Goal: Task Accomplishment & Management: Manage account settings

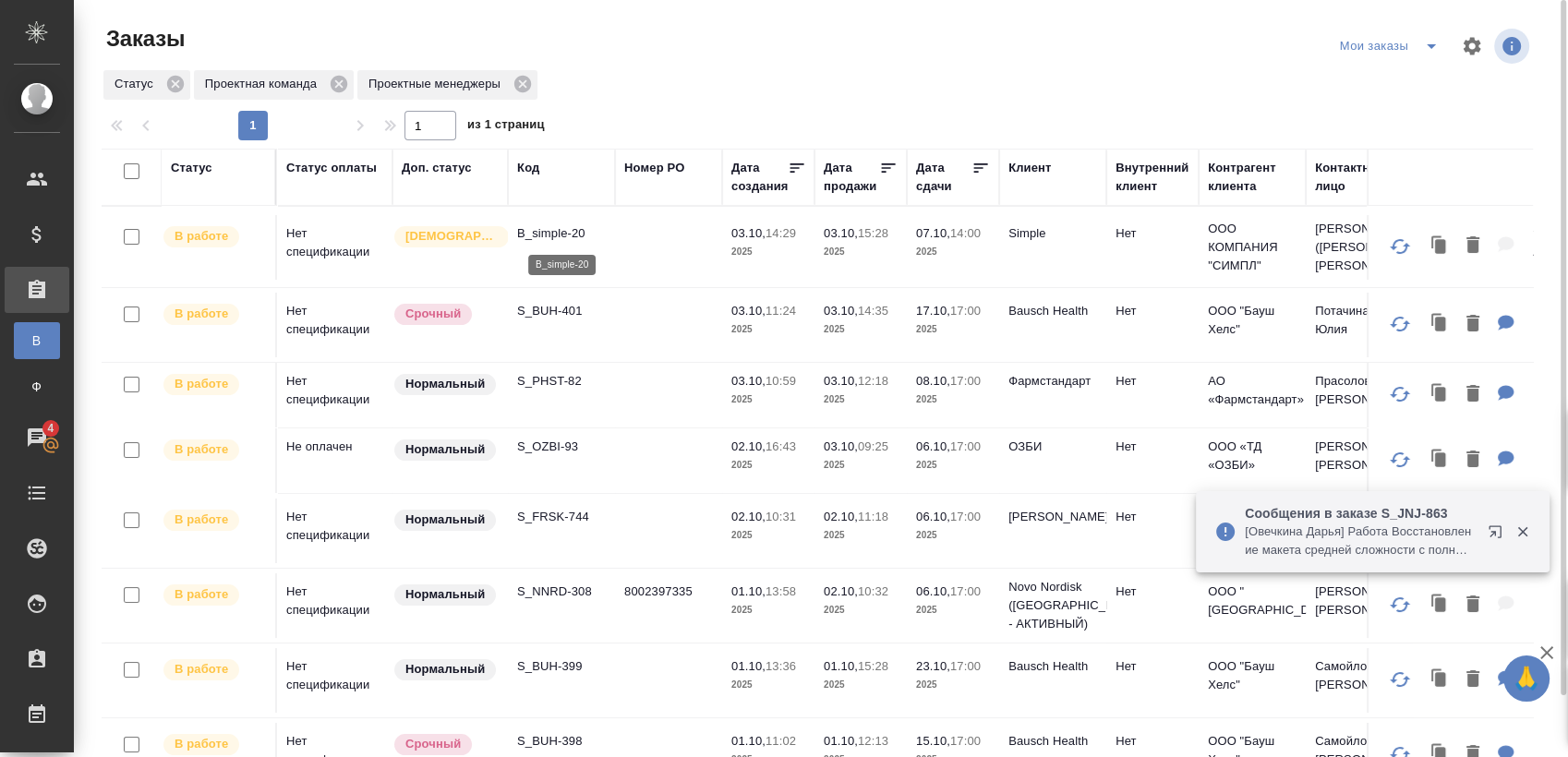
click at [548, 226] on p "B_simple-20" at bounding box center [560, 233] width 88 height 19
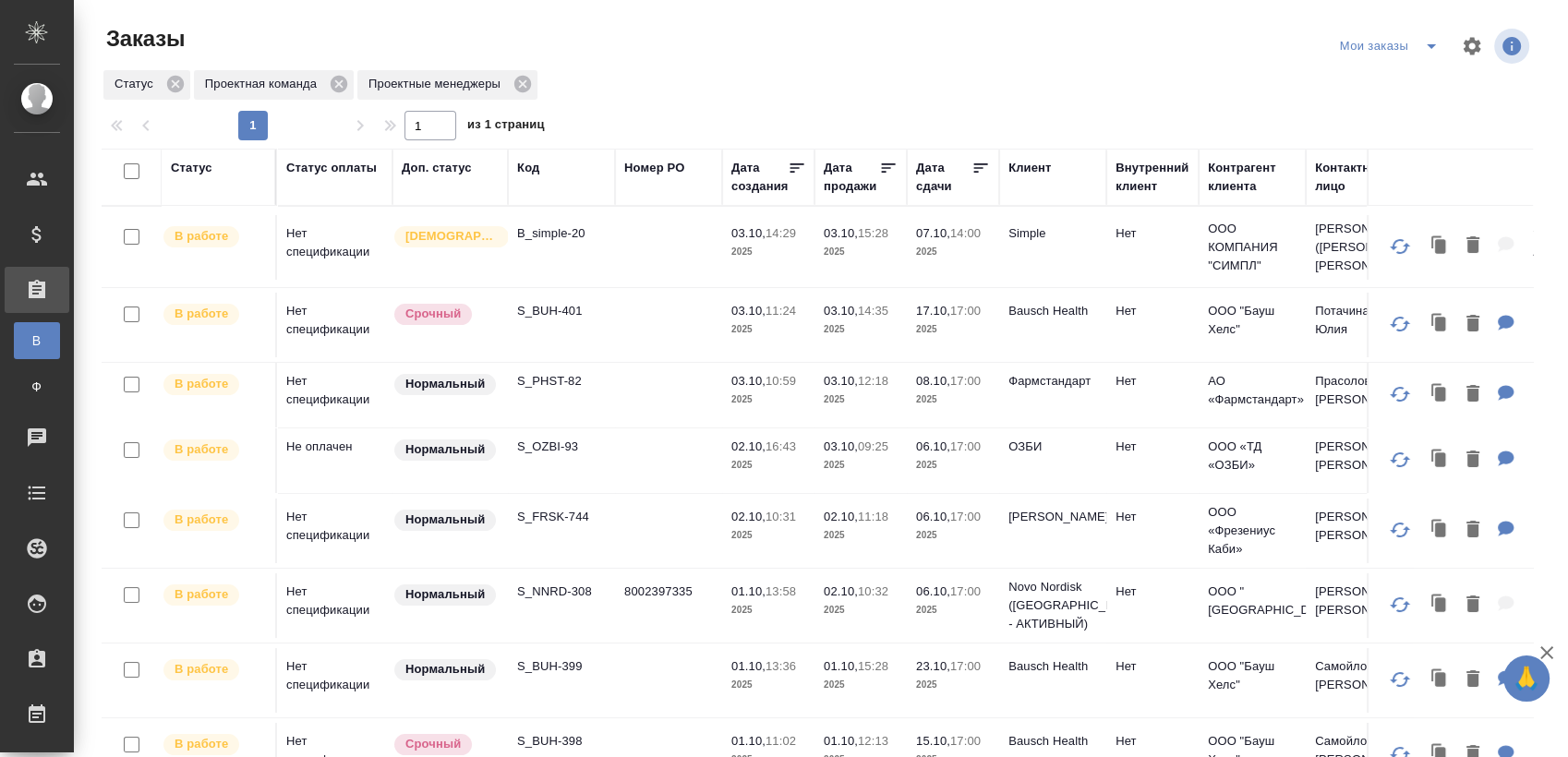
click at [560, 307] on p "S_BUH-401" at bounding box center [560, 311] width 88 height 19
click at [553, 381] on p "S_PHST-82" at bounding box center [560, 381] width 88 height 19
click at [542, 444] on p "S_OZBI-93" at bounding box center [560, 446] width 88 height 19
click at [570, 517] on p "S_FRSK-744" at bounding box center [560, 517] width 88 height 19
click at [565, 587] on p "S_NNRD-308" at bounding box center [560, 591] width 88 height 19
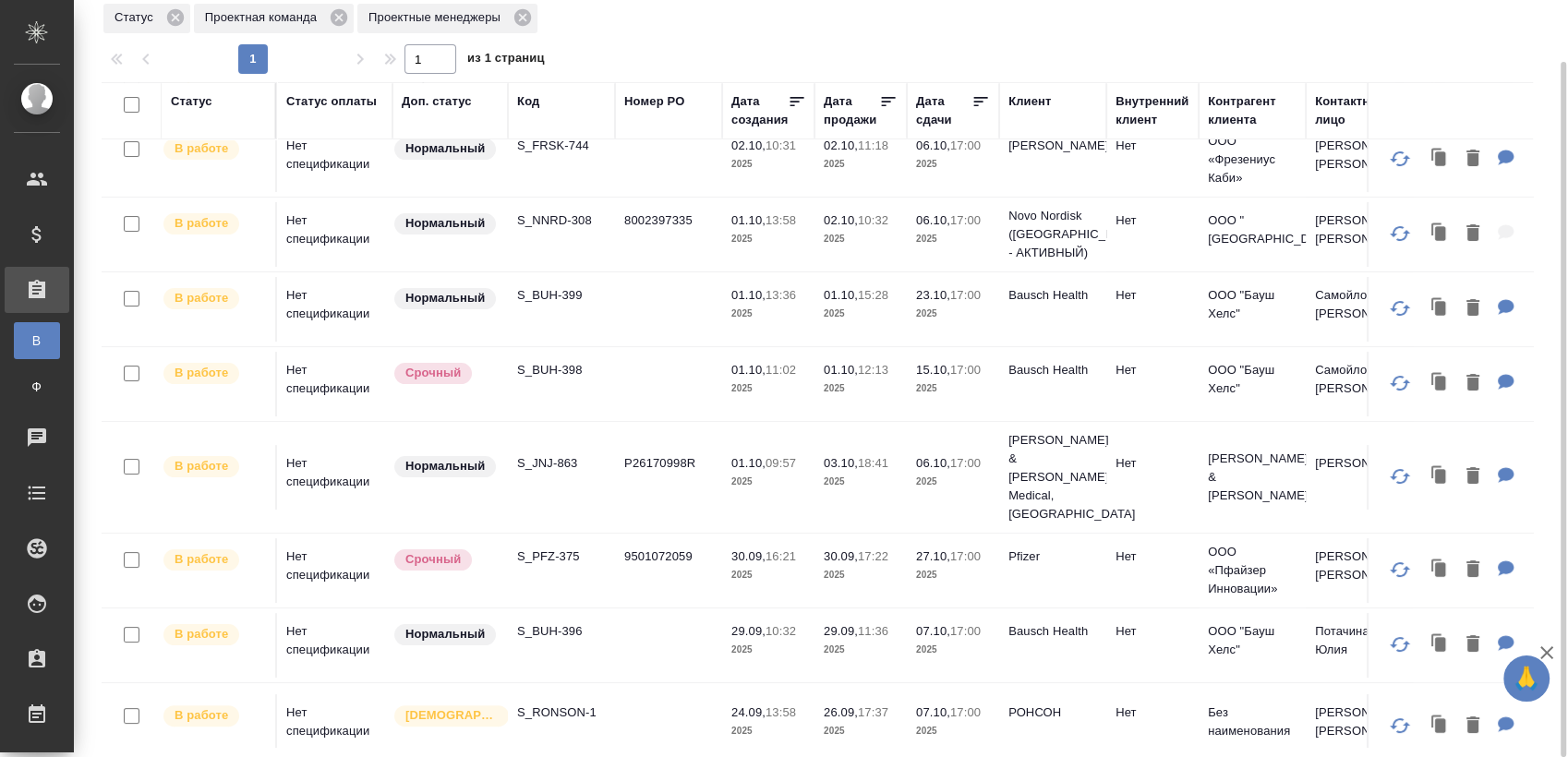
scroll to position [410, 0]
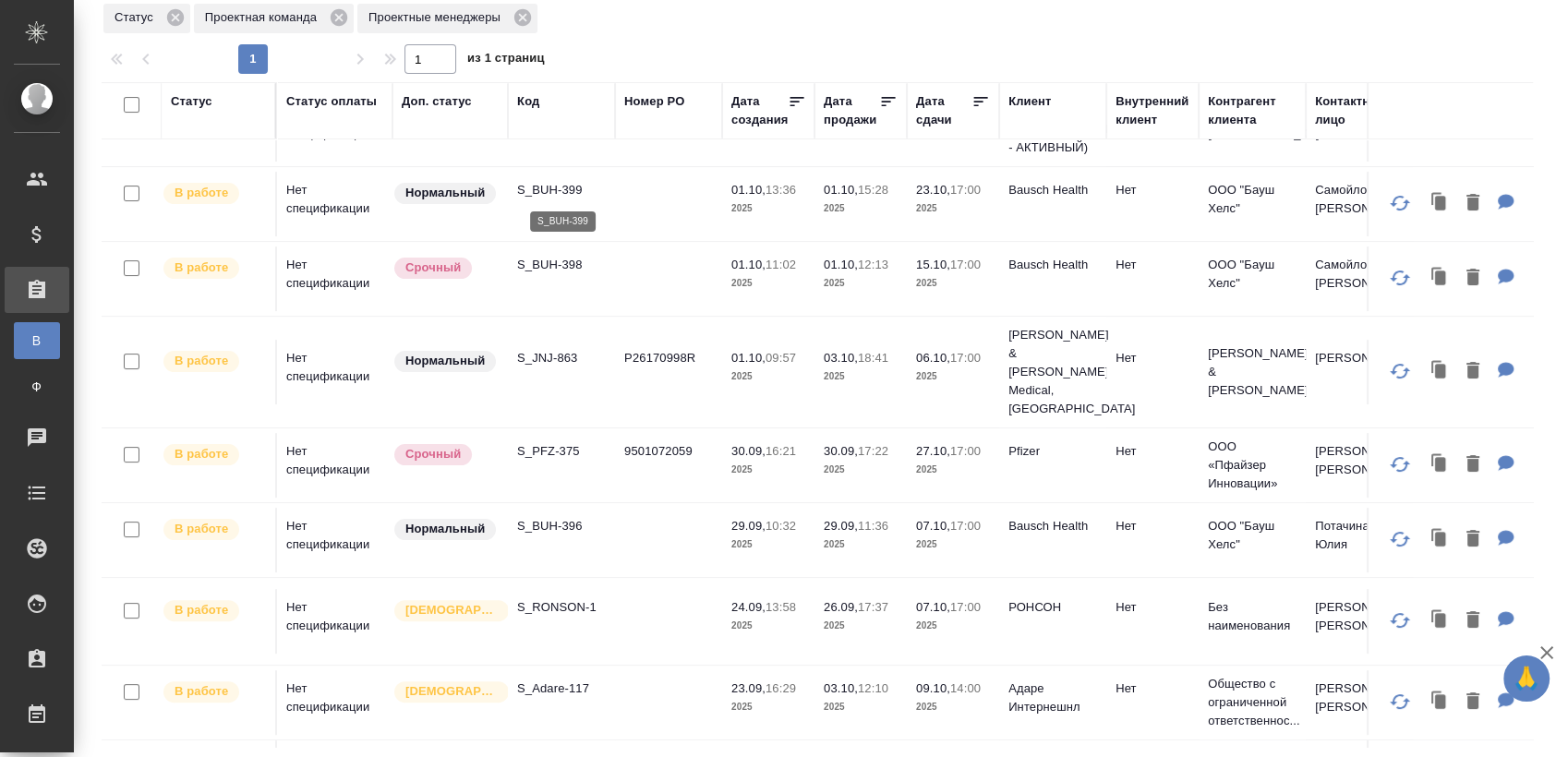
click at [548, 192] on p "S_BUH-399" at bounding box center [560, 190] width 88 height 19
click at [569, 265] on p "S_BUH-398" at bounding box center [560, 264] width 88 height 19
click at [557, 349] on p "S_JNJ-863" at bounding box center [560, 358] width 88 height 19
drag, startPoint x: 563, startPoint y: 415, endPoint x: 584, endPoint y: 411, distance: 21.4
click at [563, 442] on p "S_PFZ-375" at bounding box center [560, 451] width 88 height 19
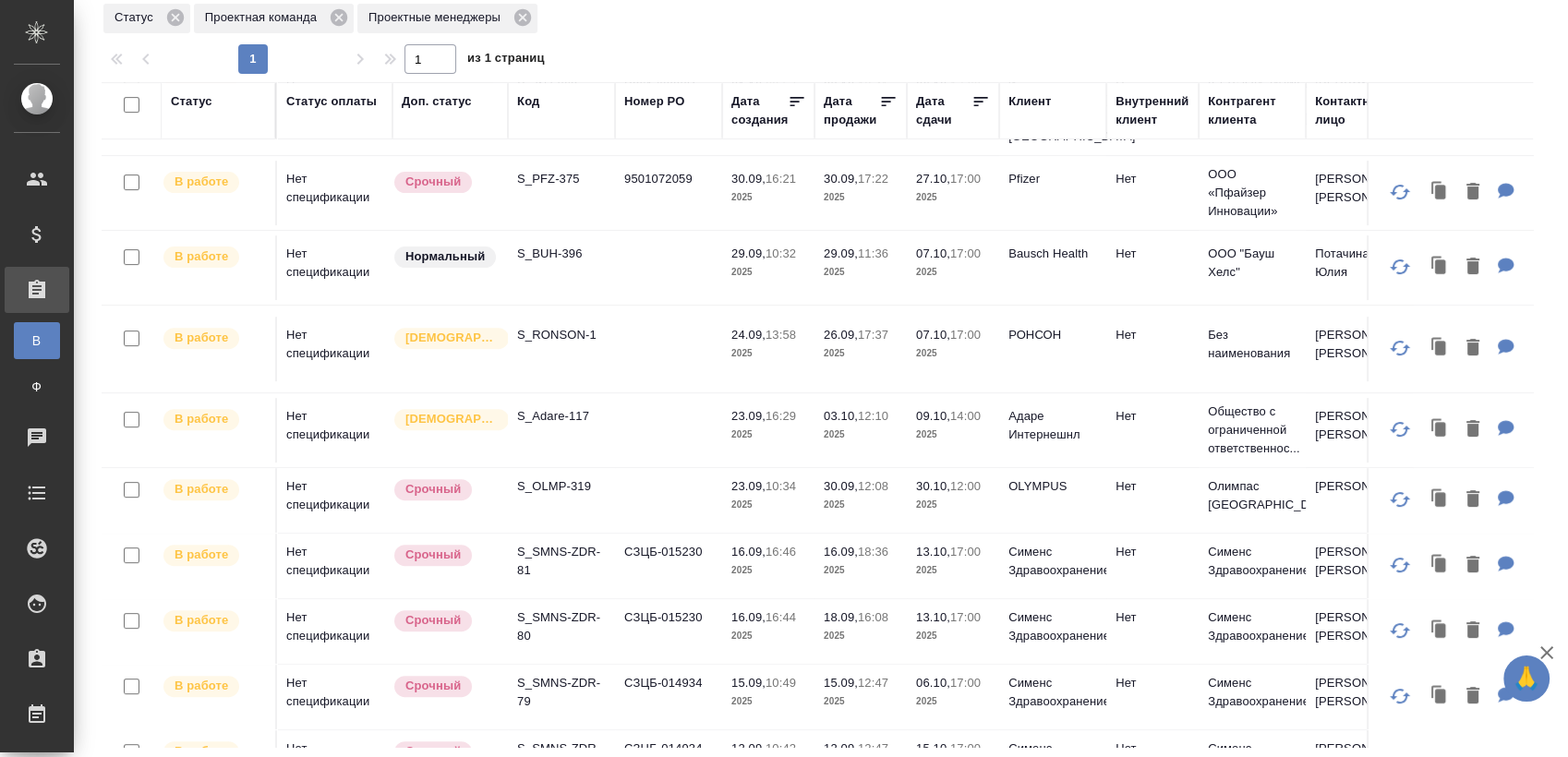
scroll to position [717, 0]
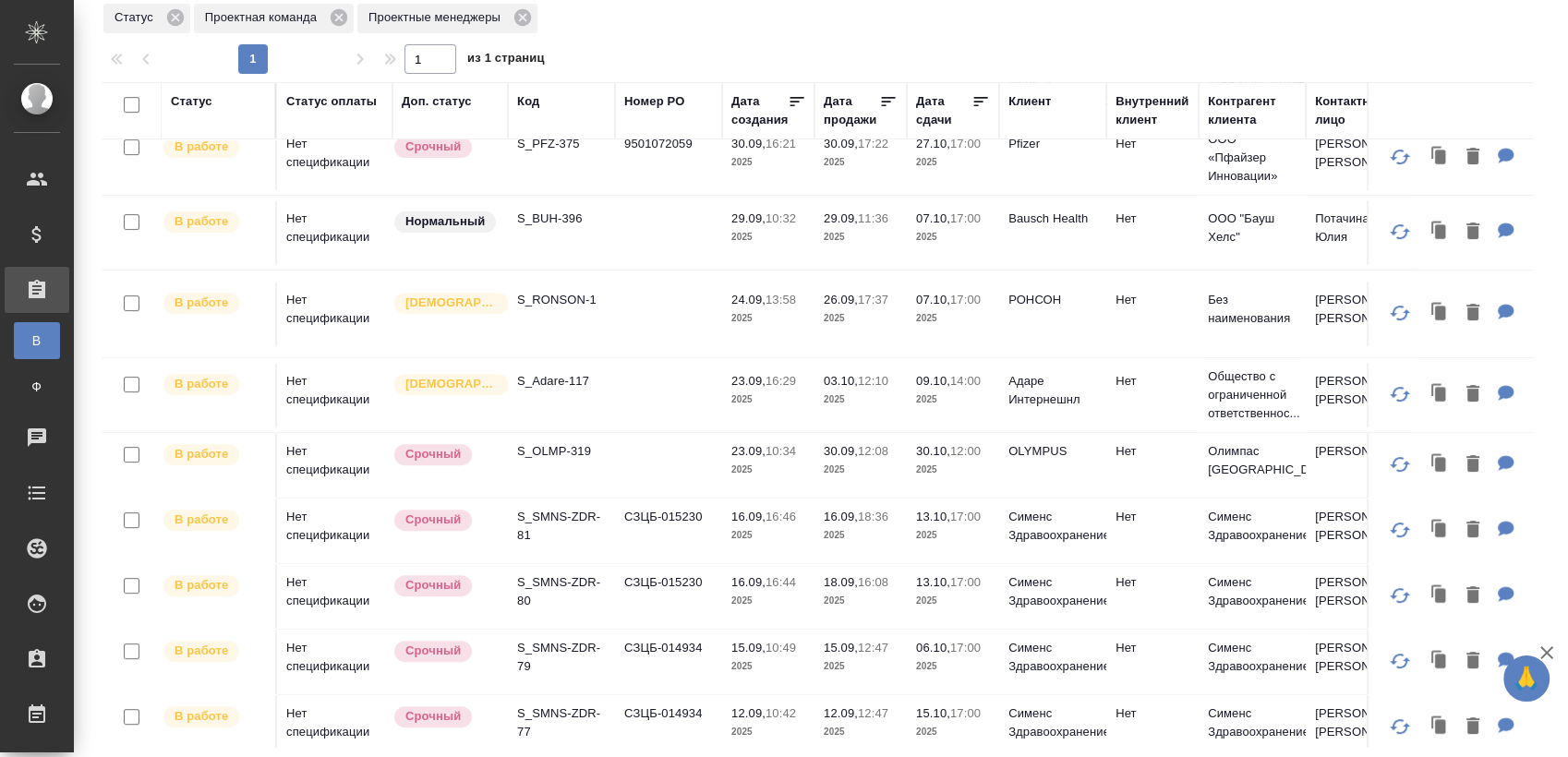
click at [566, 201] on td "S_BUH-396" at bounding box center [561, 232] width 107 height 65
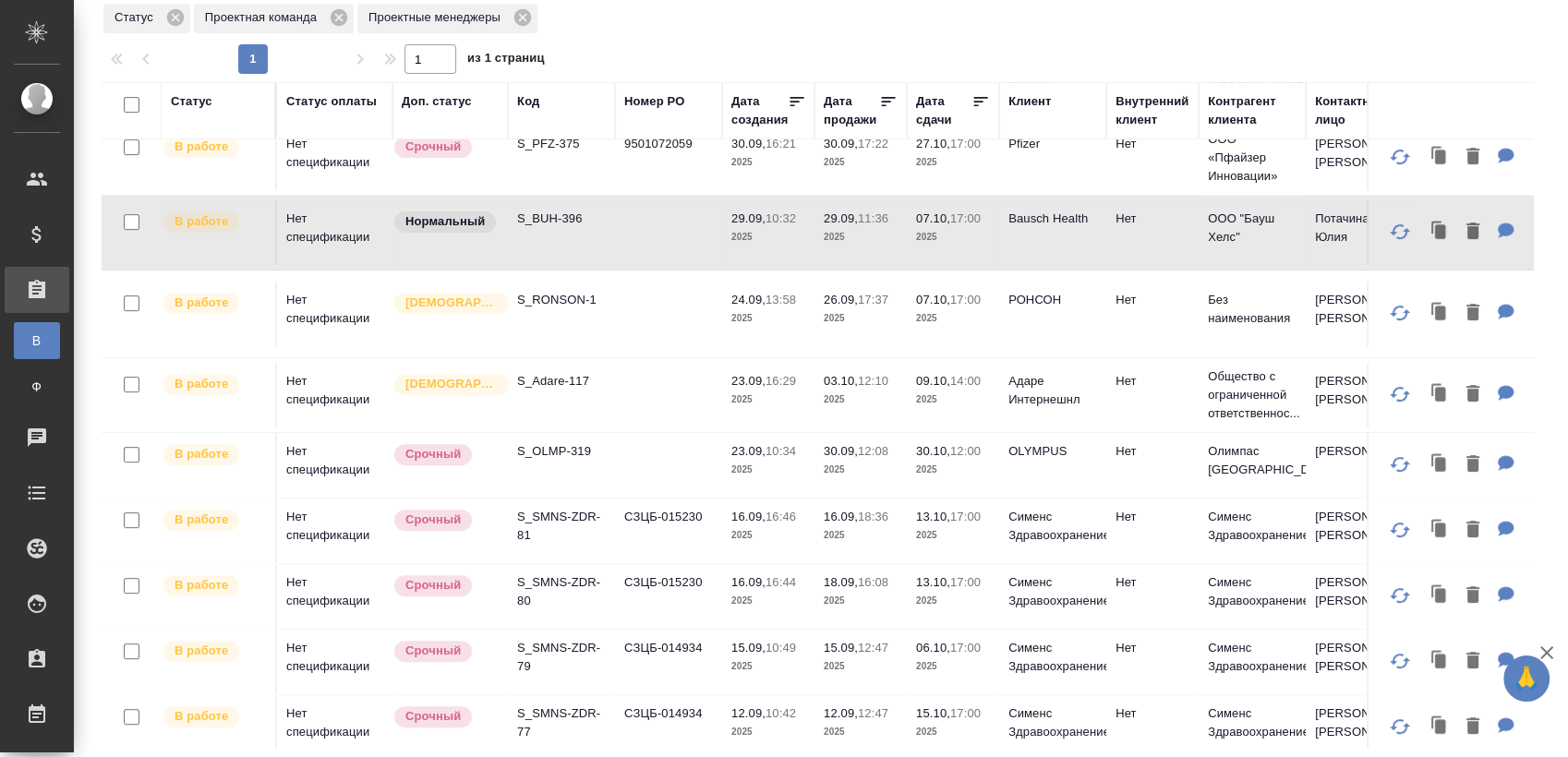
click at [581, 210] on p "S_BUH-396" at bounding box center [560, 219] width 88 height 19
click at [563, 291] on p "S_RONSON-1" at bounding box center [560, 300] width 88 height 19
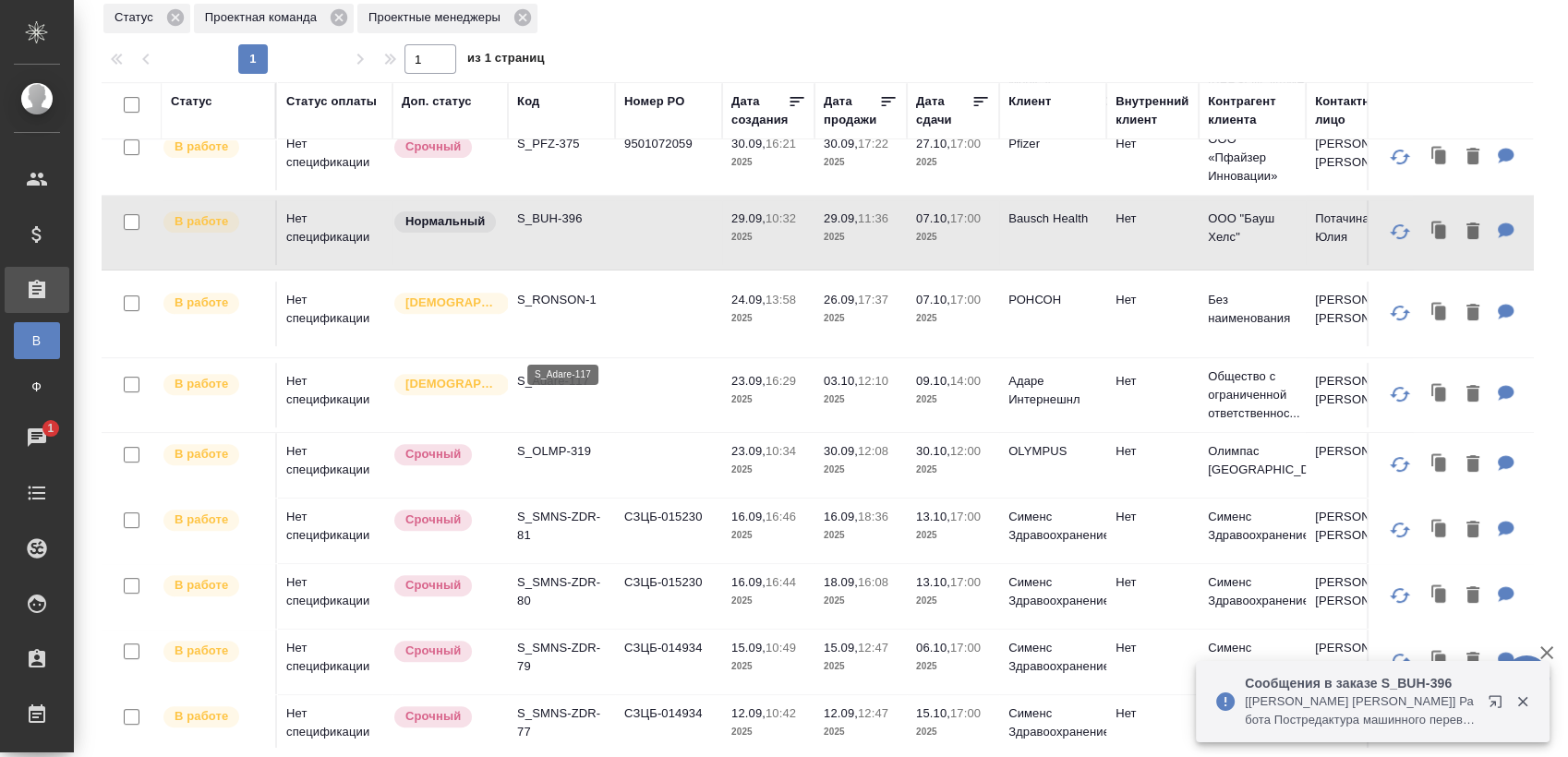
click at [567, 373] on p "S_Adare-117" at bounding box center [560, 381] width 88 height 19
click at [576, 442] on p "S_OLMP-319" at bounding box center [560, 451] width 88 height 19
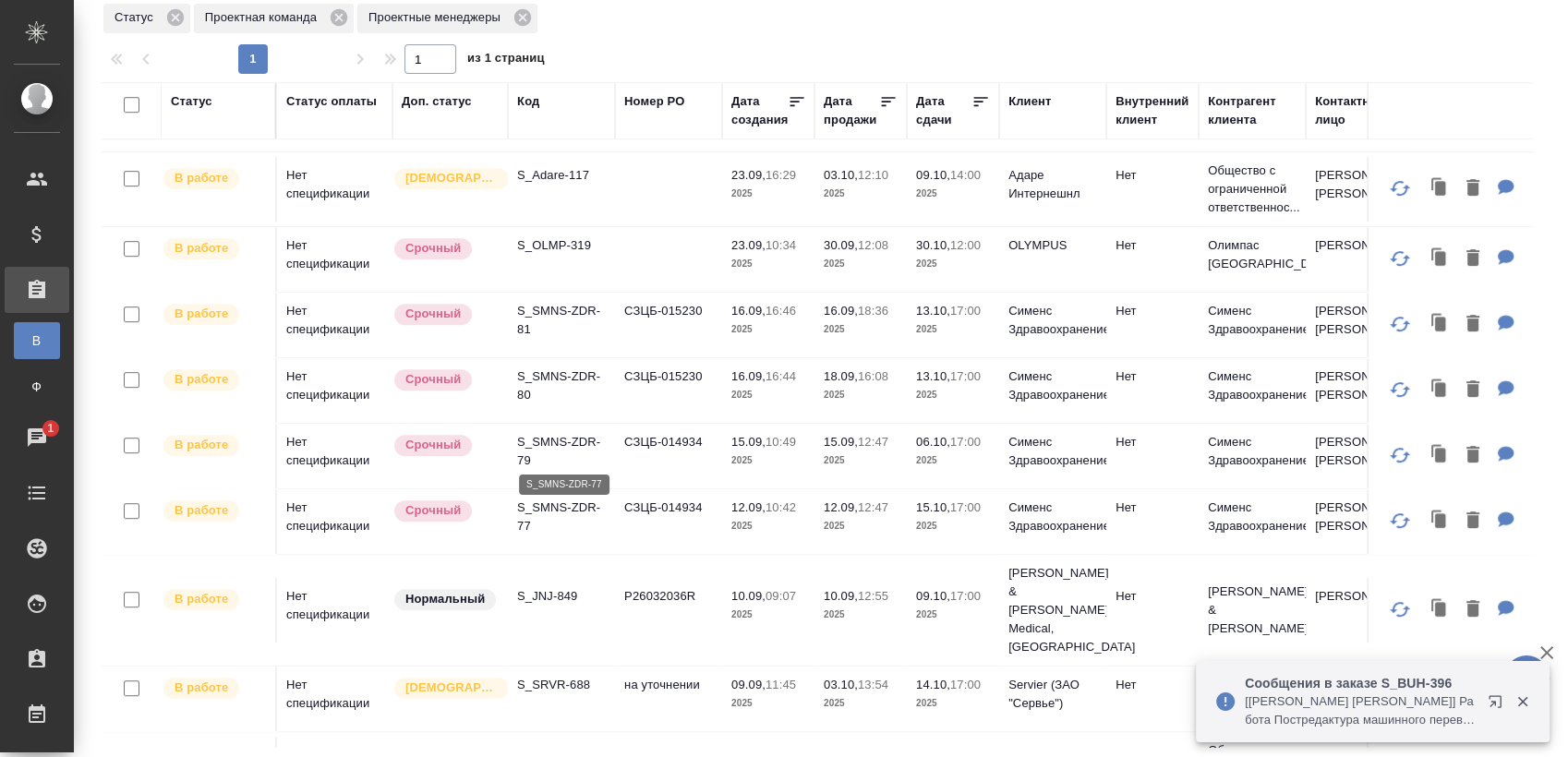
scroll to position [987, 0]
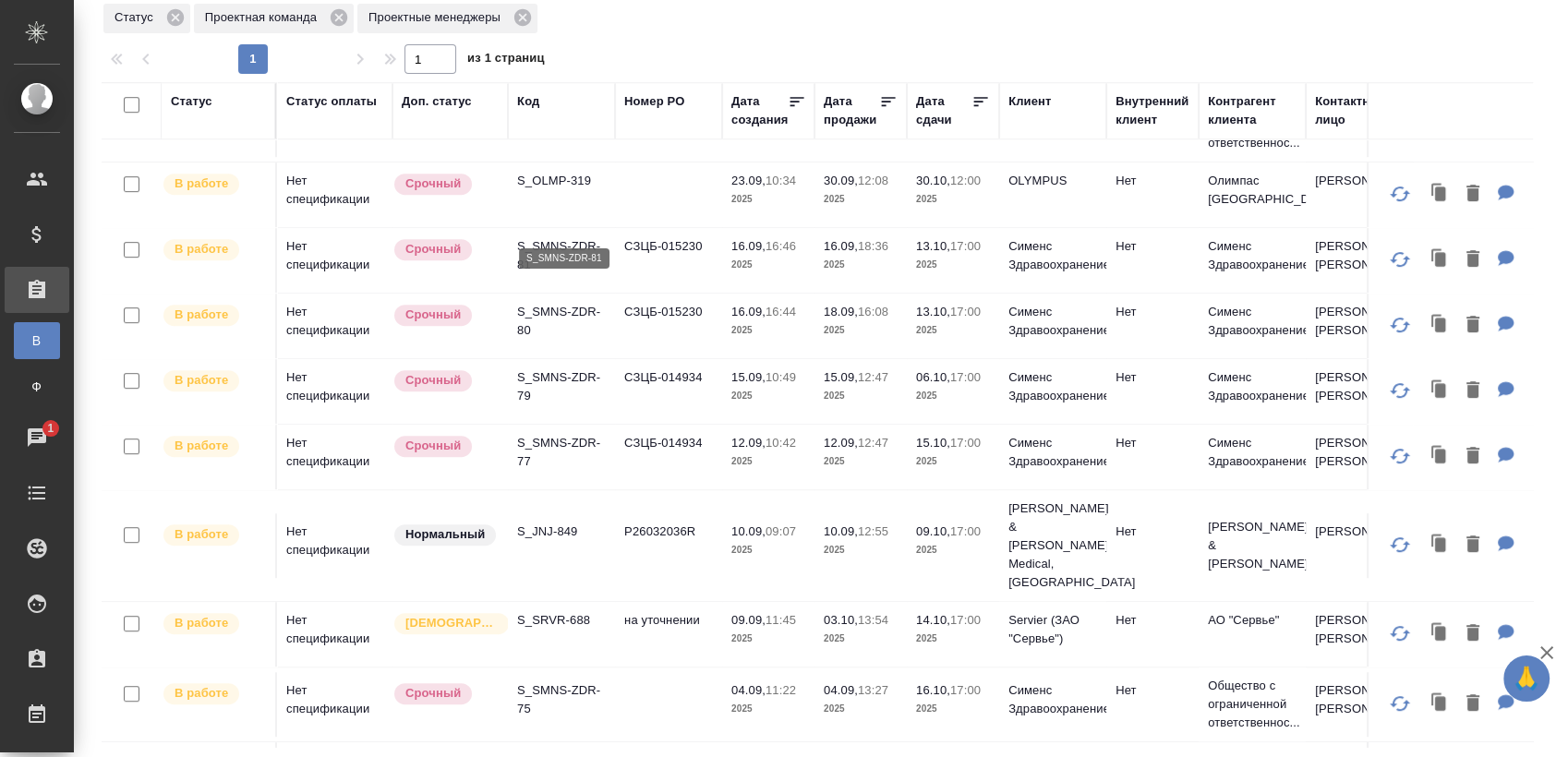
click at [548, 237] on p "S_SMNS-ZDR-81" at bounding box center [560, 255] width 88 height 37
click at [554, 303] on p "S_SMNS-ZDR-80" at bounding box center [560, 321] width 88 height 37
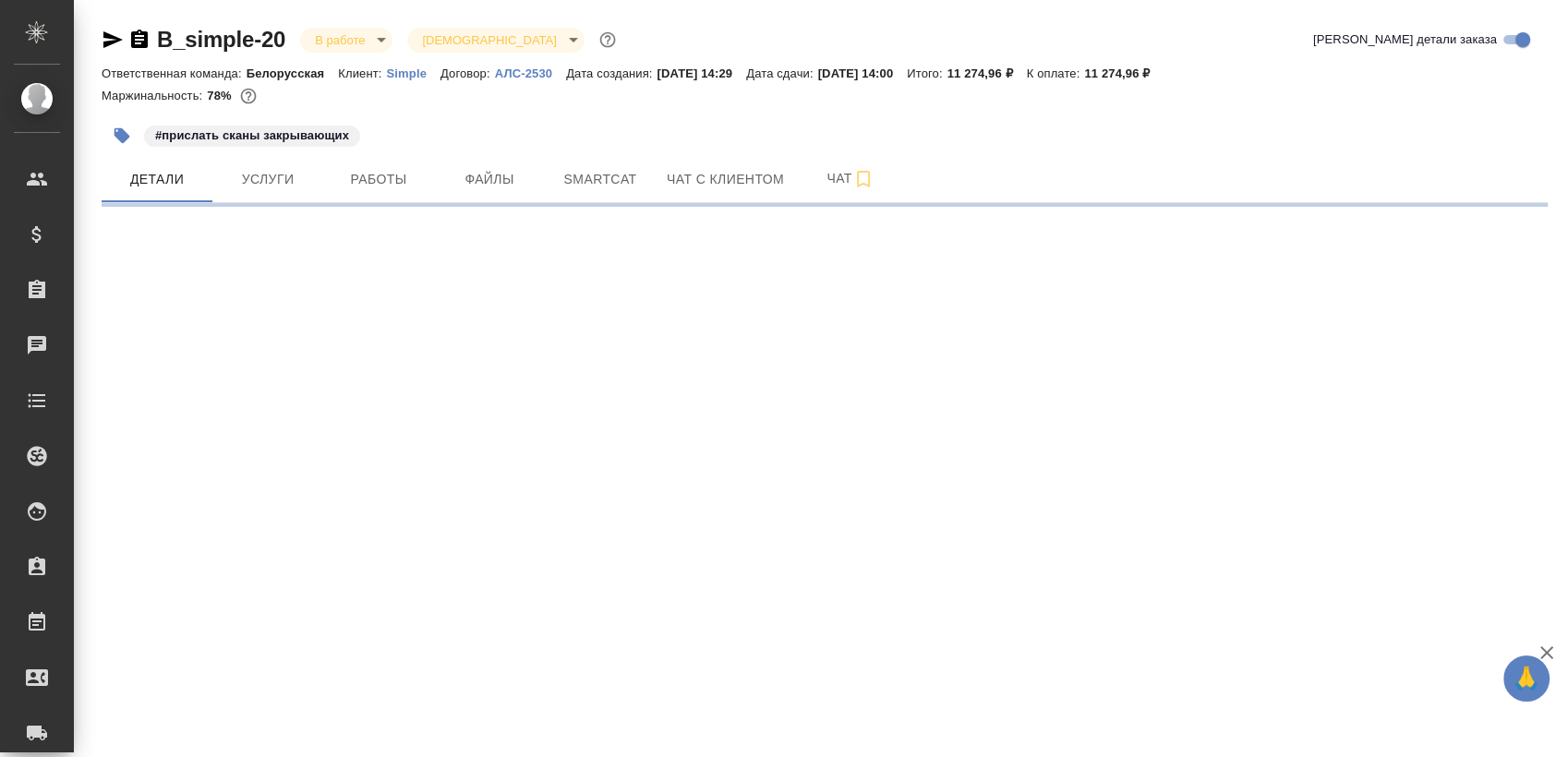
select select "RU"
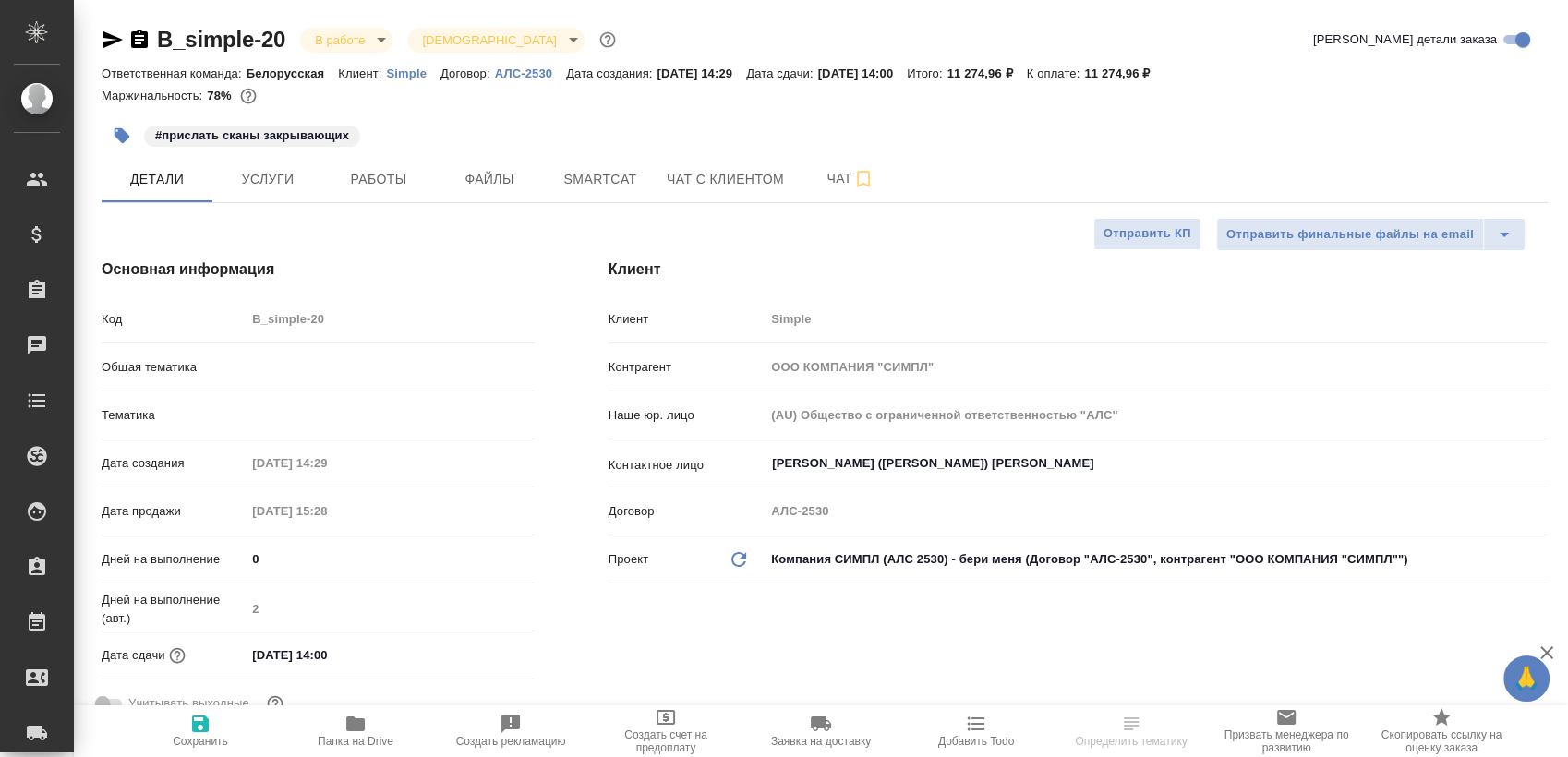
type textarea "x"
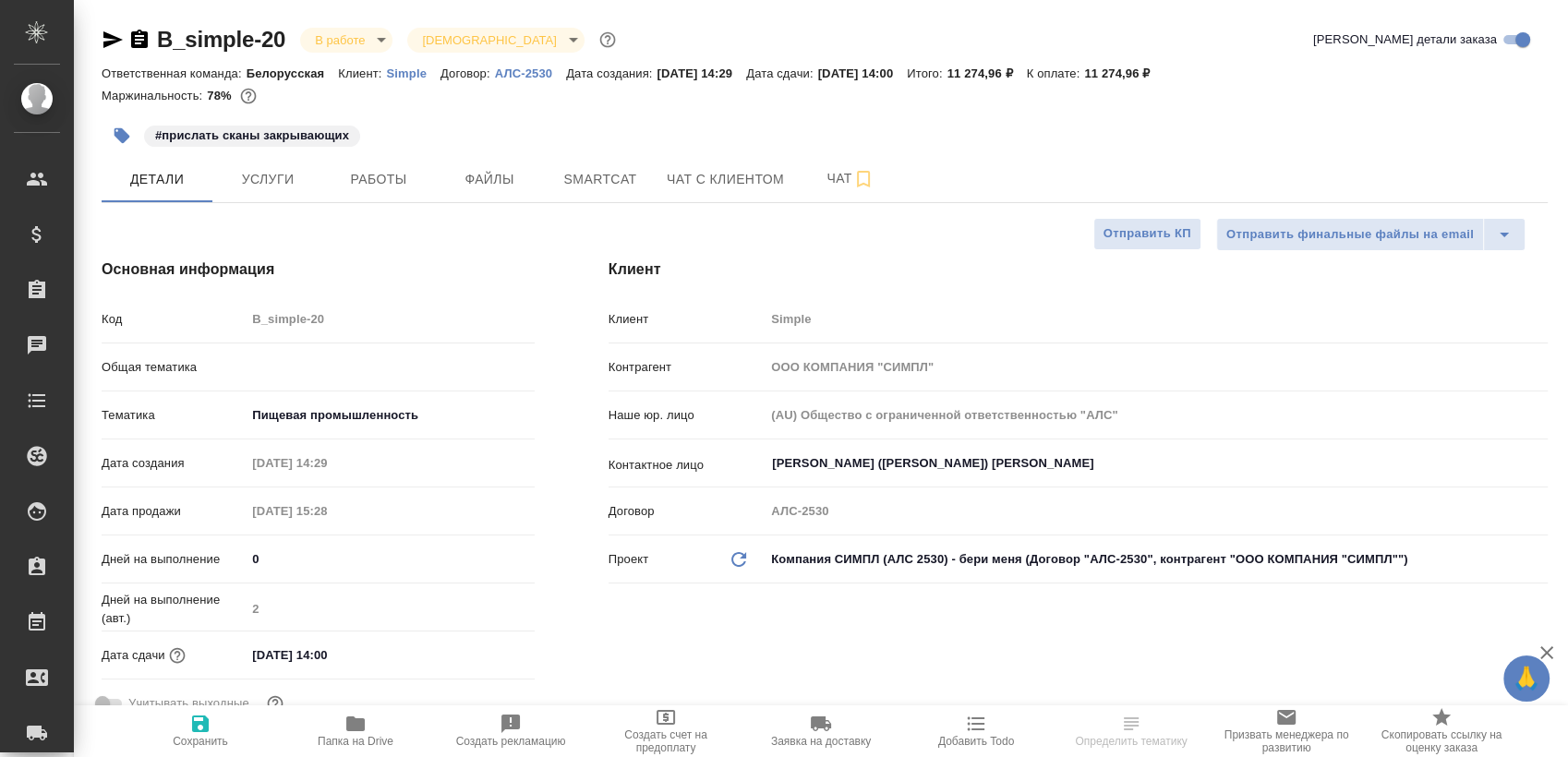
type textarea "x"
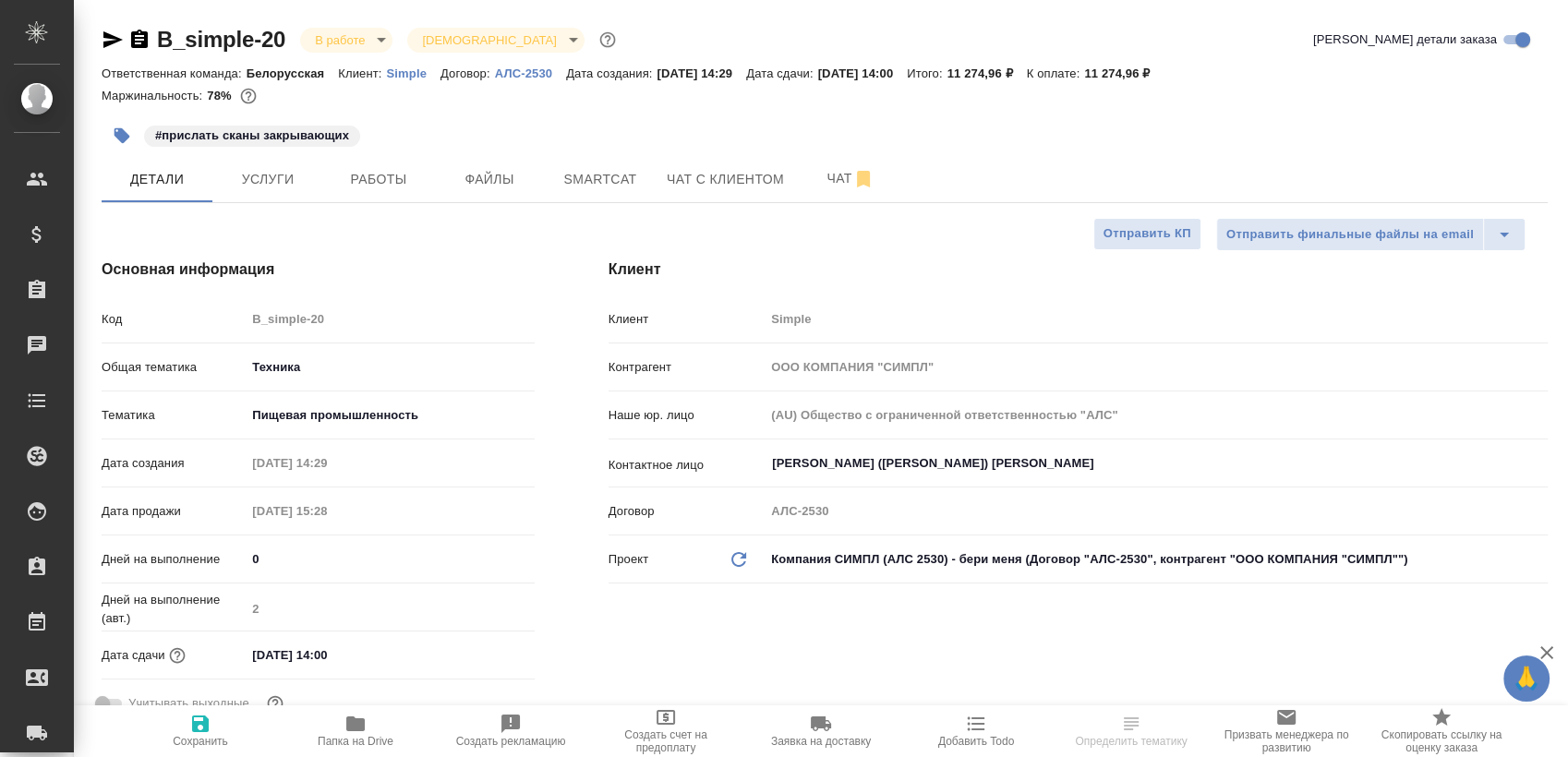
type textarea "x"
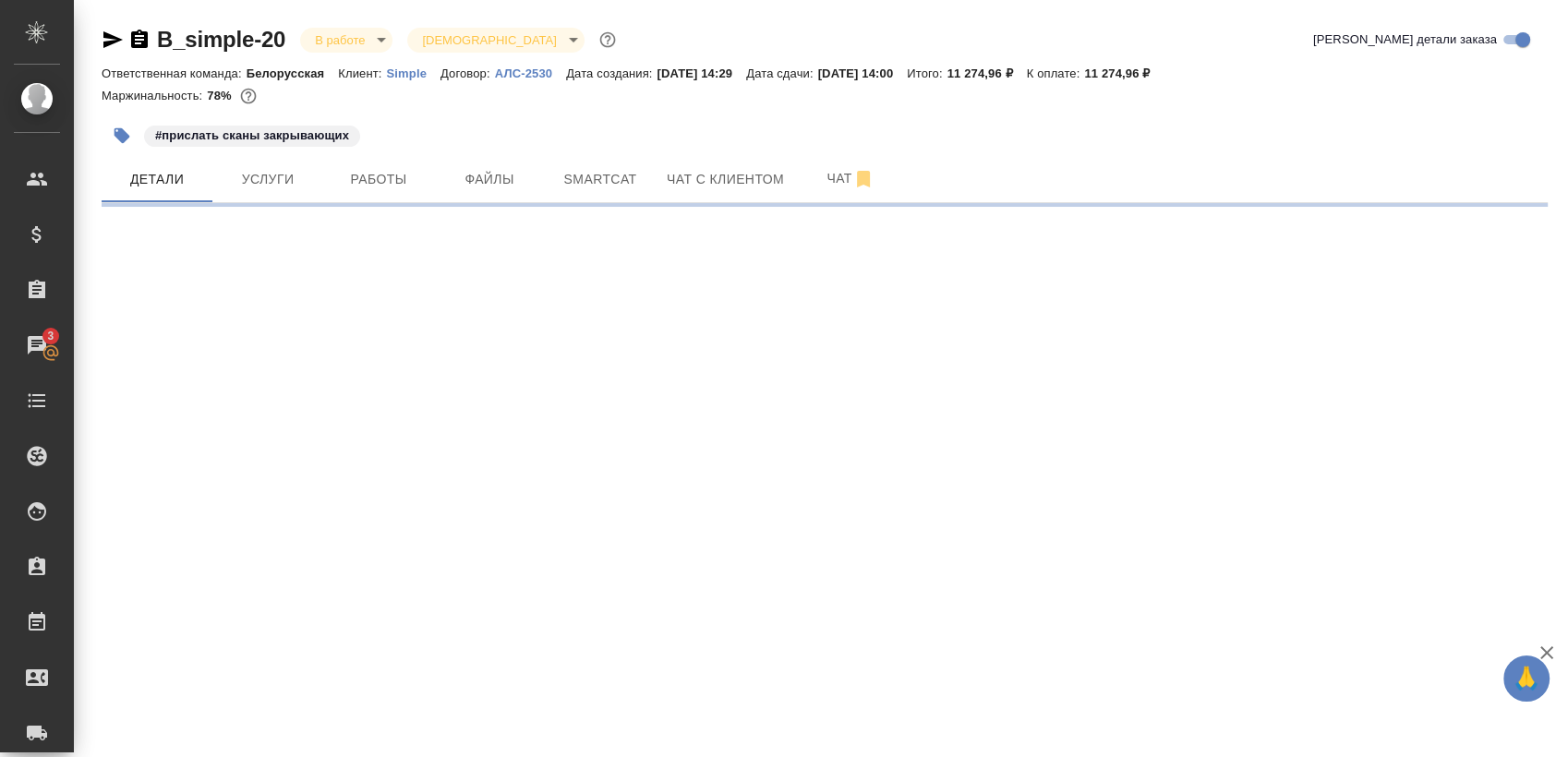
select select "RU"
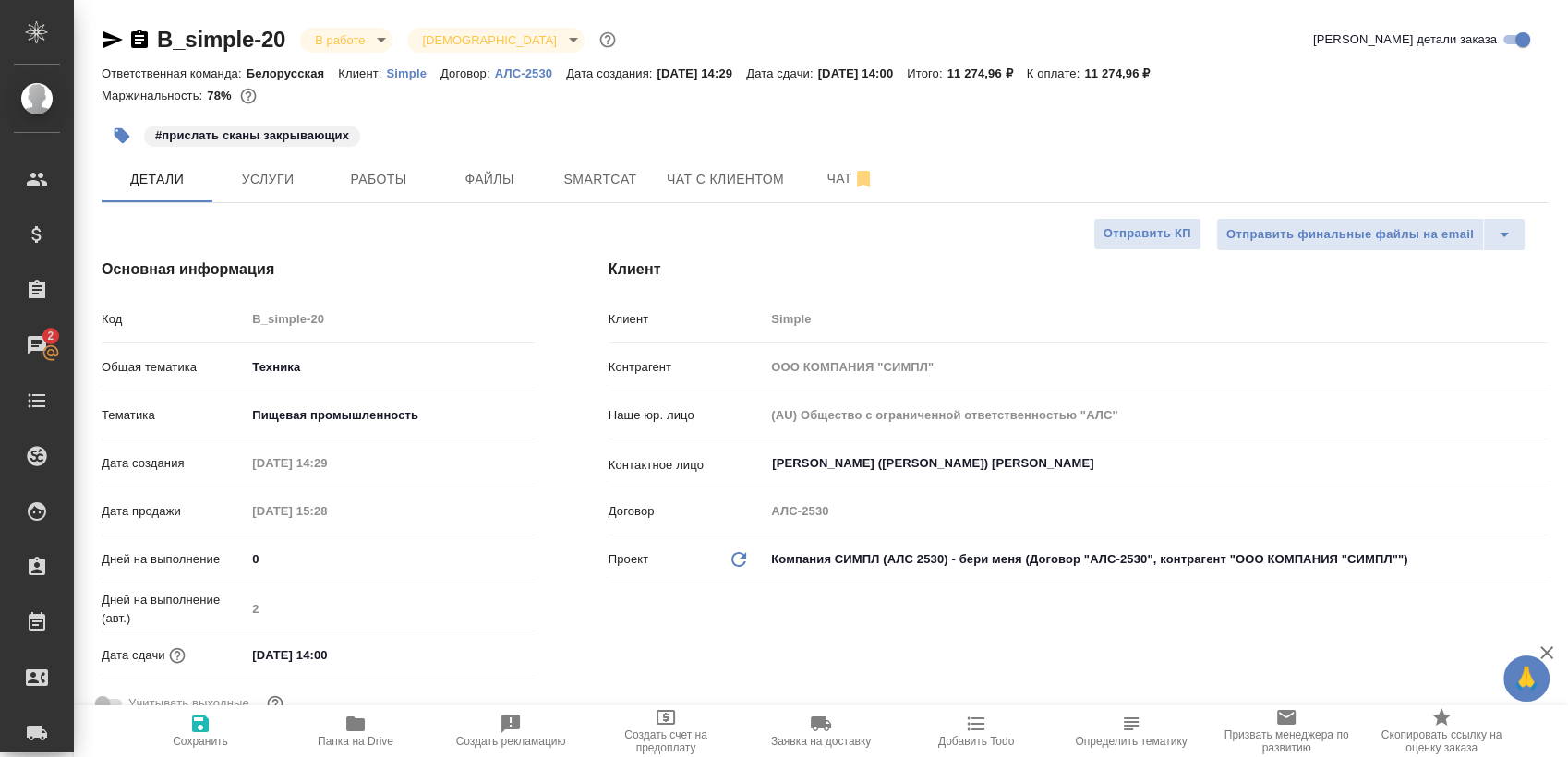
type textarea "x"
click at [400, 199] on button "Работы" at bounding box center [379, 179] width 111 height 46
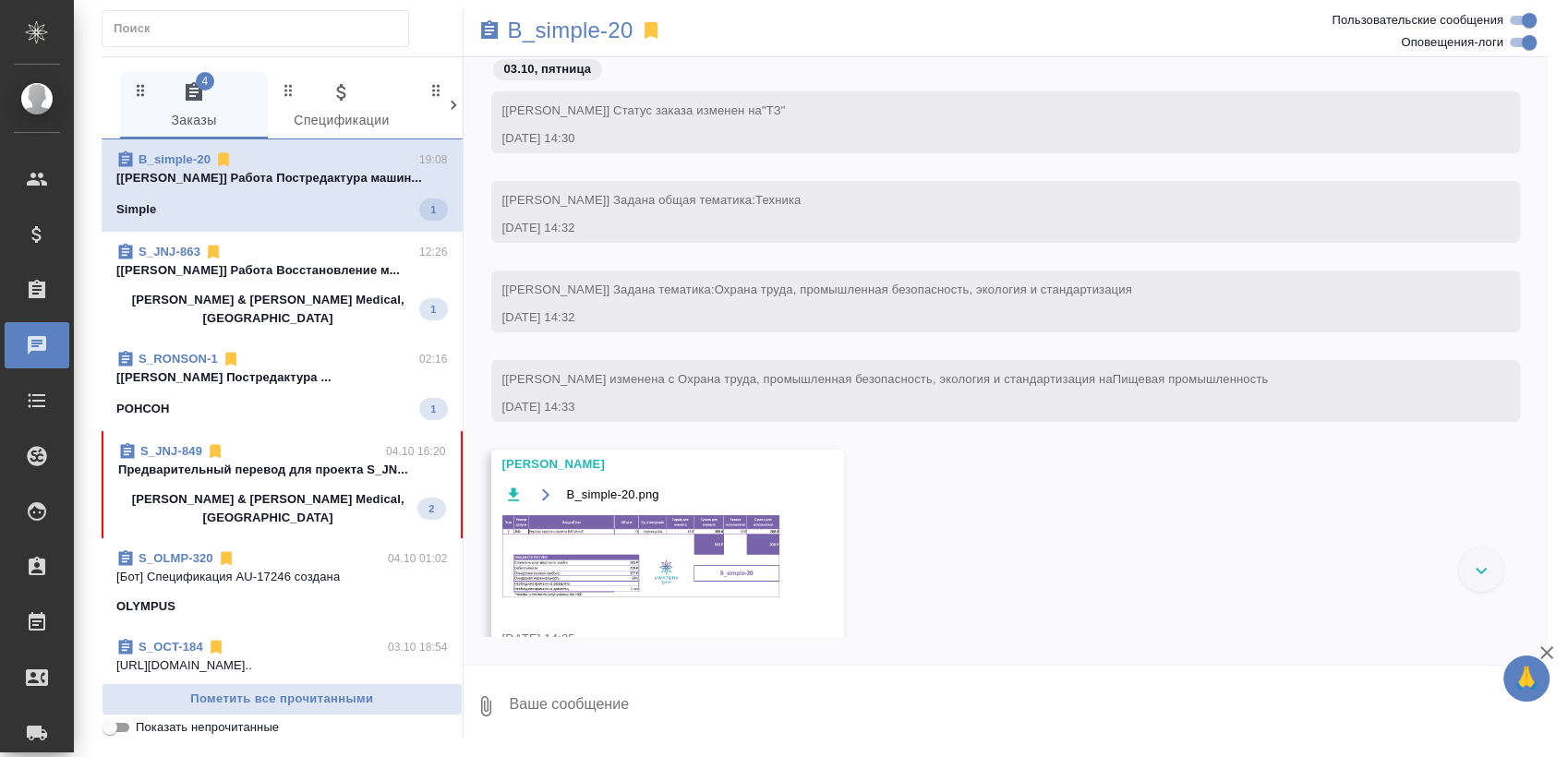
scroll to position [3178, 0]
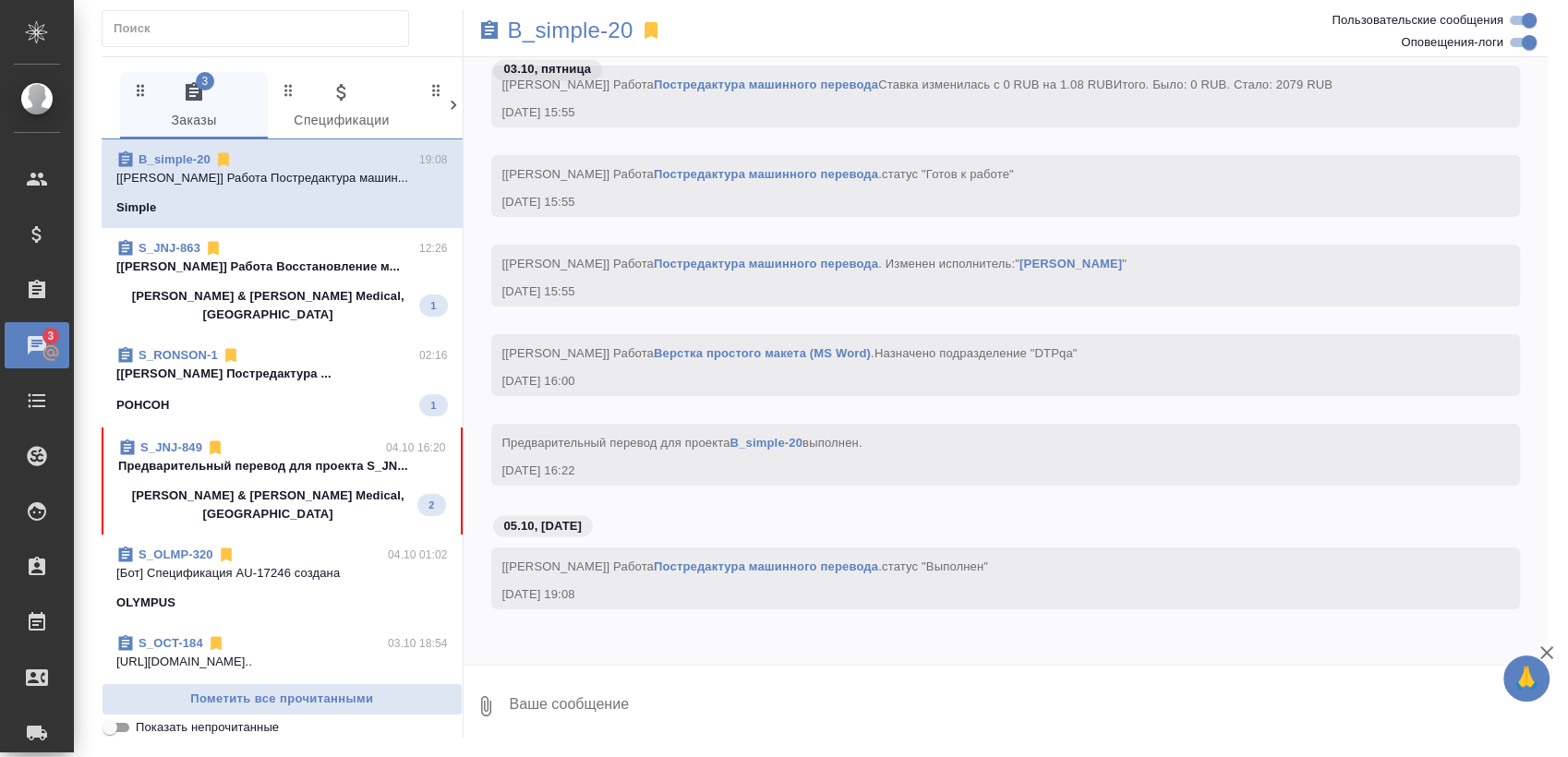
click at [303, 277] on span "S_JNJ-863 12:26 [[PERSON_NAME]] Работа Восстановление м... [PERSON_NAME] & [PER…" at bounding box center [282, 281] width 332 height 84
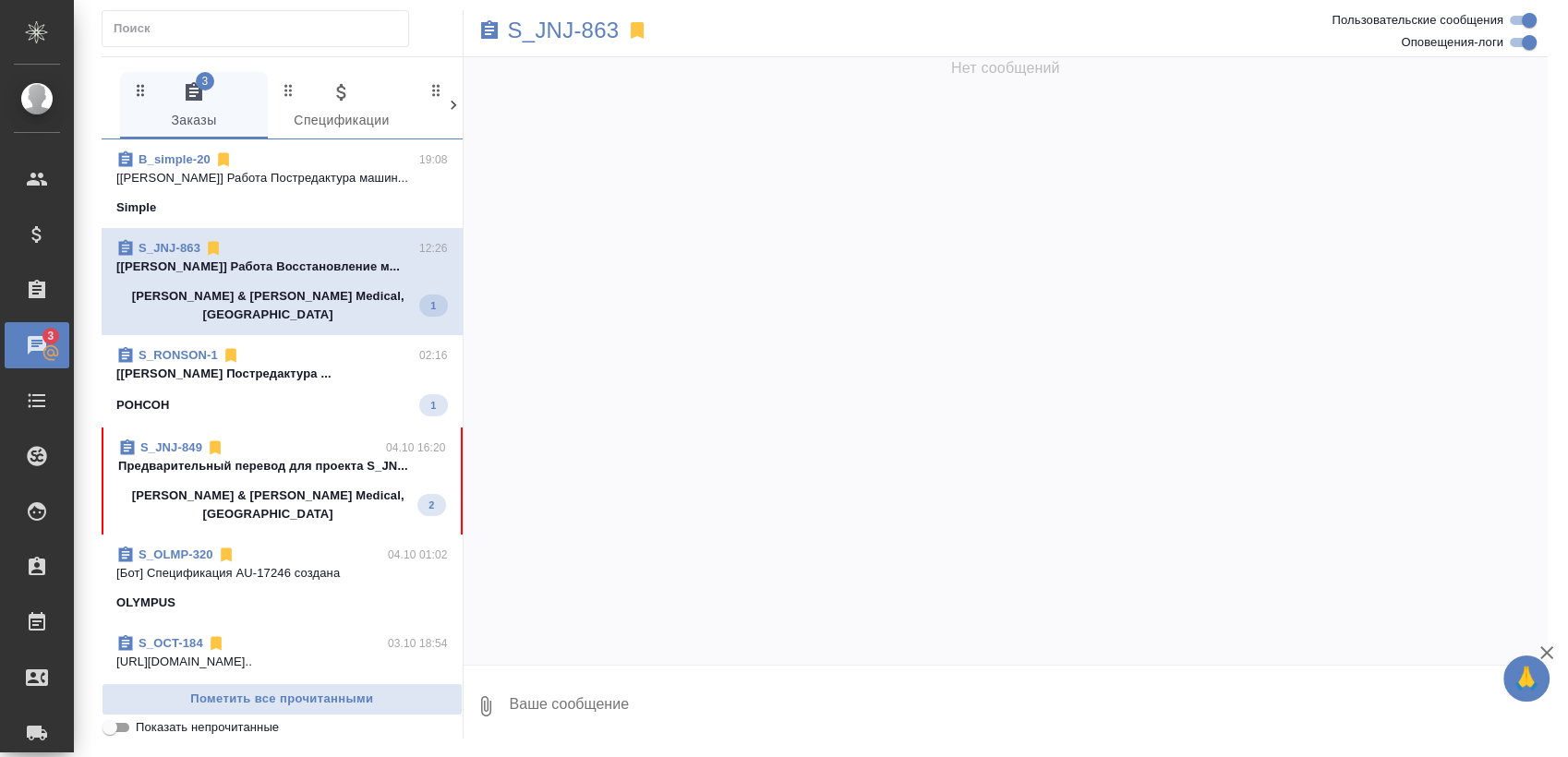
scroll to position [3351, 0]
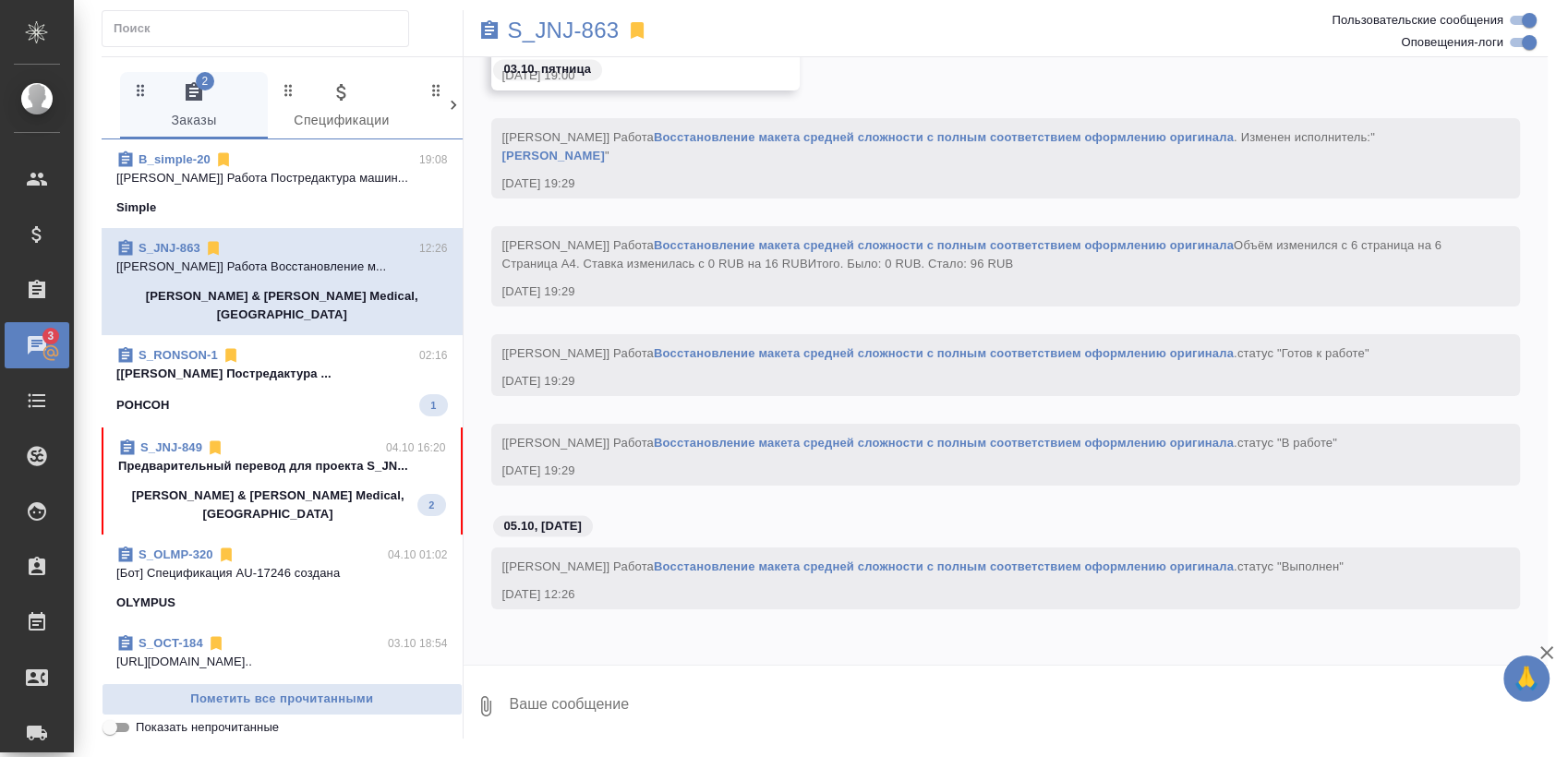
click at [304, 487] on p "Johnson & Johnson Medical, Russia" at bounding box center [267, 505] width 299 height 37
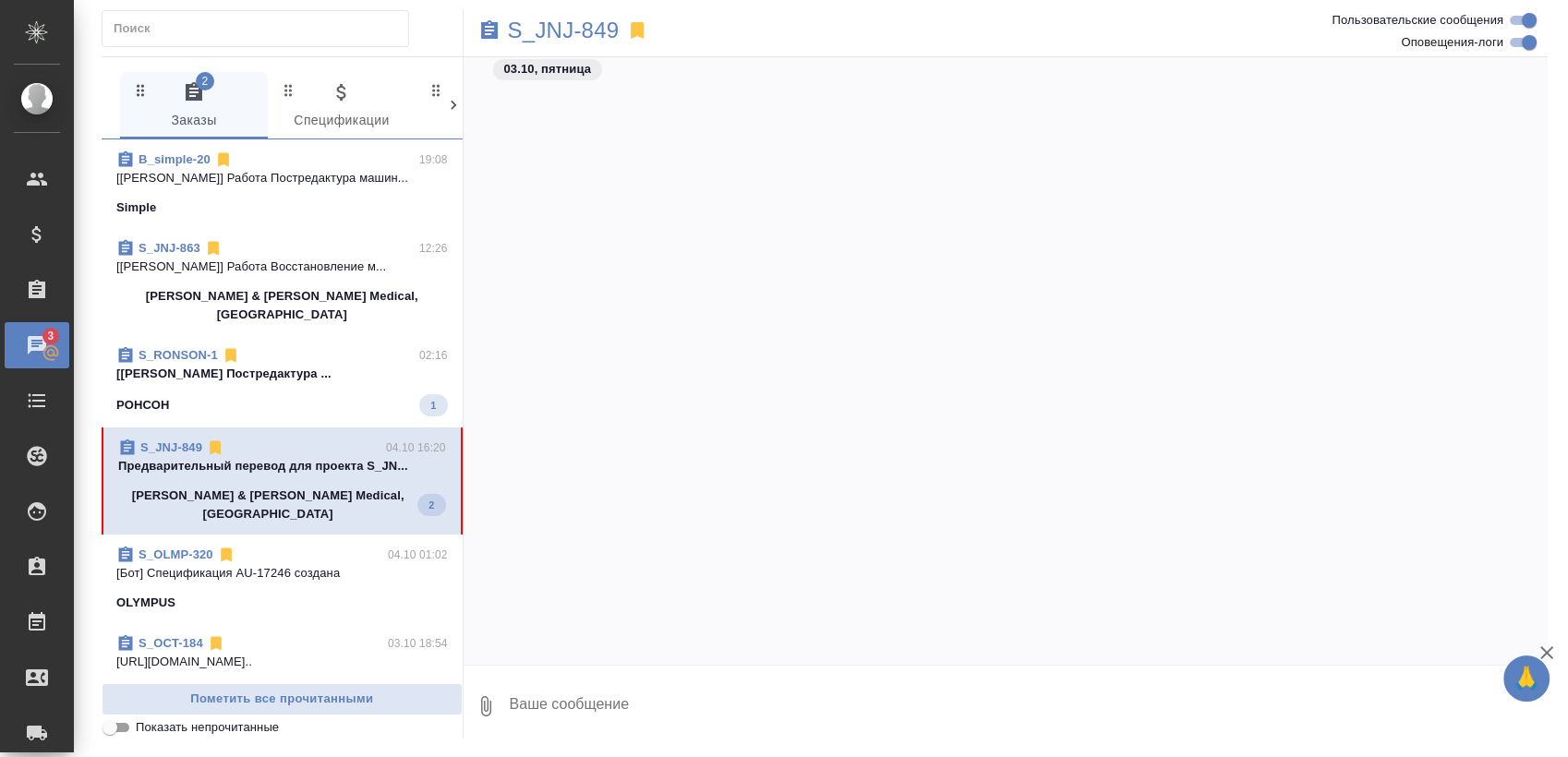
scroll to position [17885, 0]
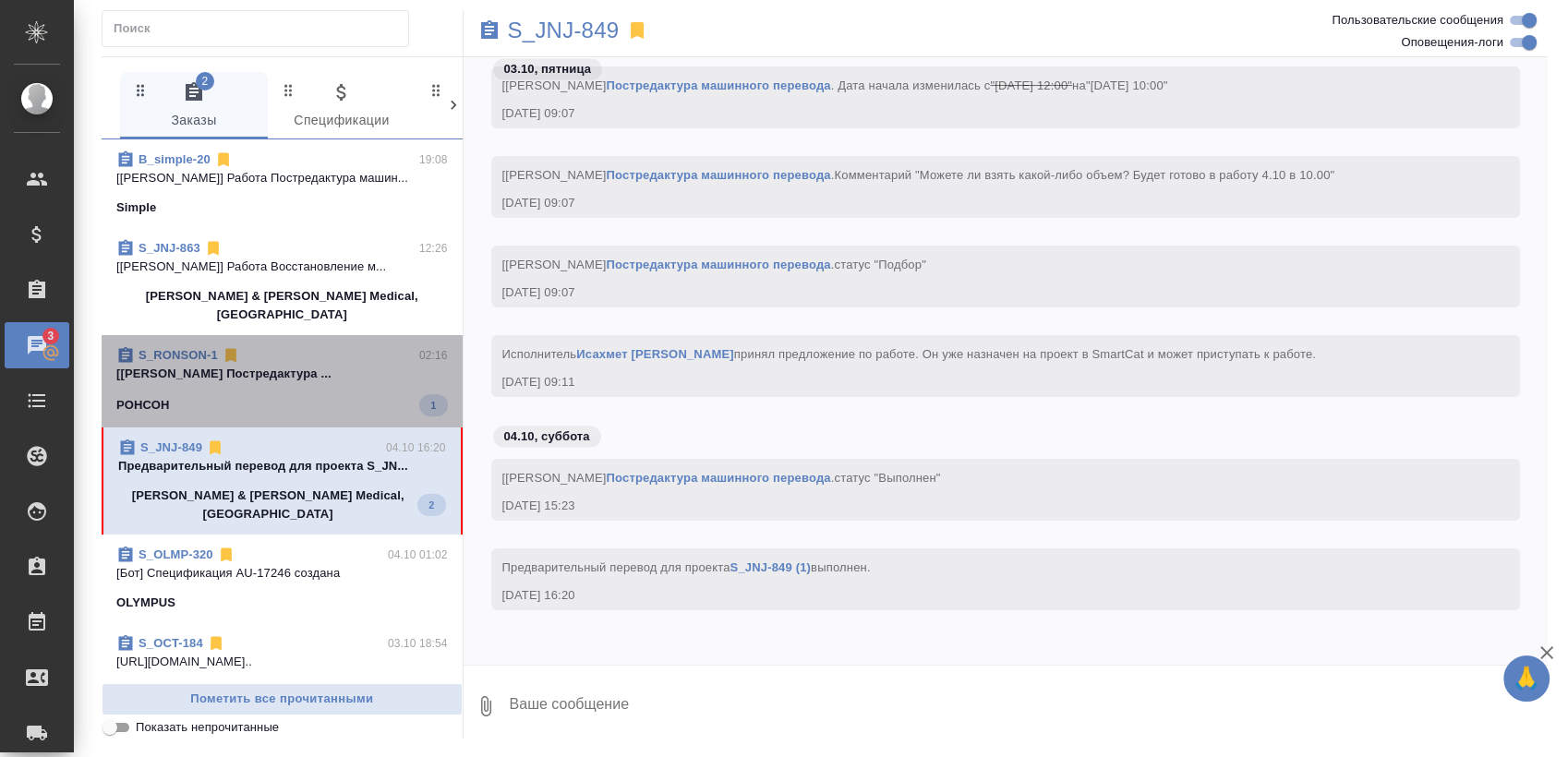
click at [307, 372] on span "S_RONSON-1 02:16 [Кушниров Алексей] Работа Постредактура ... РОНСОН 1" at bounding box center [282, 380] width 332 height 71
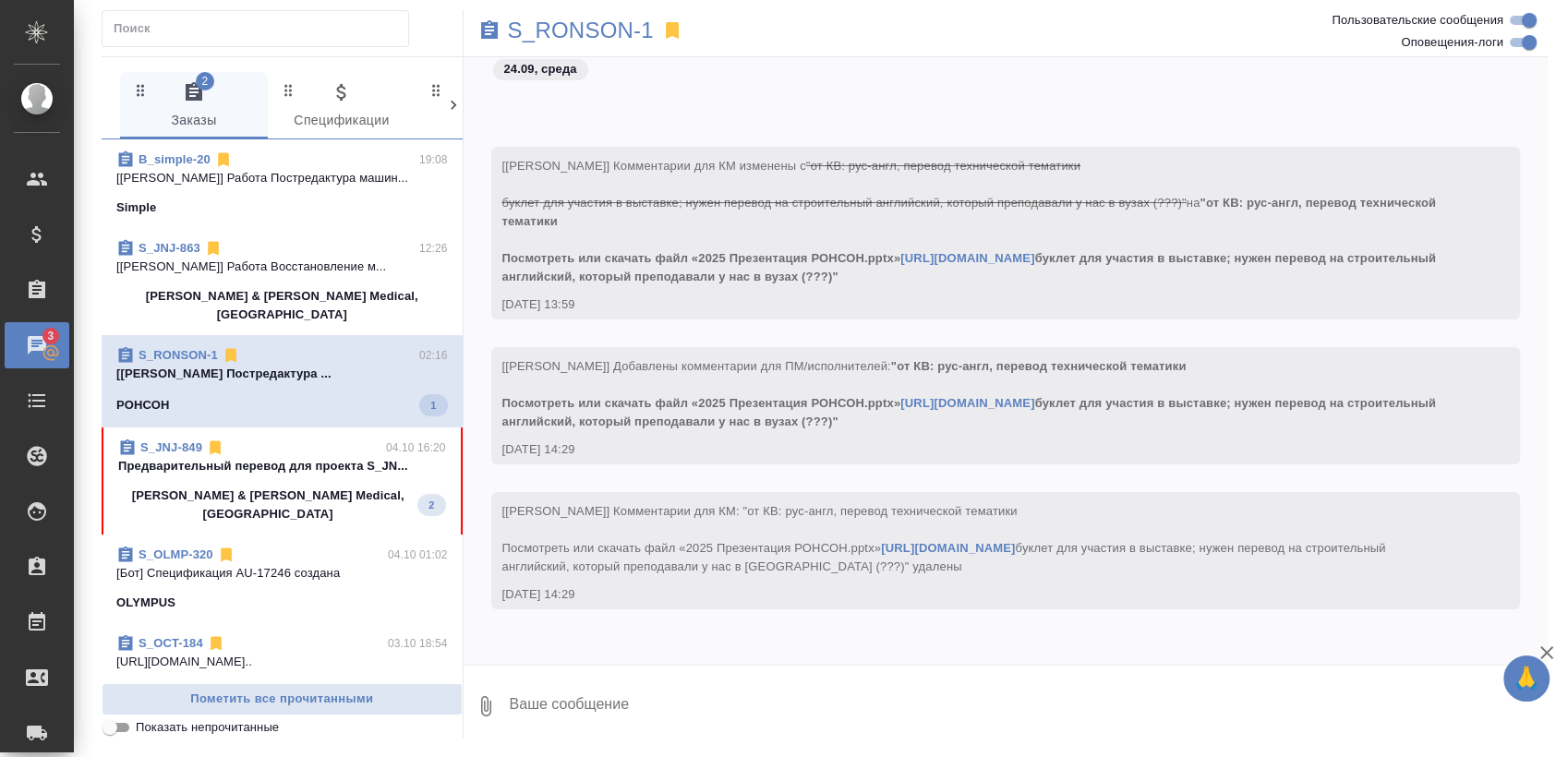
scroll to position [19095, 0]
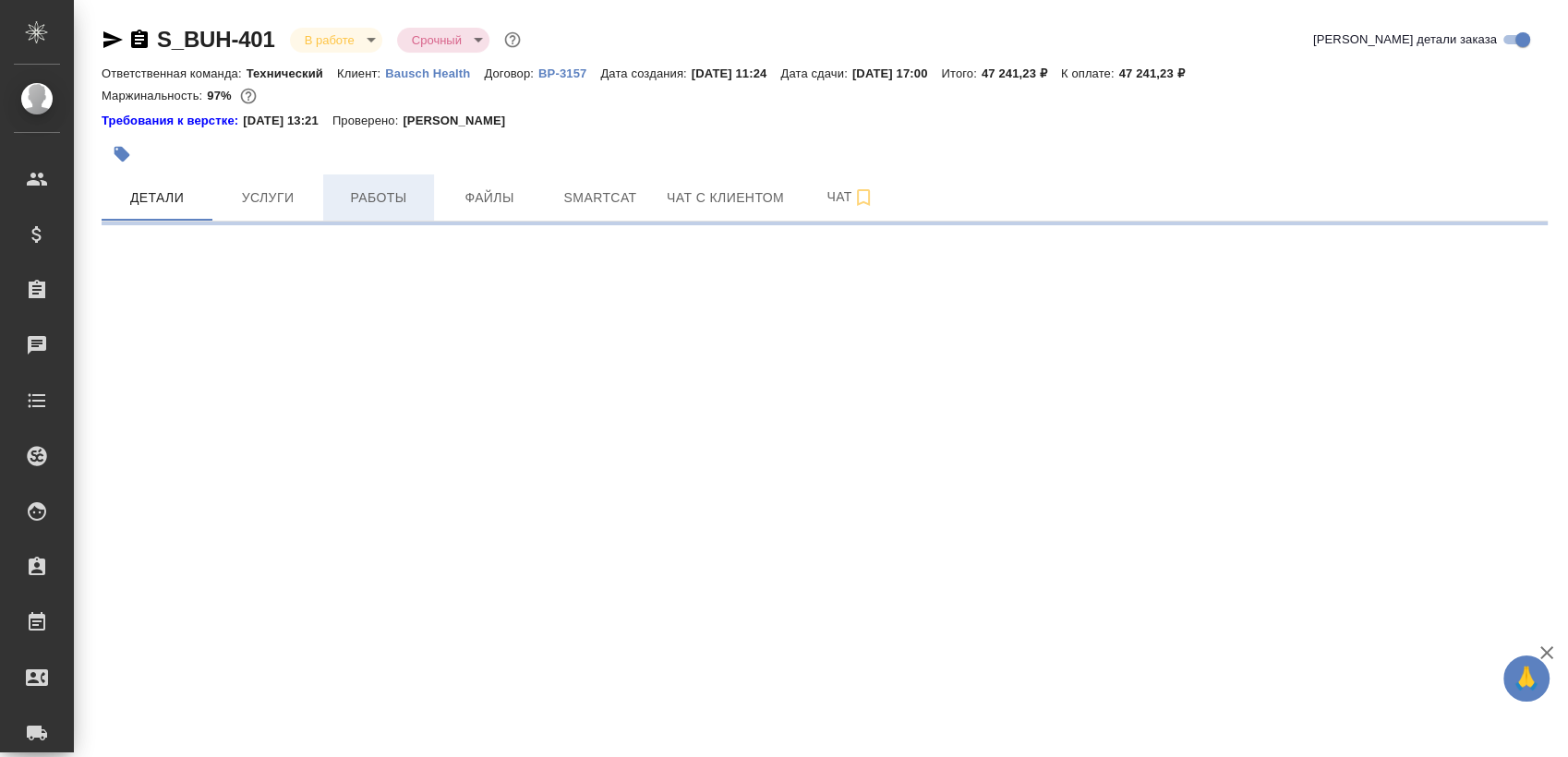
select select "RU"
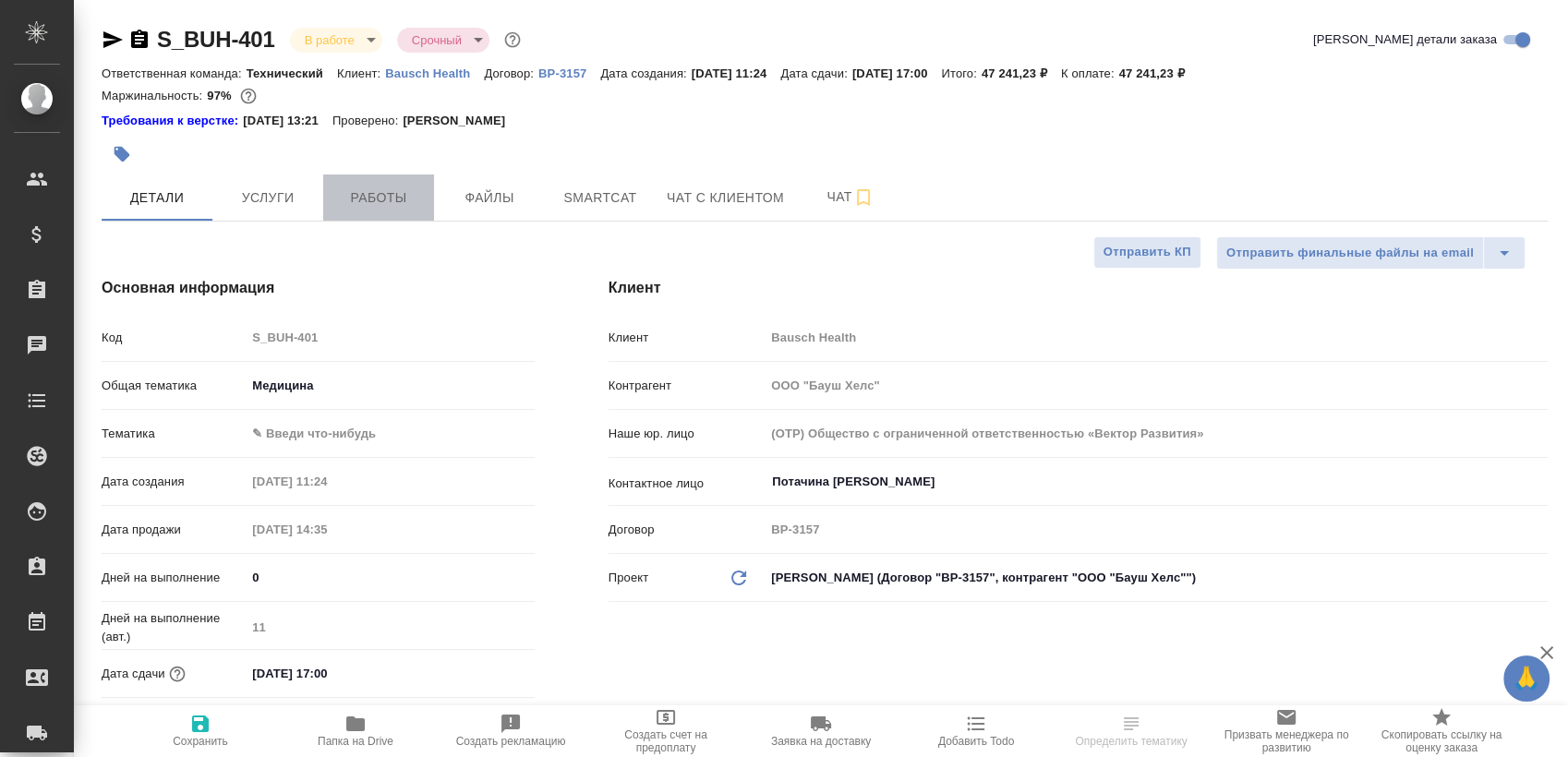
type textarea "x"
click at [390, 198] on span "Работы" at bounding box center [378, 198] width 88 height 23
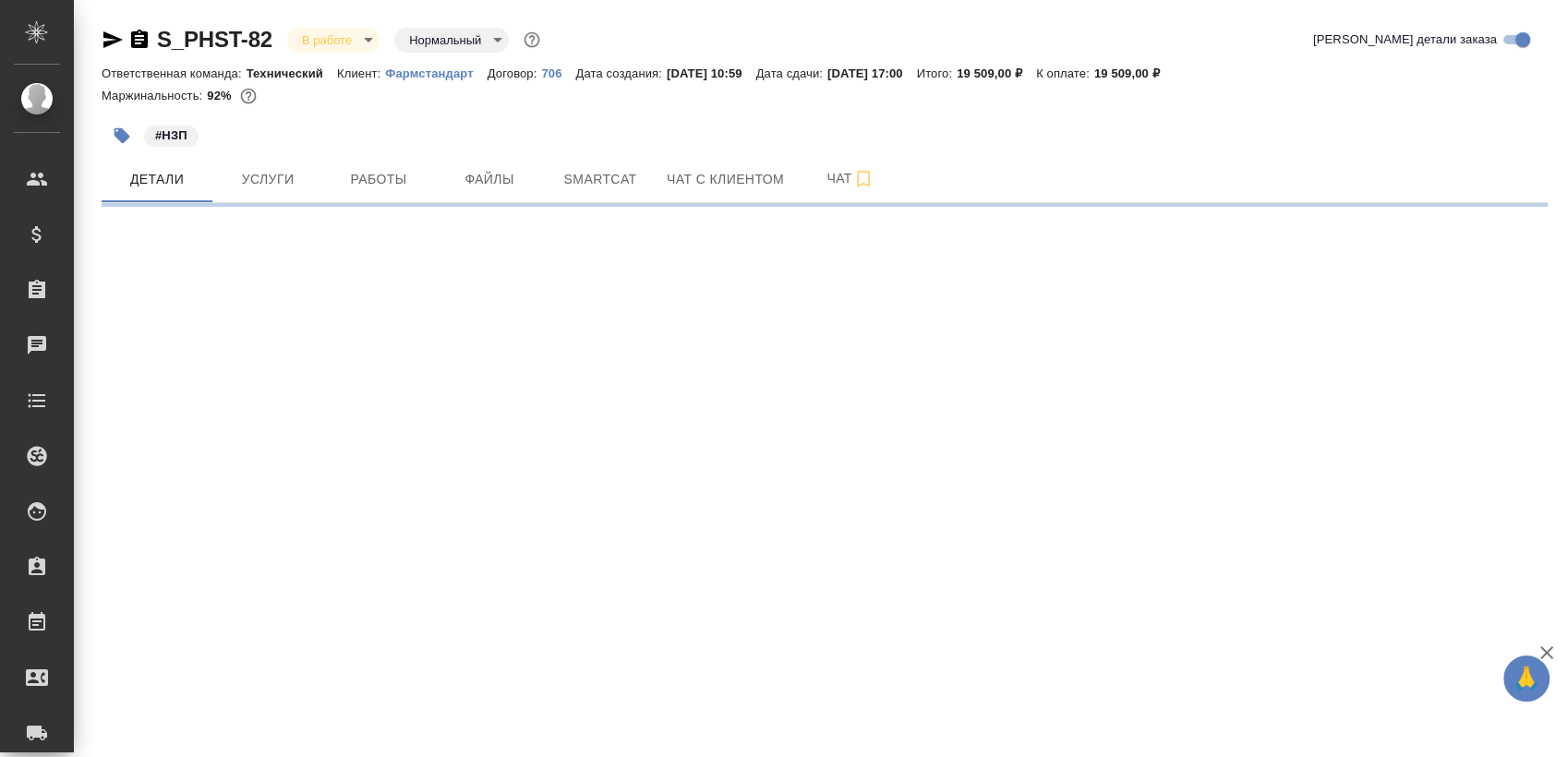
select select "RU"
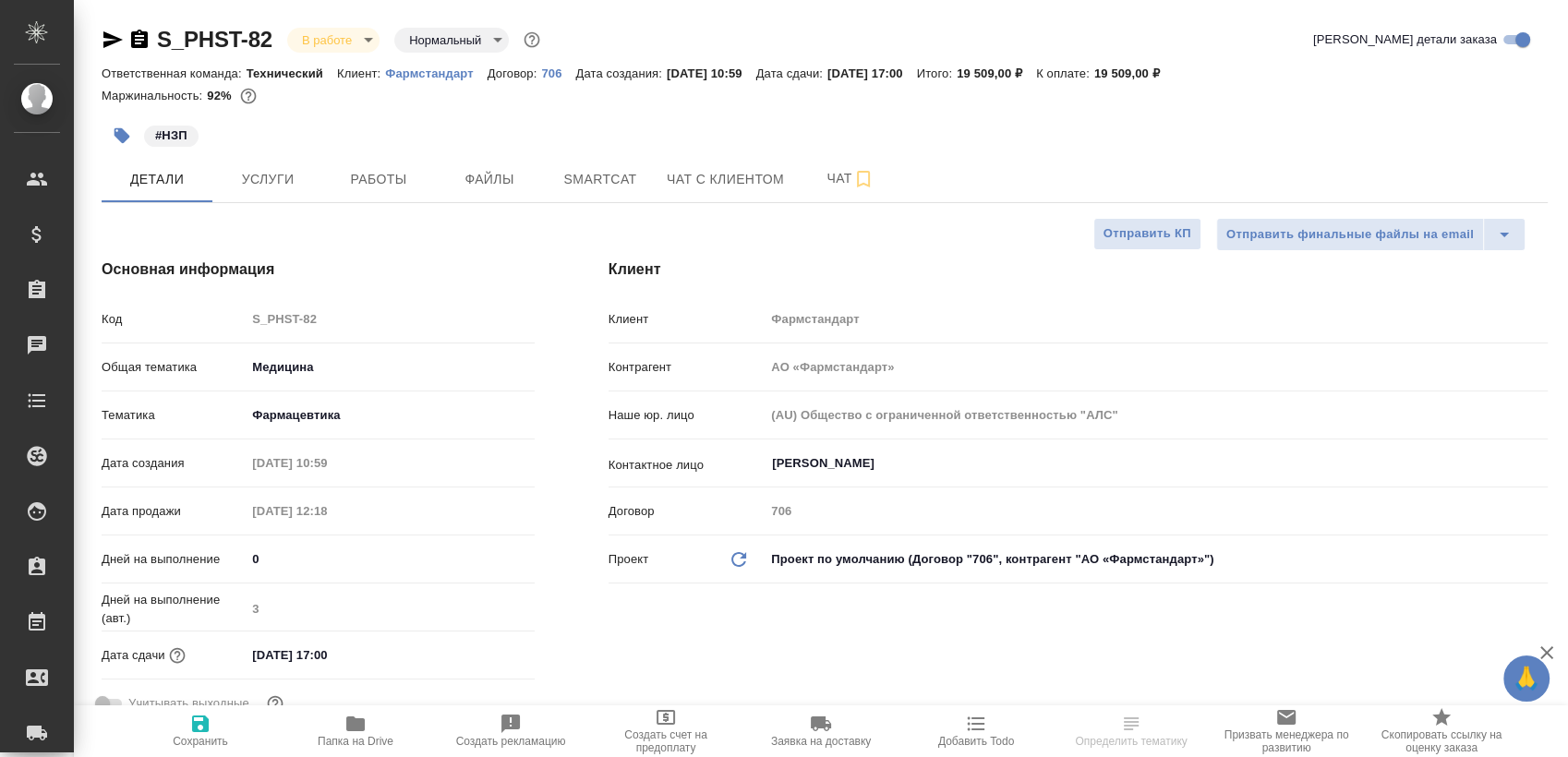
type textarea "x"
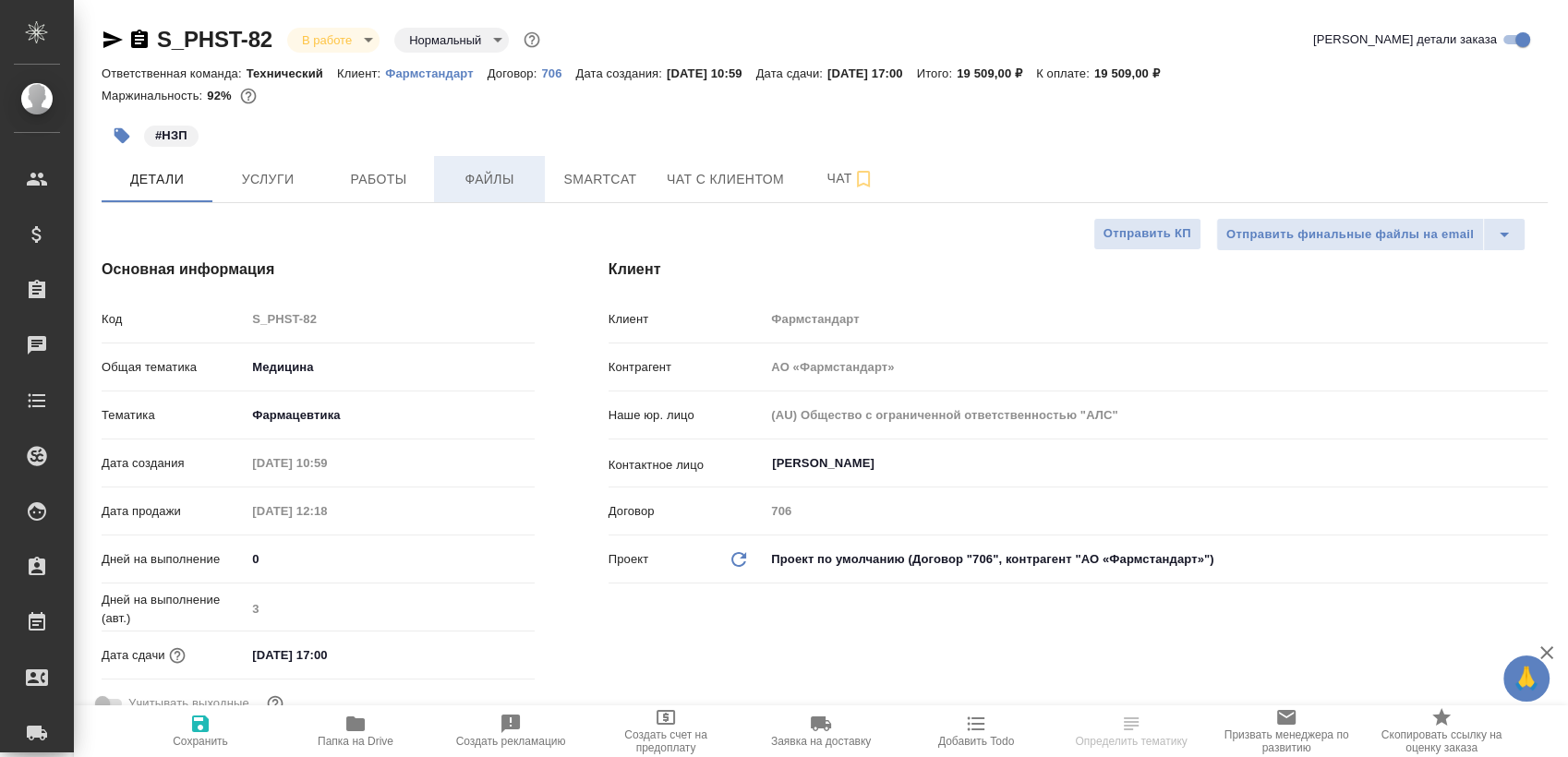
type textarea "x"
click at [392, 170] on span "Работы" at bounding box center [378, 179] width 88 height 23
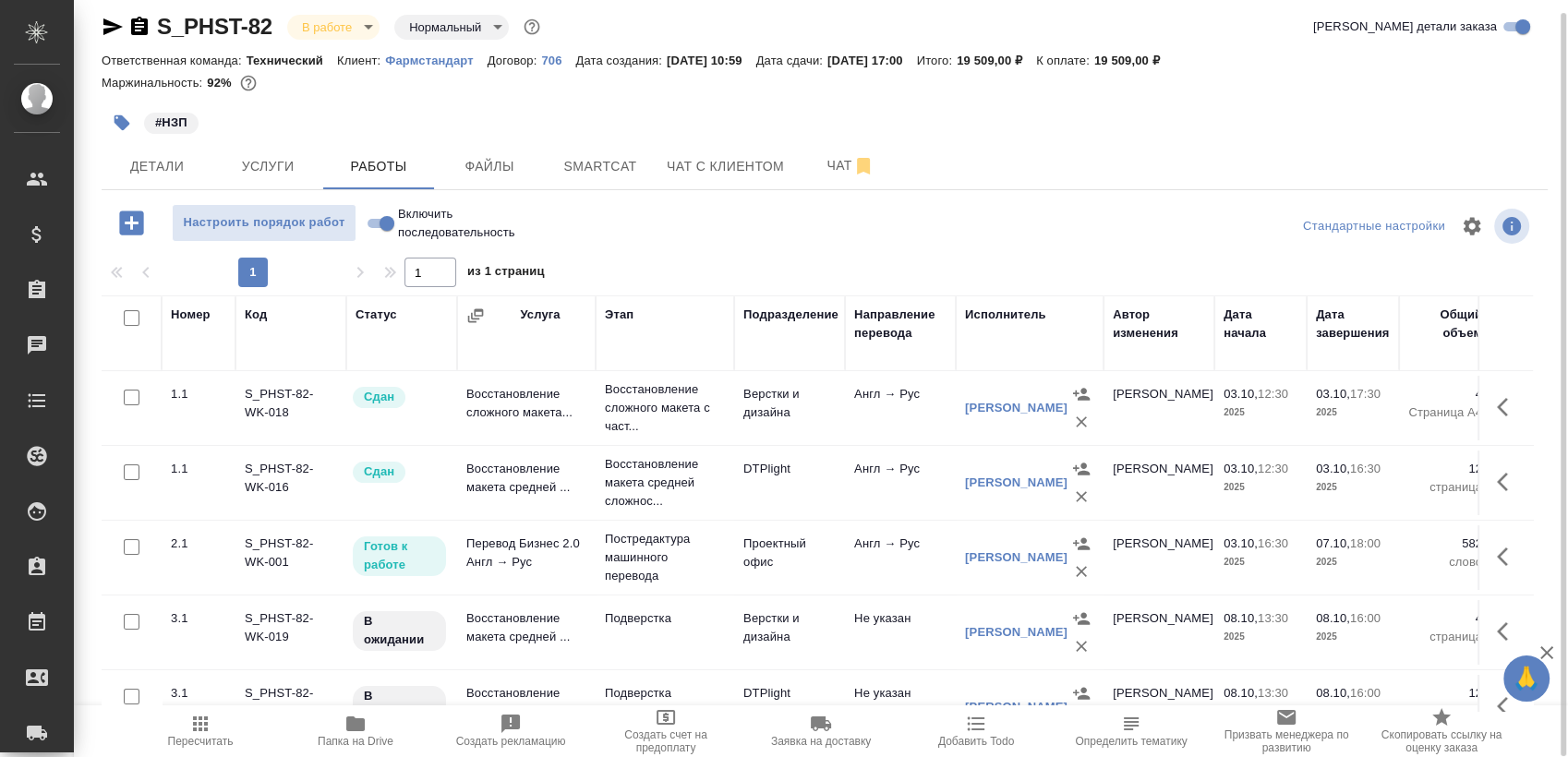
scroll to position [76, 0]
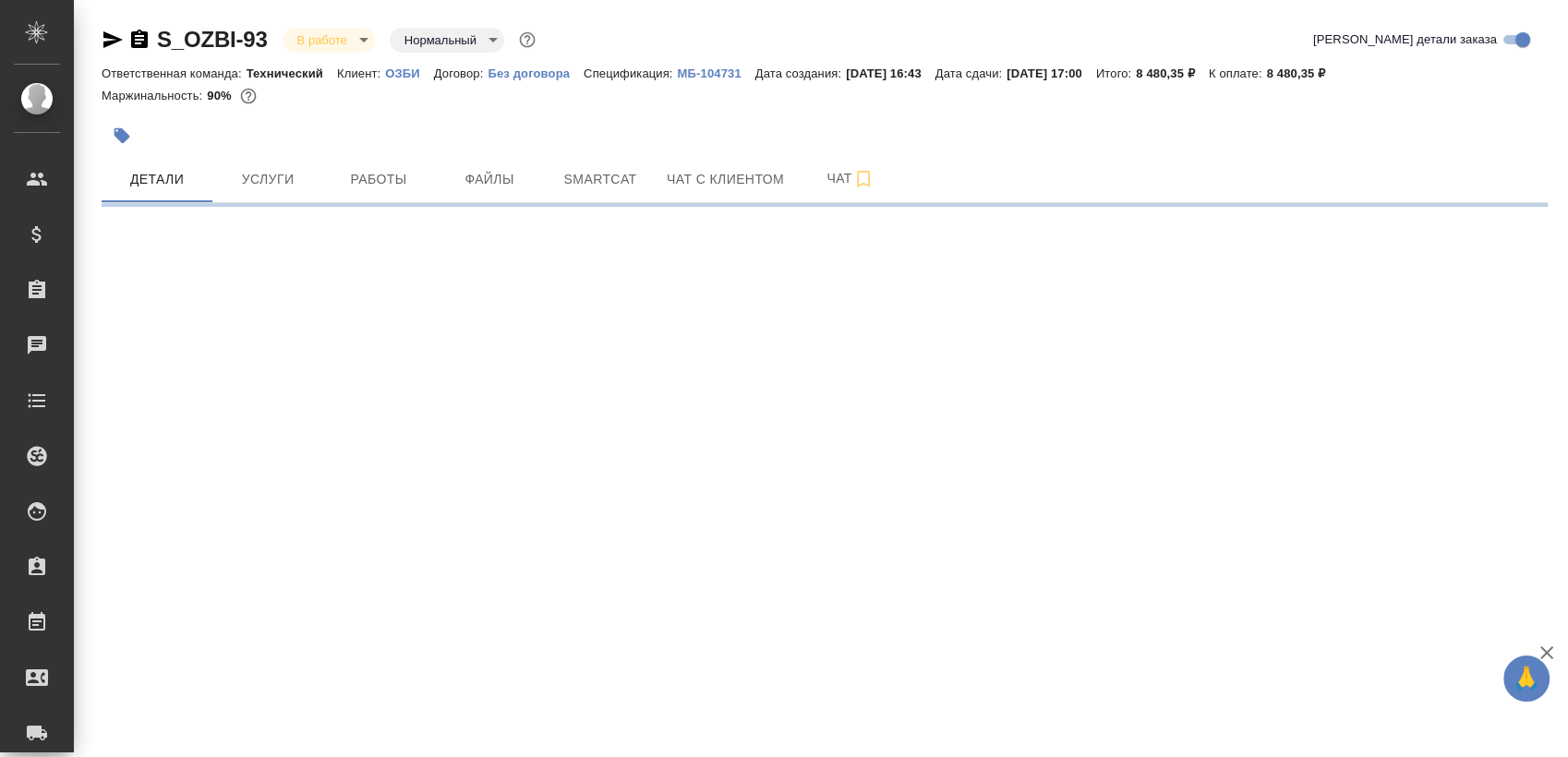
select select "RU"
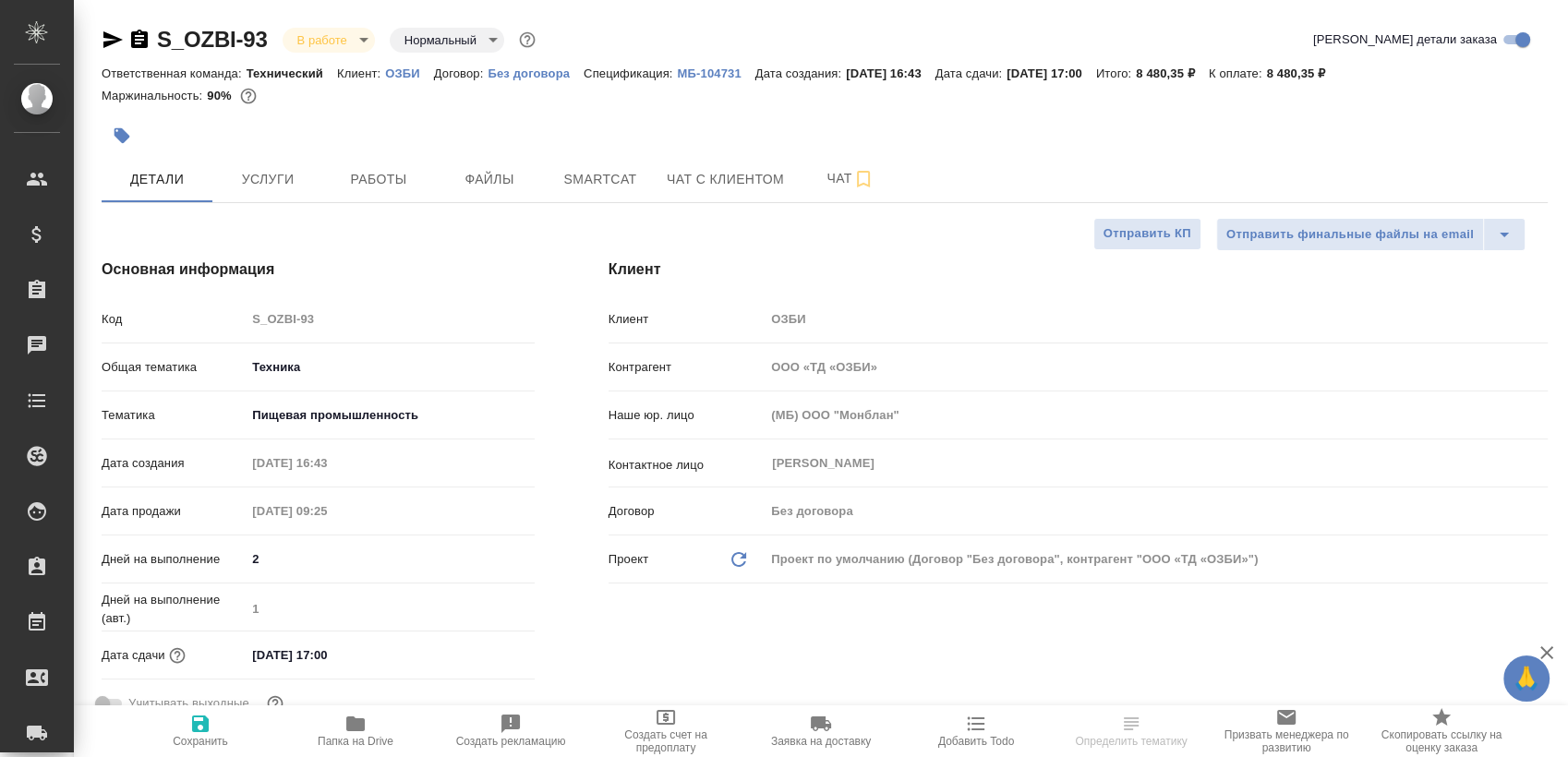
type textarea "x"
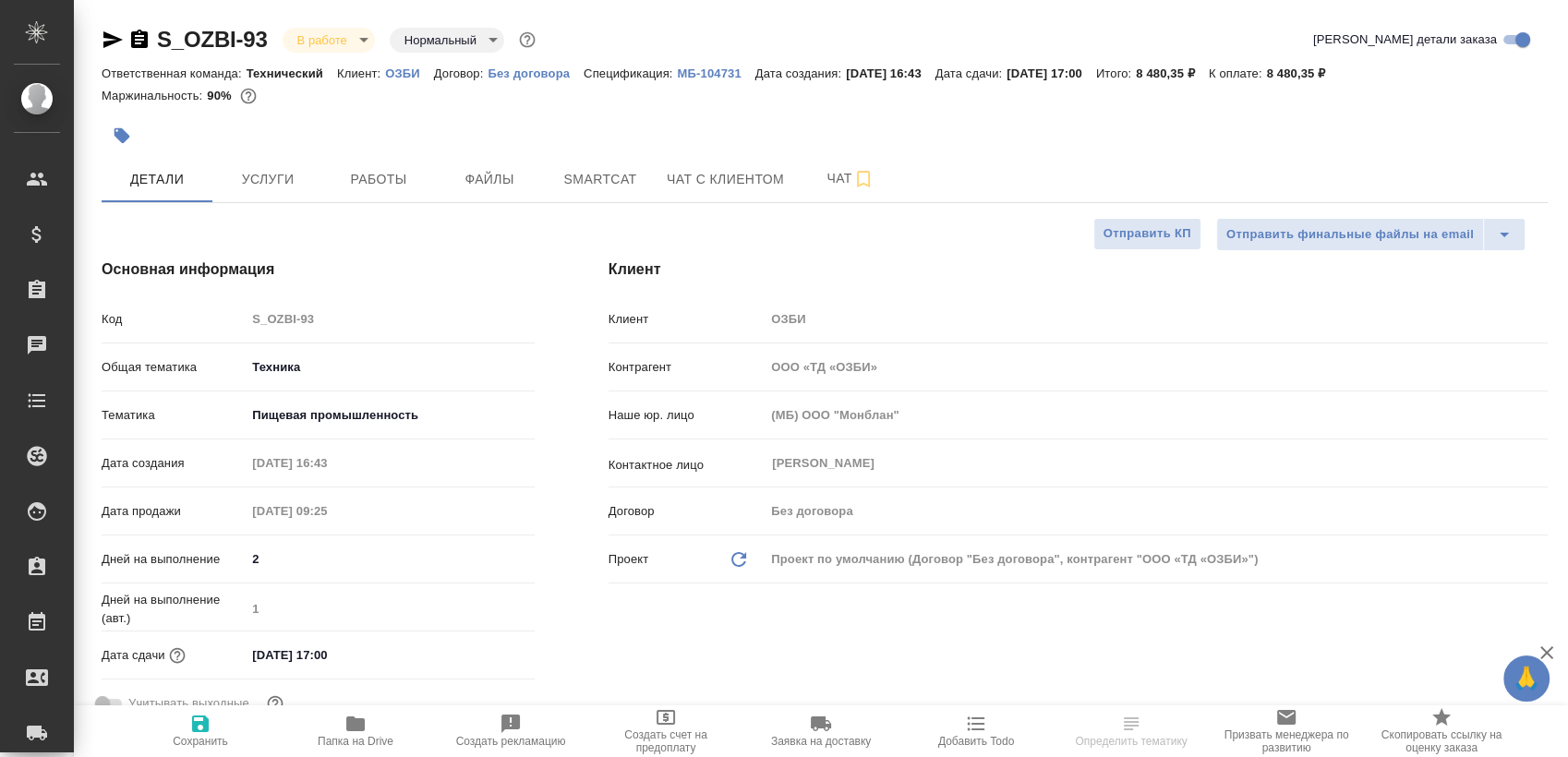
type textarea "x"
click at [363, 174] on span "Работы" at bounding box center [378, 179] width 88 height 23
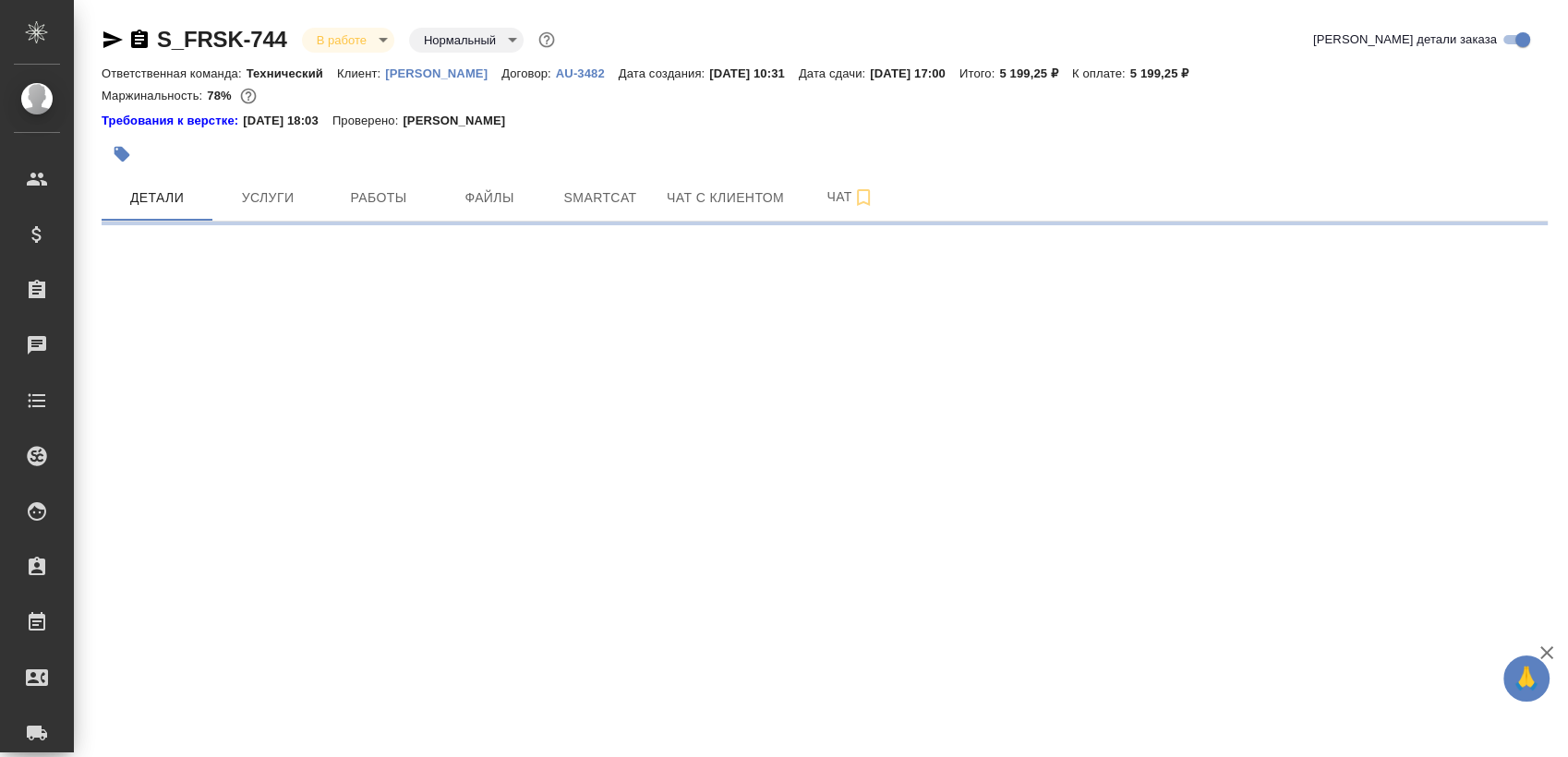
select select "RU"
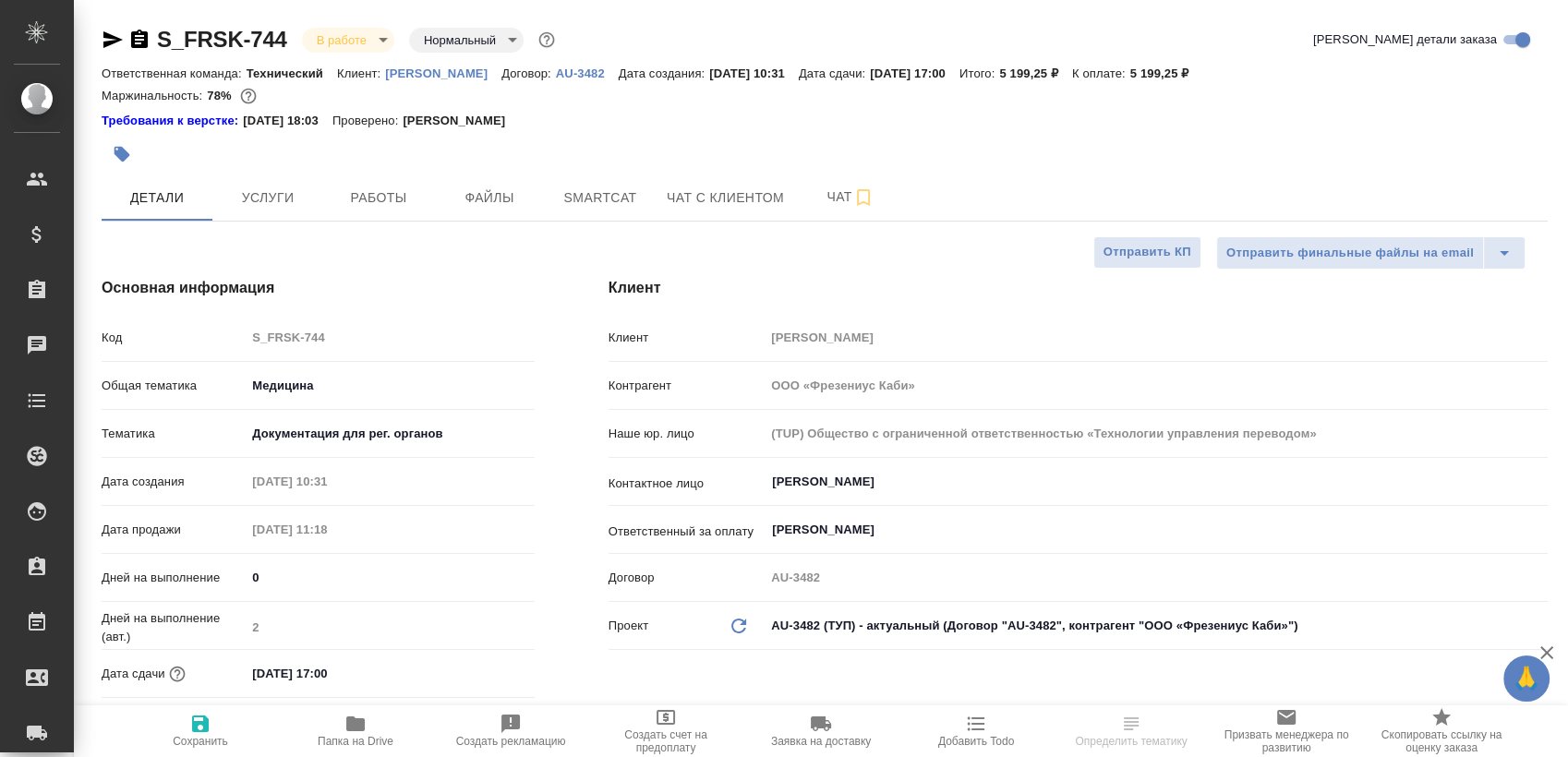
type textarea "x"
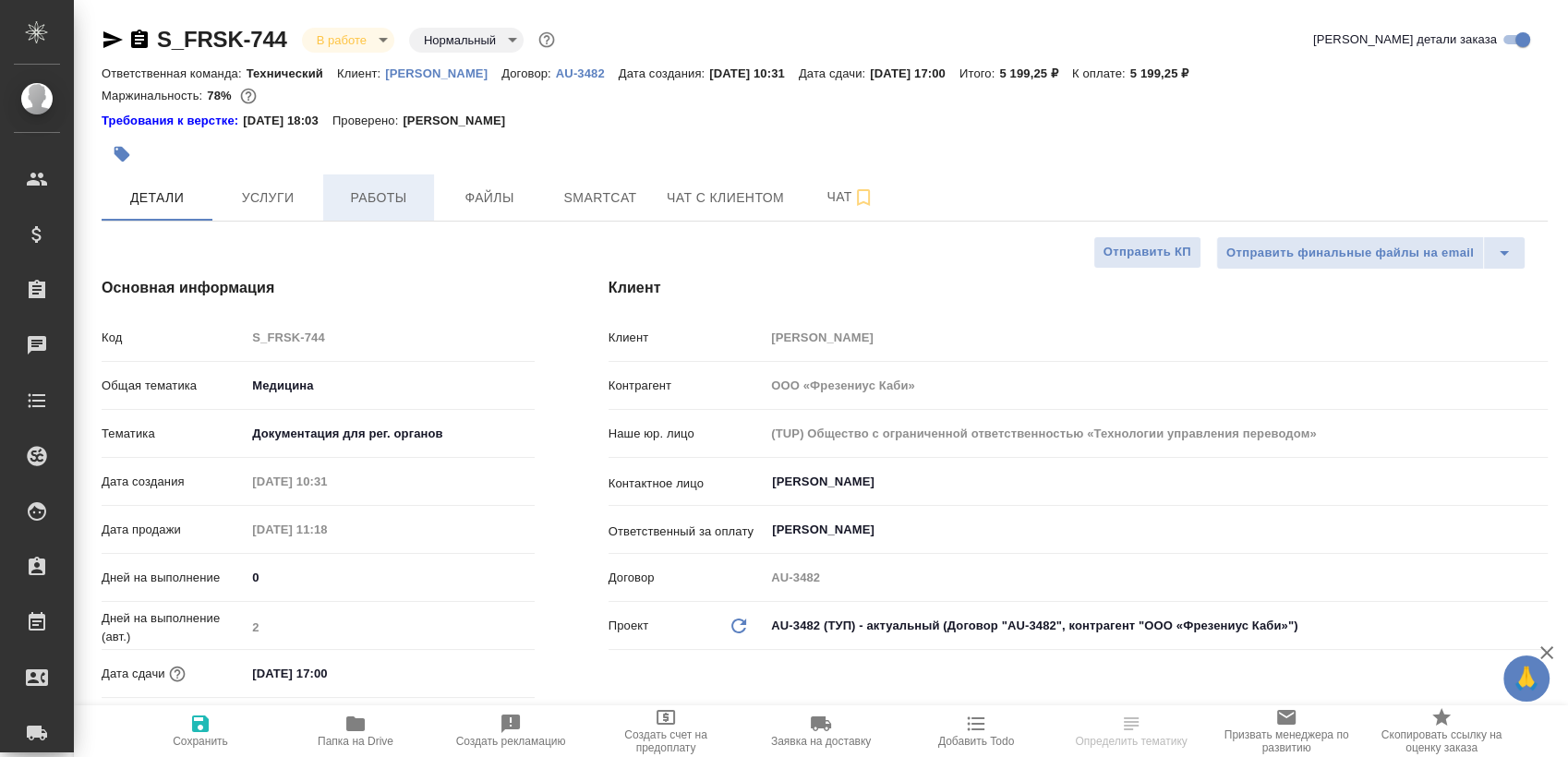
type textarea "x"
click at [377, 180] on button "Работы" at bounding box center [379, 198] width 111 height 46
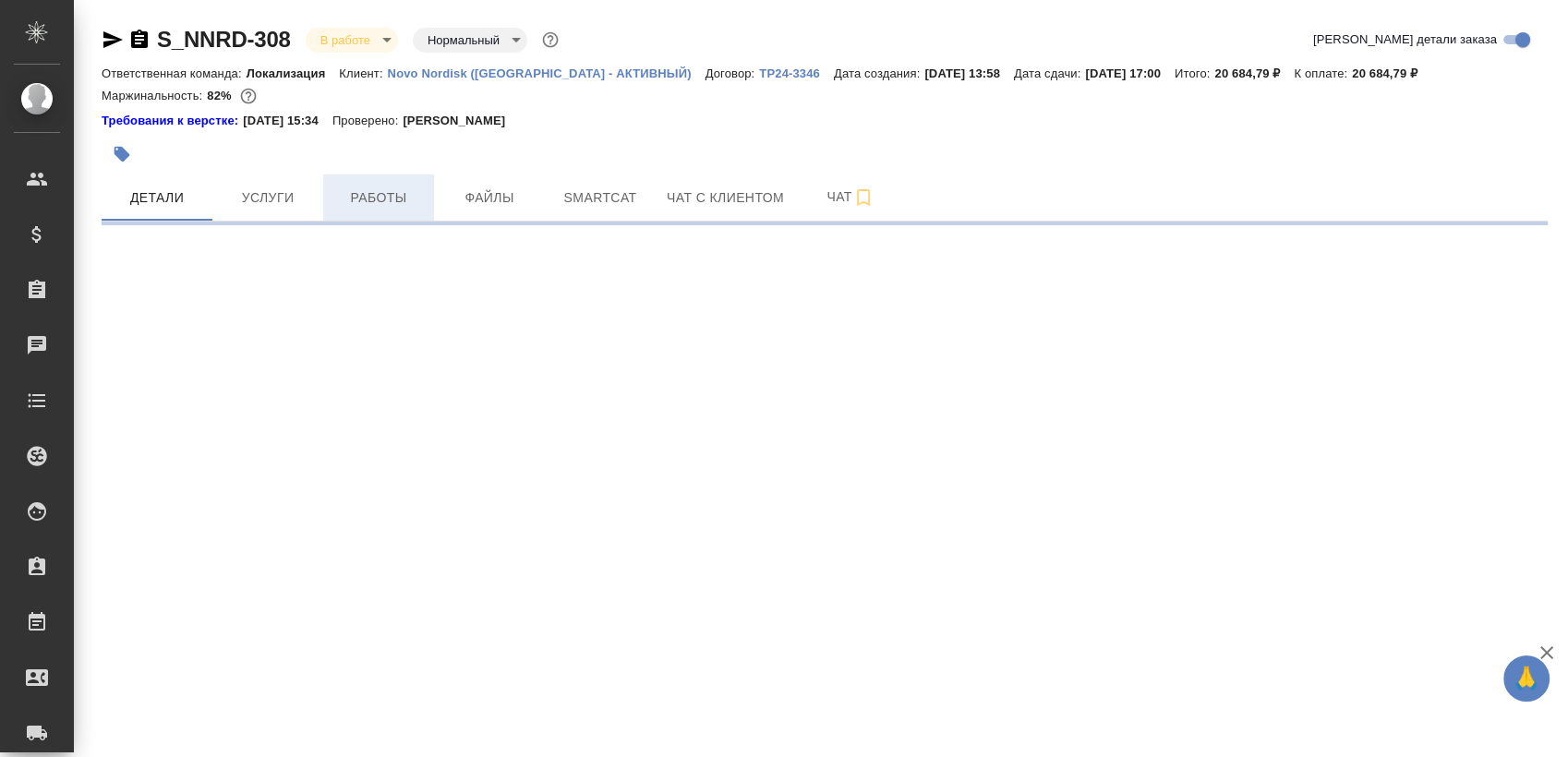
select select "RU"
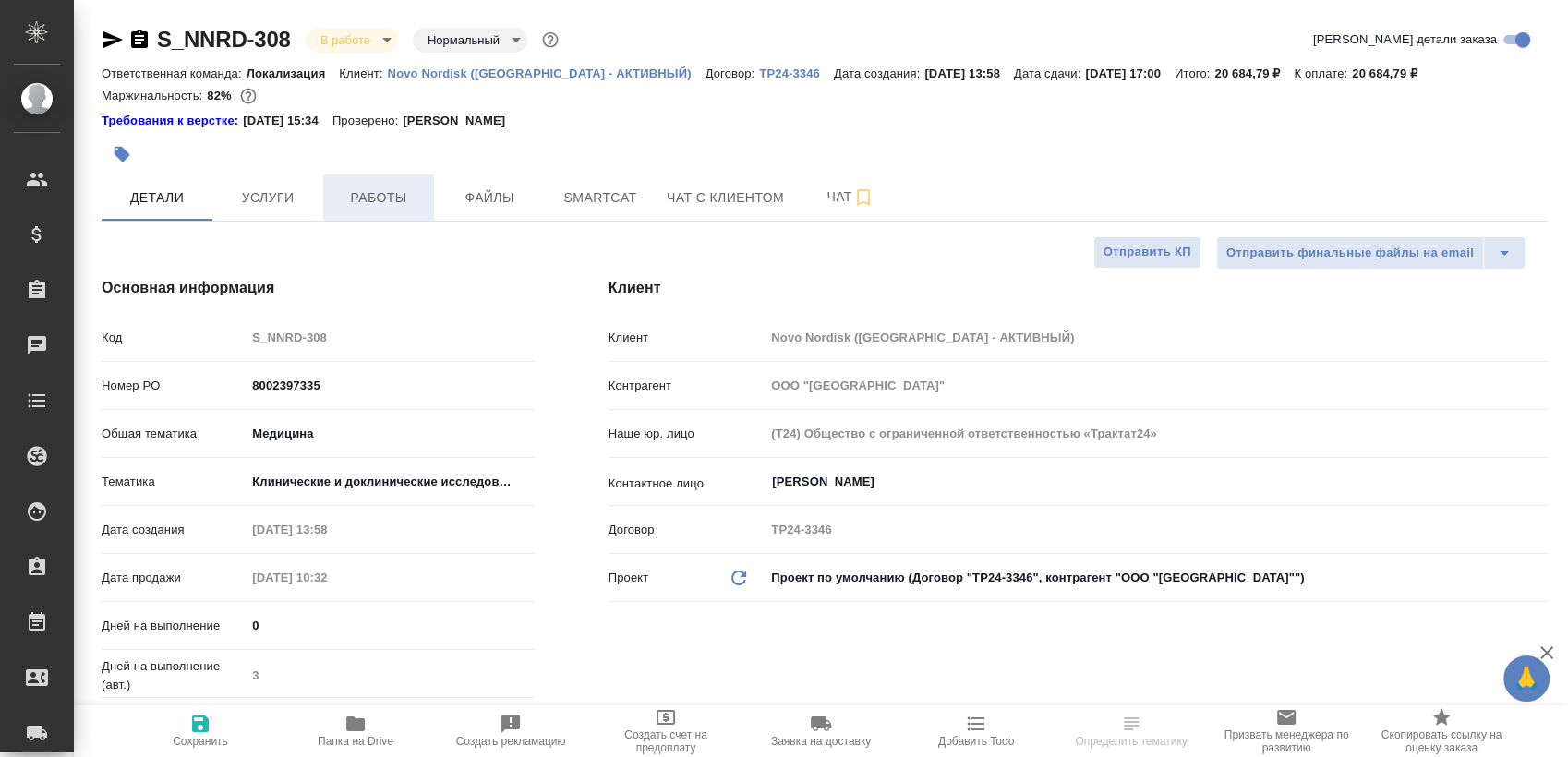
type textarea "x"
click at [411, 205] on span "Работы" at bounding box center [378, 198] width 88 height 23
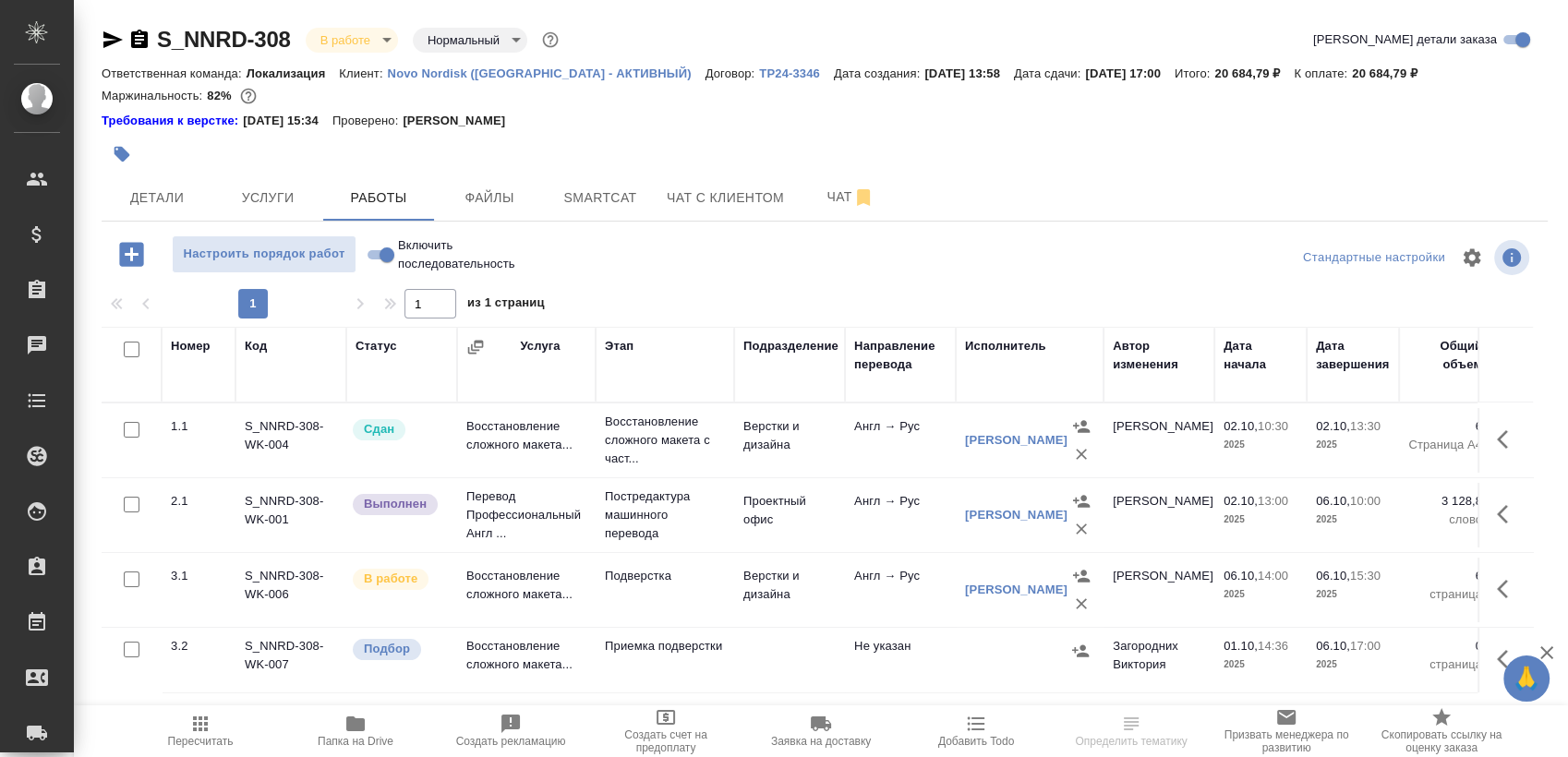
scroll to position [32, 0]
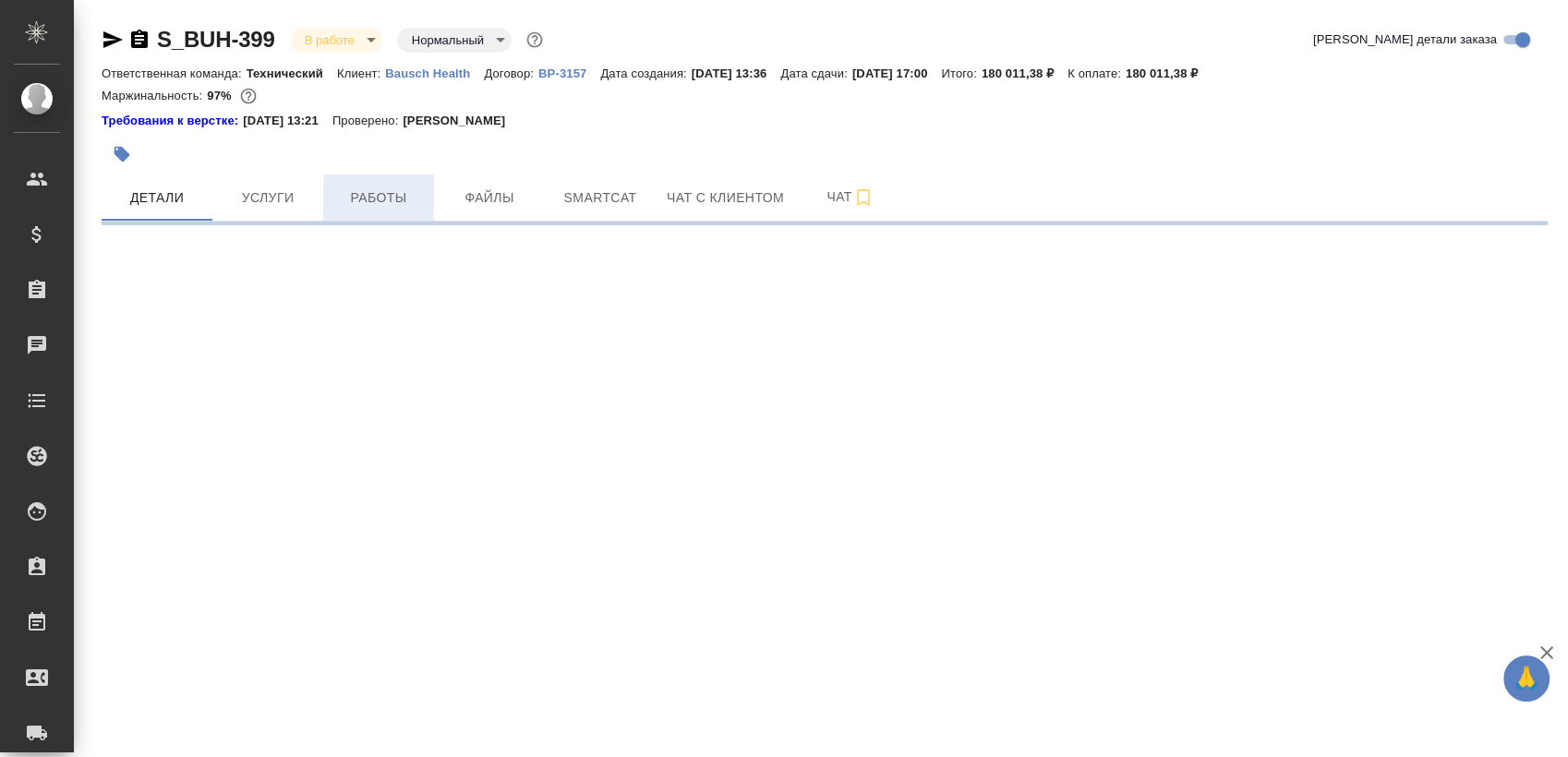
select select "RU"
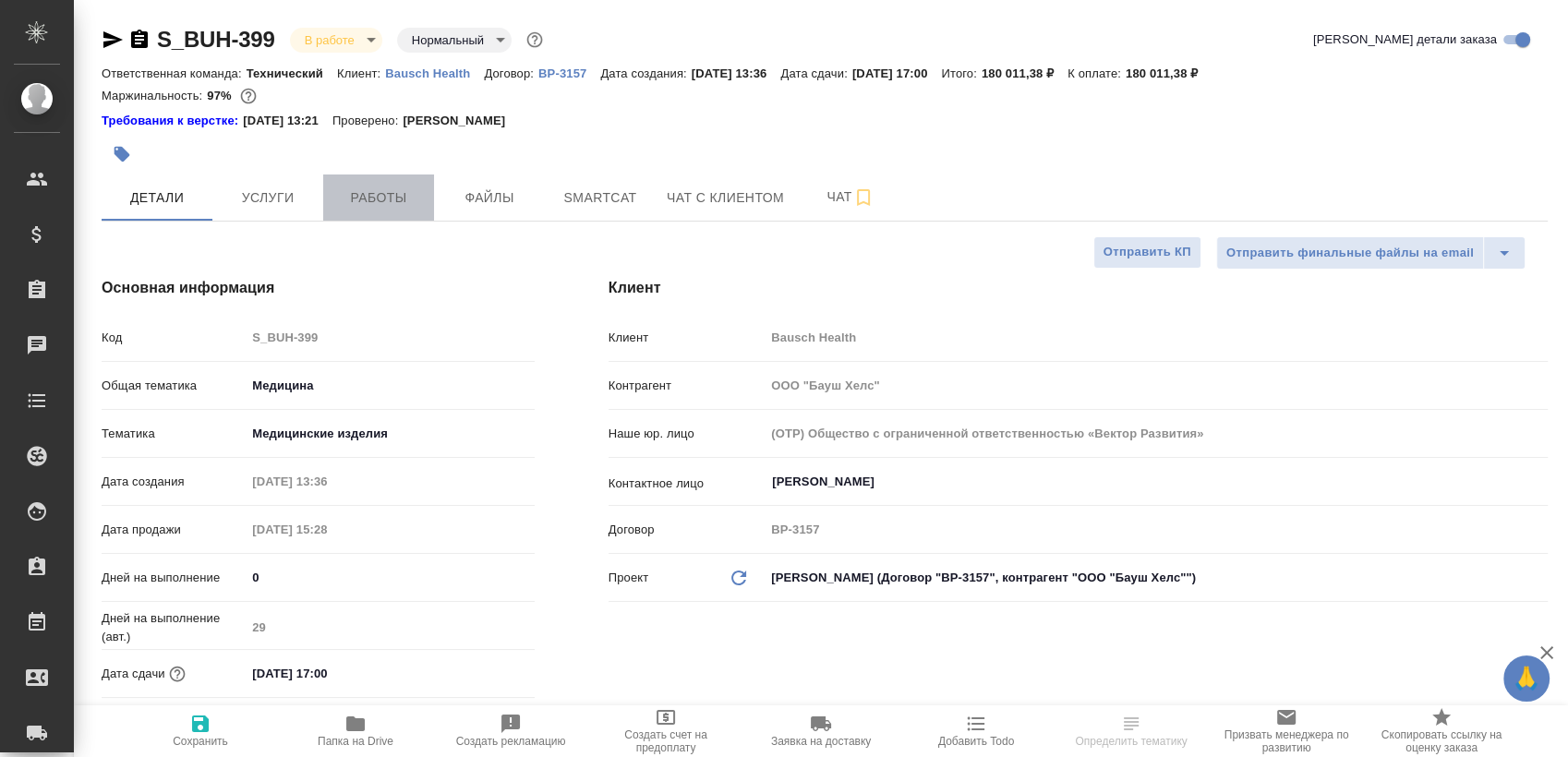
click at [368, 201] on span "Работы" at bounding box center [378, 198] width 88 height 23
type textarea "x"
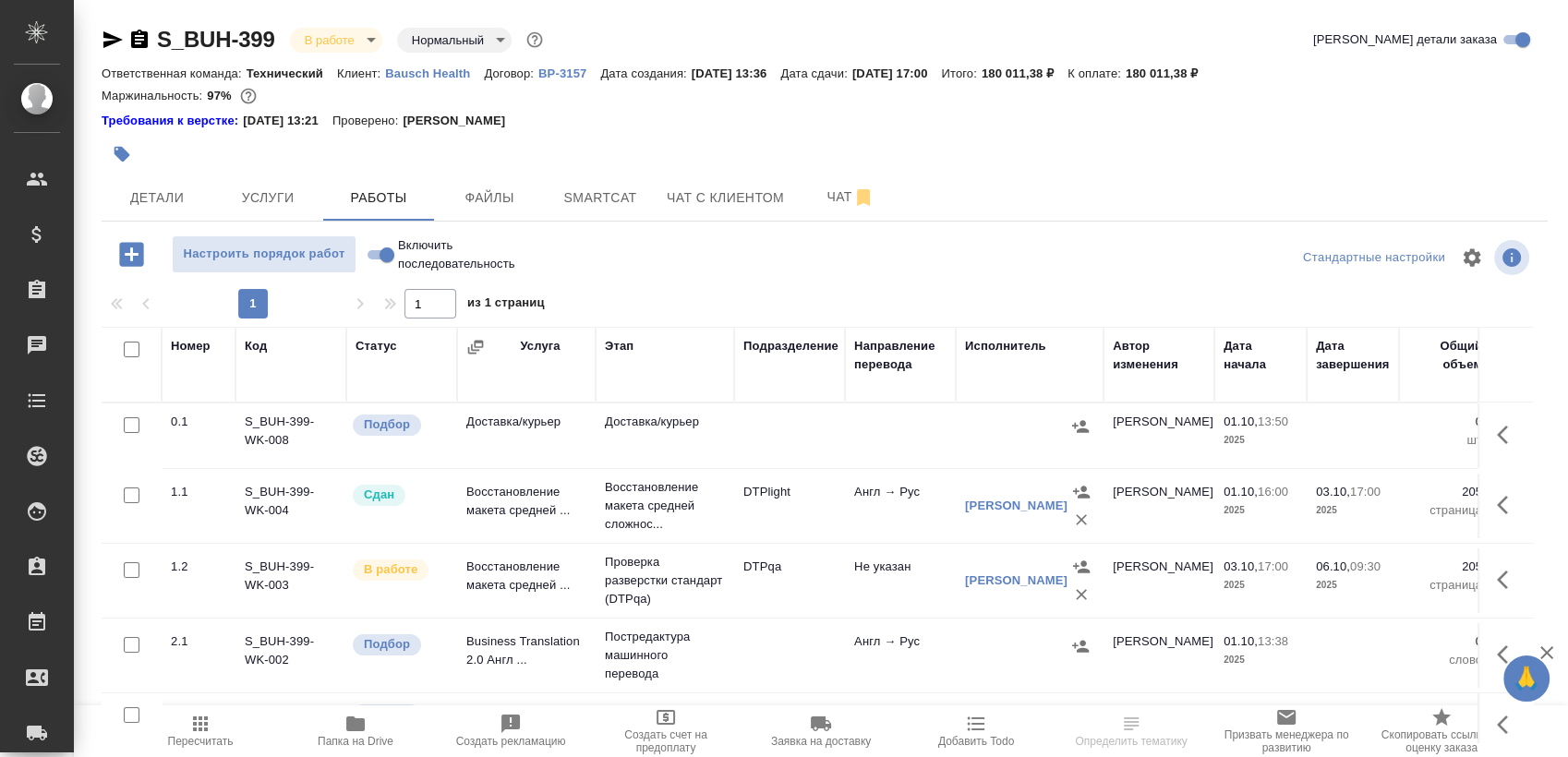
scroll to position [32, 0]
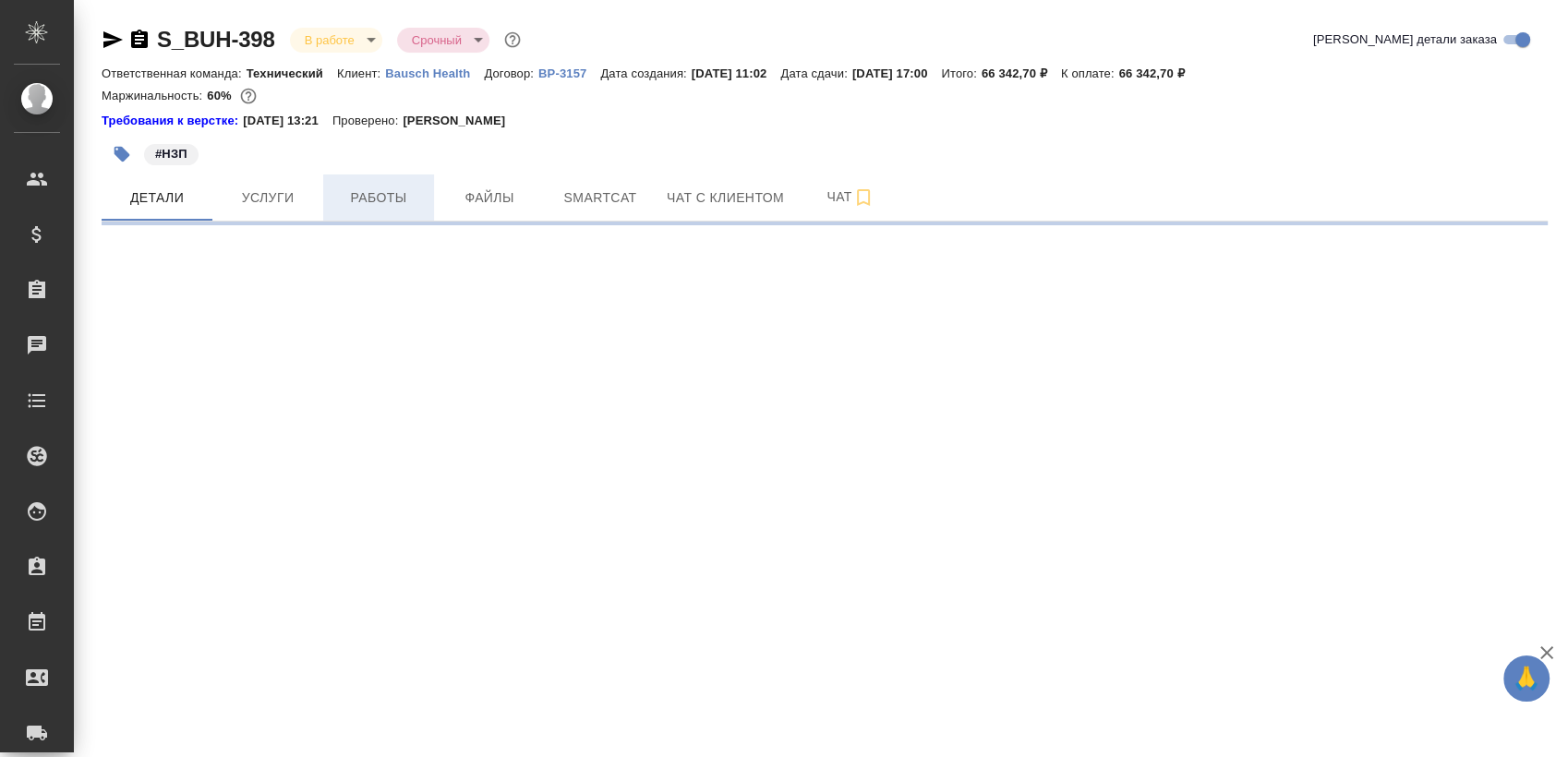
click at [423, 199] on button "Работы" at bounding box center [379, 198] width 111 height 46
select select "RU"
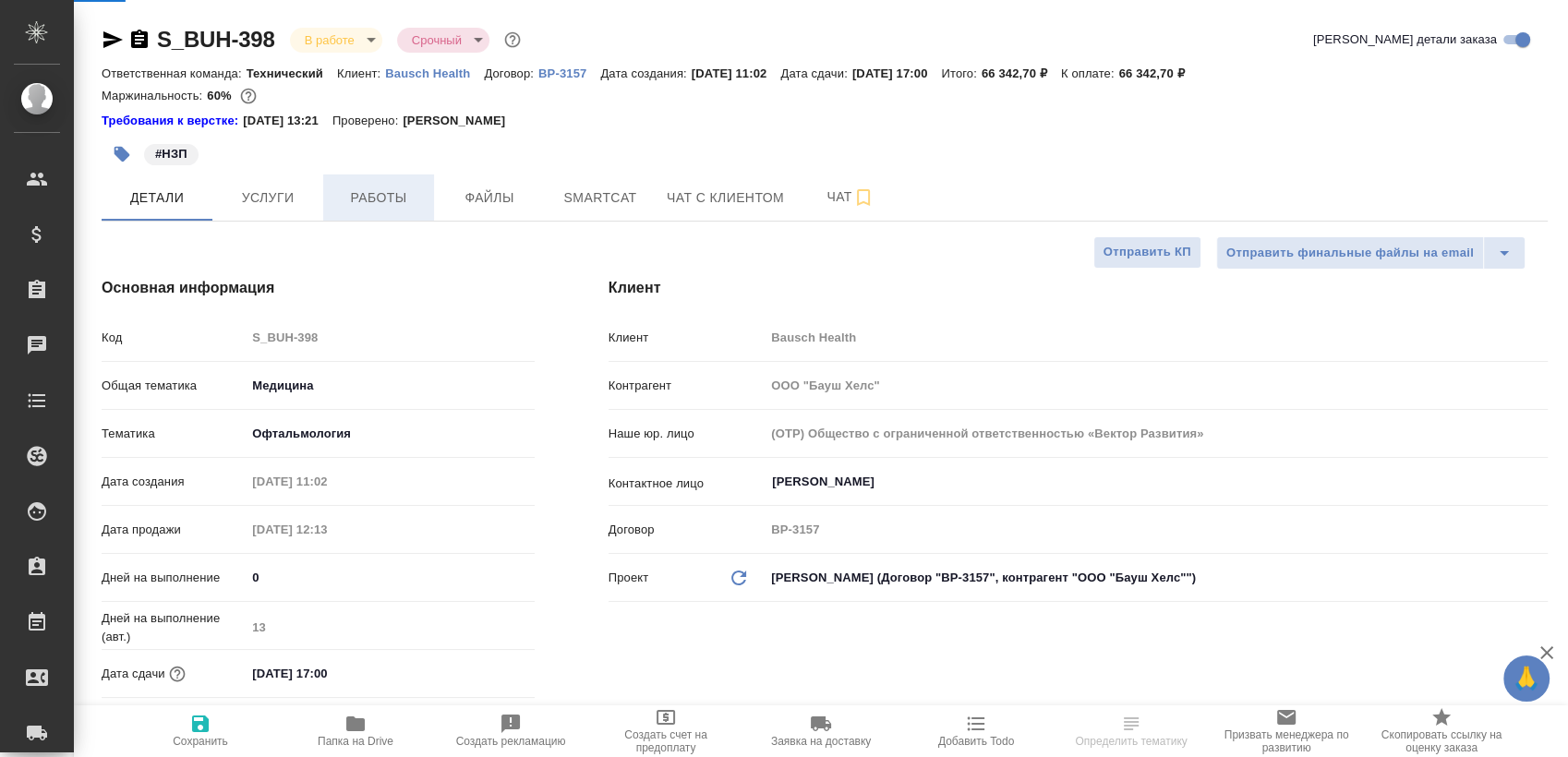
type textarea "x"
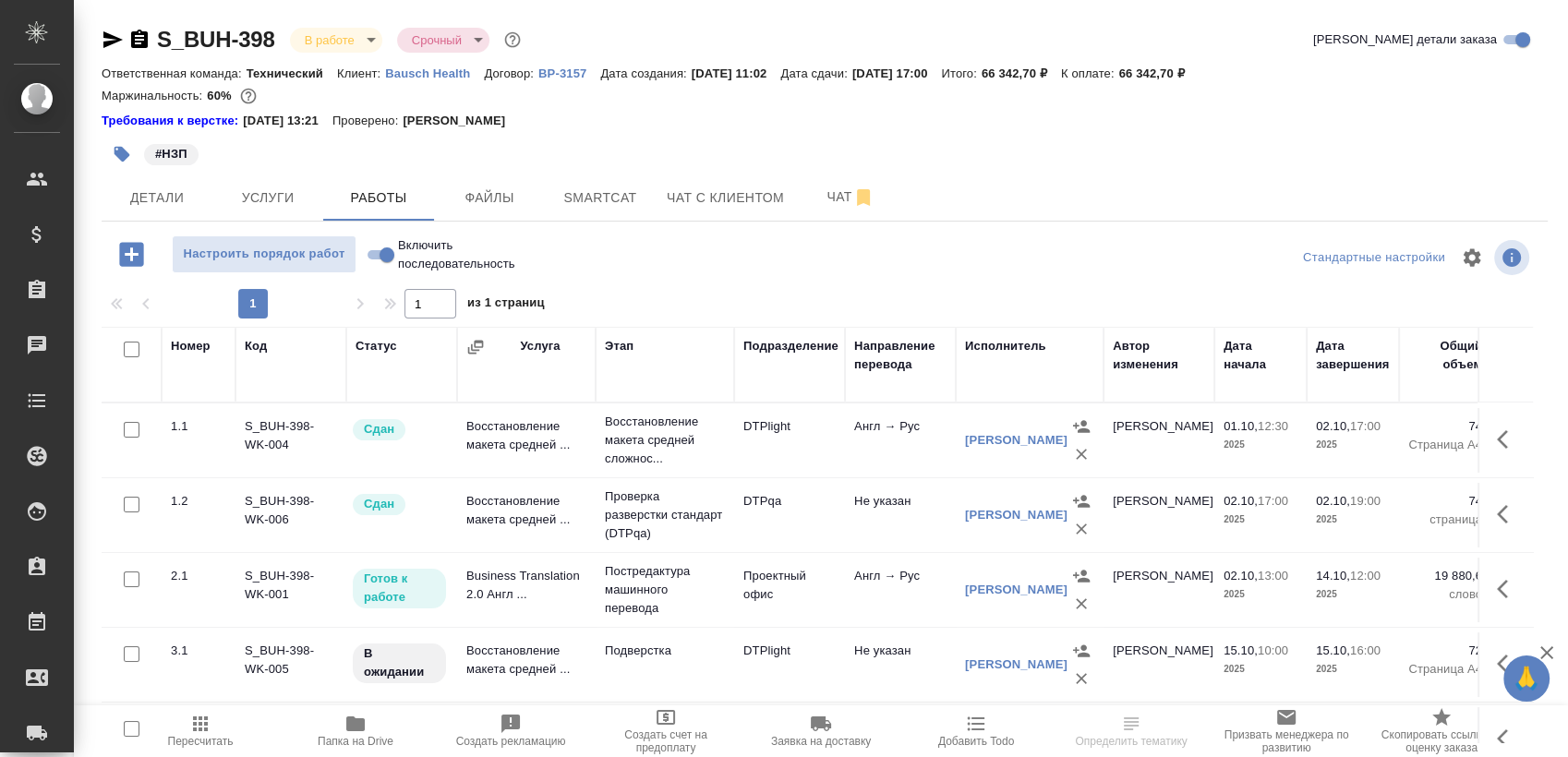
scroll to position [32, 0]
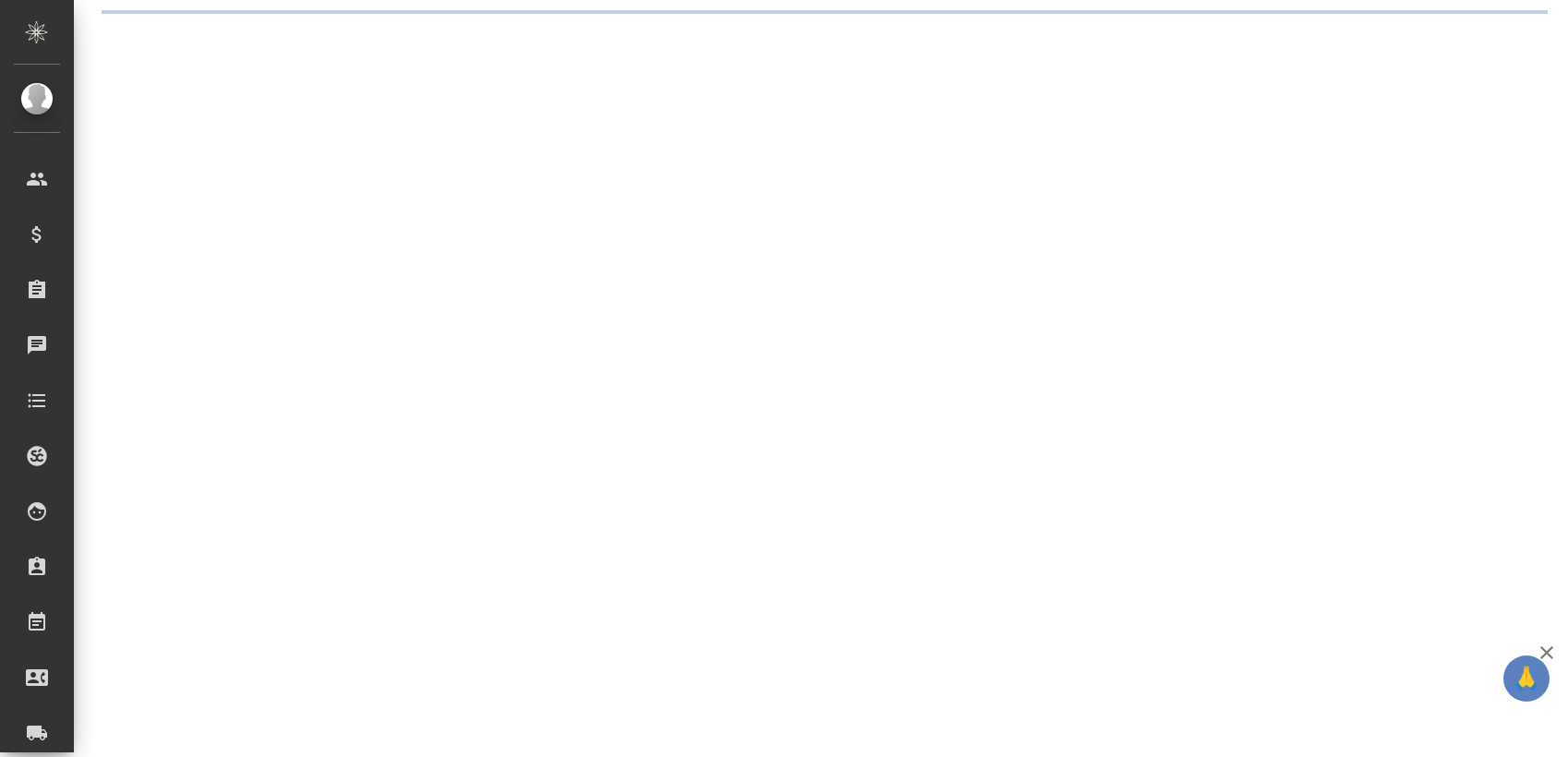
select select "RU"
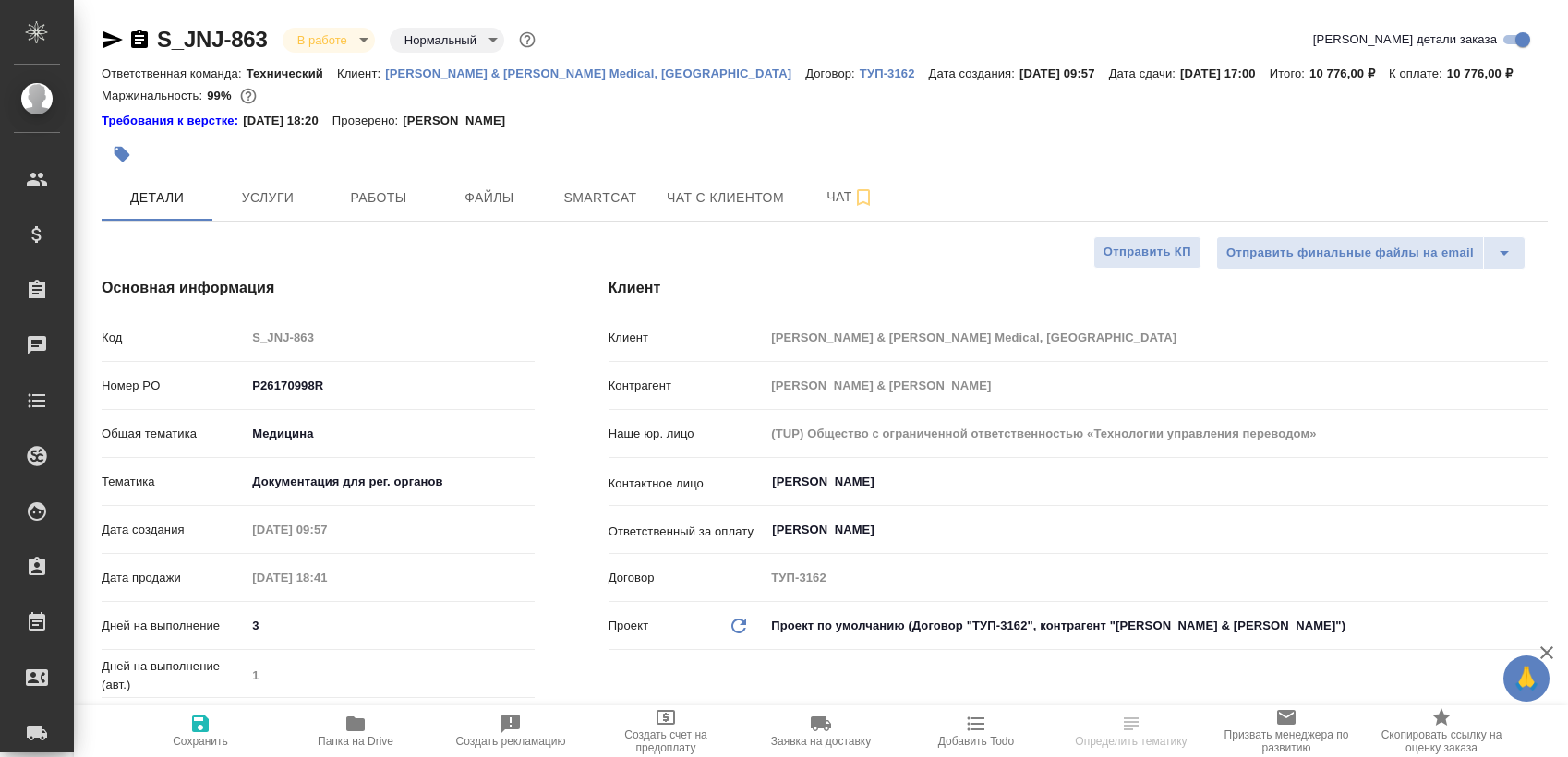
type textarea "x"
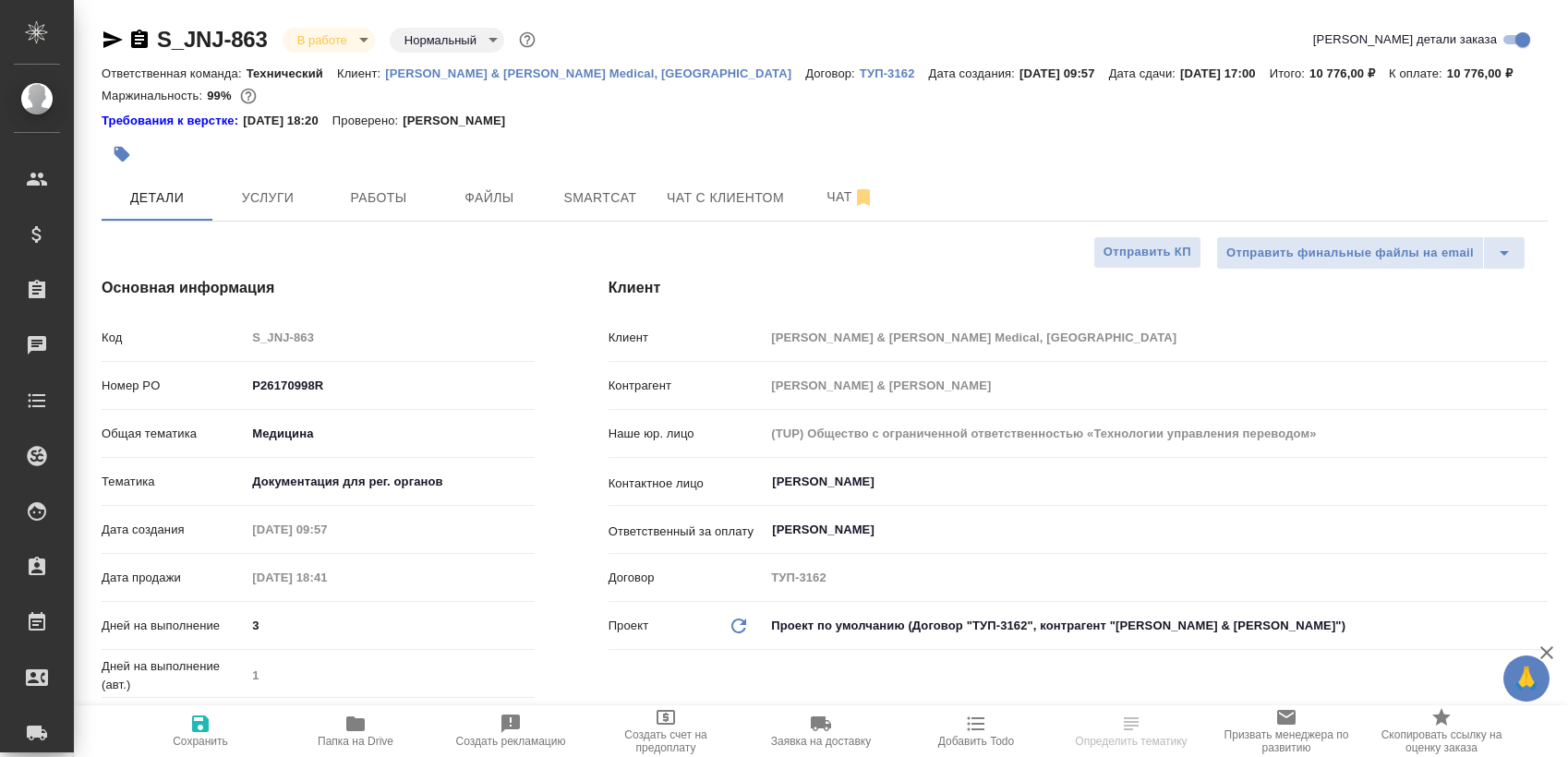
type textarea "x"
click at [347, 203] on span "Работы" at bounding box center [378, 198] width 88 height 23
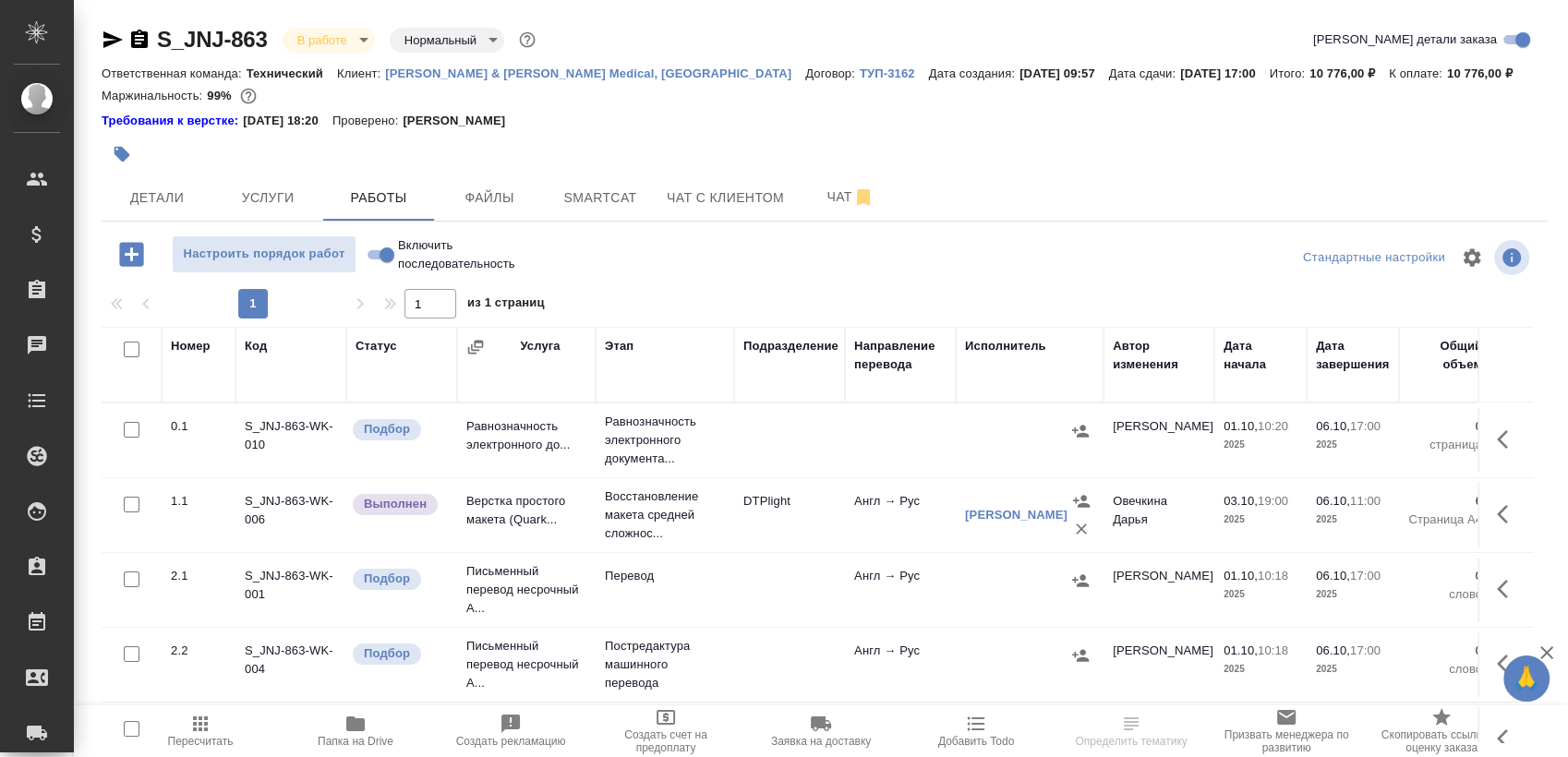
scroll to position [32, 0]
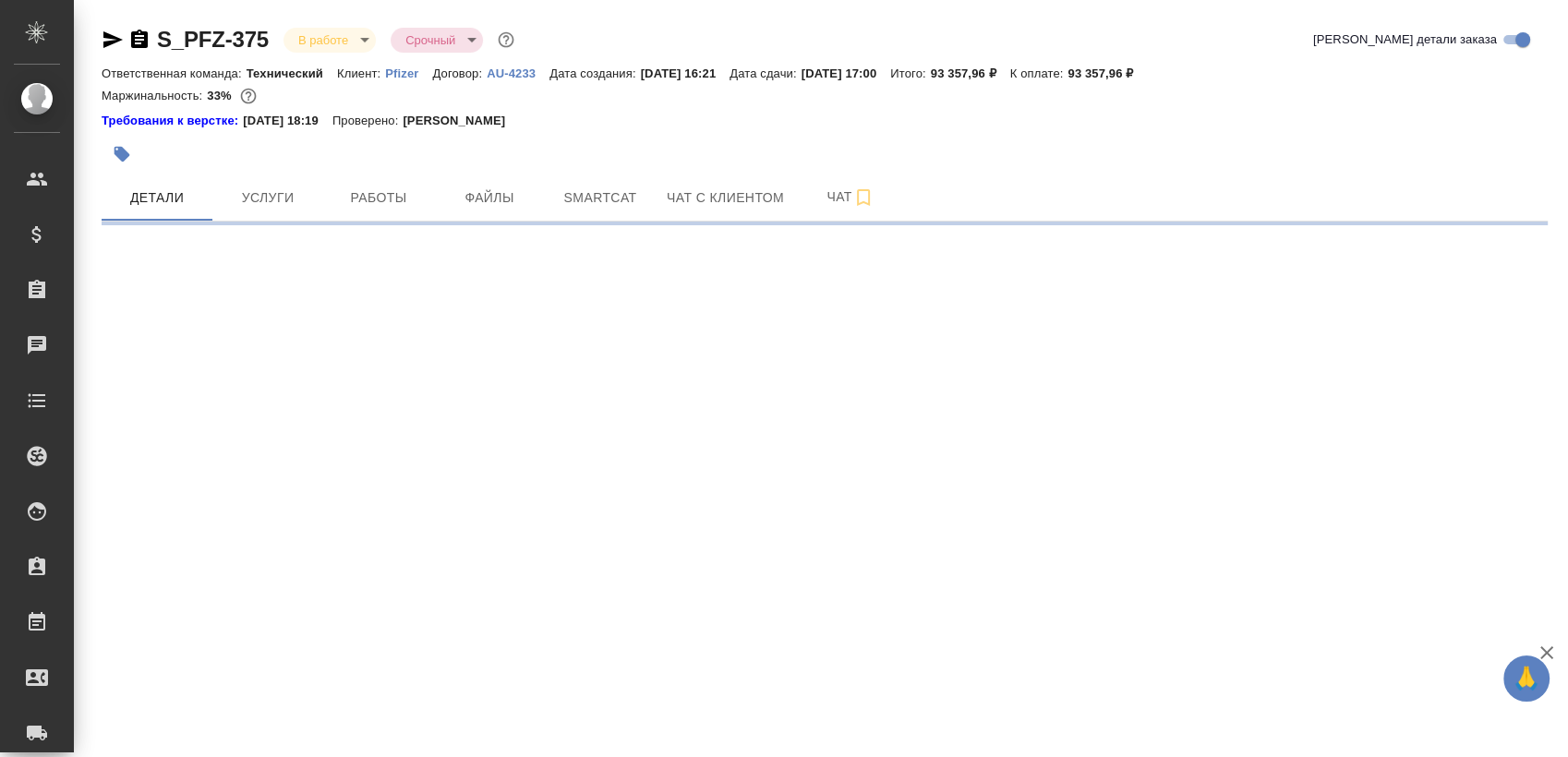
select select "RU"
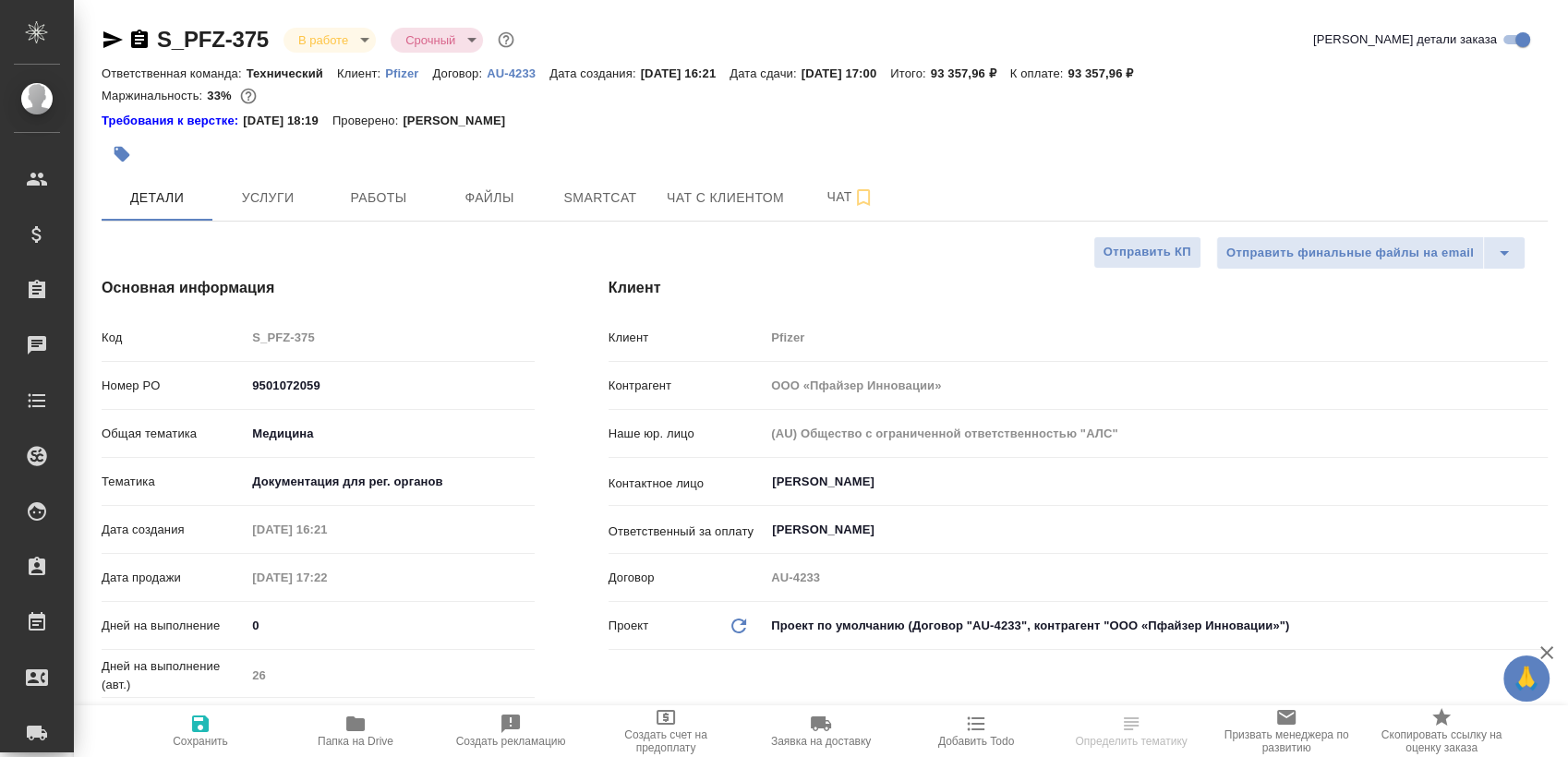
type textarea "x"
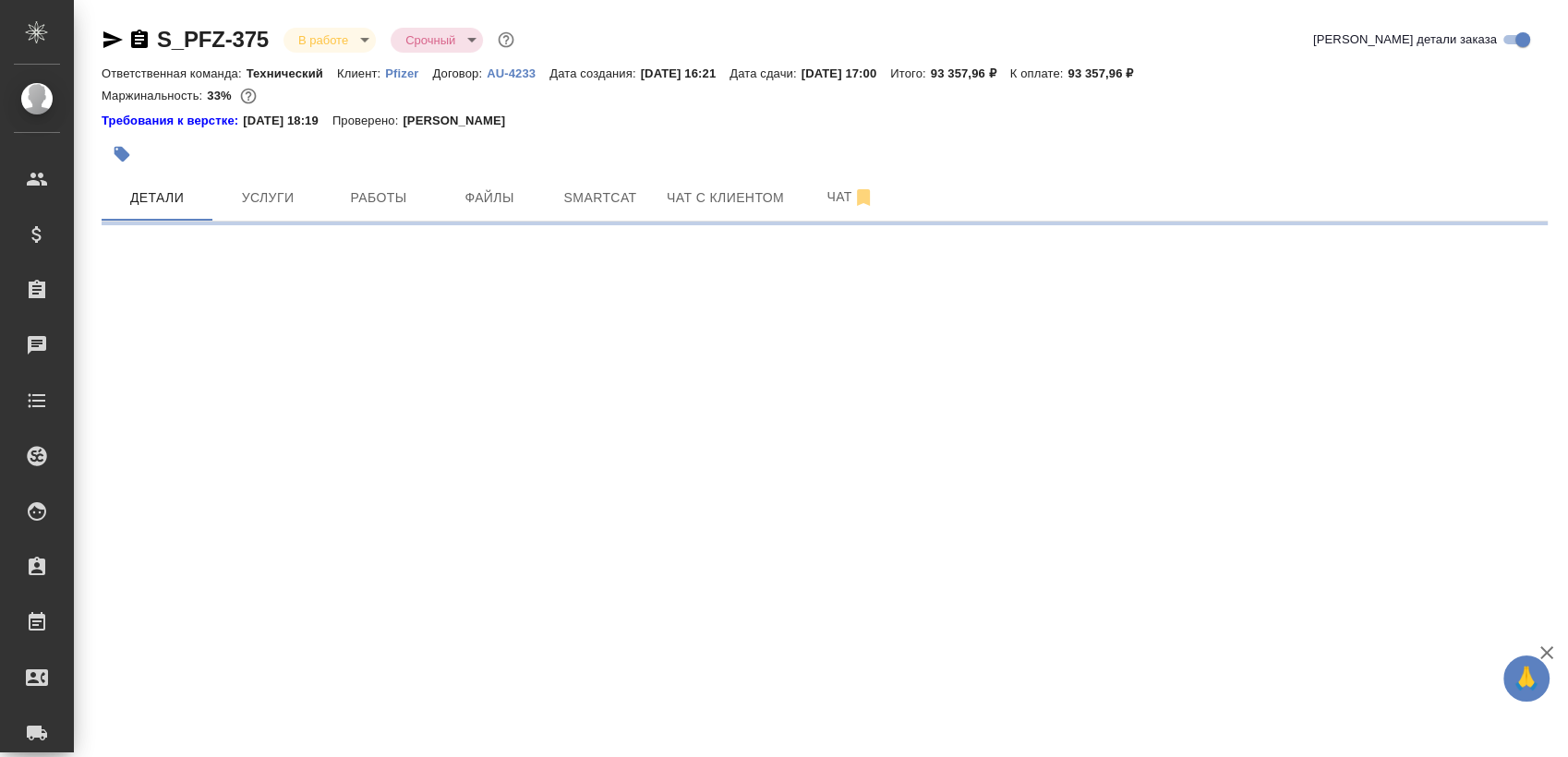
select select "RU"
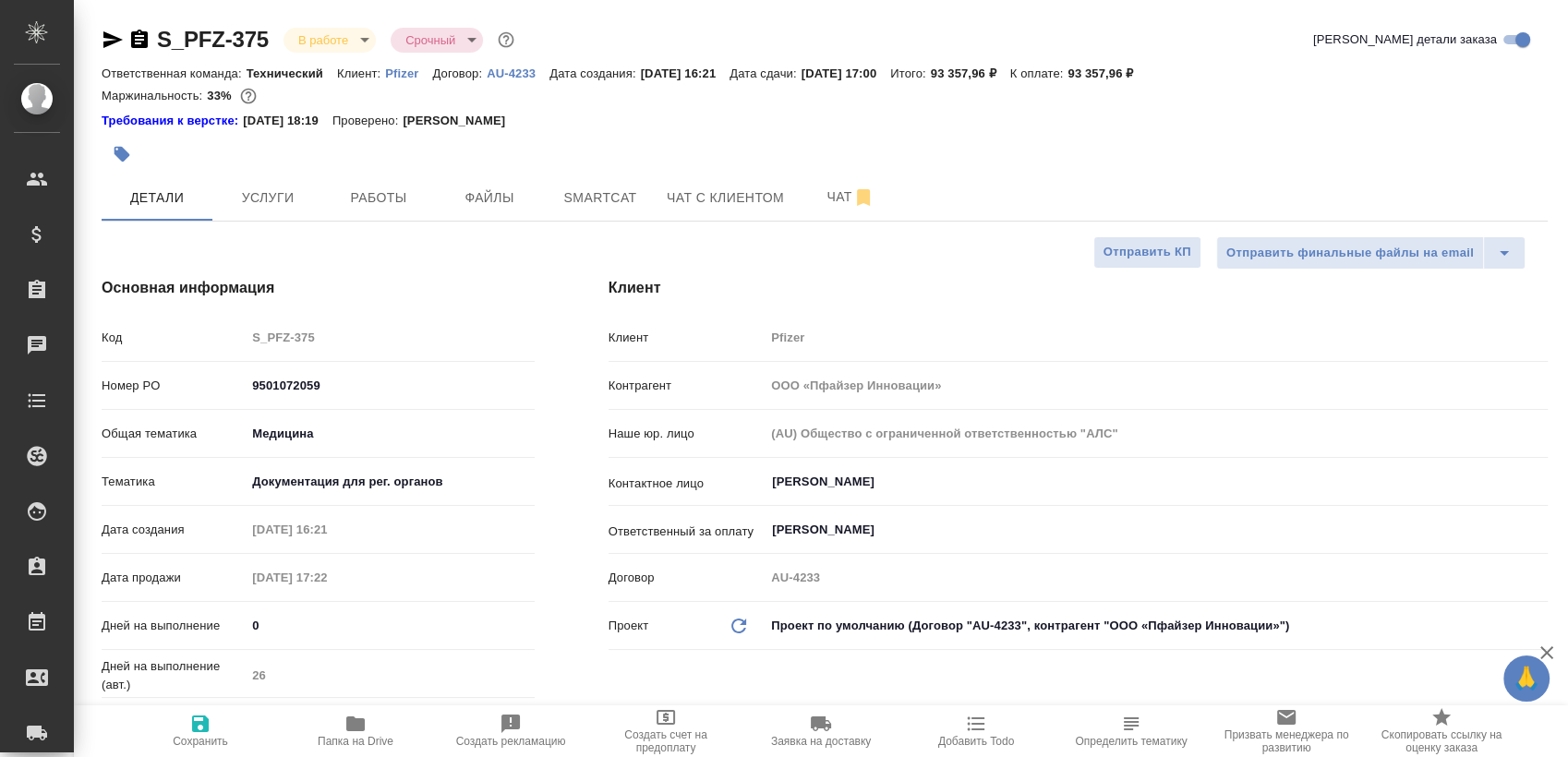
type textarea "x"
click at [341, 172] on div at bounding box center [583, 154] width 964 height 41
click at [355, 179] on button "Работы" at bounding box center [379, 198] width 111 height 46
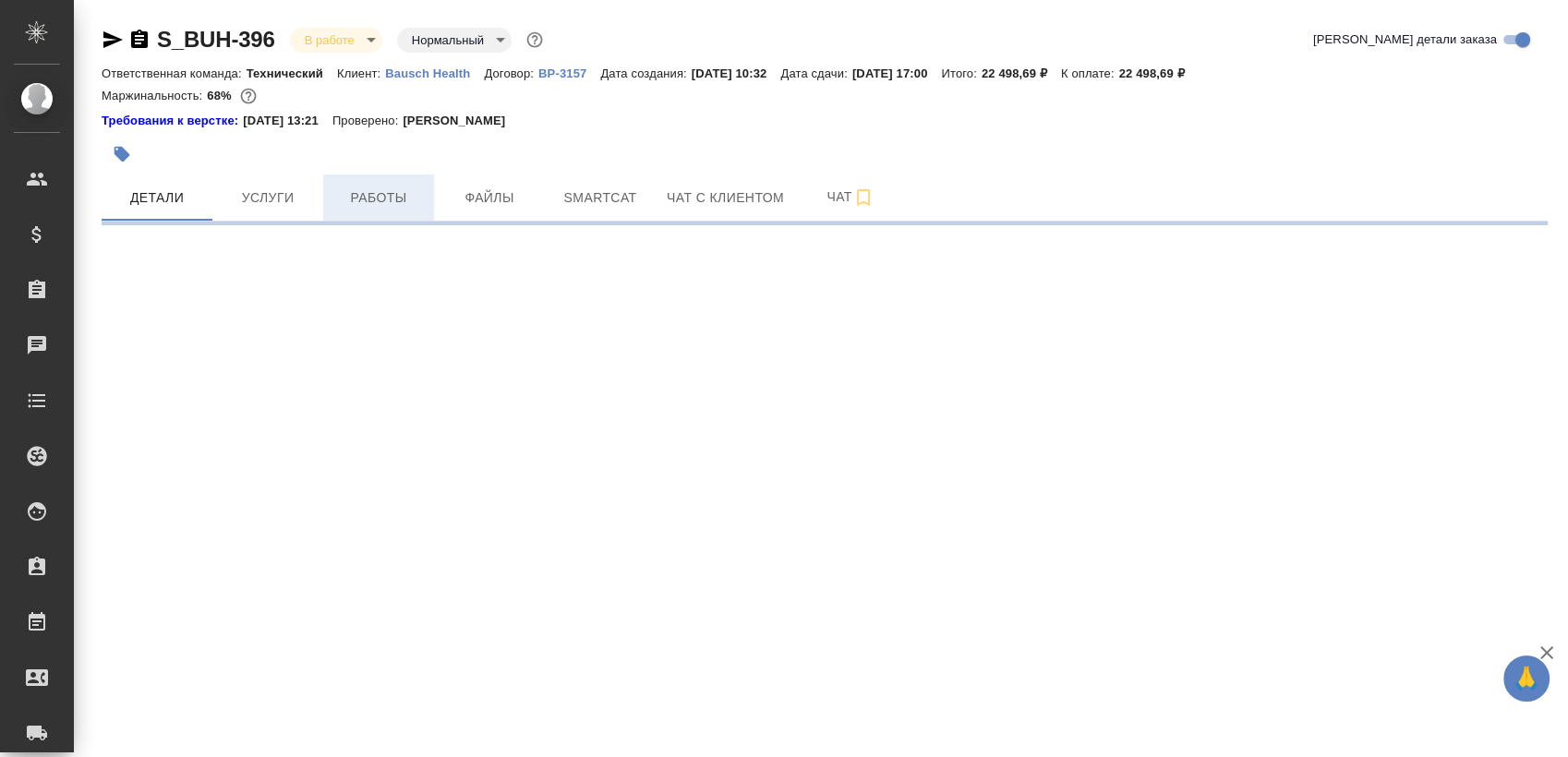
click at [398, 175] on button "Работы" at bounding box center [379, 198] width 111 height 46
select select "RU"
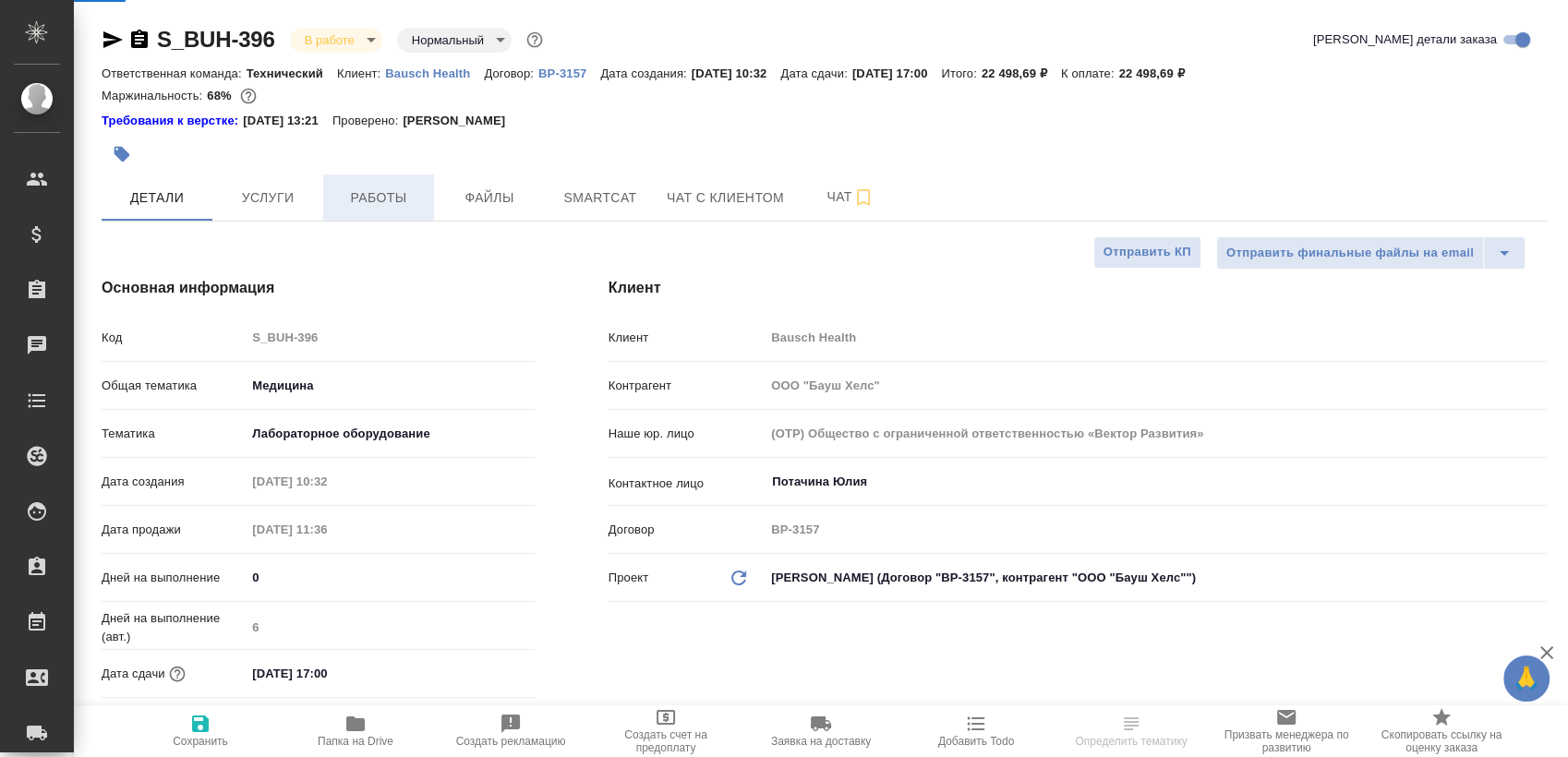
type textarea "x"
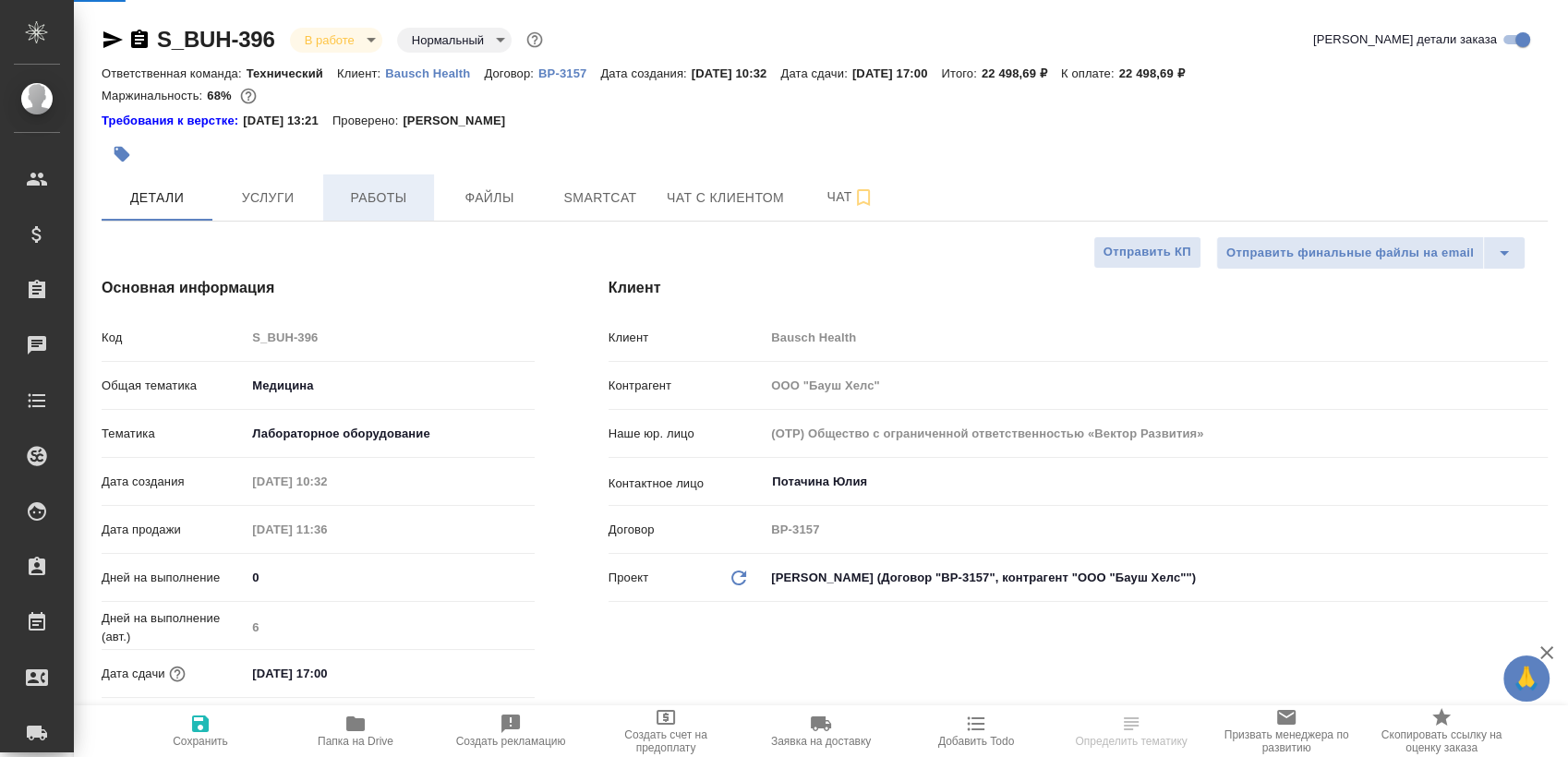
type textarea "x"
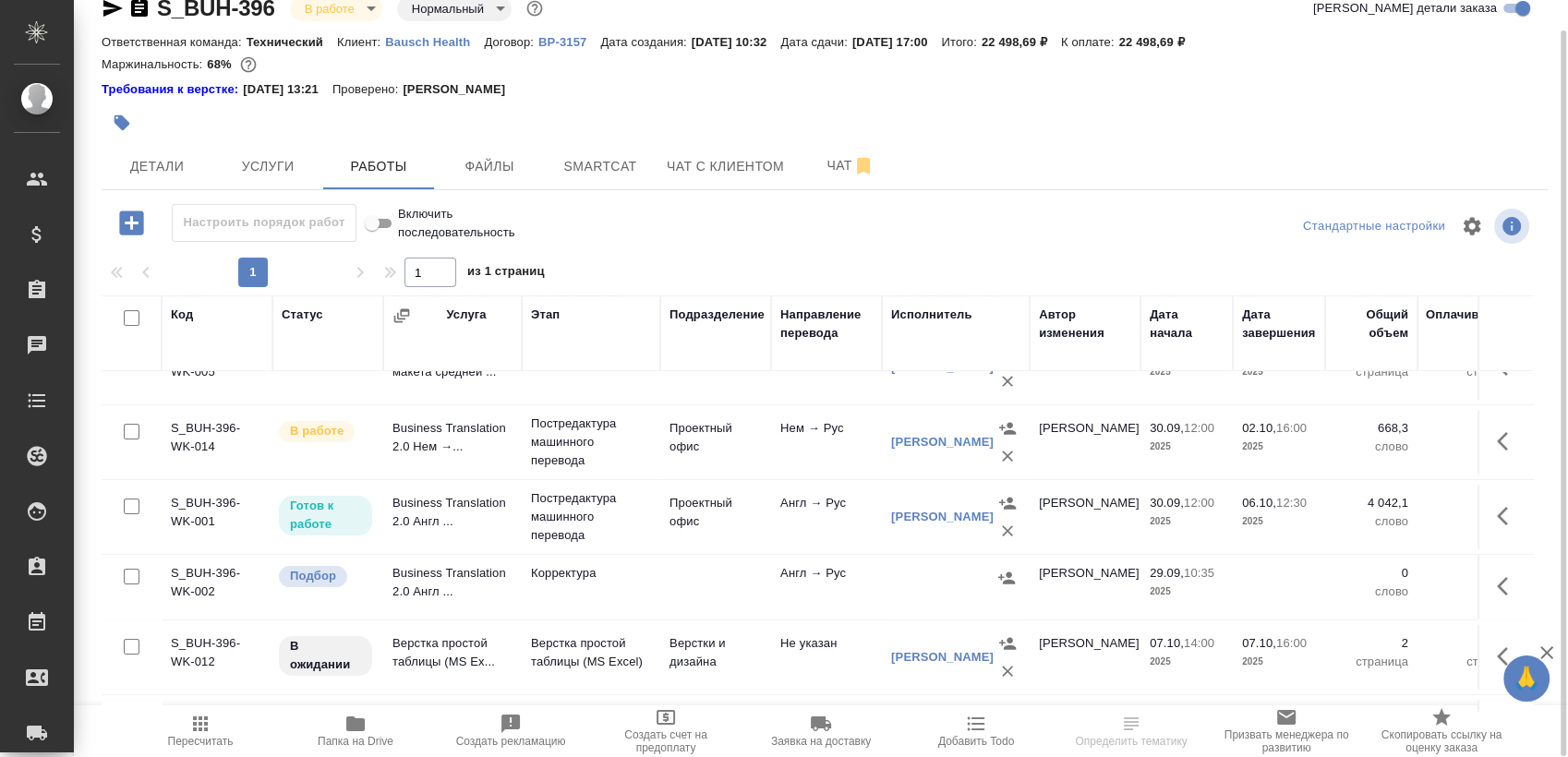
scroll to position [196, 0]
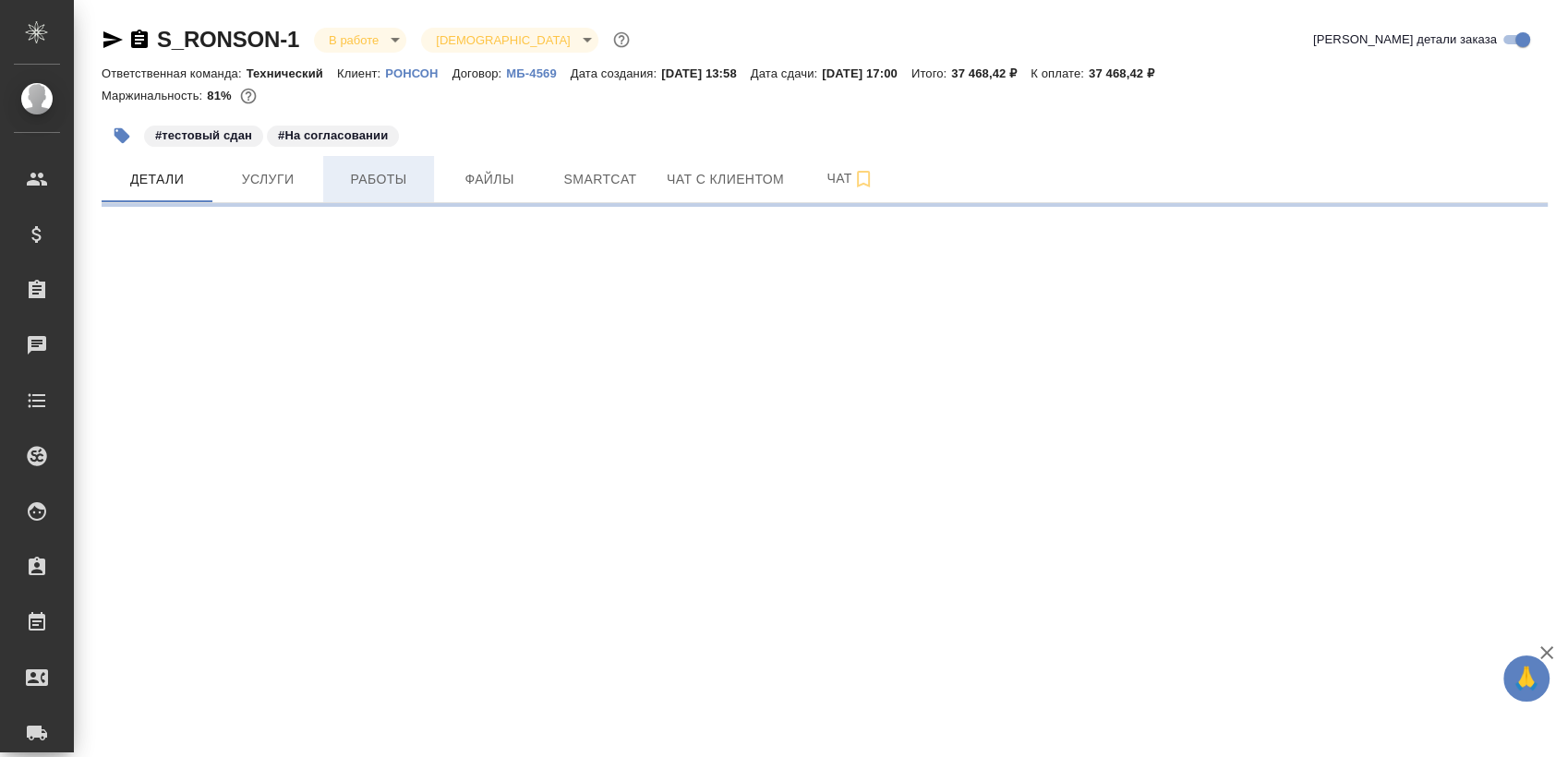
select select "RU"
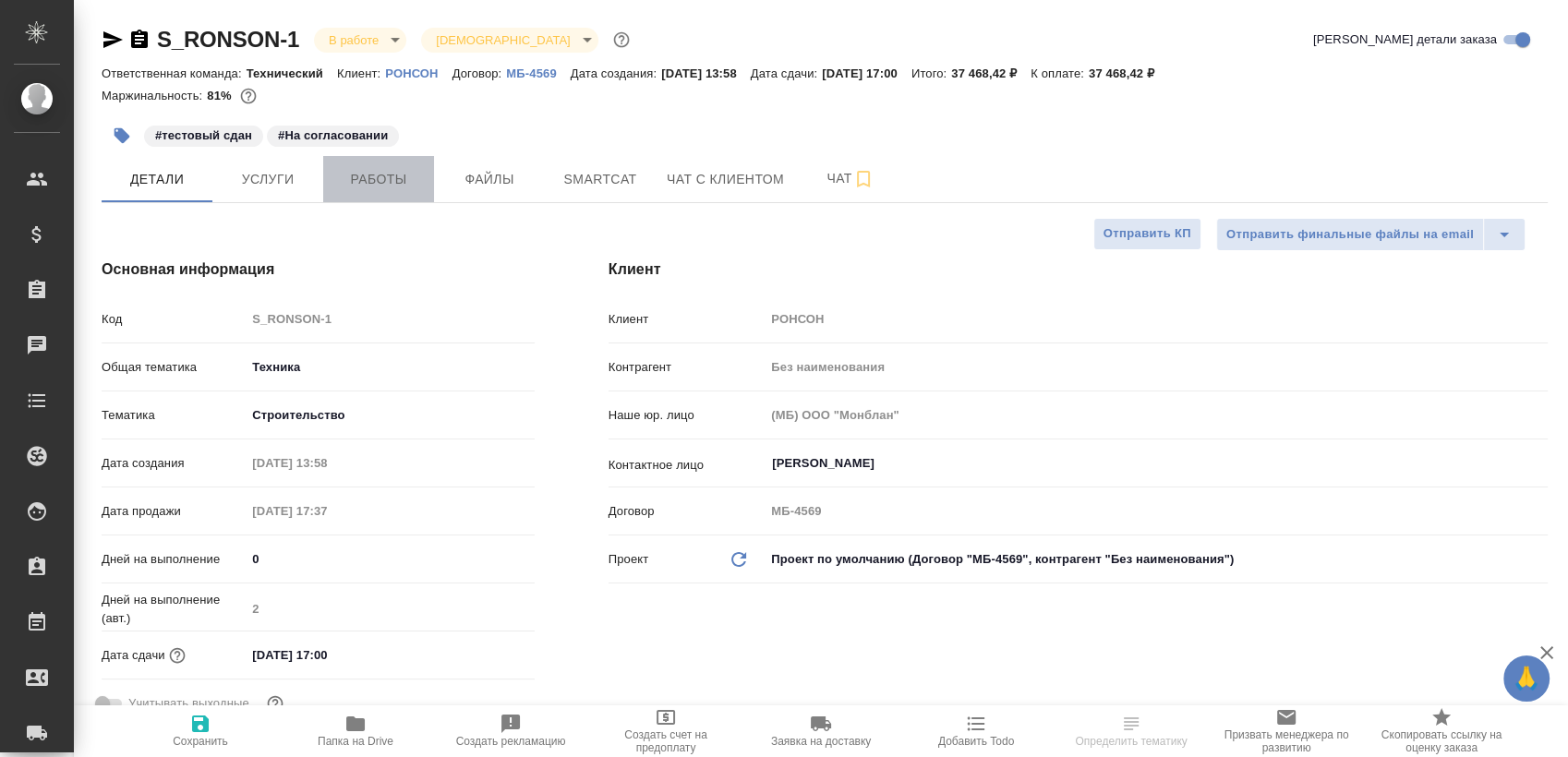
click at [349, 185] on span "Работы" at bounding box center [378, 179] width 88 height 23
type textarea "x"
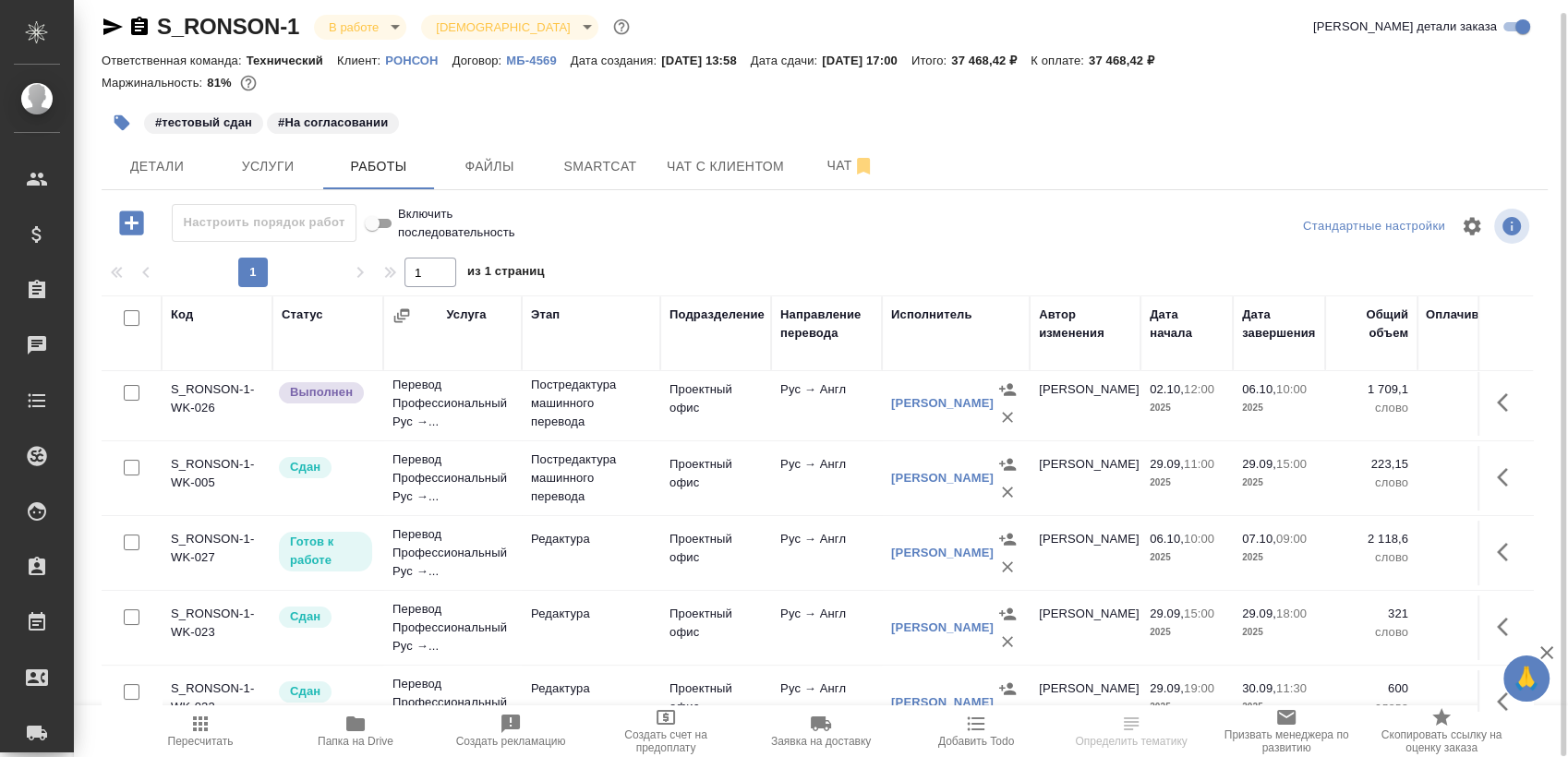
scroll to position [163, 0]
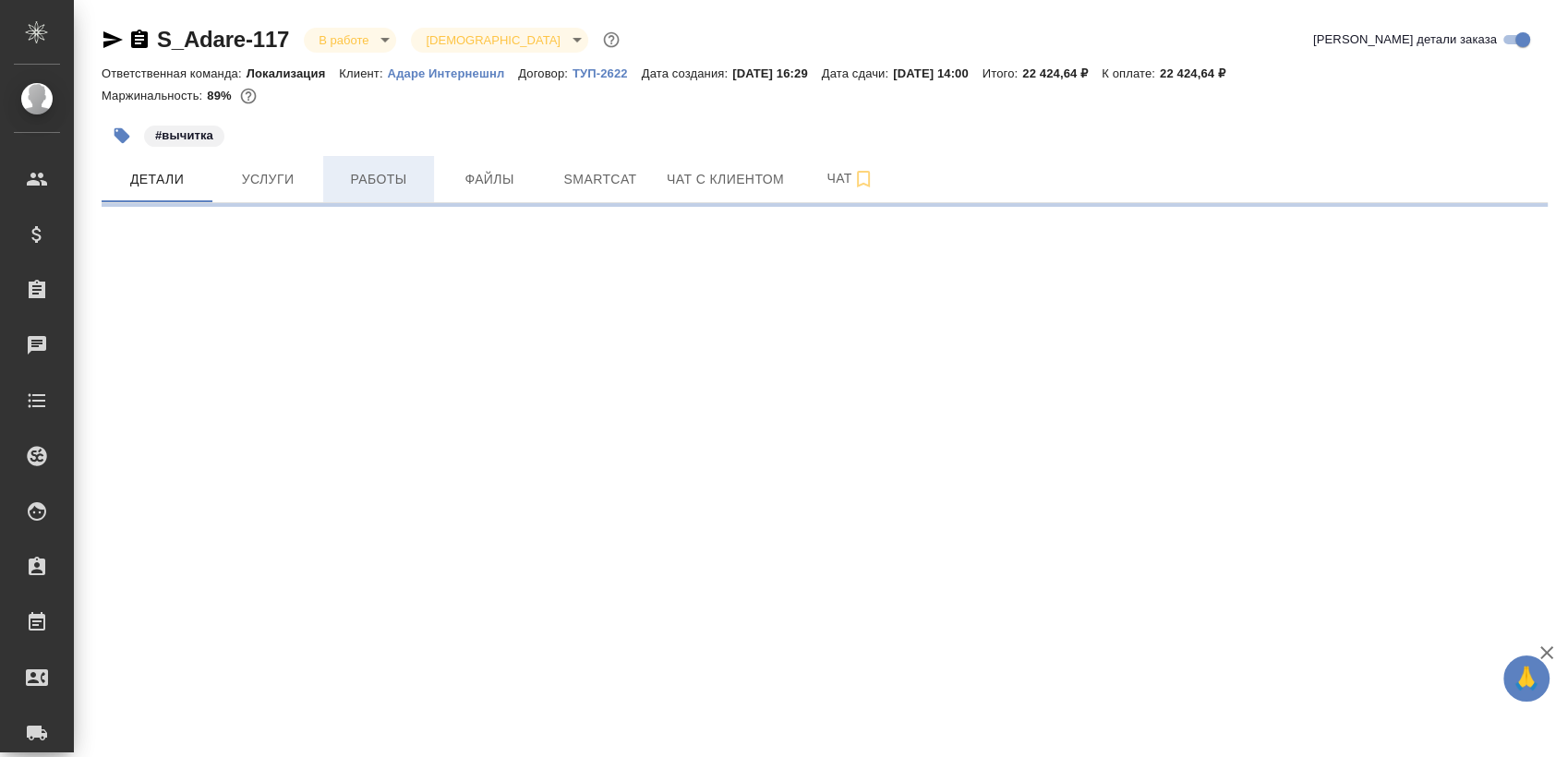
select select "RU"
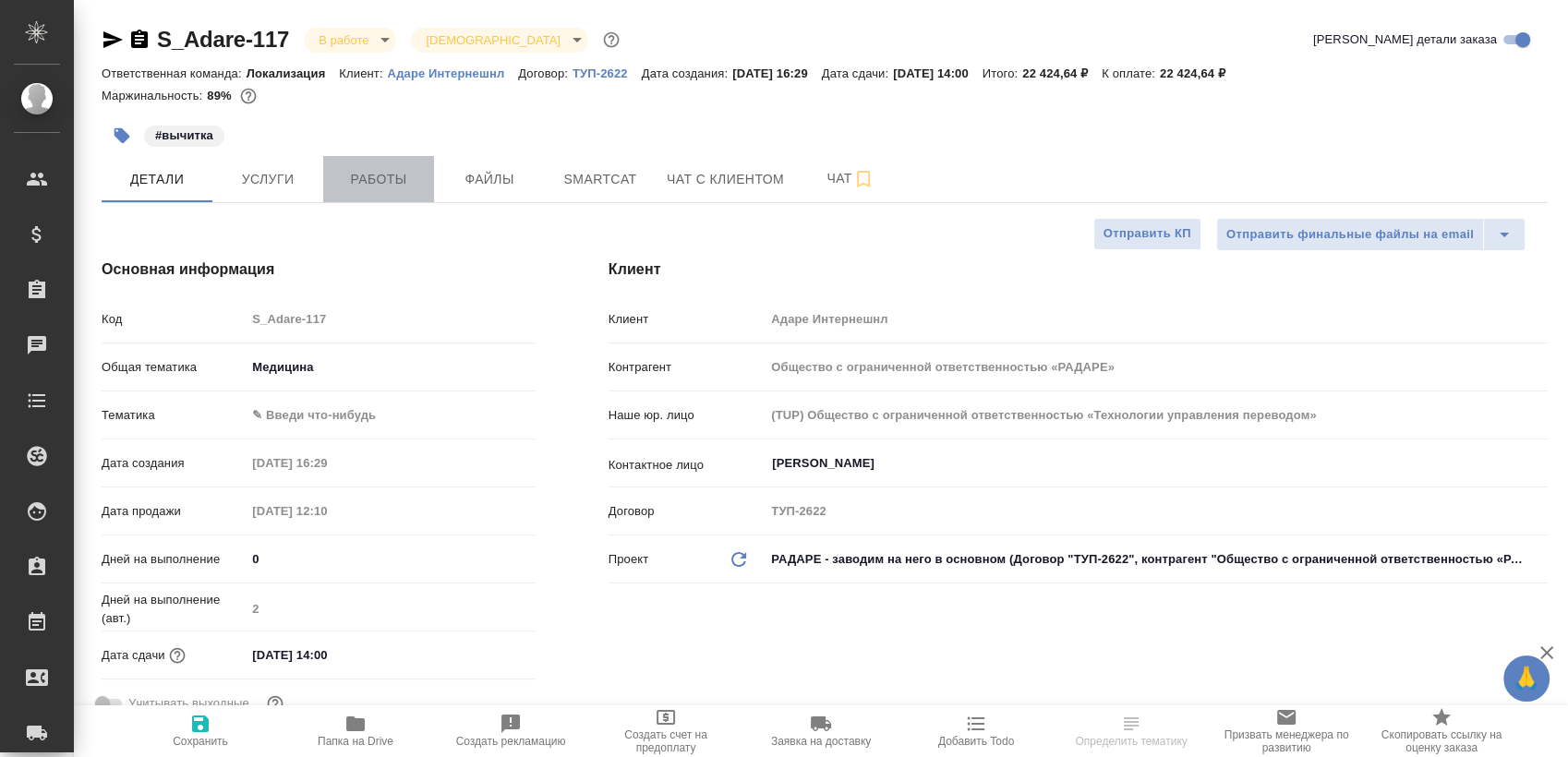
click at [377, 184] on span "Работы" at bounding box center [378, 179] width 88 height 23
type textarea "x"
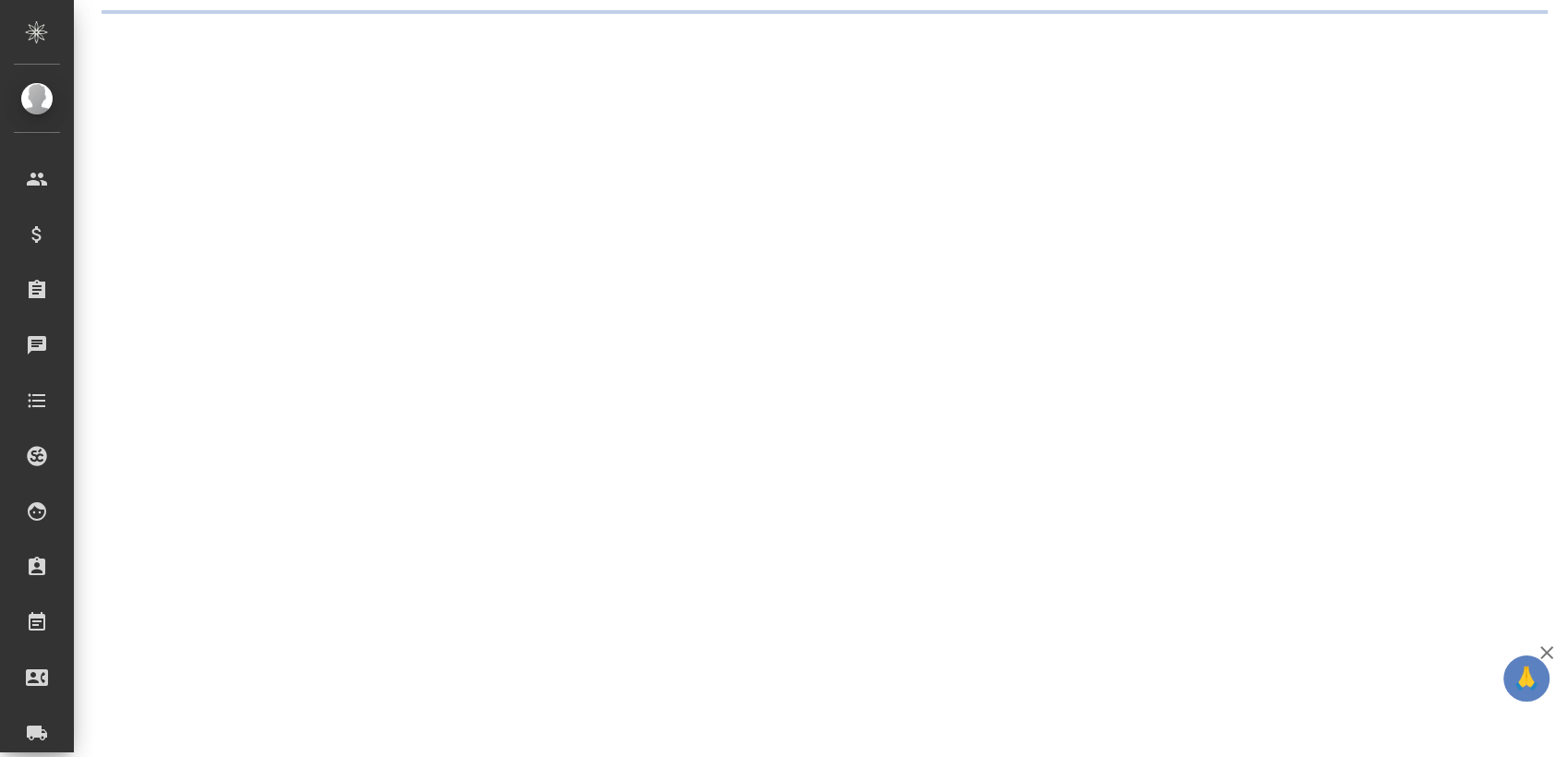
select select "RU"
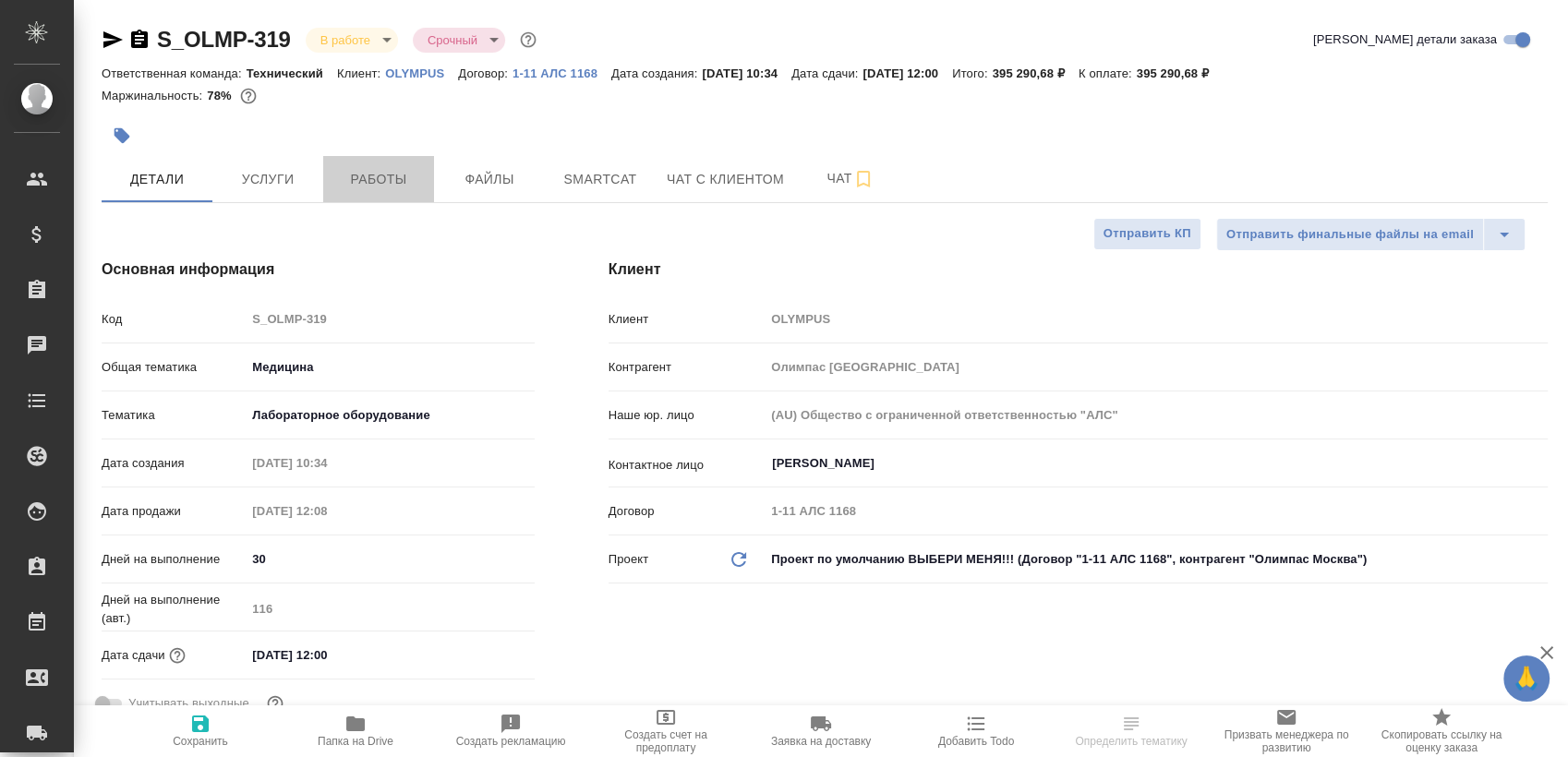
click at [405, 178] on span "Работы" at bounding box center [378, 179] width 88 height 23
type textarea "x"
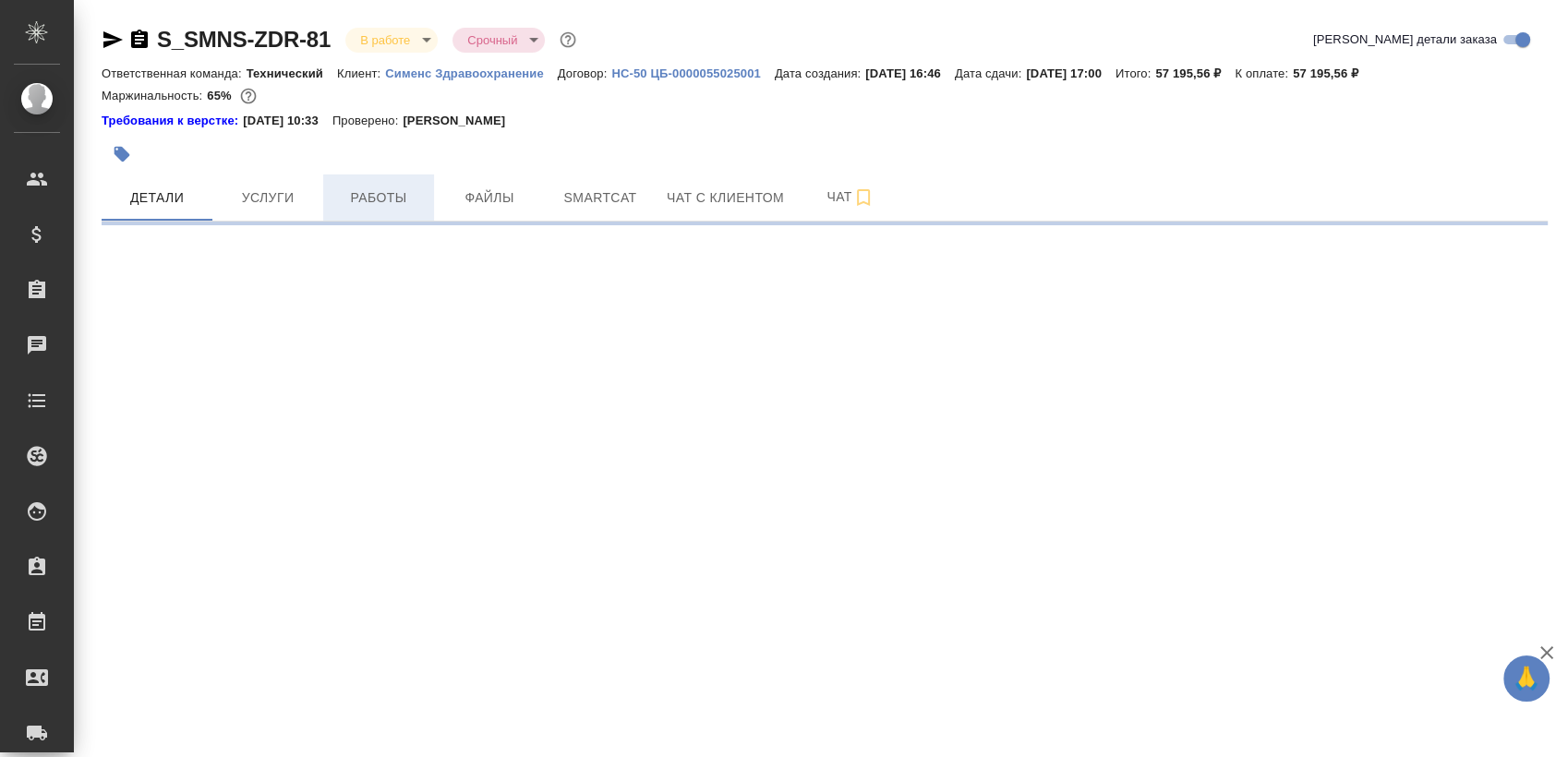
select select "RU"
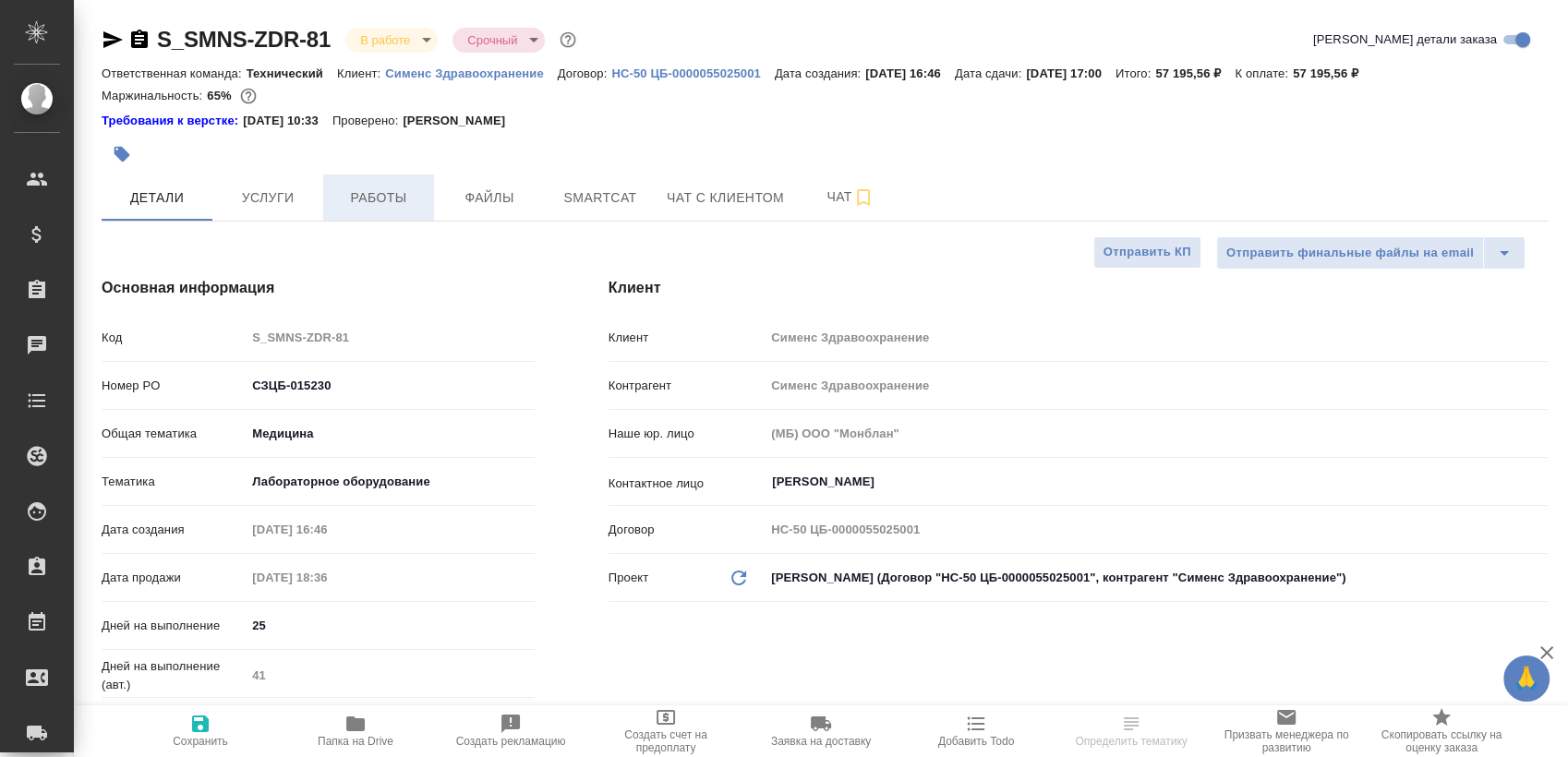
type textarea "x"
click at [417, 189] on span "Работы" at bounding box center [378, 198] width 88 height 23
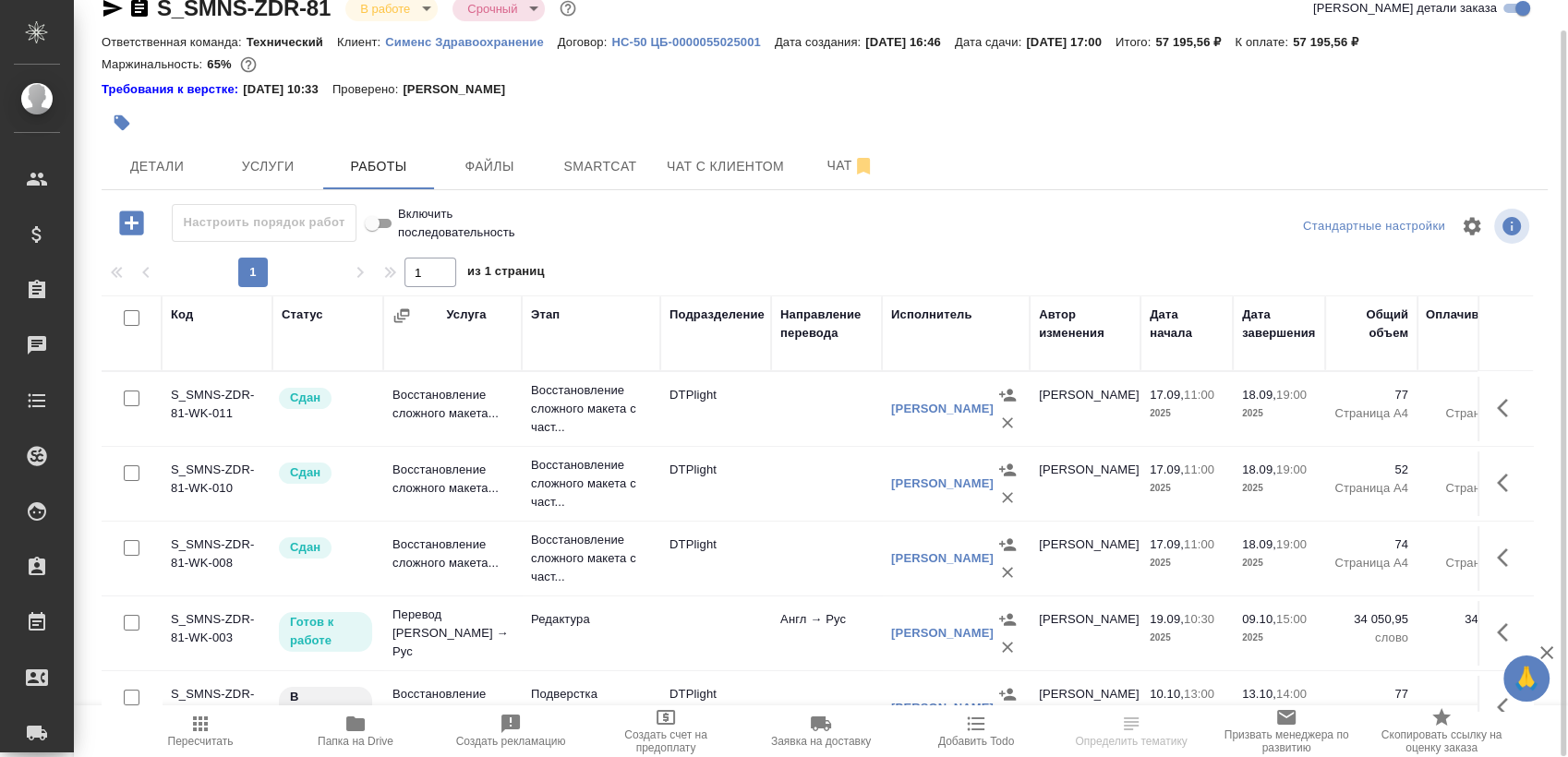
scroll to position [96, 0]
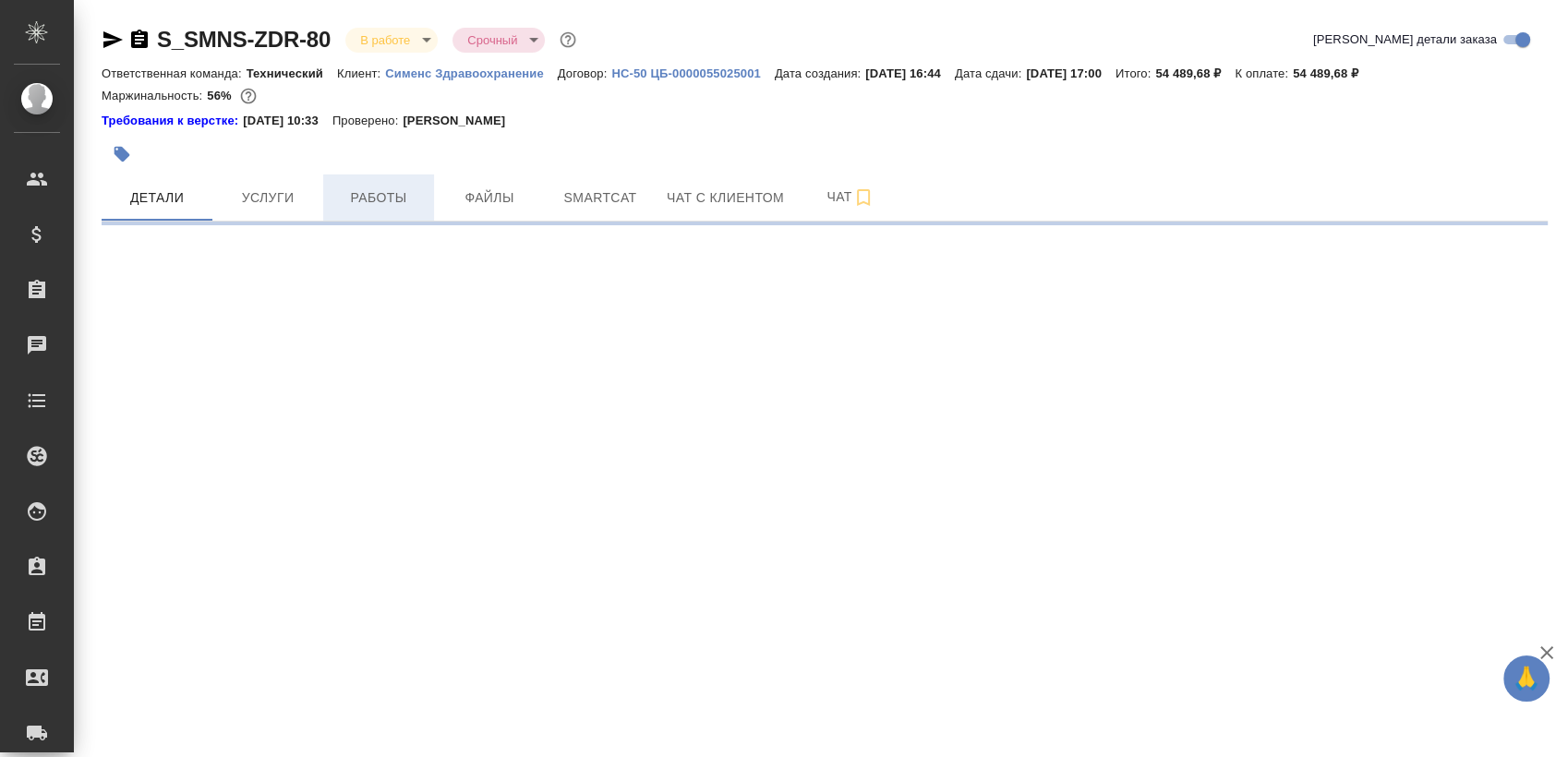
select select "RU"
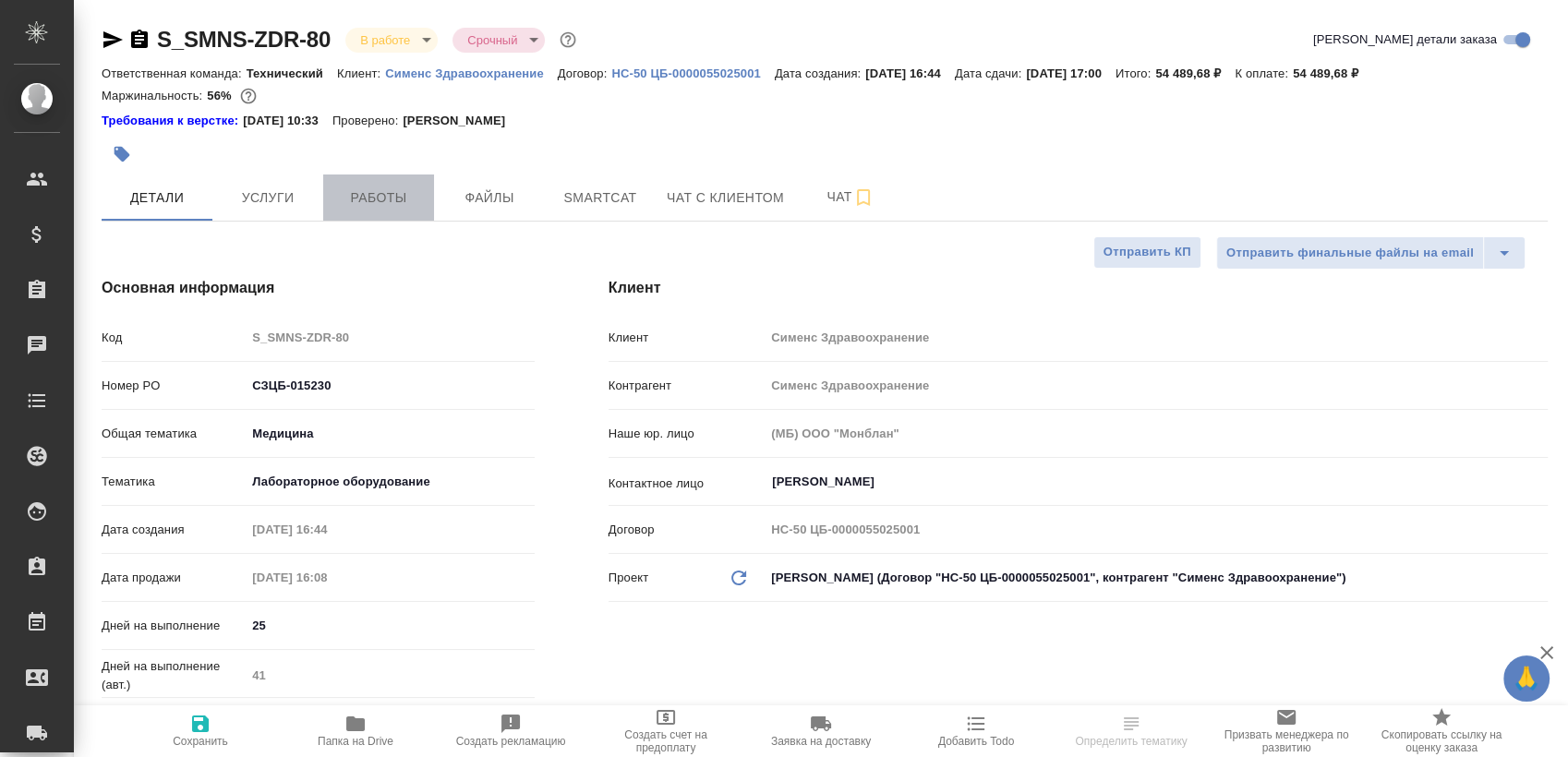
click at [404, 201] on span "Работы" at bounding box center [378, 198] width 88 height 23
type textarea "x"
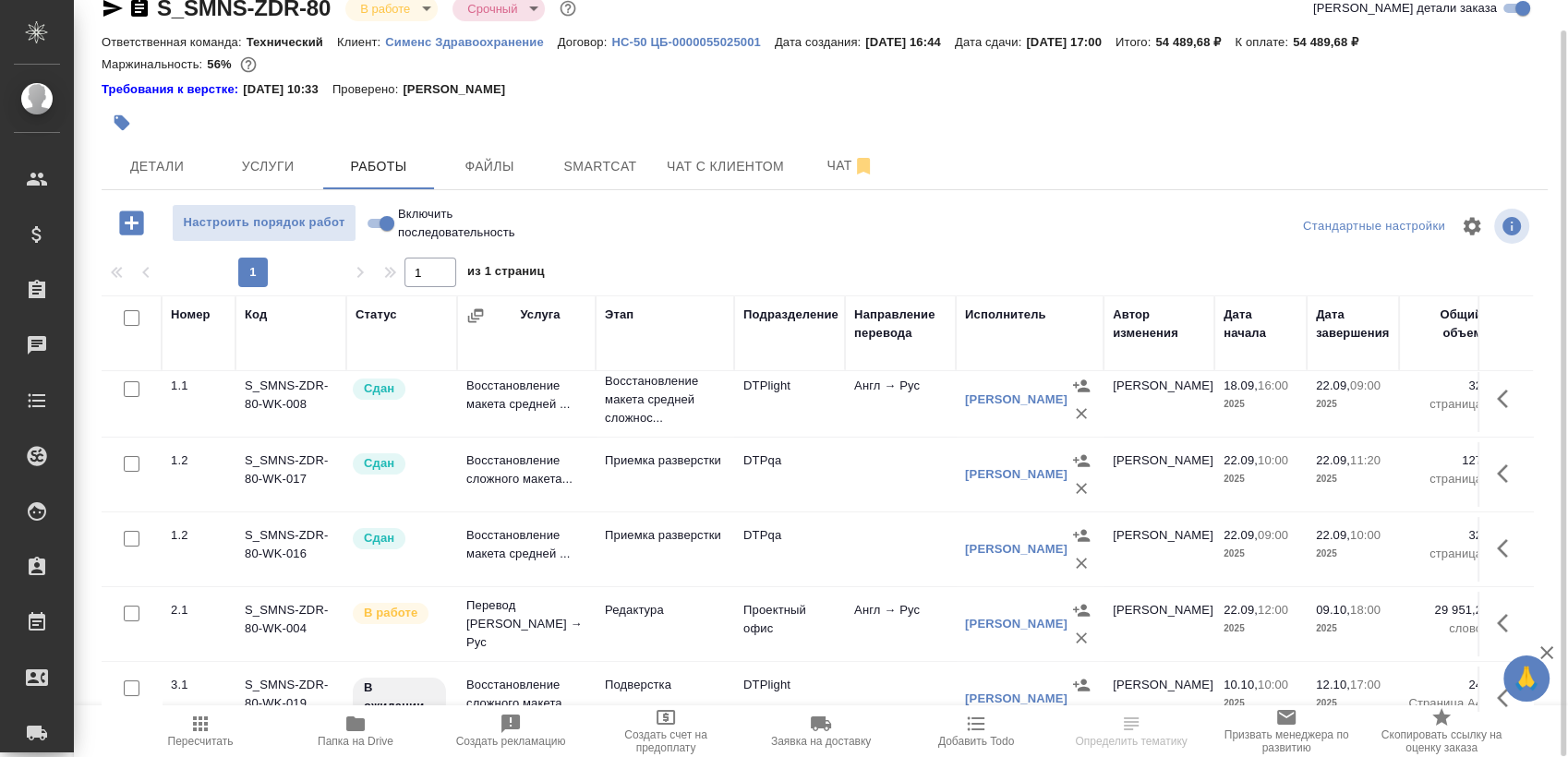
scroll to position [179, 0]
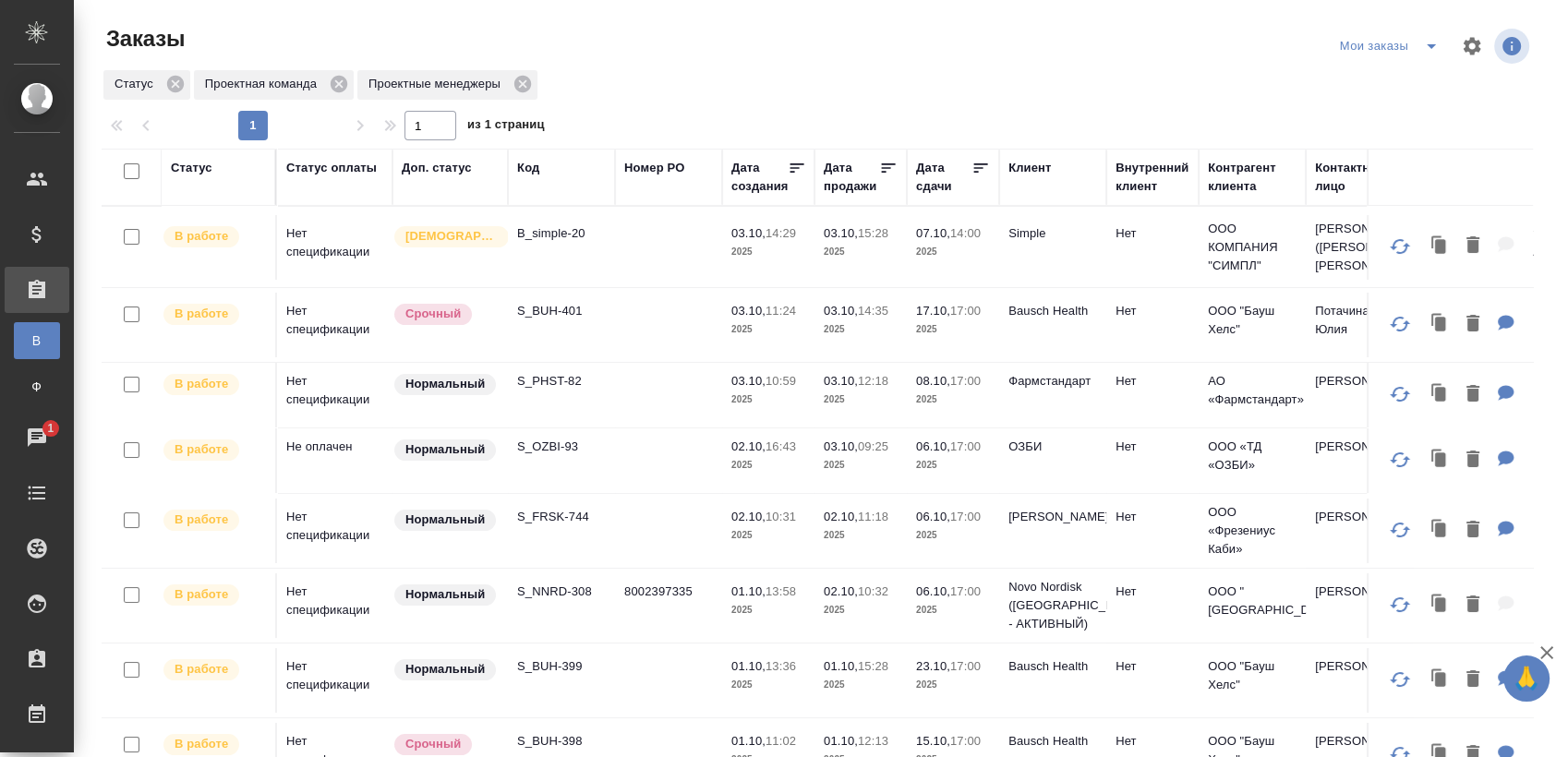
scroll to position [987, 0]
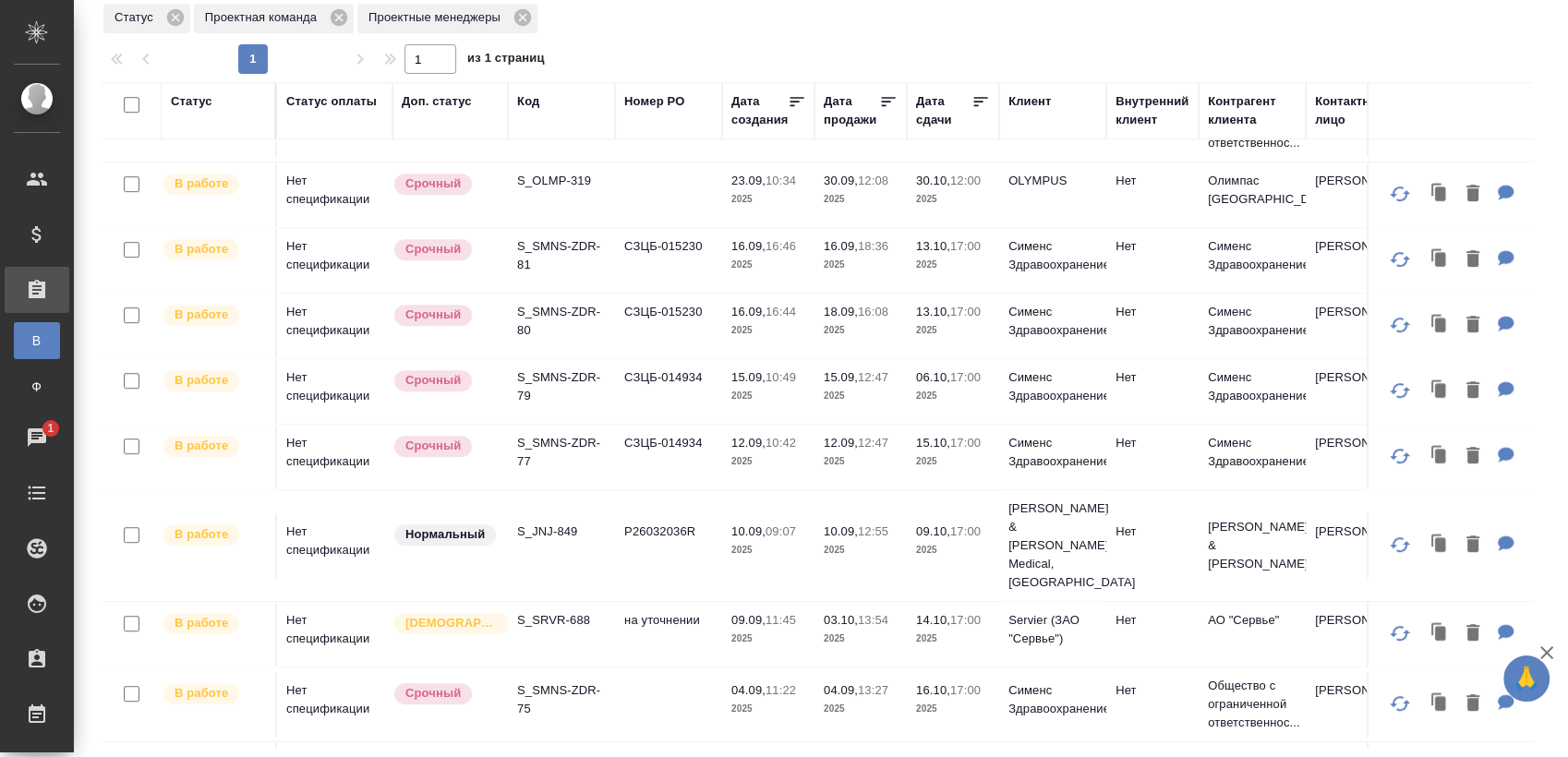
click at [568, 369] on p "S_SMNS-ZDR-79" at bounding box center [560, 386] width 88 height 37
click at [557, 434] on p "S_SMNS-ZDR-77" at bounding box center [560, 452] width 88 height 37
click at [562, 523] on p "S_JNJ-849" at bounding box center [560, 531] width 88 height 19
click at [558, 611] on p "S_SRVR-688" at bounding box center [560, 620] width 88 height 19
click at [562, 681] on p "S_SMNS-ZDR-75" at bounding box center [560, 699] width 88 height 37
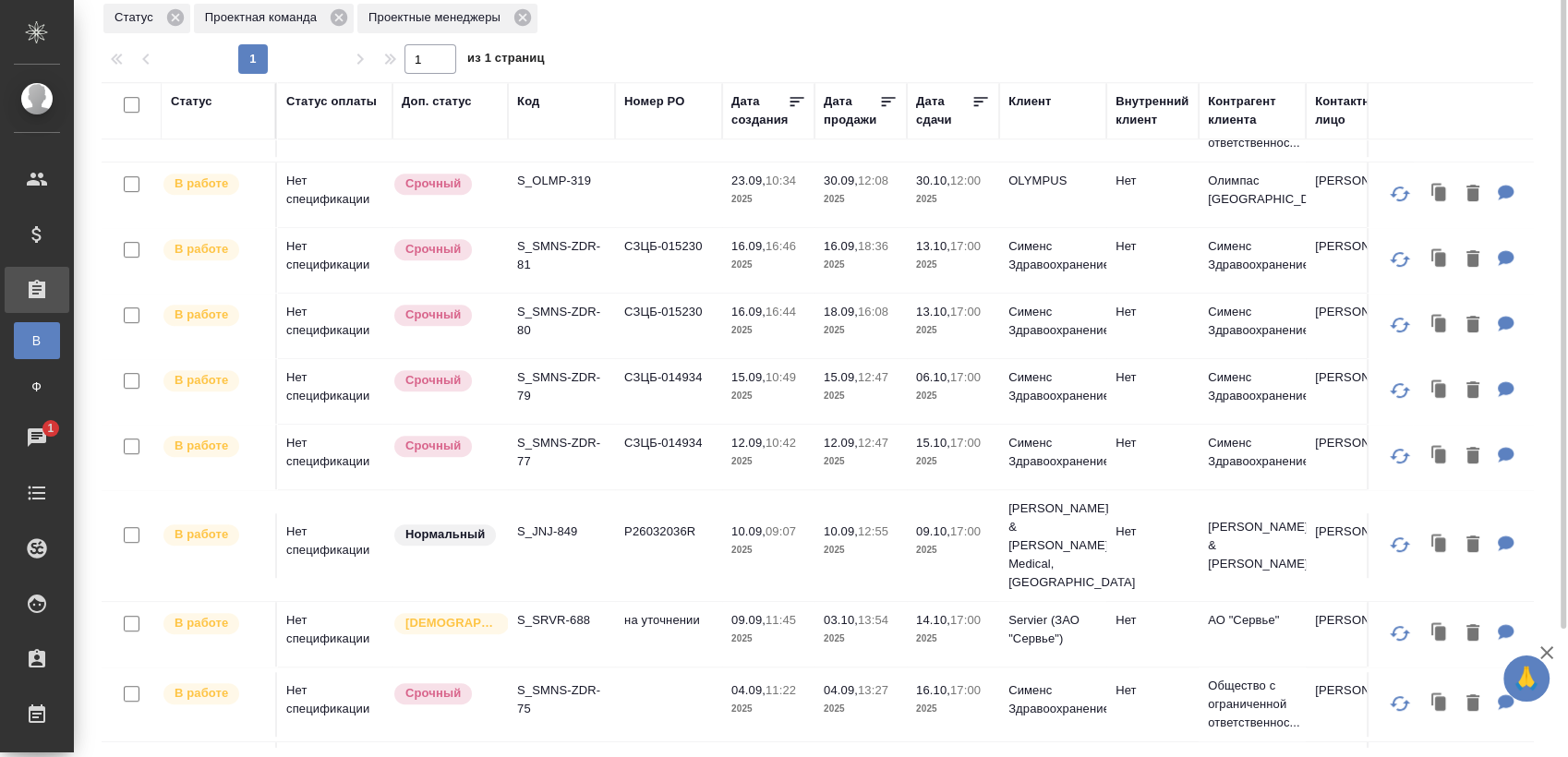
scroll to position [269, 0]
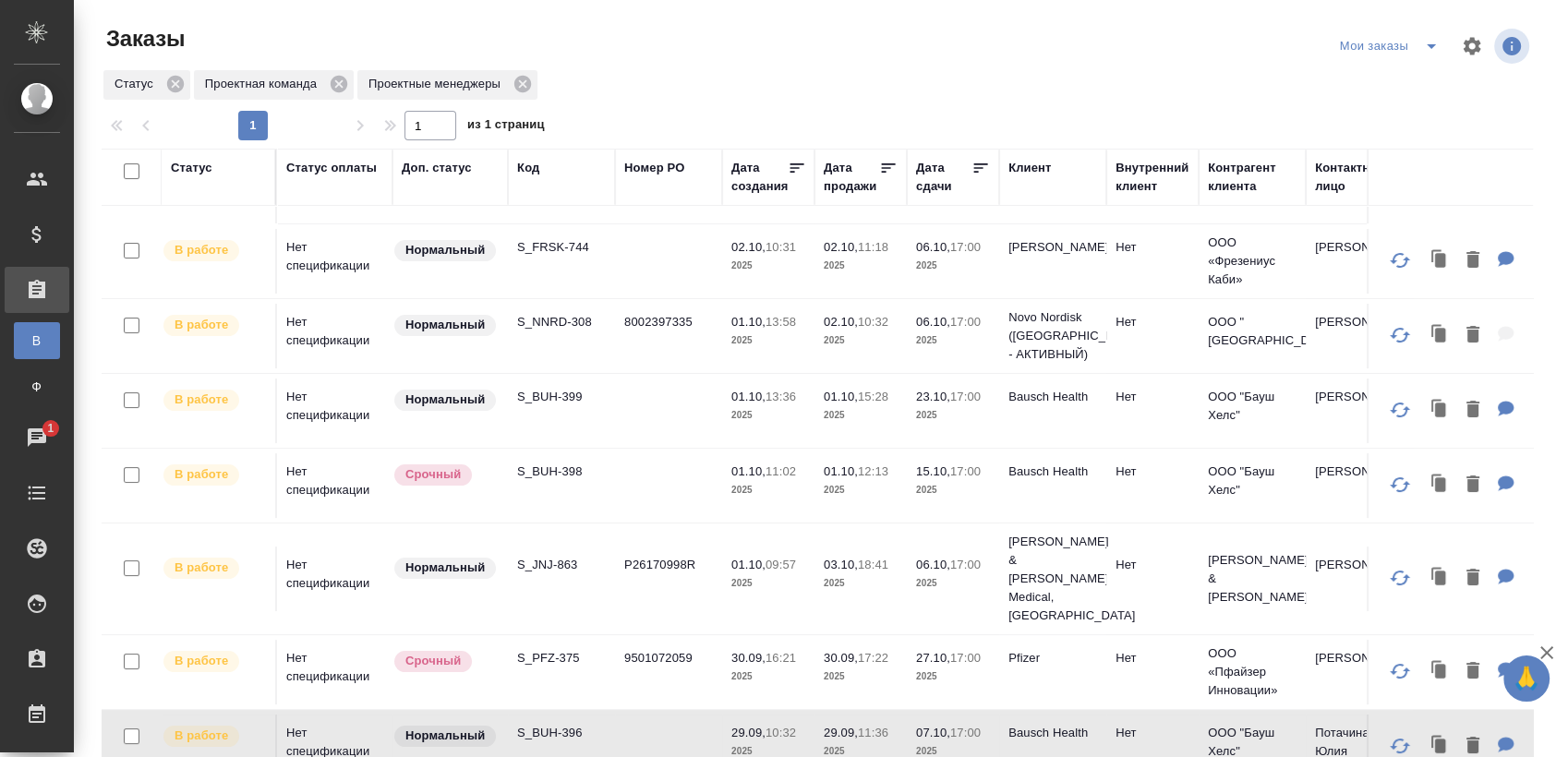
click at [1420, 40] on icon "split button" at bounding box center [1431, 46] width 22 height 22
click at [1366, 113] on li "Cдан без статистики" at bounding box center [1377, 113] width 155 height 30
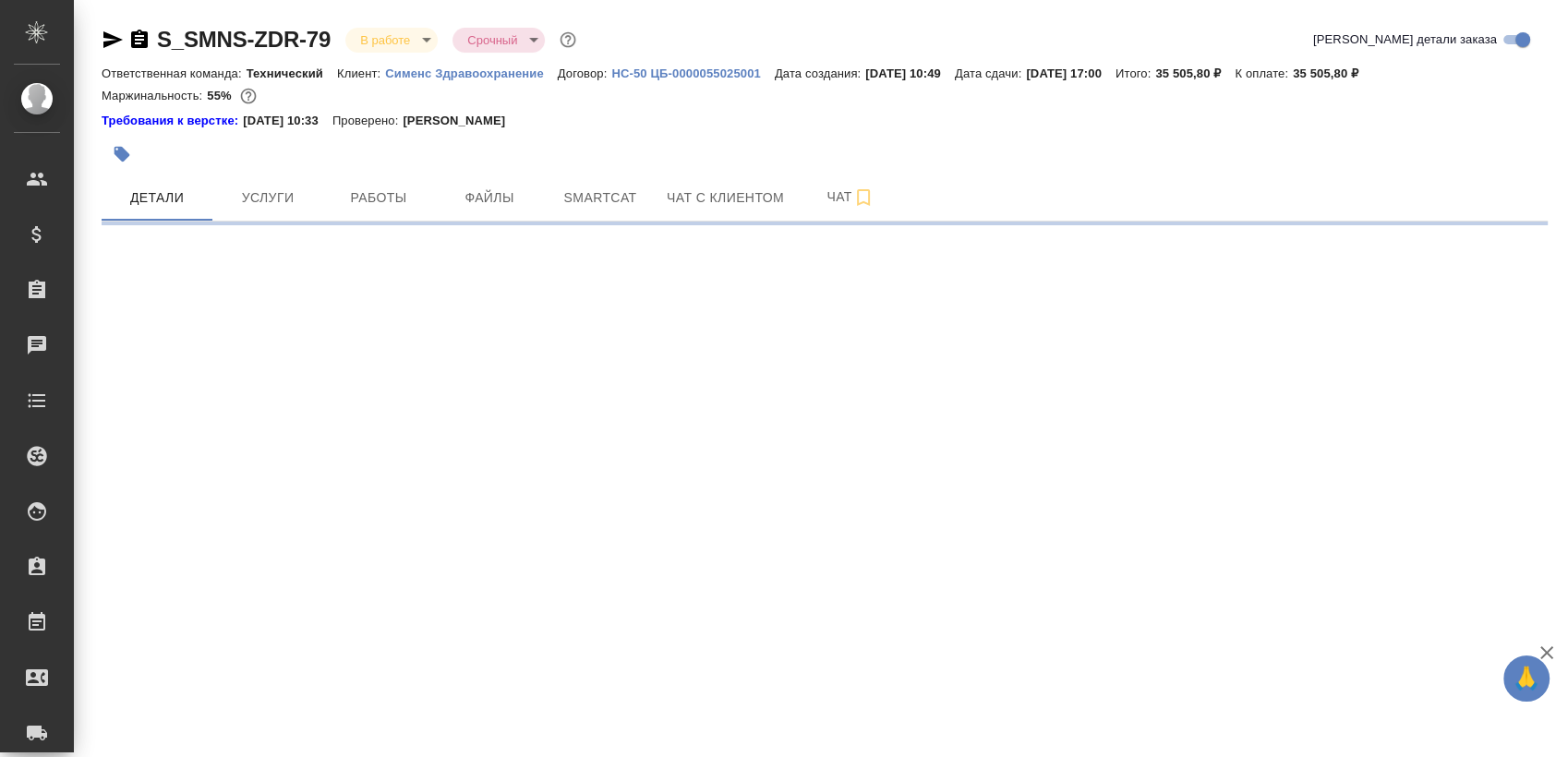
select select "RU"
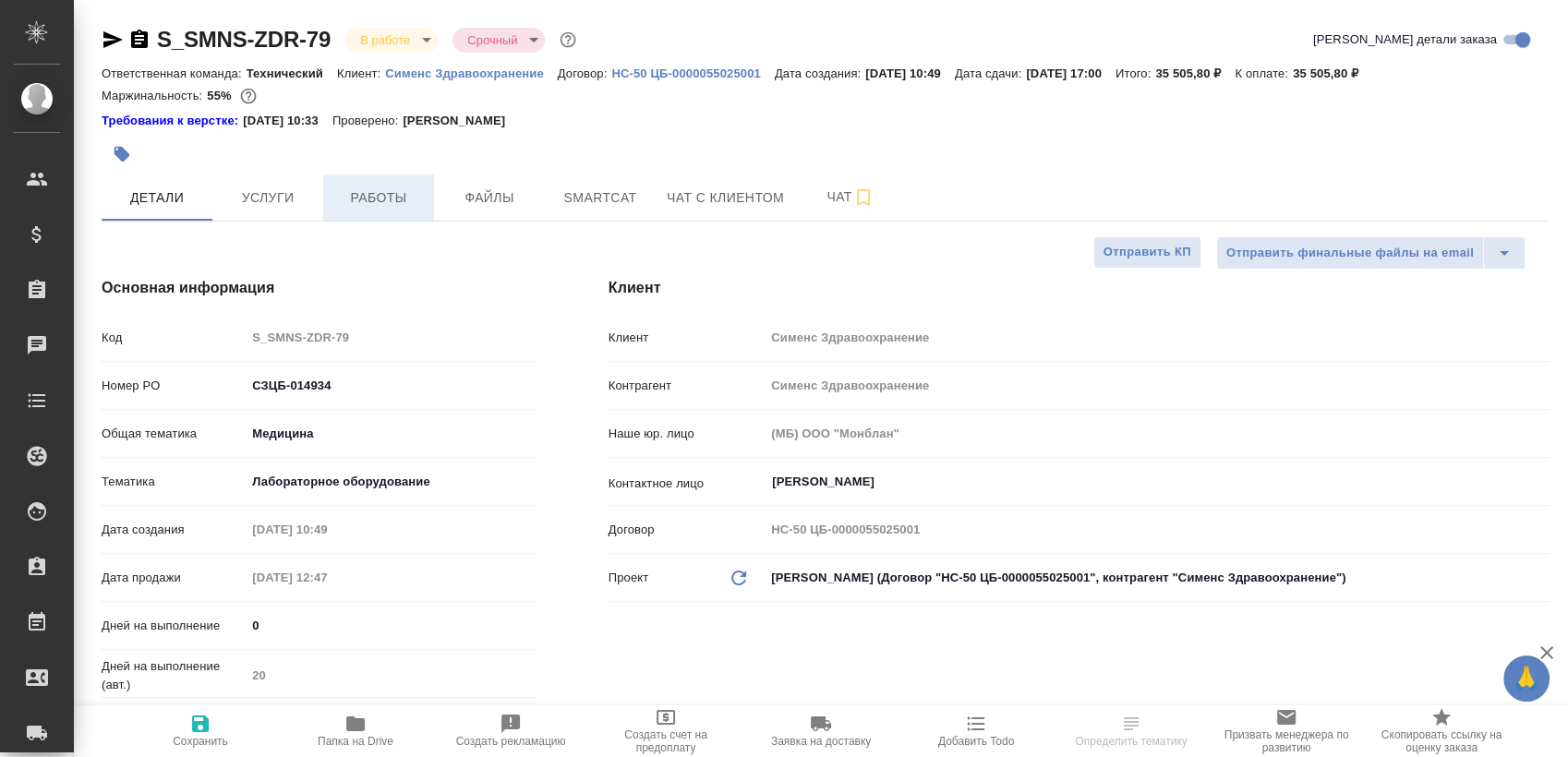
type textarea "x"
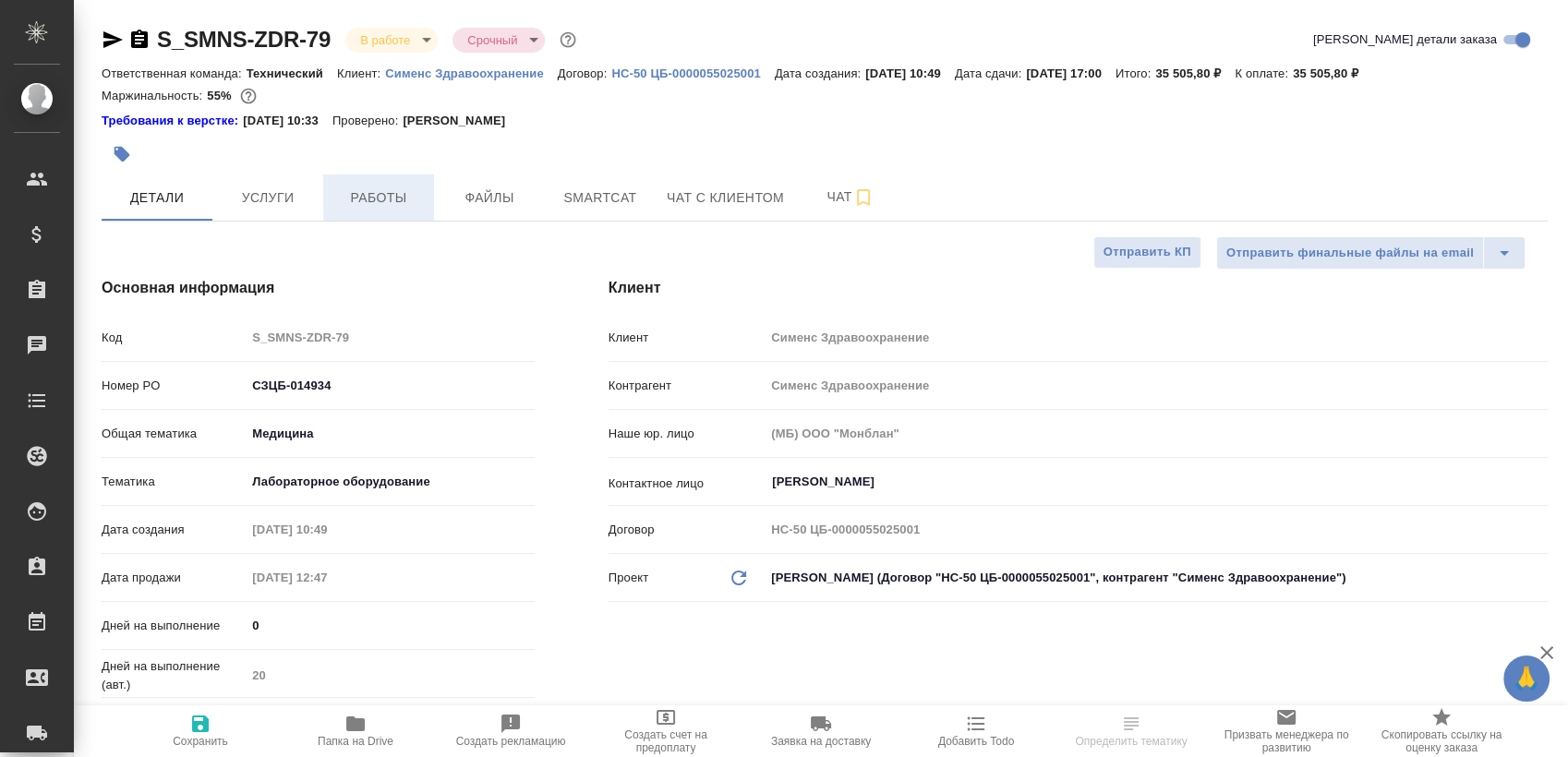
type textarea "x"
click at [391, 199] on span "Работы" at bounding box center [378, 198] width 88 height 23
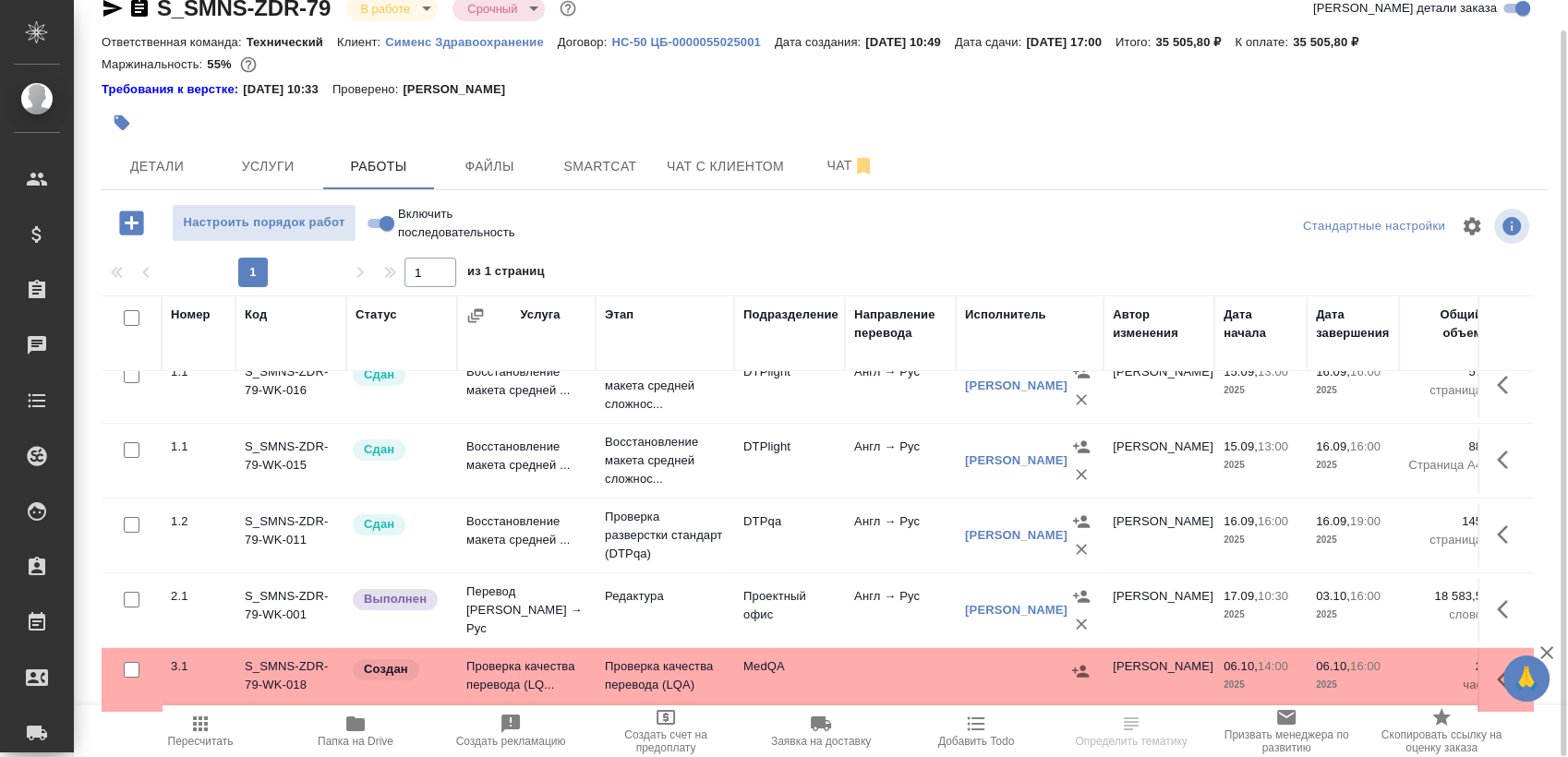
scroll to position [67, 0]
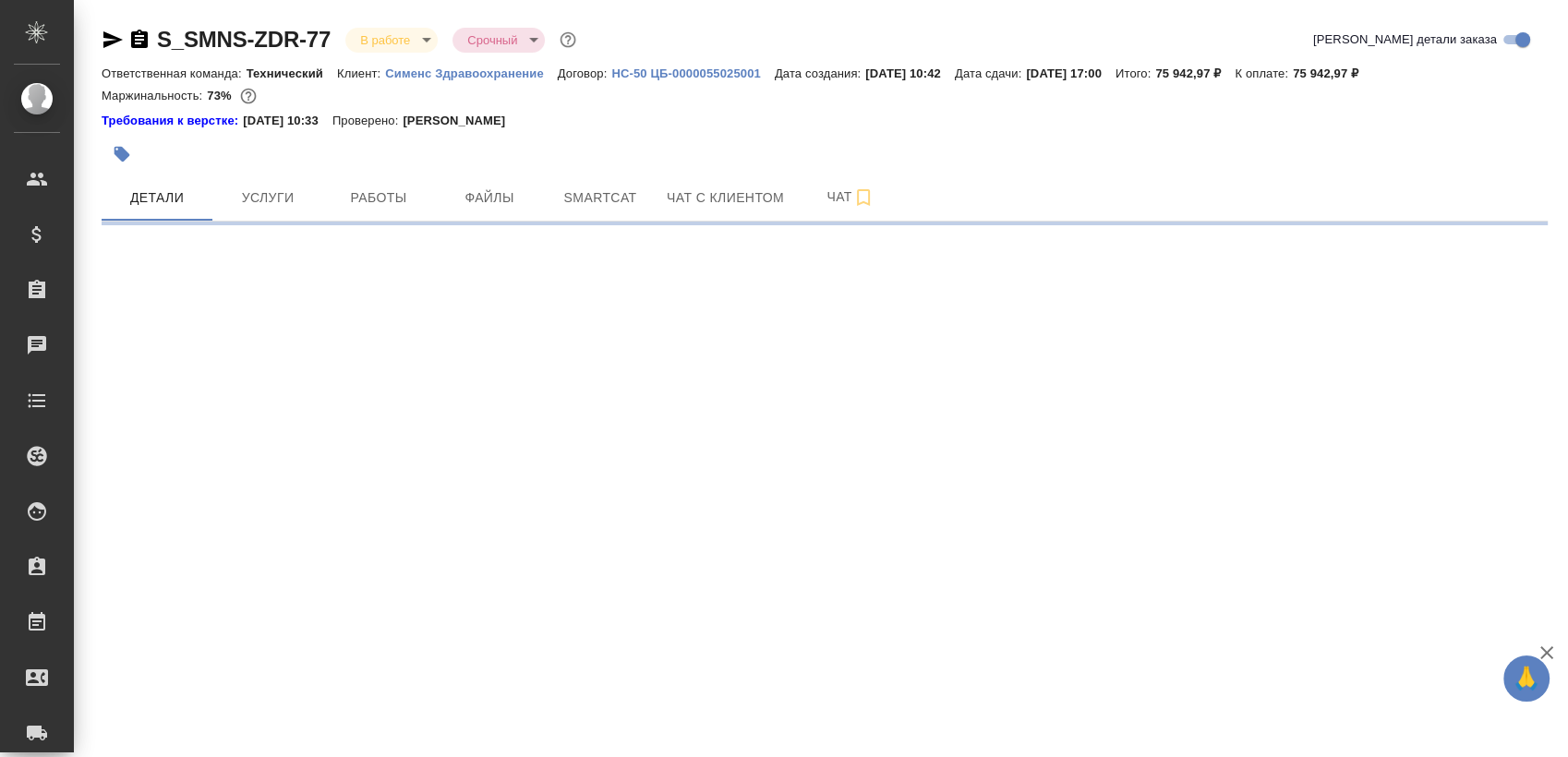
click at [380, 174] on div at bounding box center [583, 154] width 964 height 41
select select "RU"
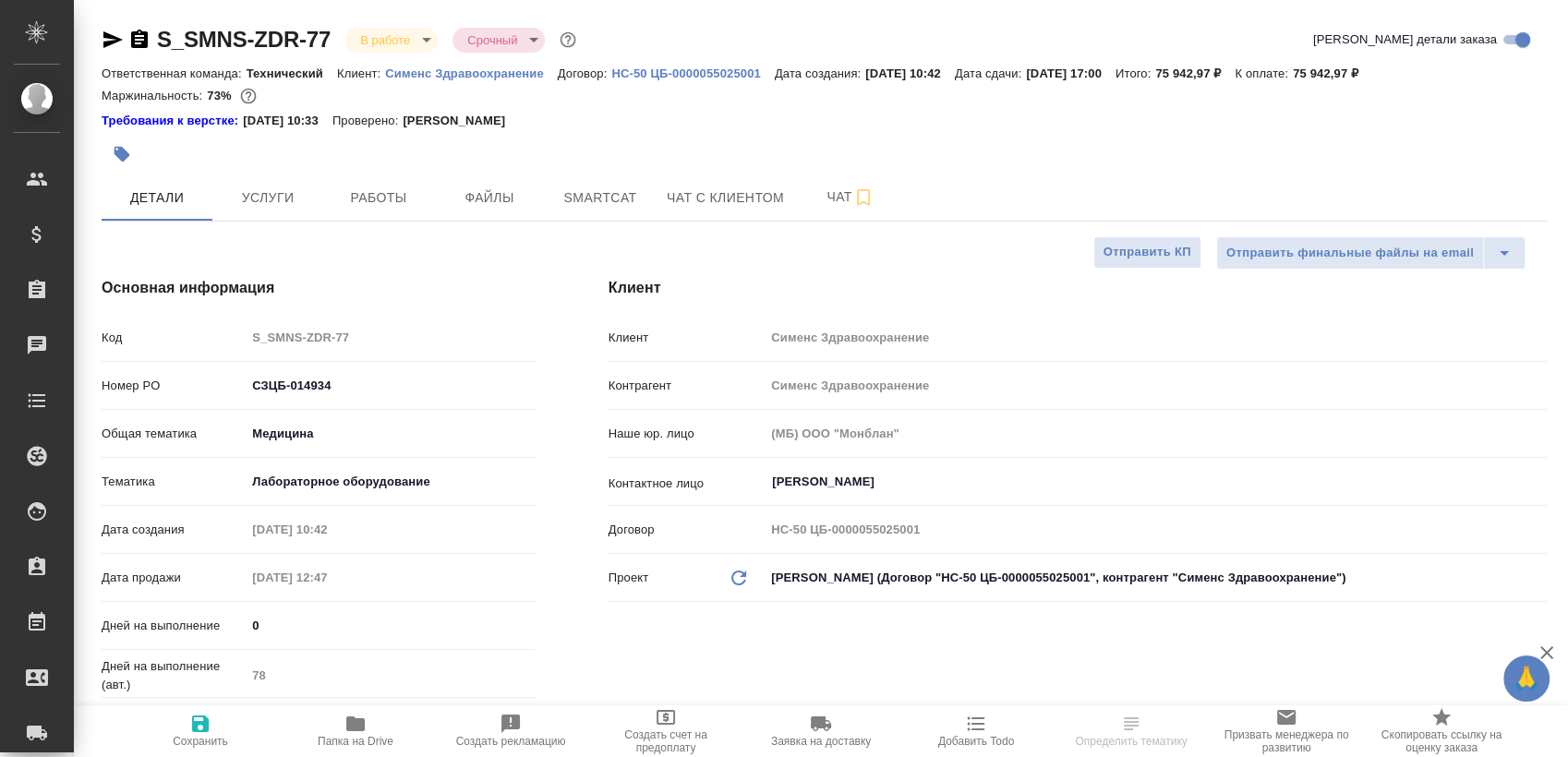
type textarea "x"
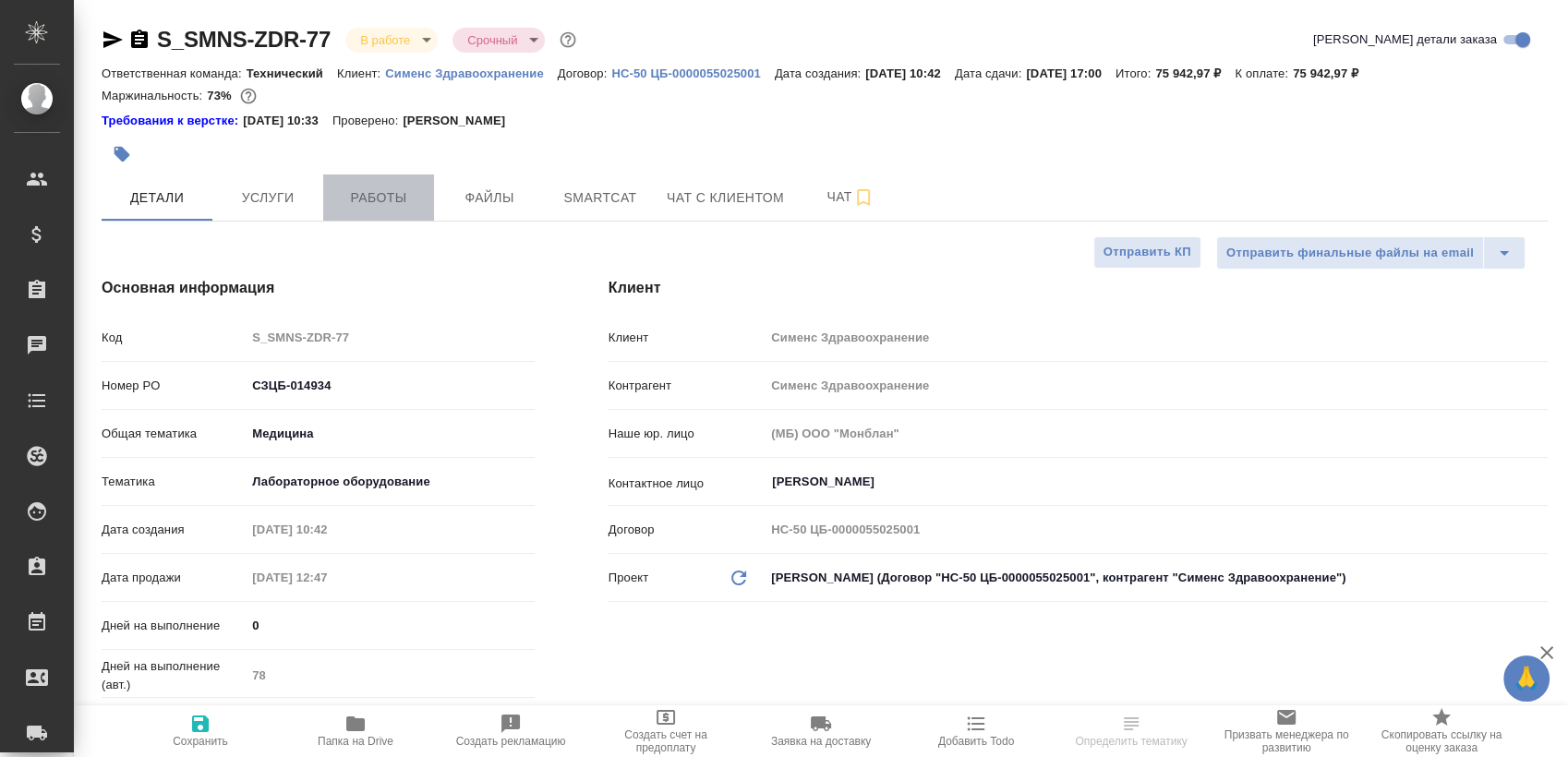
type textarea "x"
click at [390, 207] on span "Работы" at bounding box center [378, 198] width 88 height 23
type textarea "x"
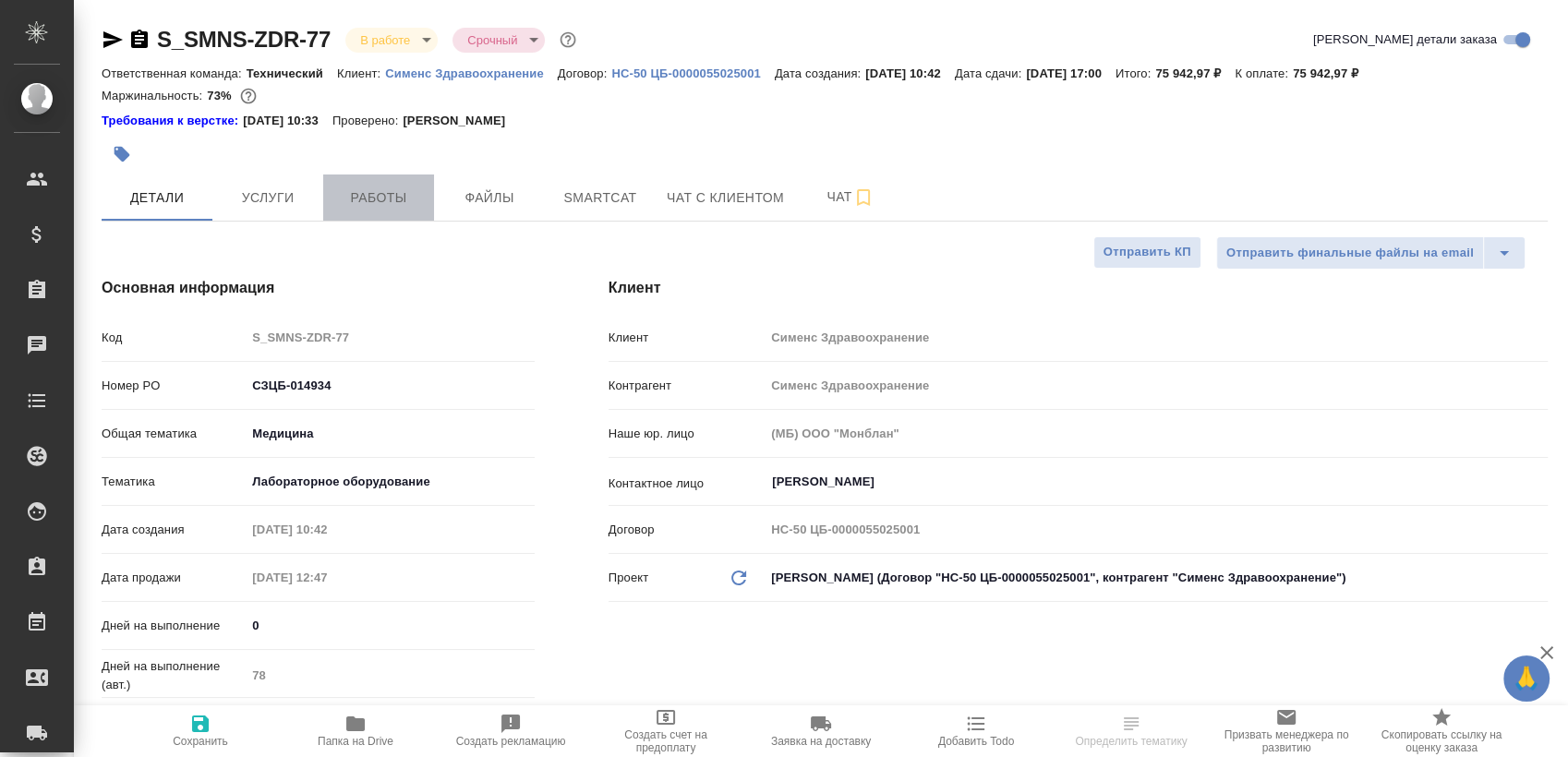
type textarea "x"
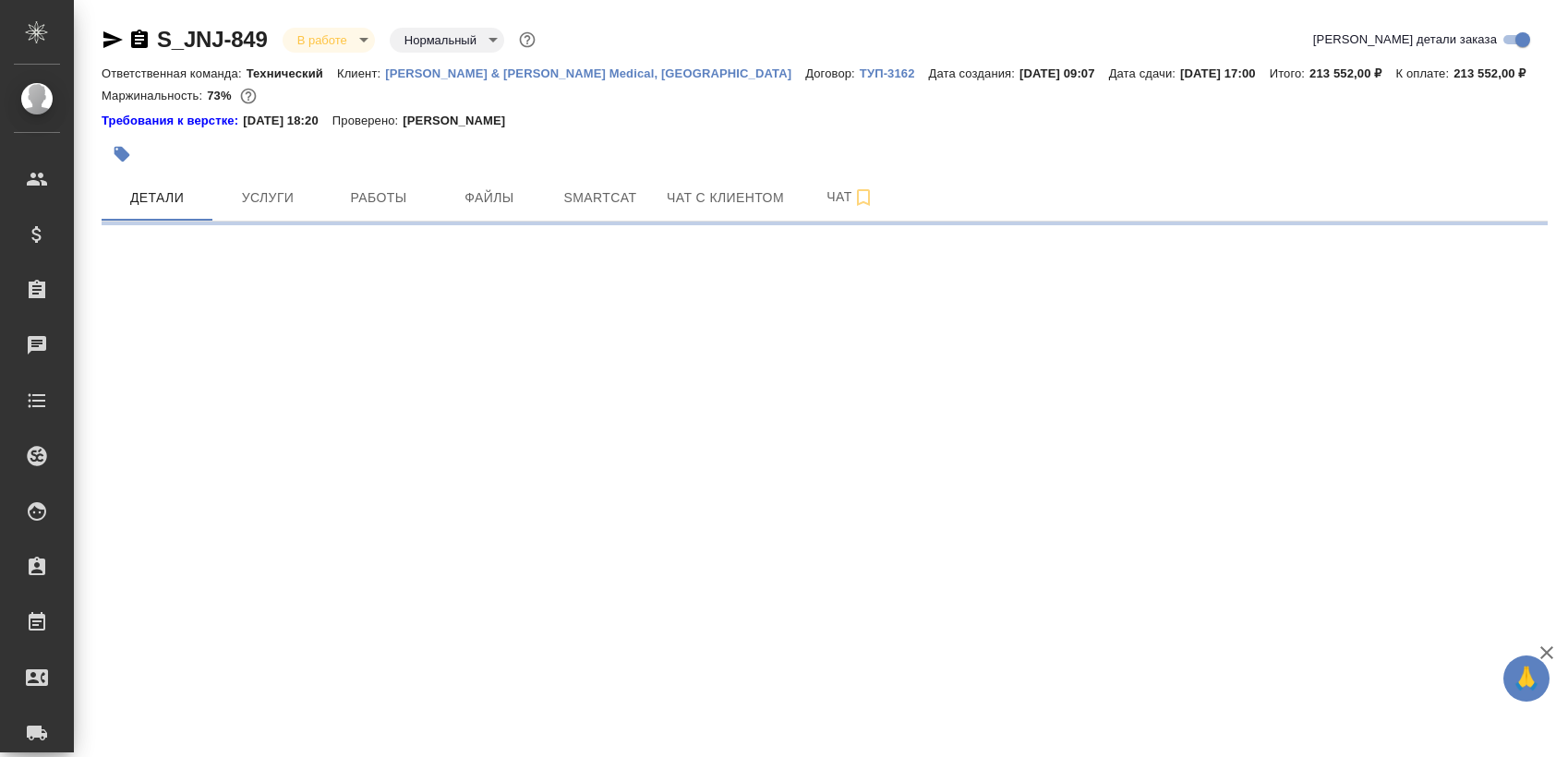
select select "RU"
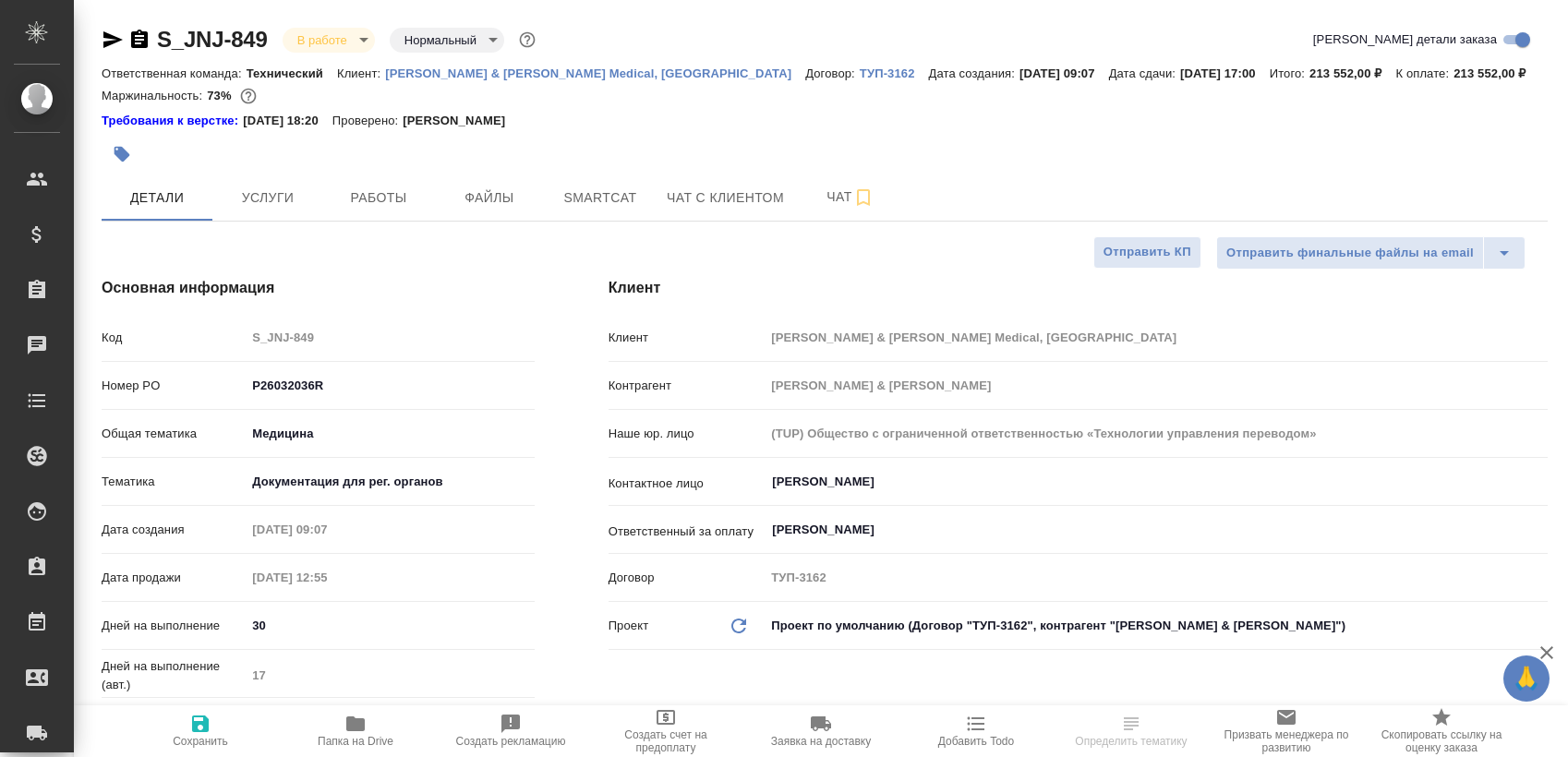
type textarea "x"
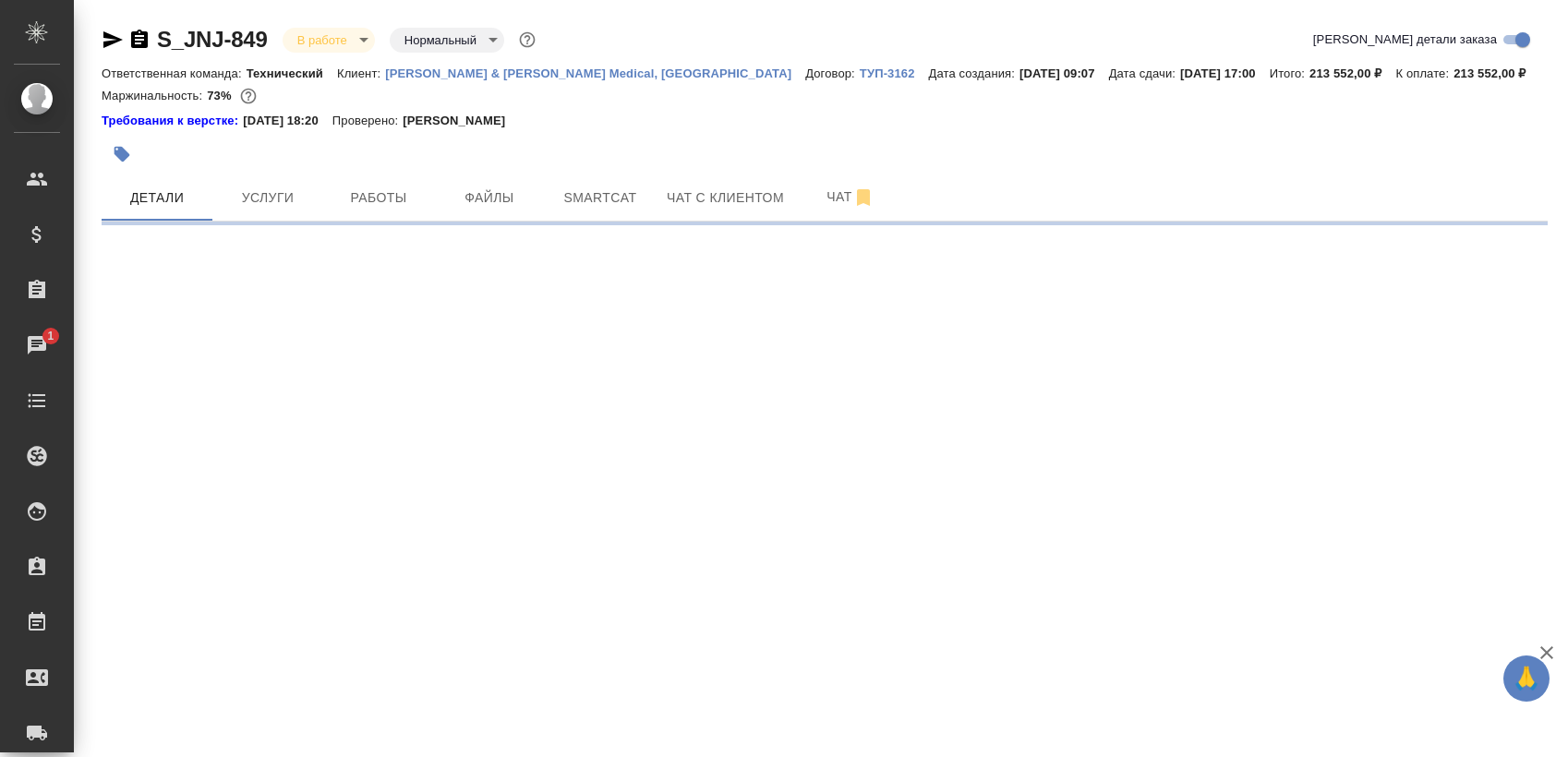
select select "RU"
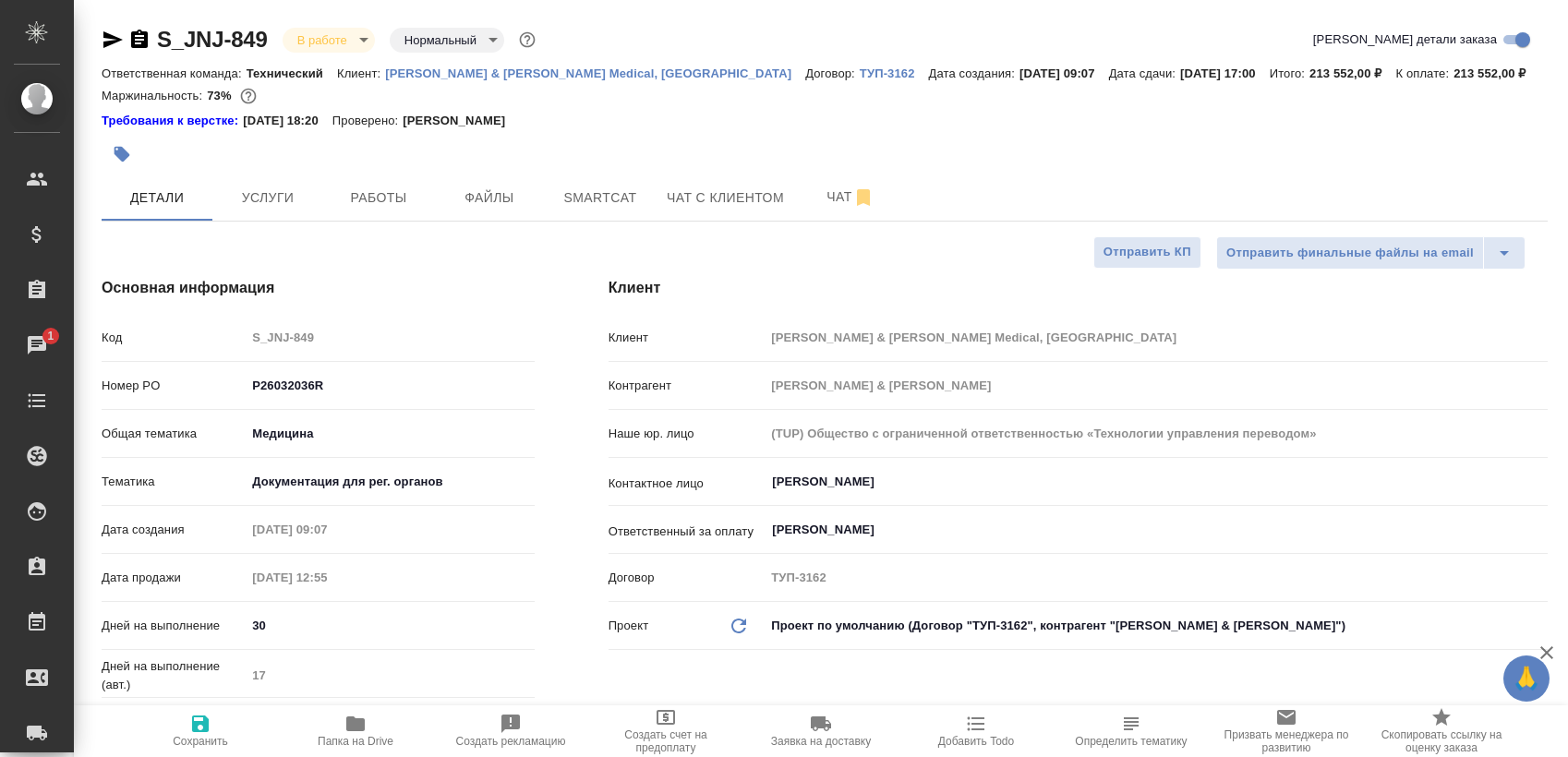
type textarea "x"
click at [573, 203] on span "Smartcat" at bounding box center [599, 198] width 88 height 23
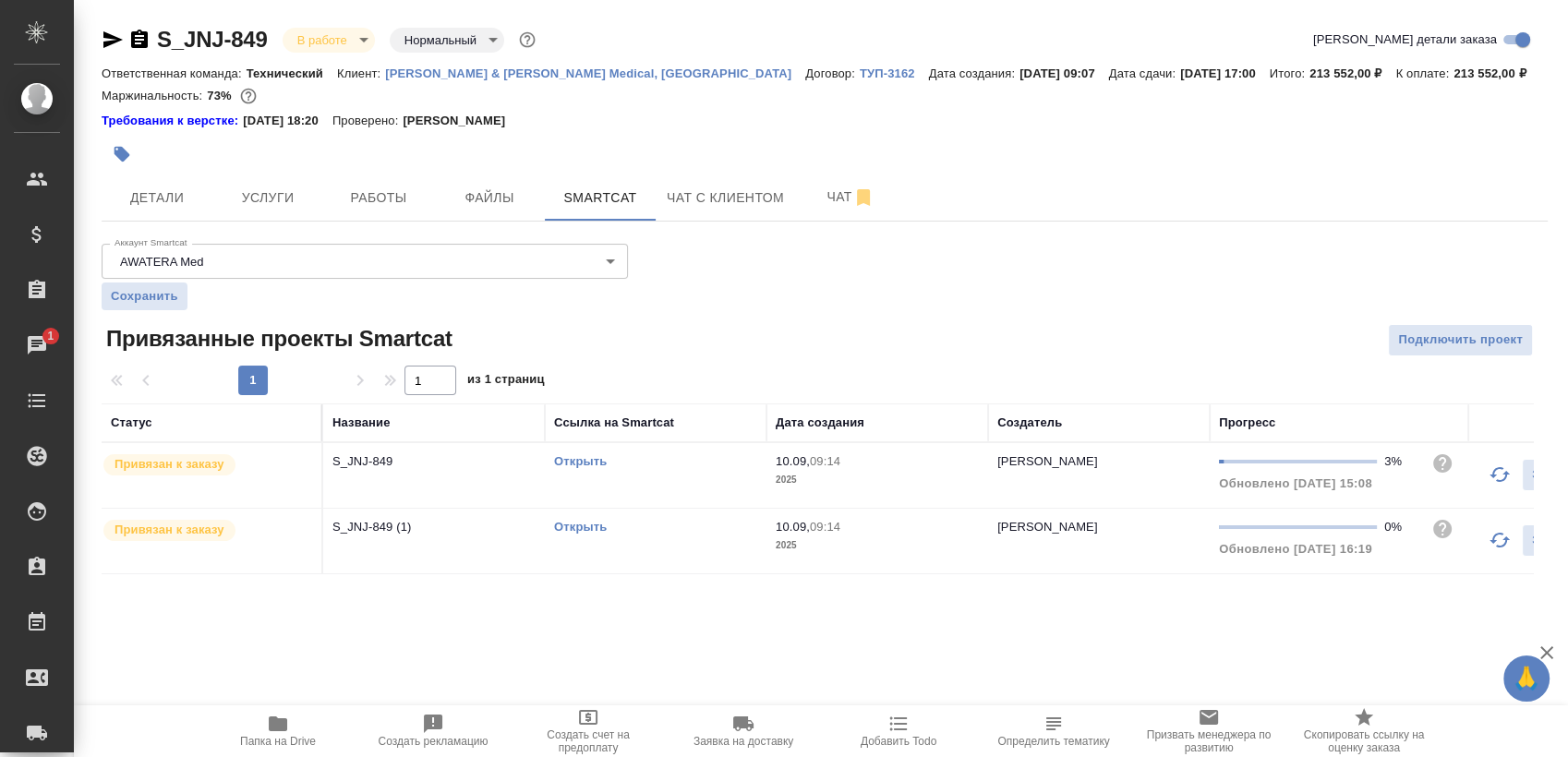
click at [585, 522] on link "Открыть" at bounding box center [580, 527] width 53 height 14
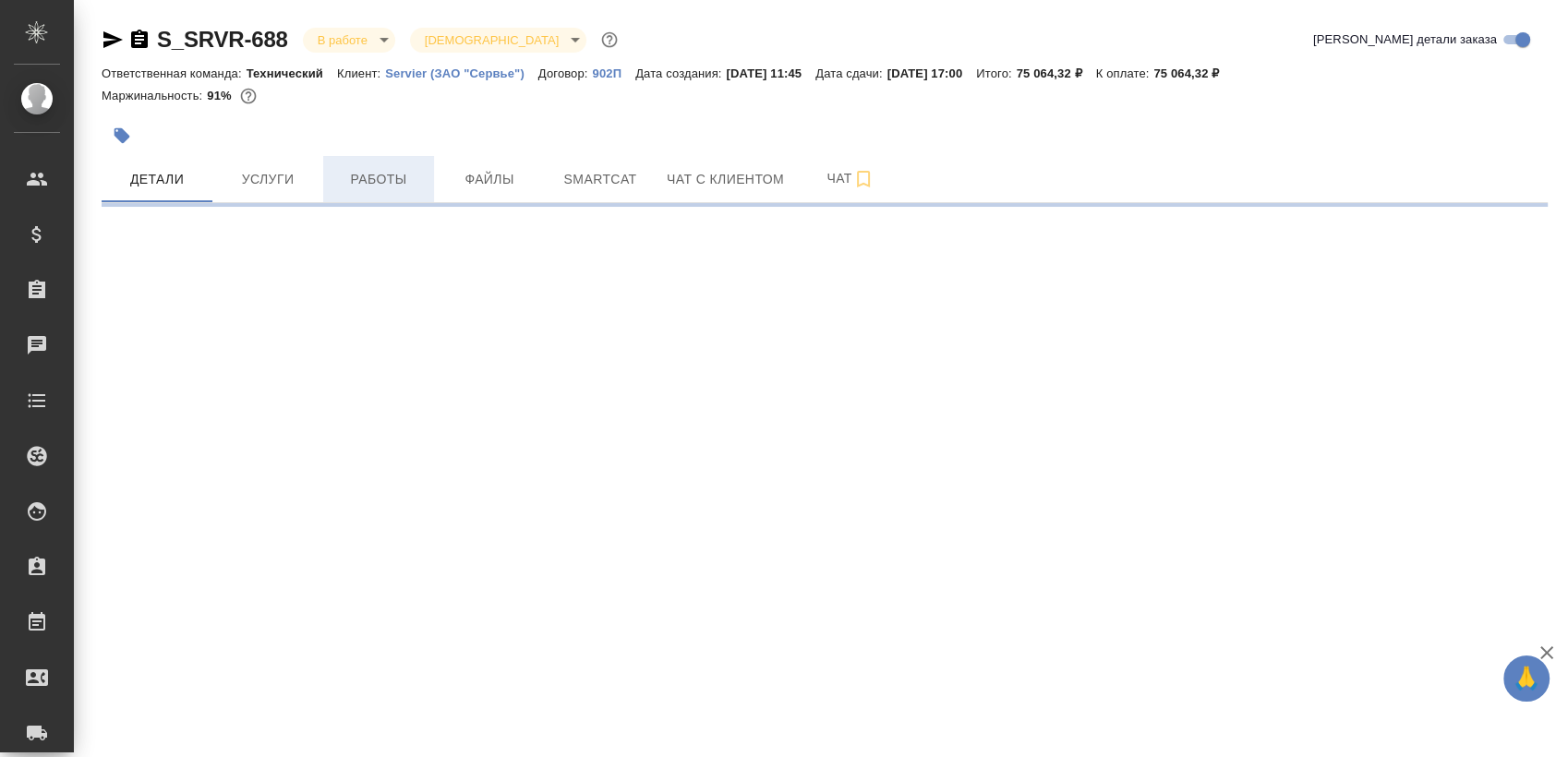
select select "RU"
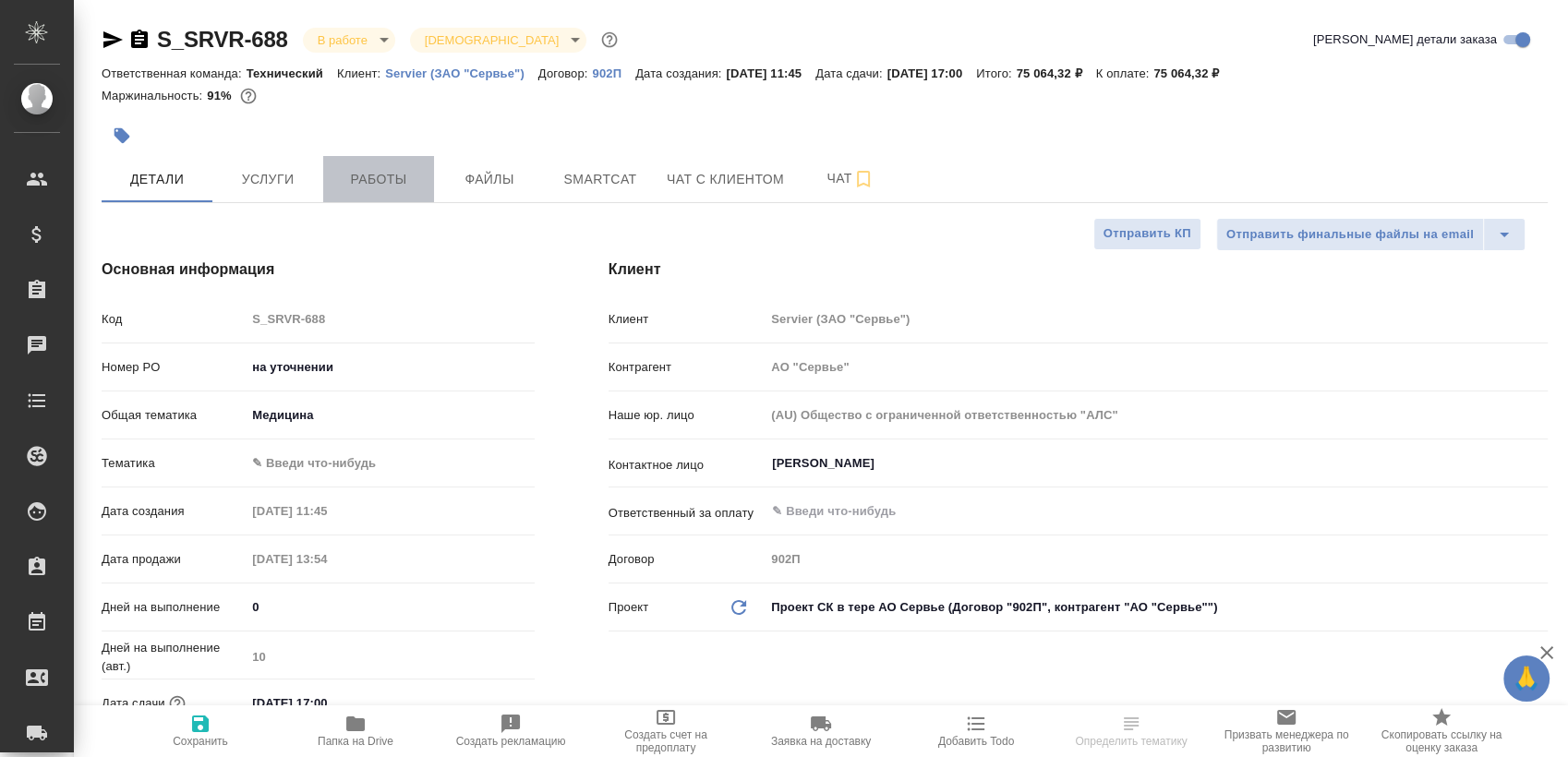
click at [412, 181] on span "Работы" at bounding box center [378, 179] width 88 height 23
type textarea "x"
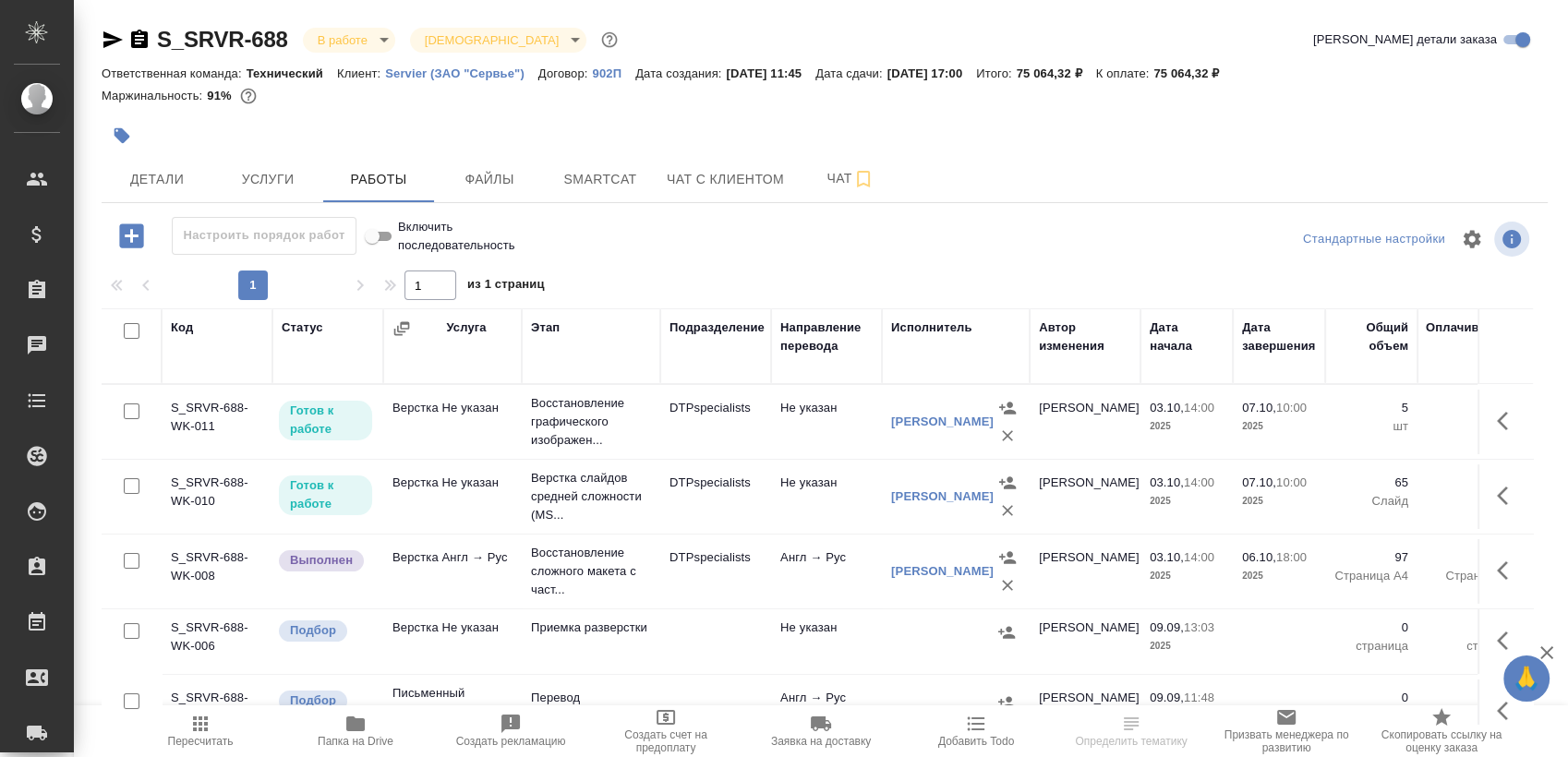
scroll to position [13, 0]
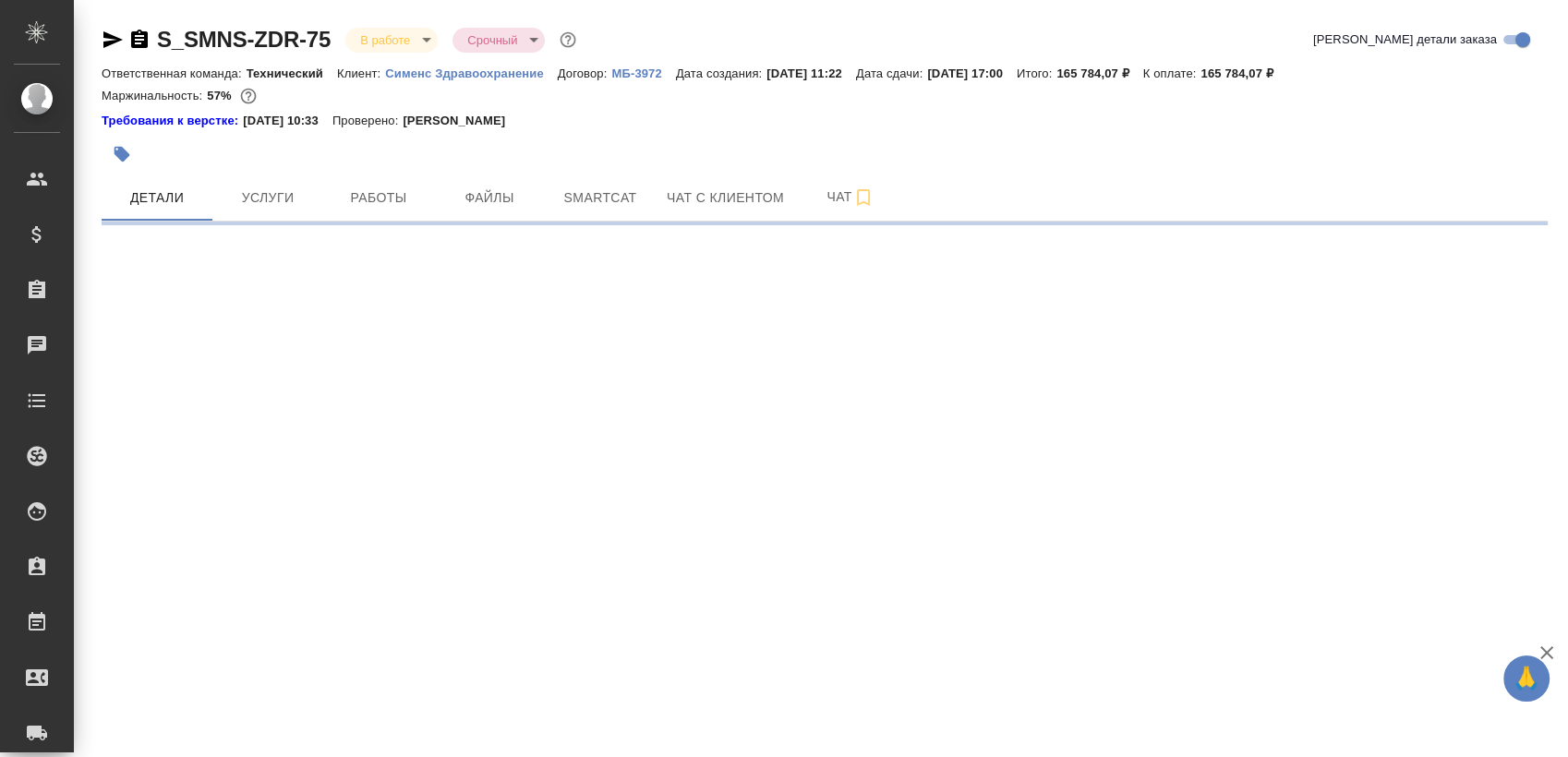
select select "RU"
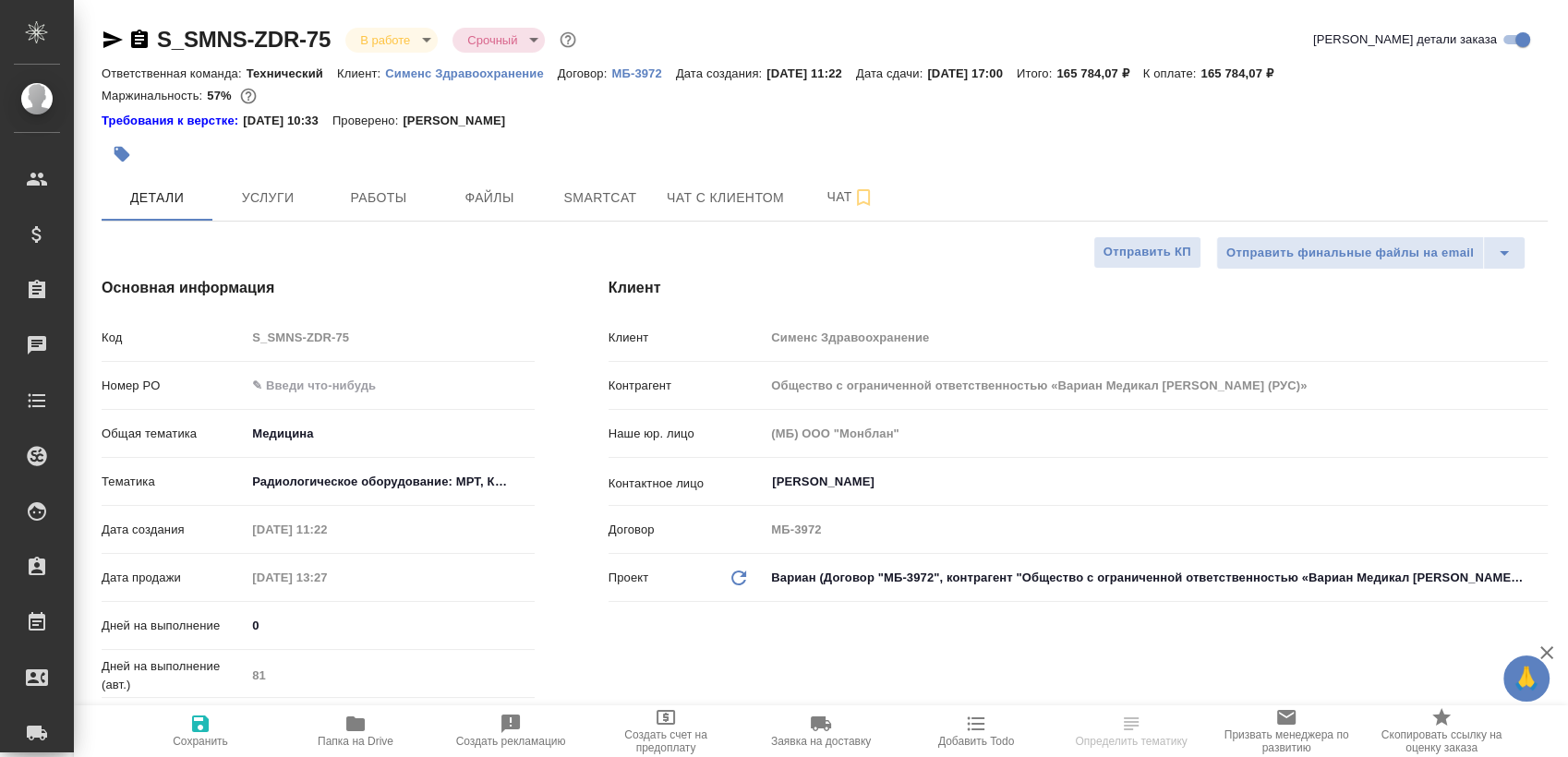
type textarea "x"
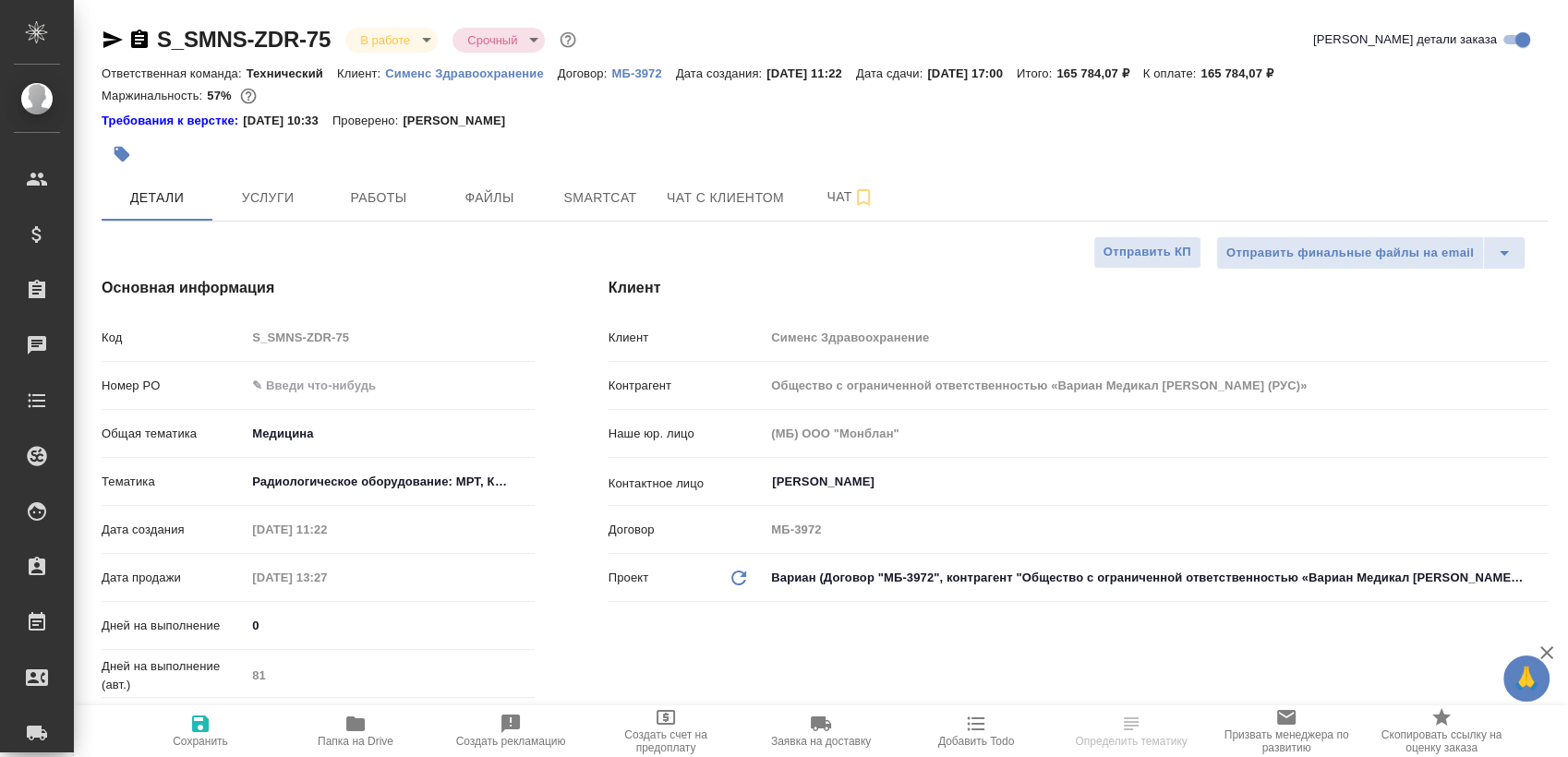
type textarea "x"
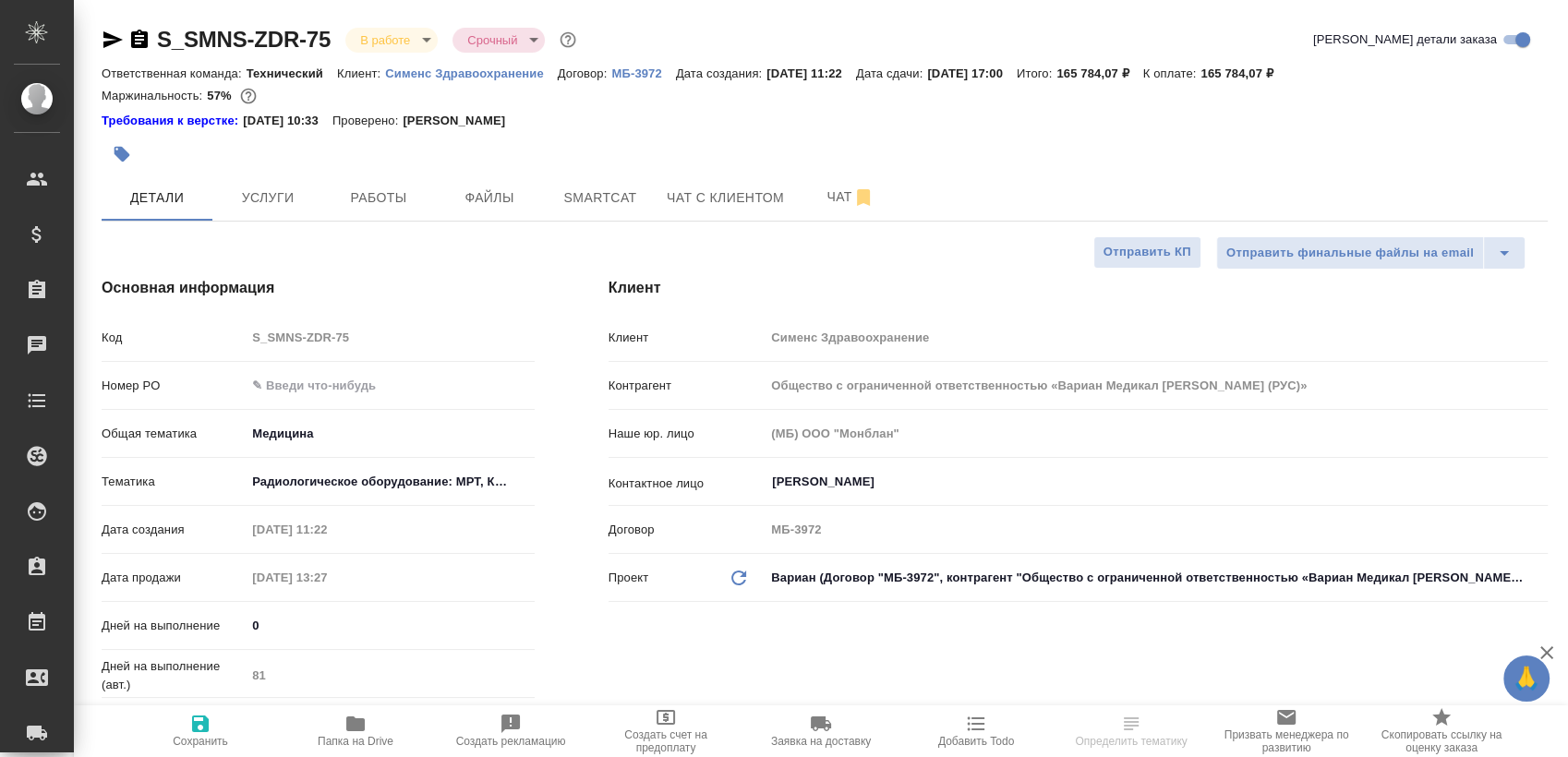
type textarea "x"
click at [371, 200] on span "Работы" at bounding box center [378, 198] width 88 height 23
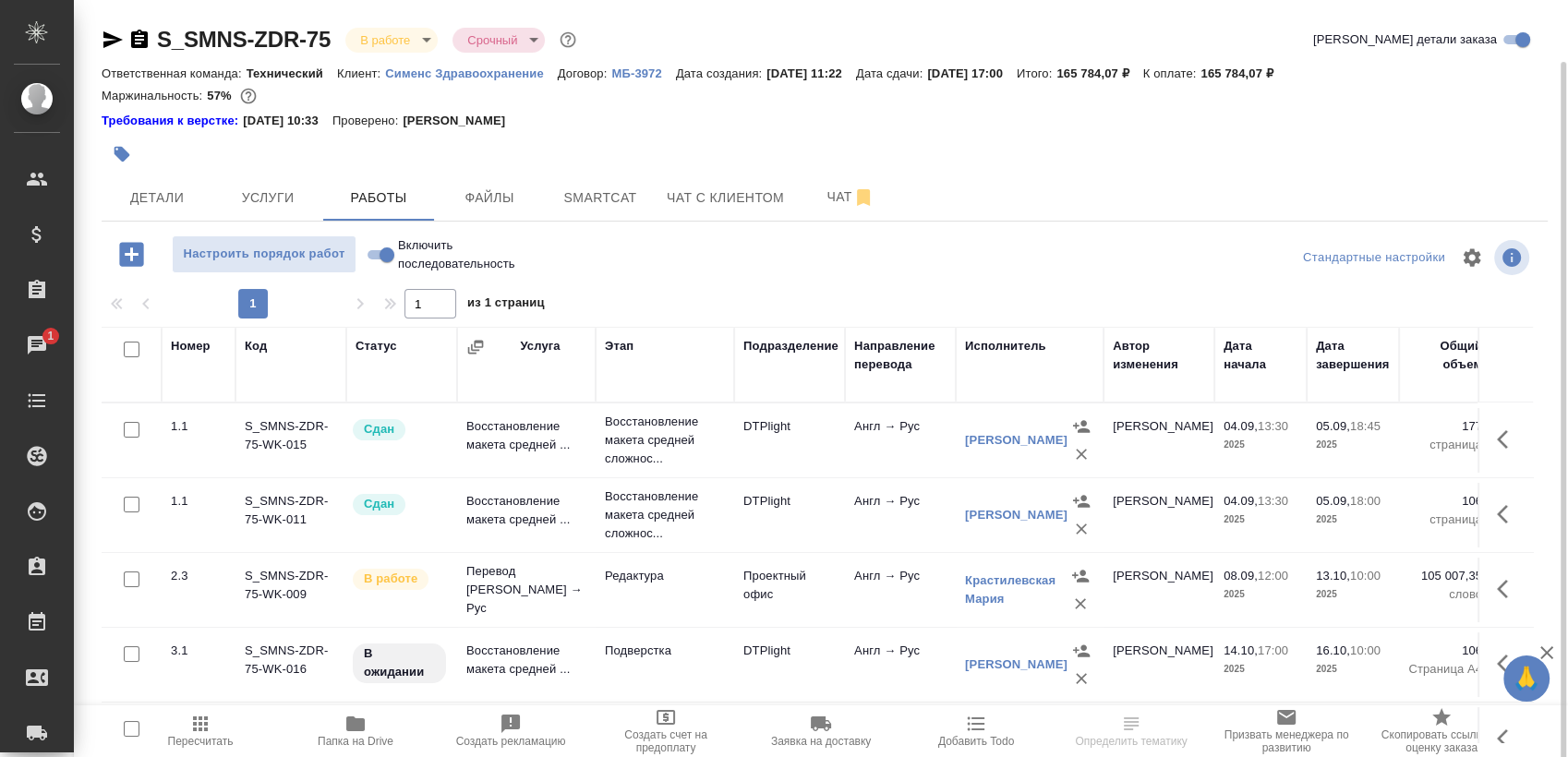
scroll to position [32, 0]
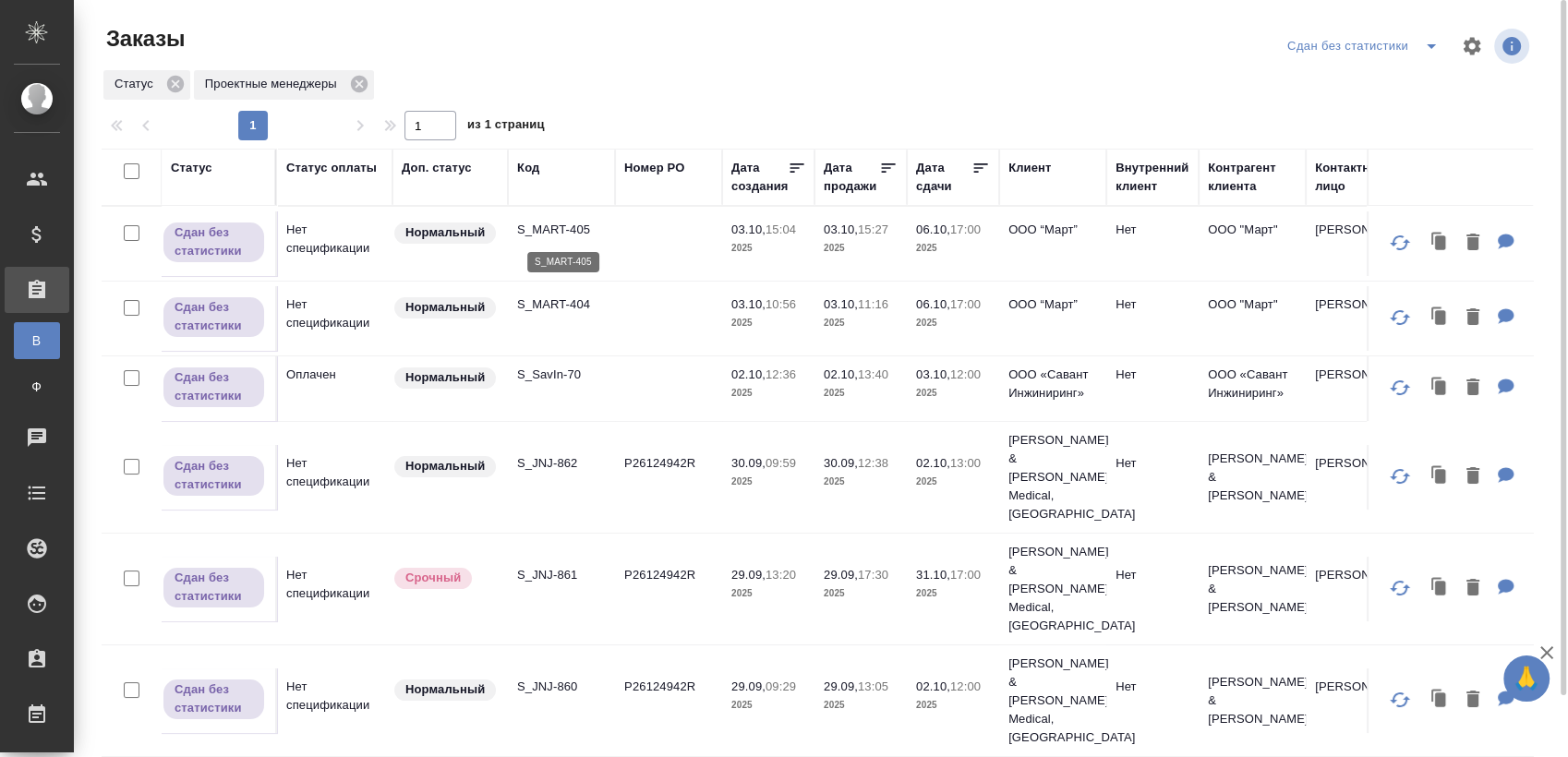
click at [551, 237] on p "S_MART-405" at bounding box center [560, 229] width 88 height 19
click at [581, 298] on p "S_MART-404" at bounding box center [560, 304] width 88 height 19
click at [540, 385] on td "S_SavIn-70" at bounding box center [561, 388] width 107 height 65
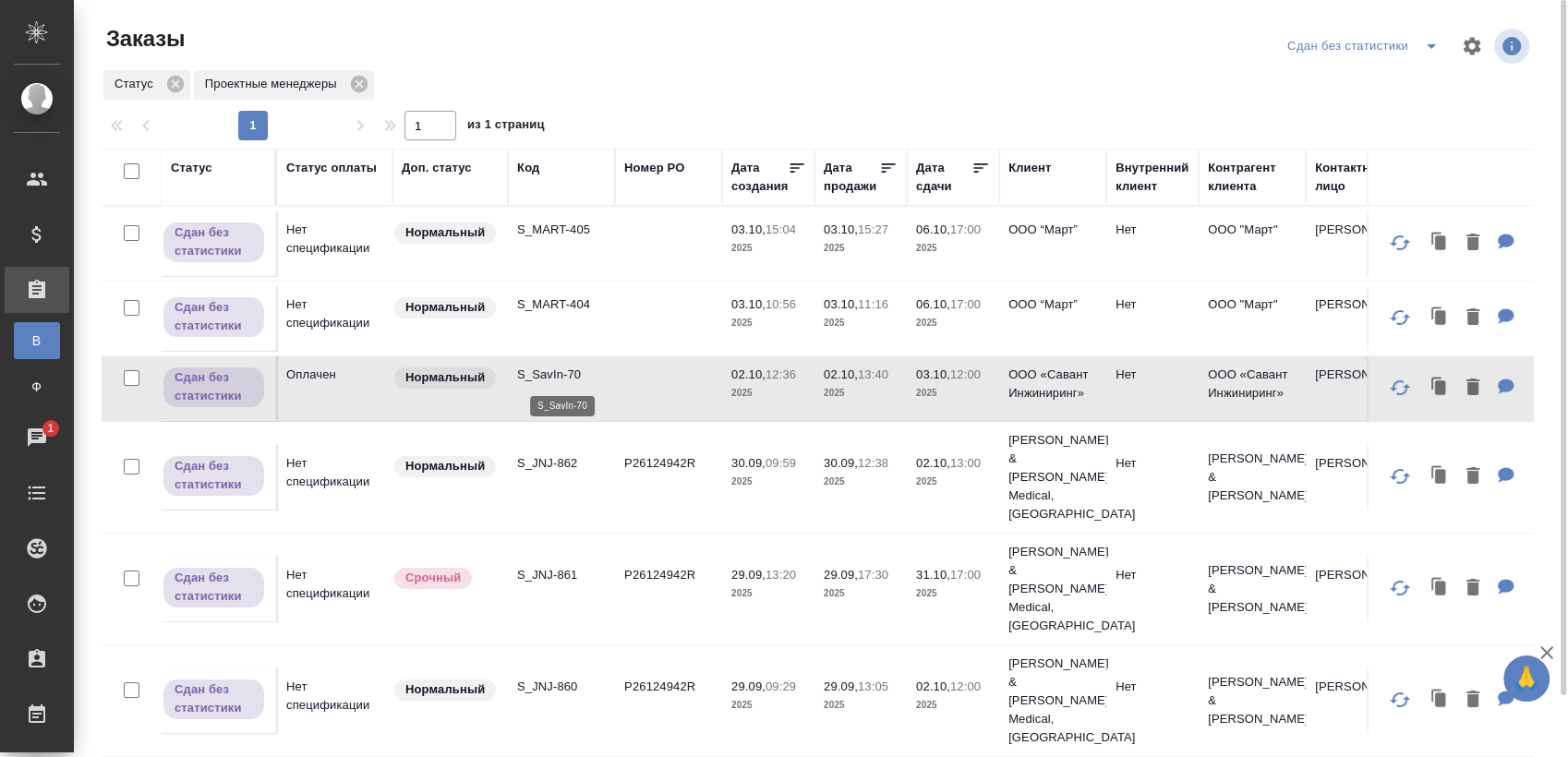
click at [578, 377] on p "S_SavIn-70" at bounding box center [560, 375] width 88 height 19
click at [540, 454] on p "S_JNJ-862" at bounding box center [560, 463] width 88 height 19
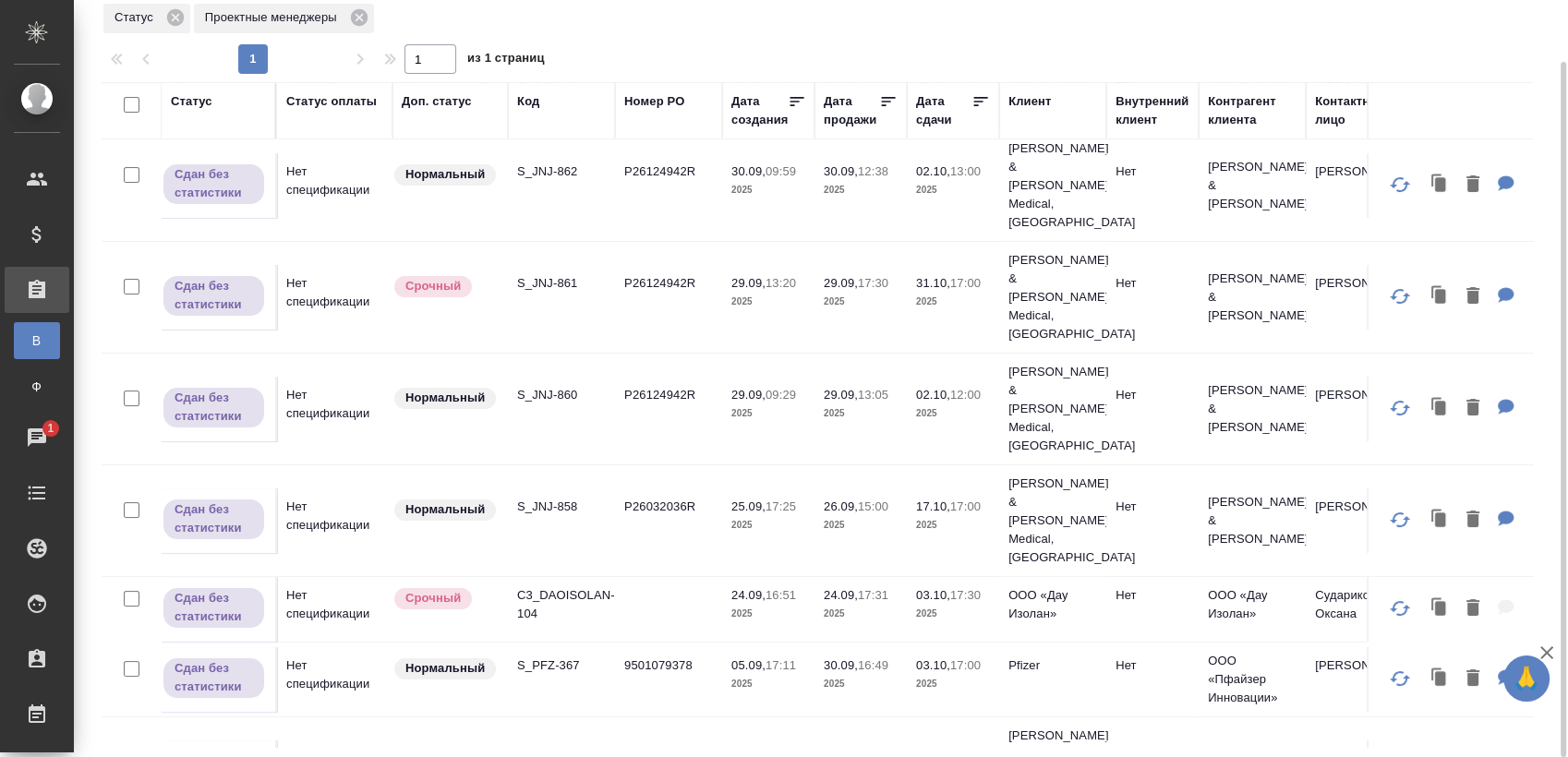
scroll to position [229, 0]
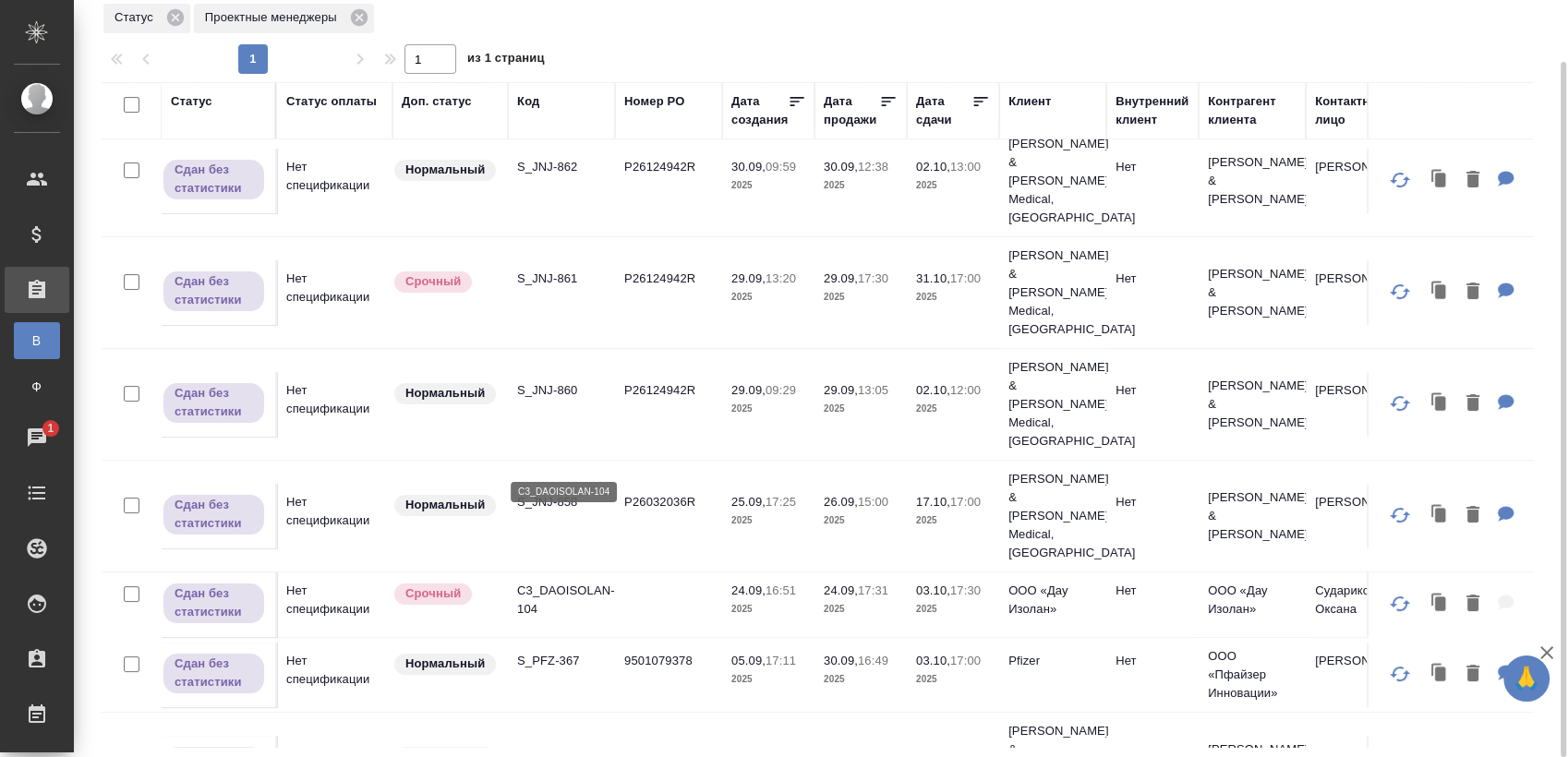
click at [577, 581] on p "C3_DAOISOLAN-104" at bounding box center [560, 599] width 88 height 37
click at [547, 652] on p "S_PFZ-367" at bounding box center [560, 661] width 88 height 19
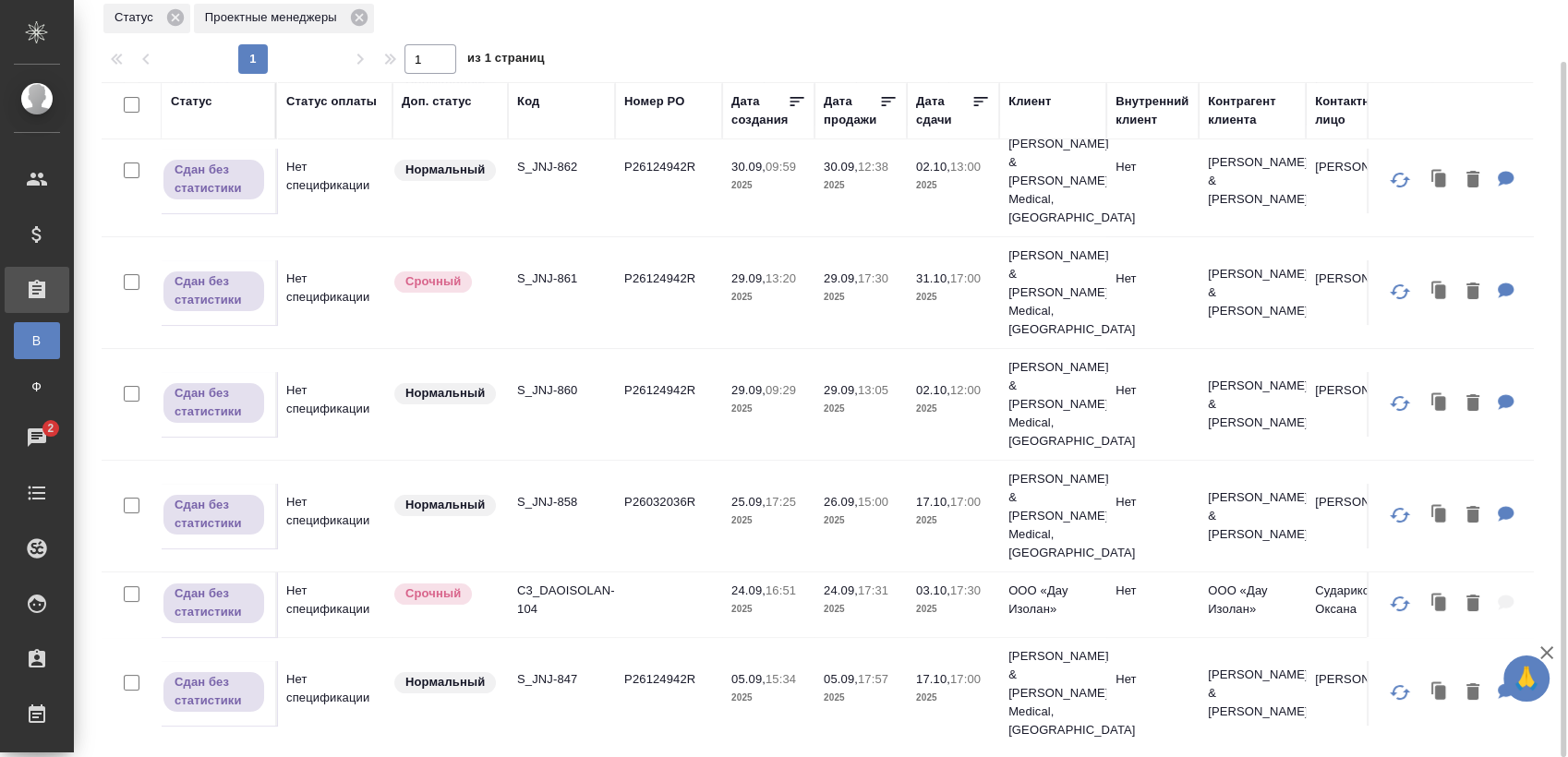
scroll to position [155, 0]
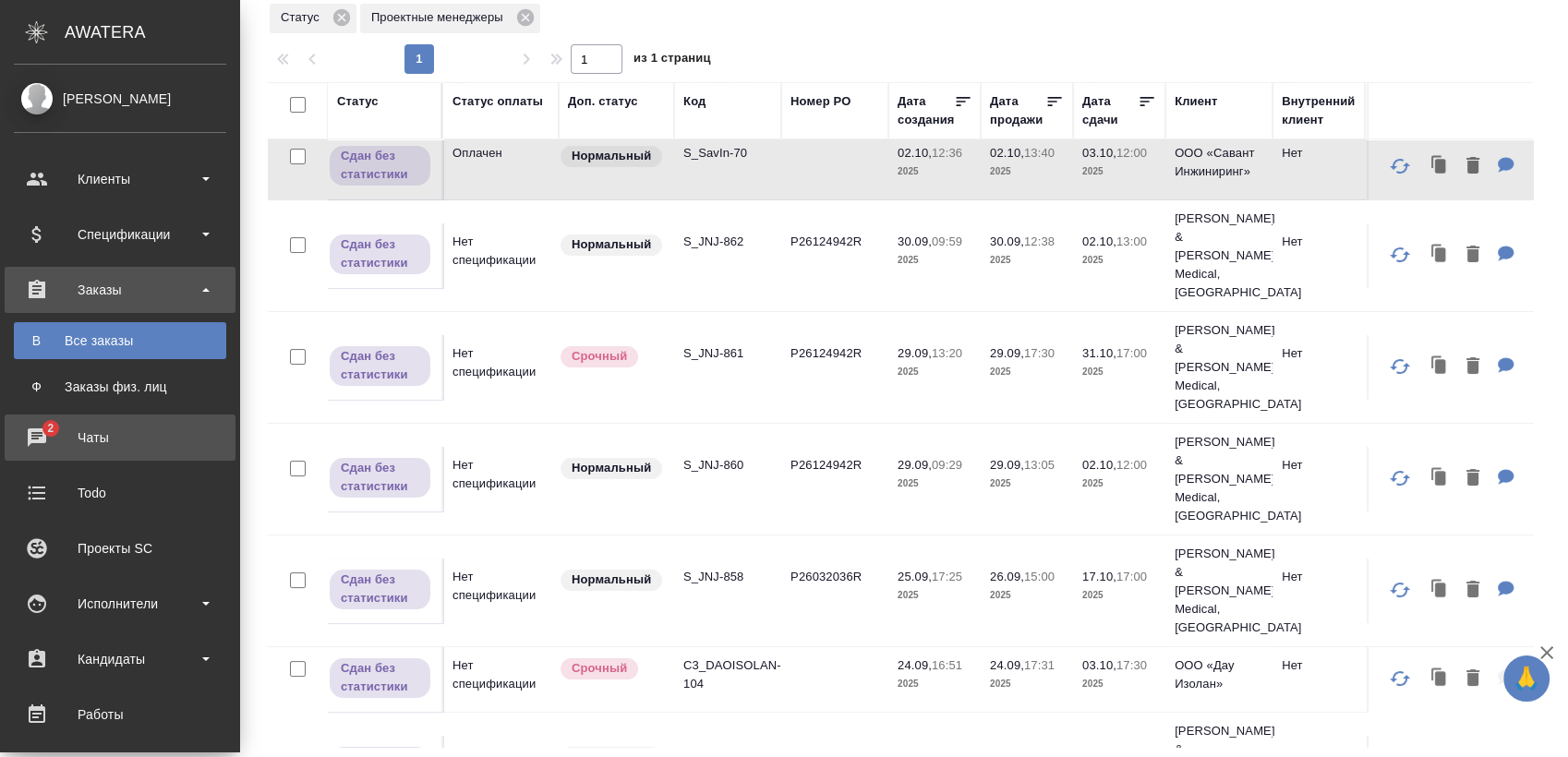
click at [36, 446] on div "Чаты" at bounding box center [120, 438] width 213 height 28
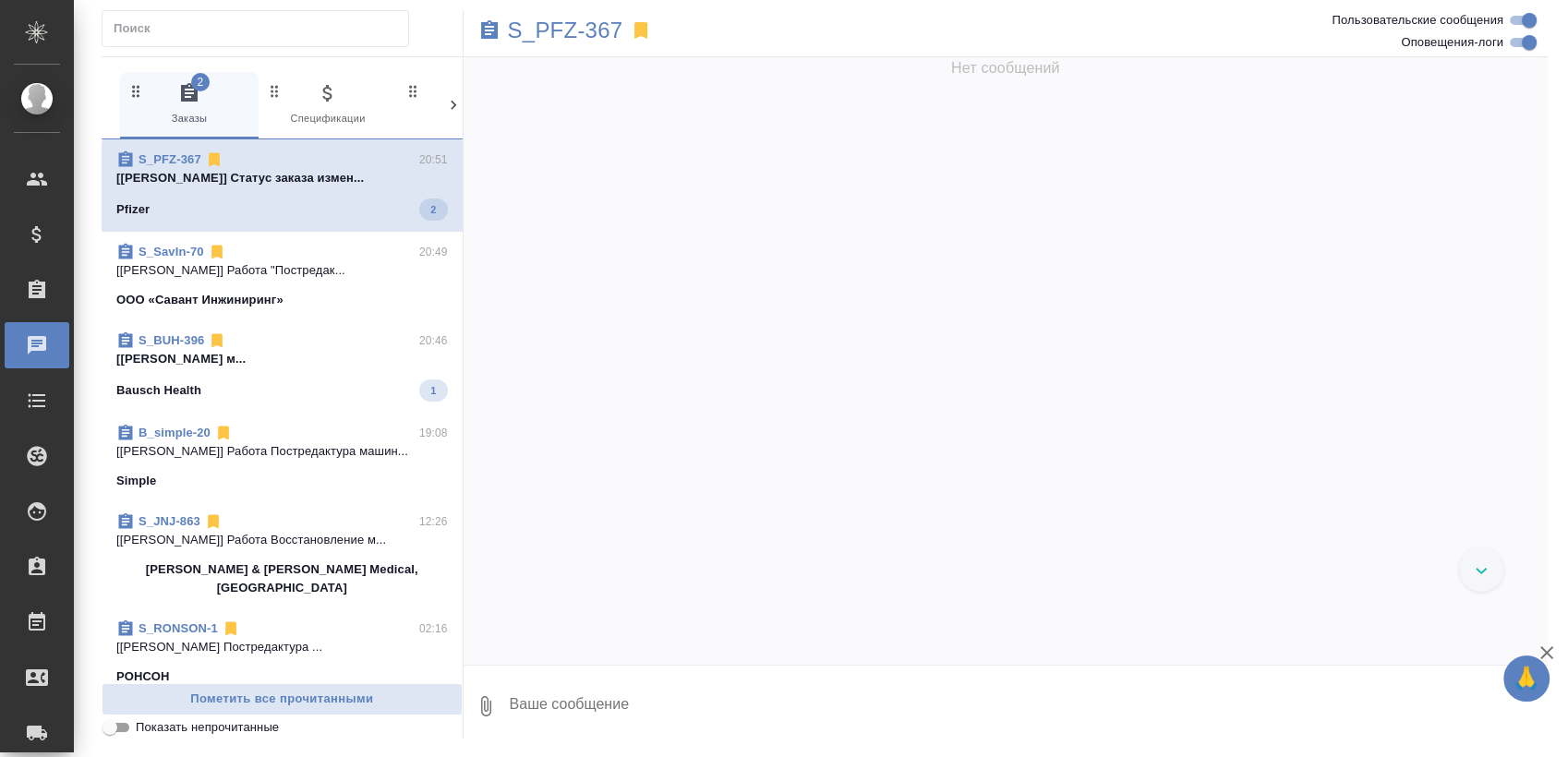
scroll to position [62011, 0]
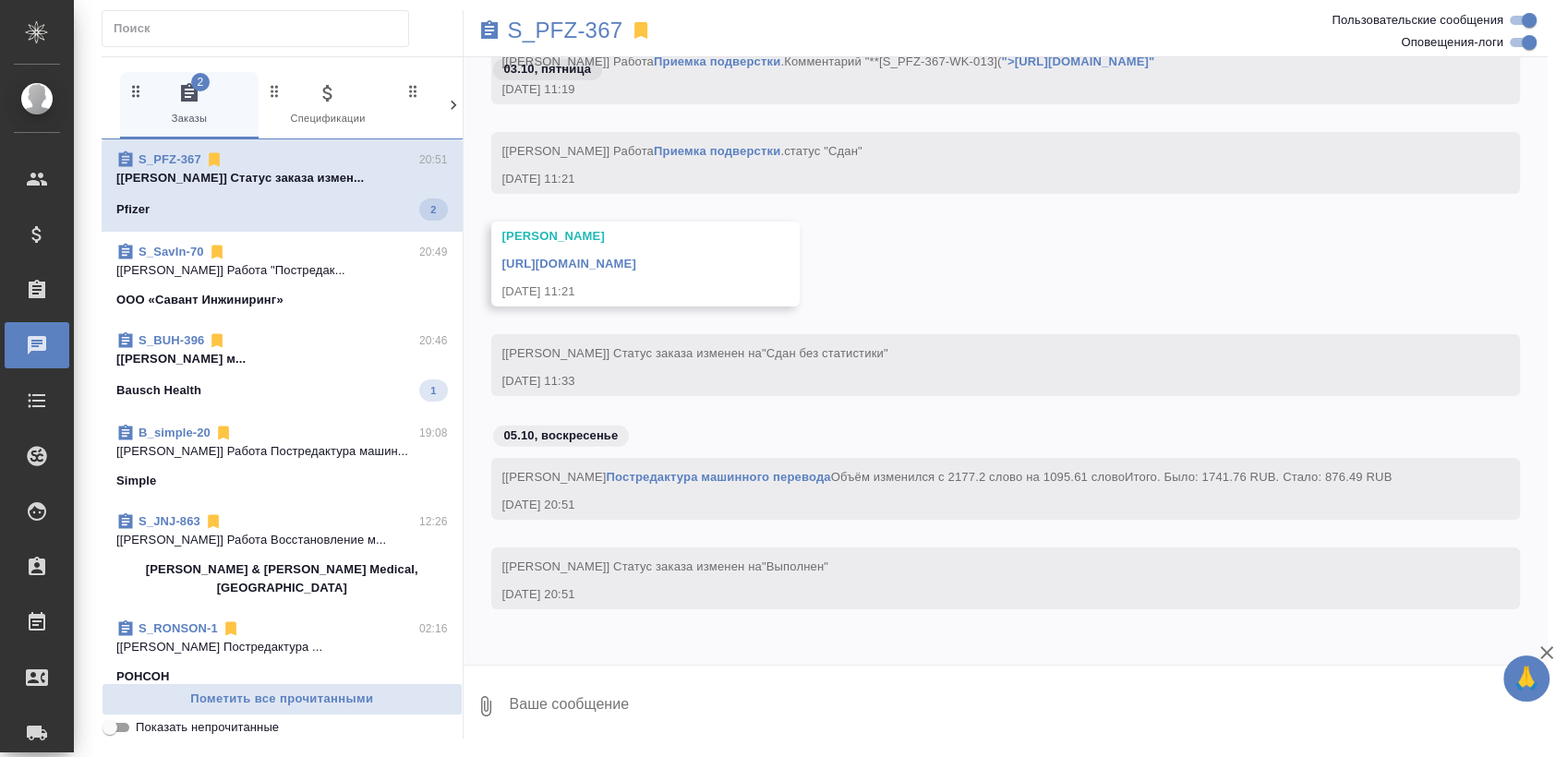
click at [317, 165] on div "S_PFZ-367 20:51" at bounding box center [282, 159] width 332 height 19
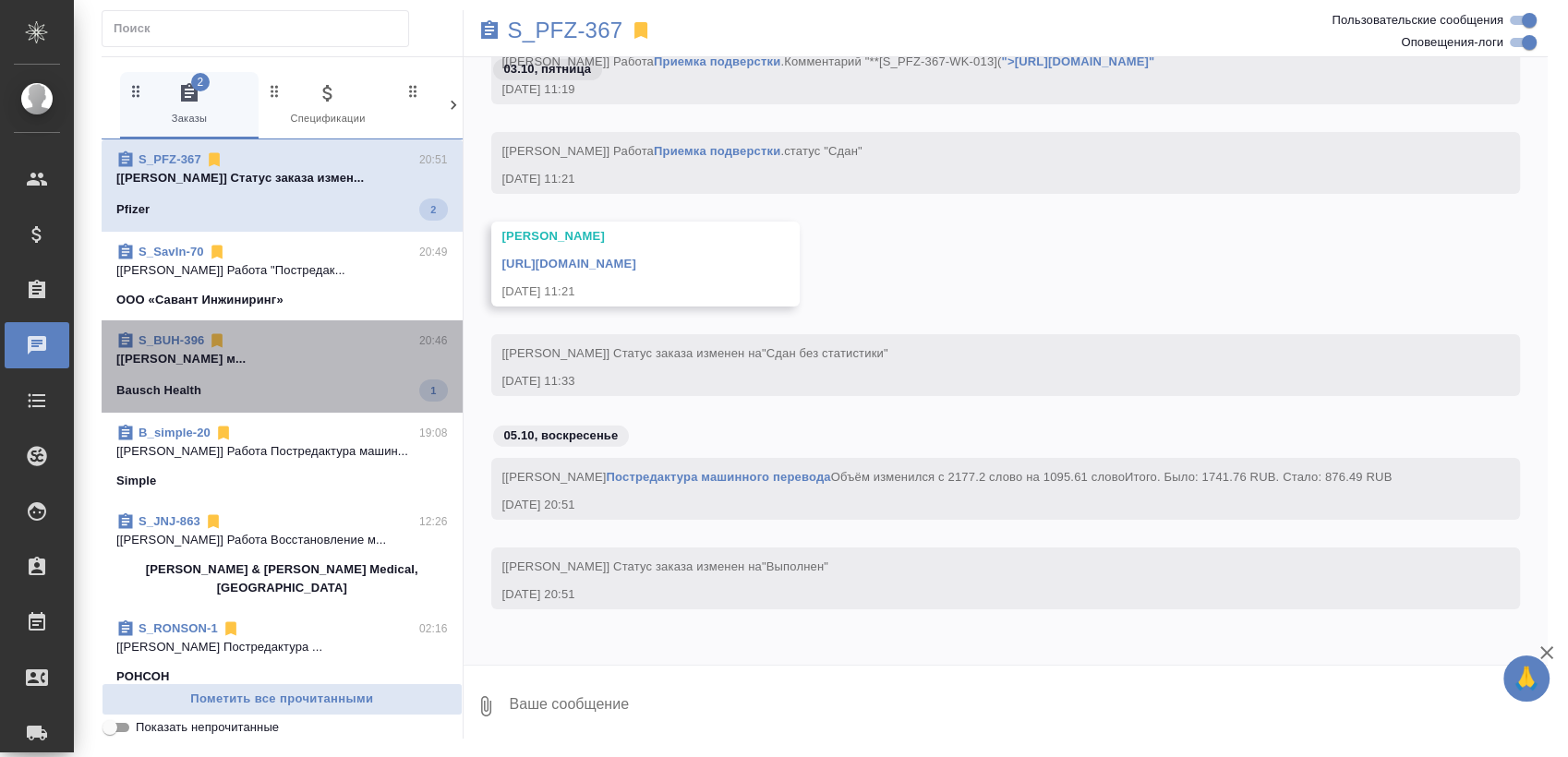
click at [294, 353] on p "[Дмитриева Ольга] Работа Постредактура м..." at bounding box center [282, 359] width 332 height 19
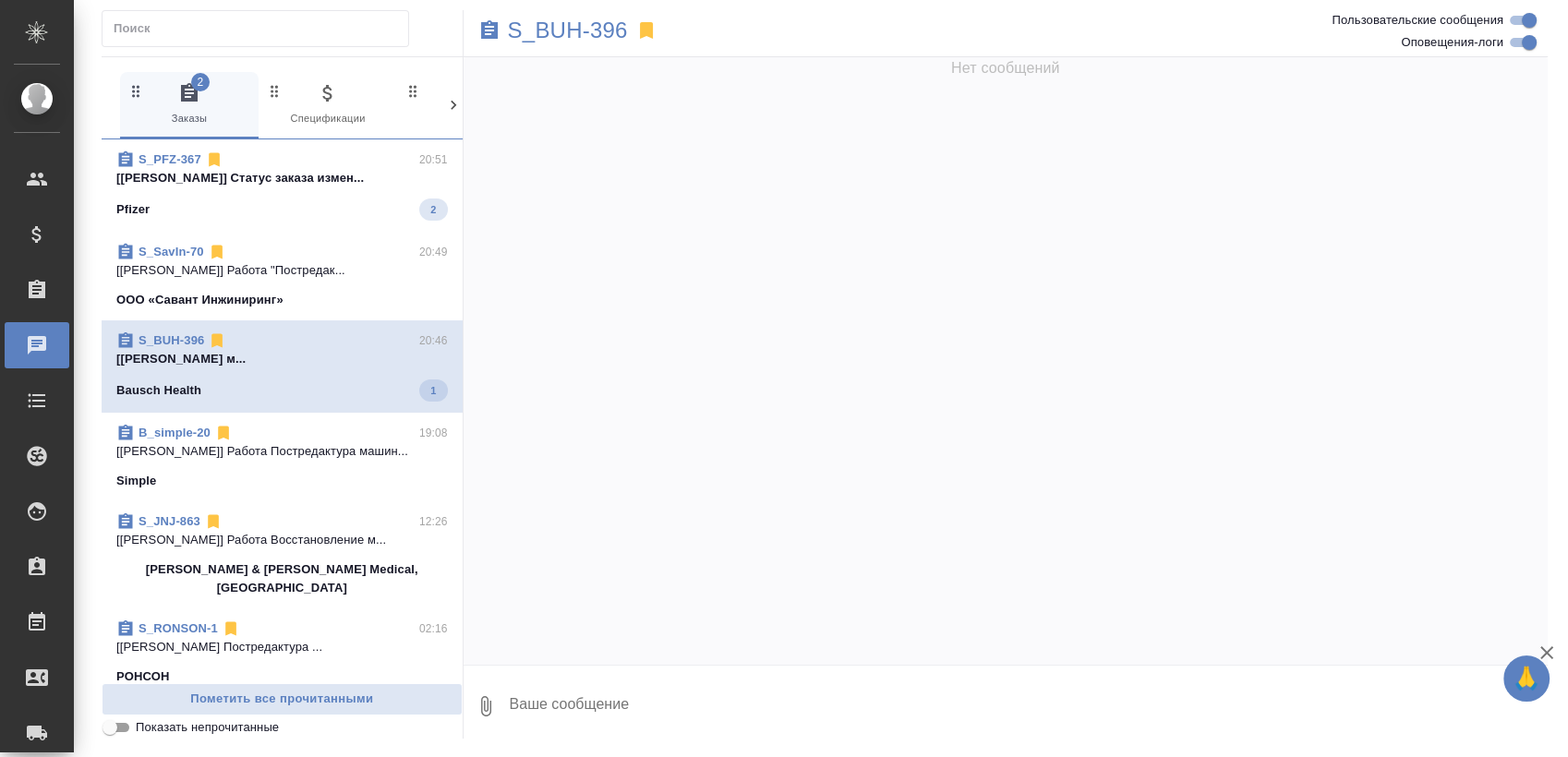
scroll to position [58548, 0]
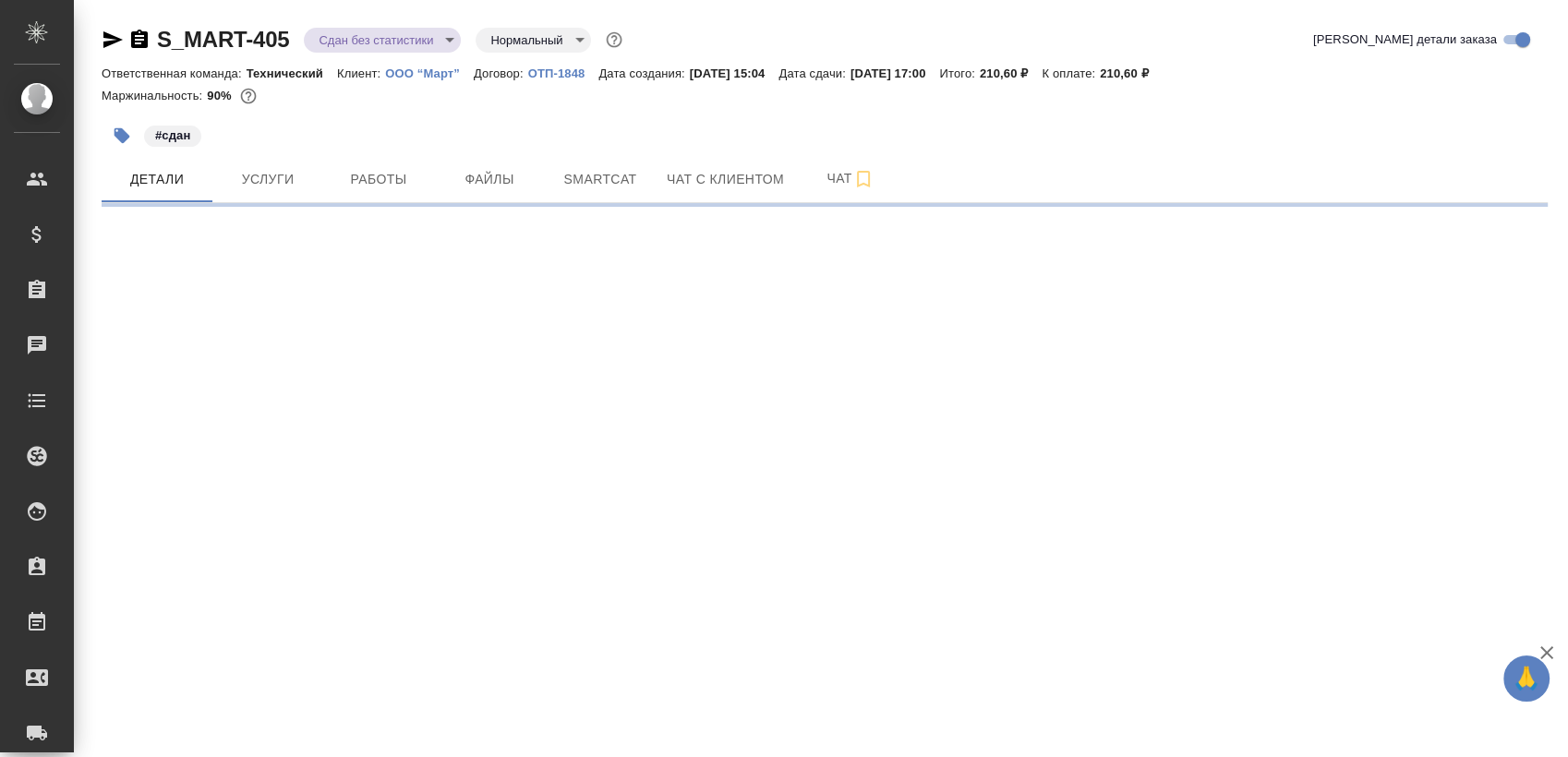
select select "RU"
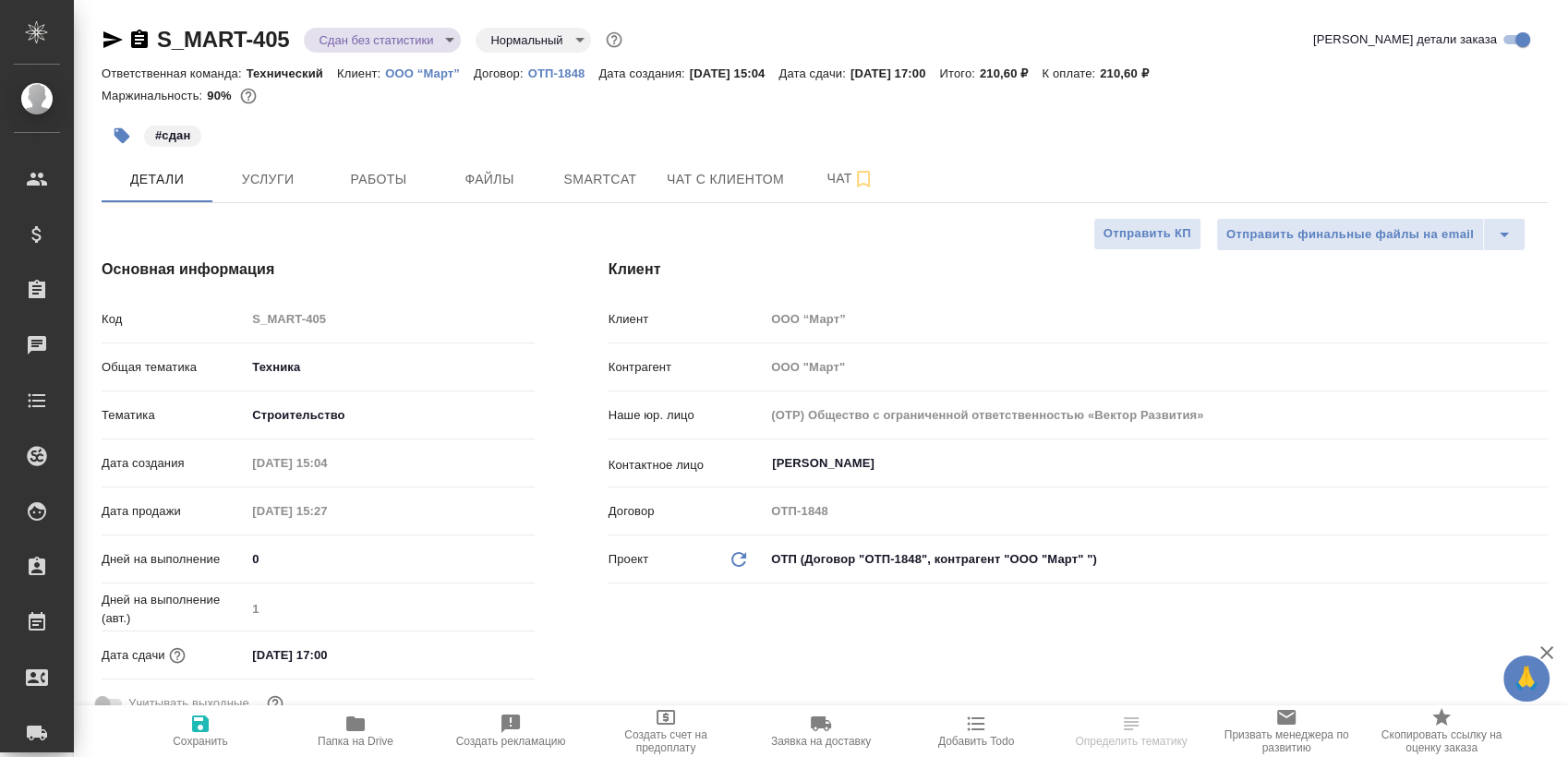
type textarea "x"
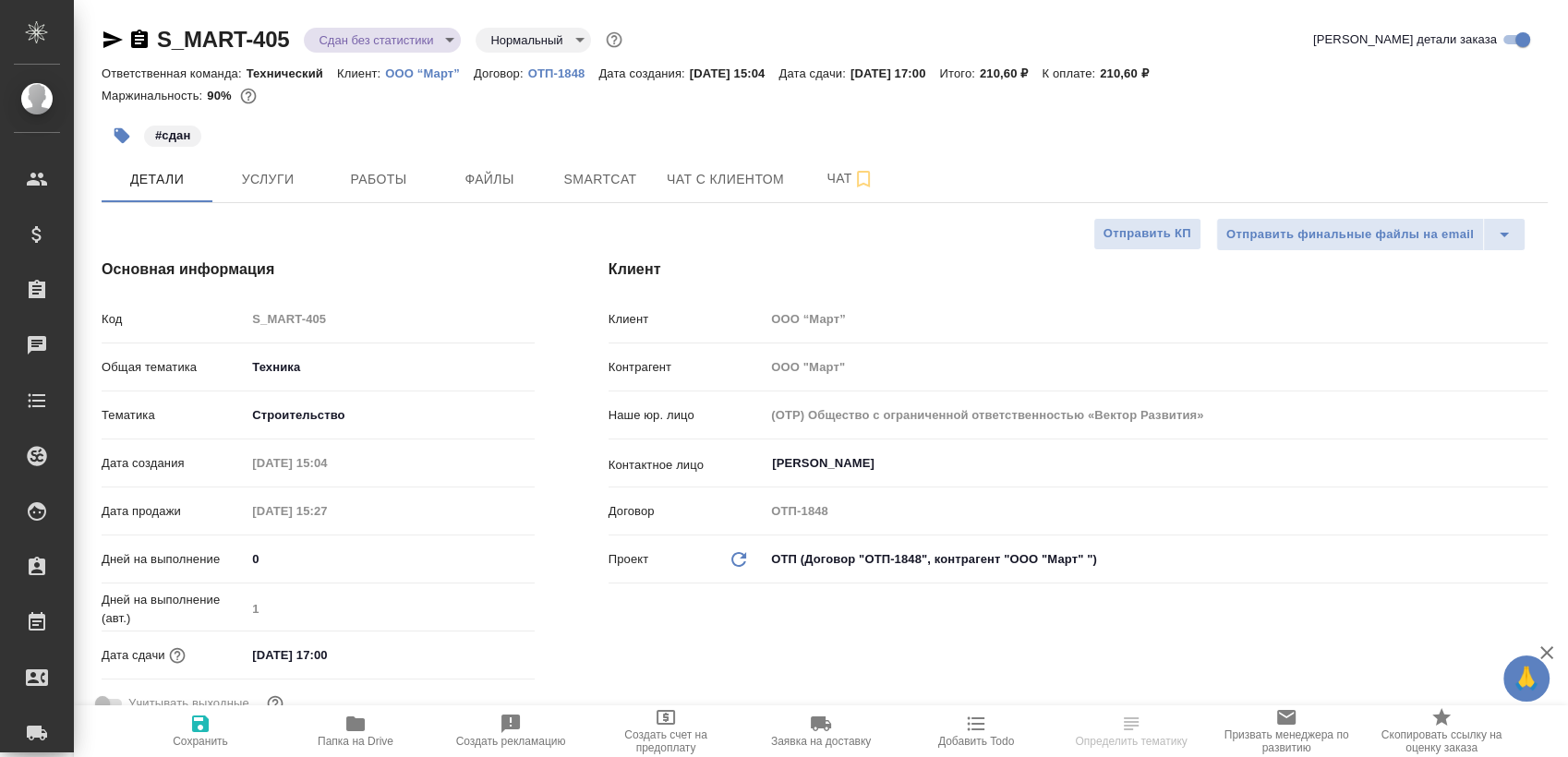
type textarea "x"
click at [637, 198] on button "Smartcat" at bounding box center [600, 179] width 111 height 46
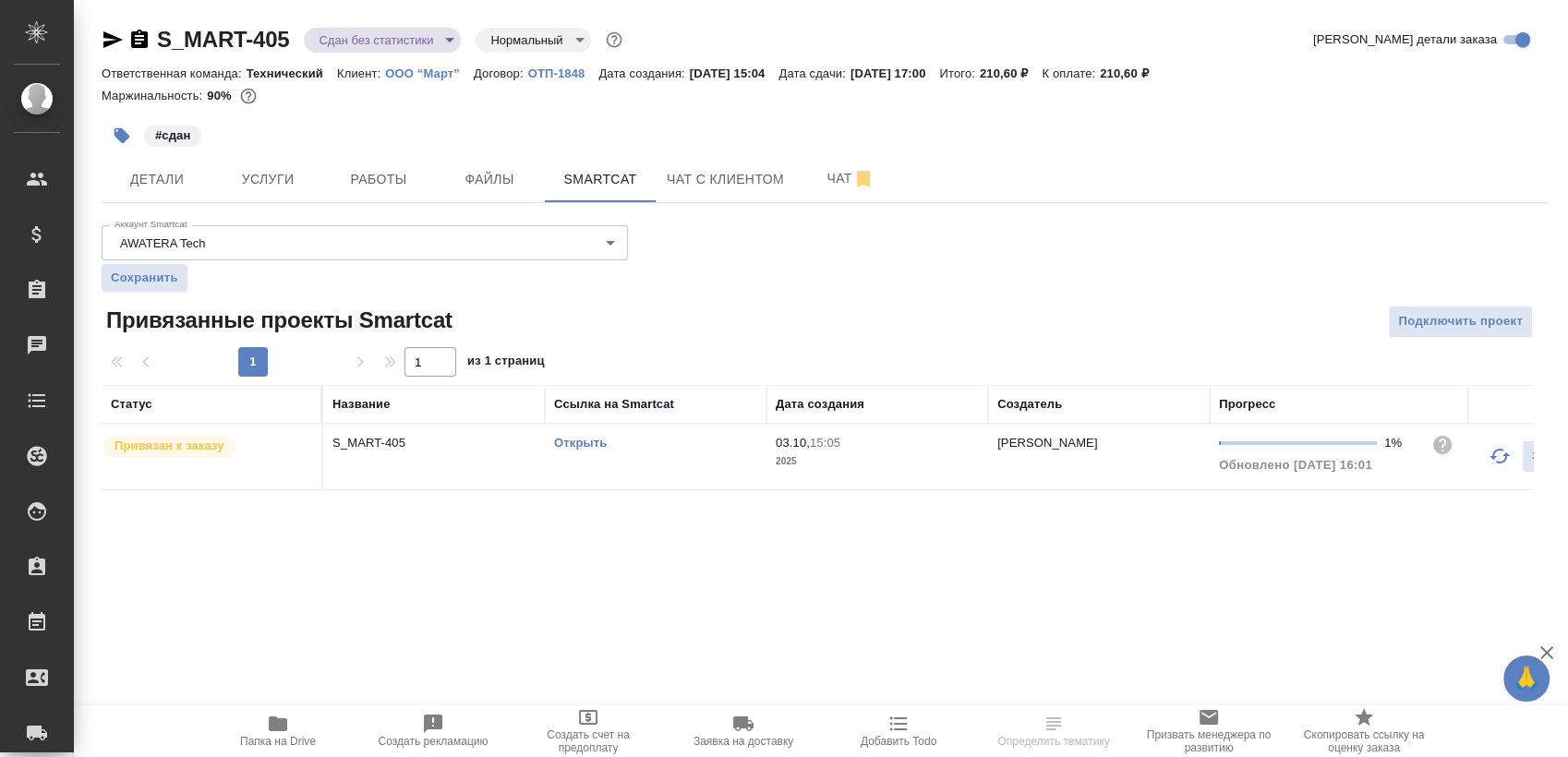
click at [671, 454] on td "Открыть" at bounding box center [655, 456] width 222 height 65
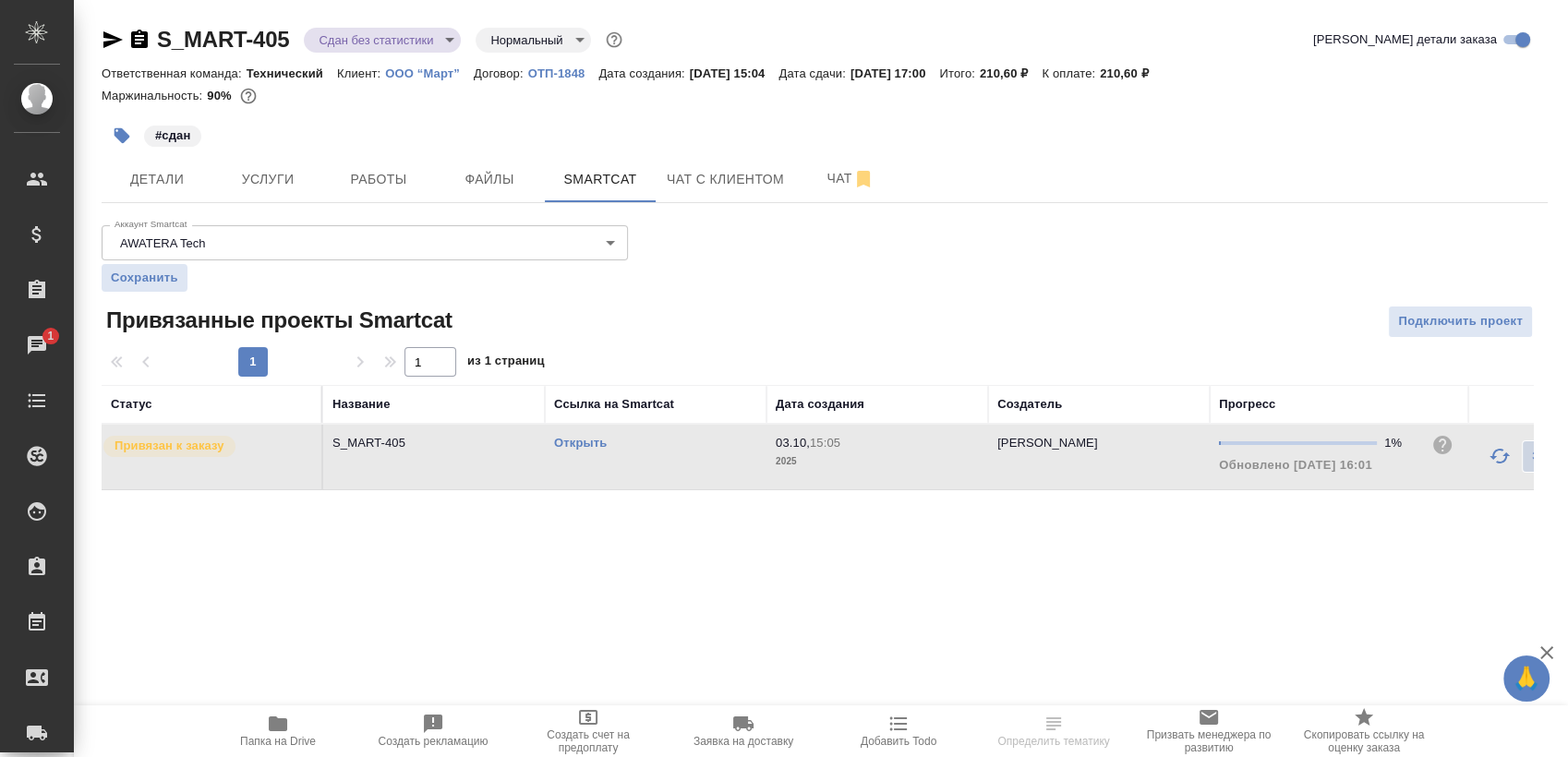
click at [671, 454] on td "Открыть" at bounding box center [655, 456] width 222 height 65
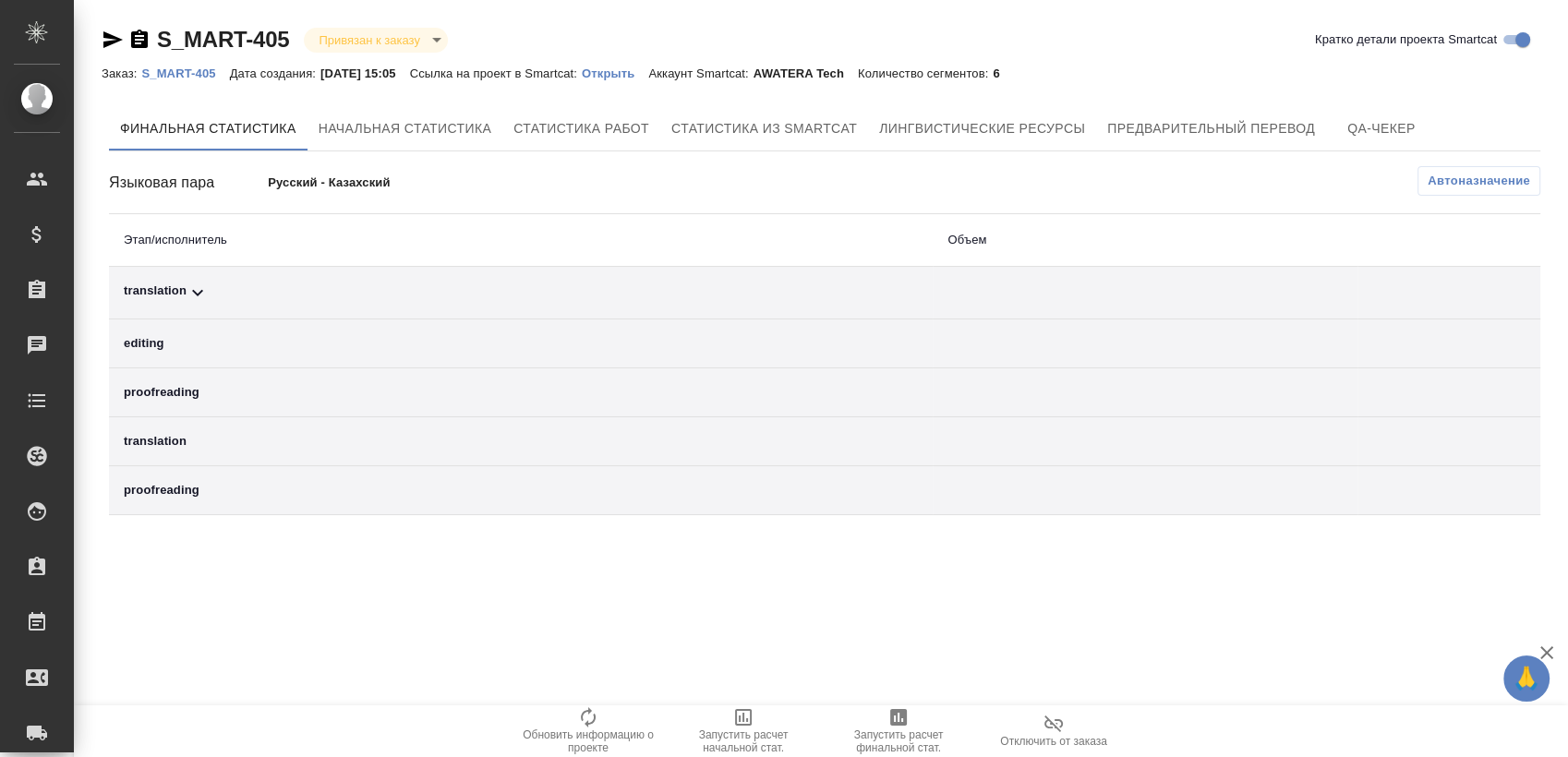
click at [1494, 191] on button "Автоназначение" at bounding box center [1479, 181] width 123 height 30
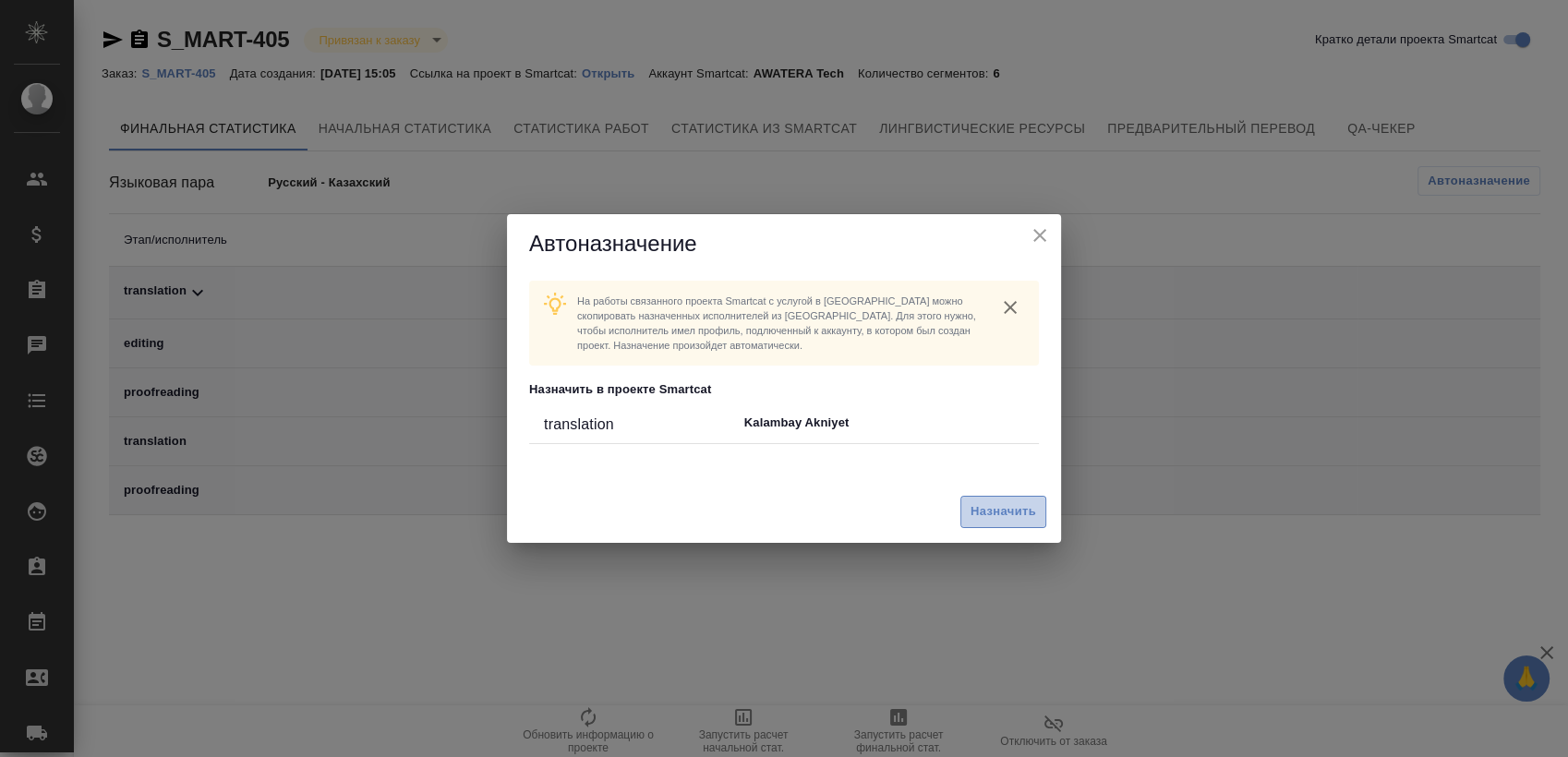
click at [1005, 517] on span "Назначить" at bounding box center [1004, 512] width 66 height 21
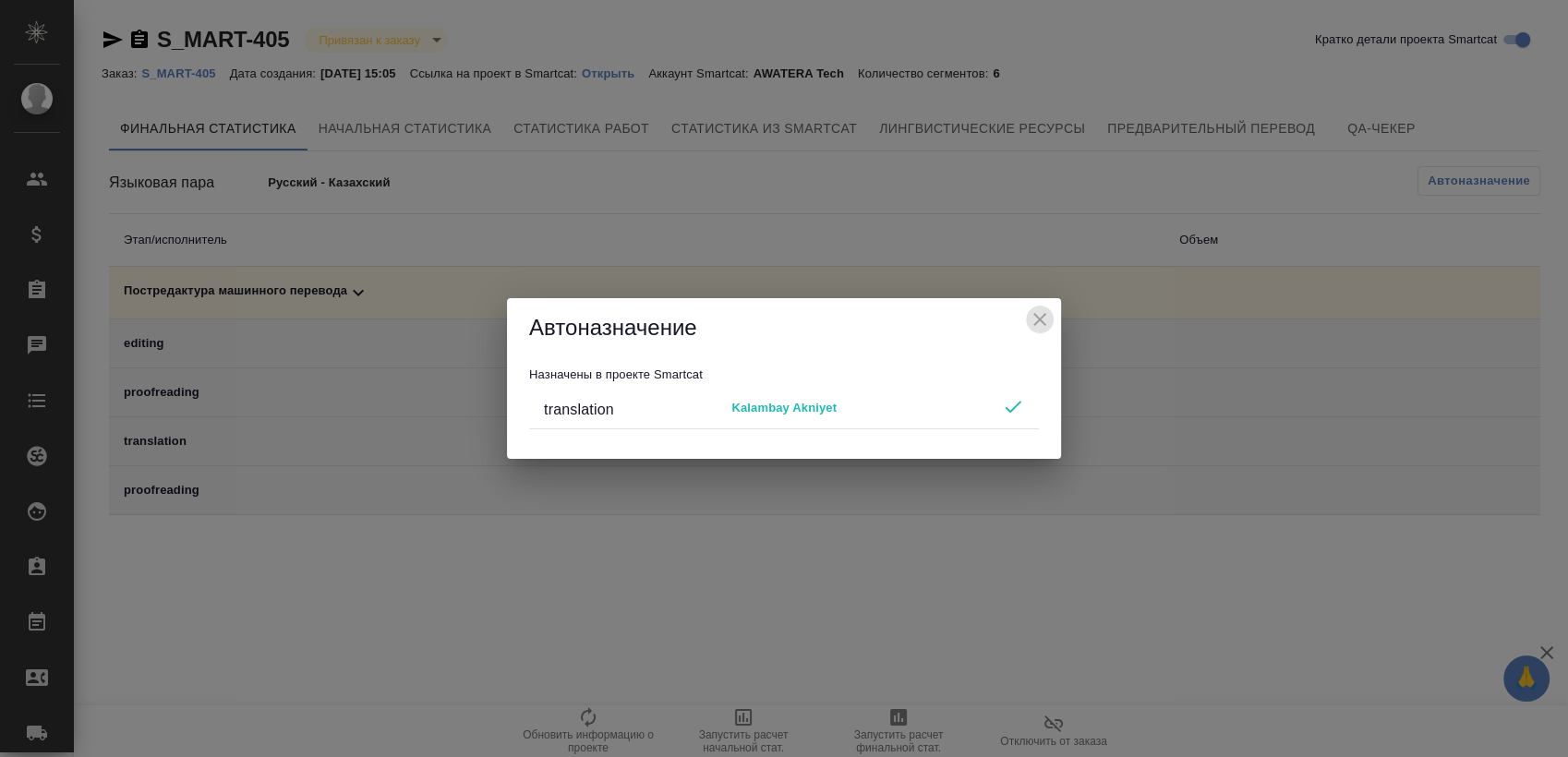
click at [1034, 321] on icon "close" at bounding box center [1039, 319] width 22 height 22
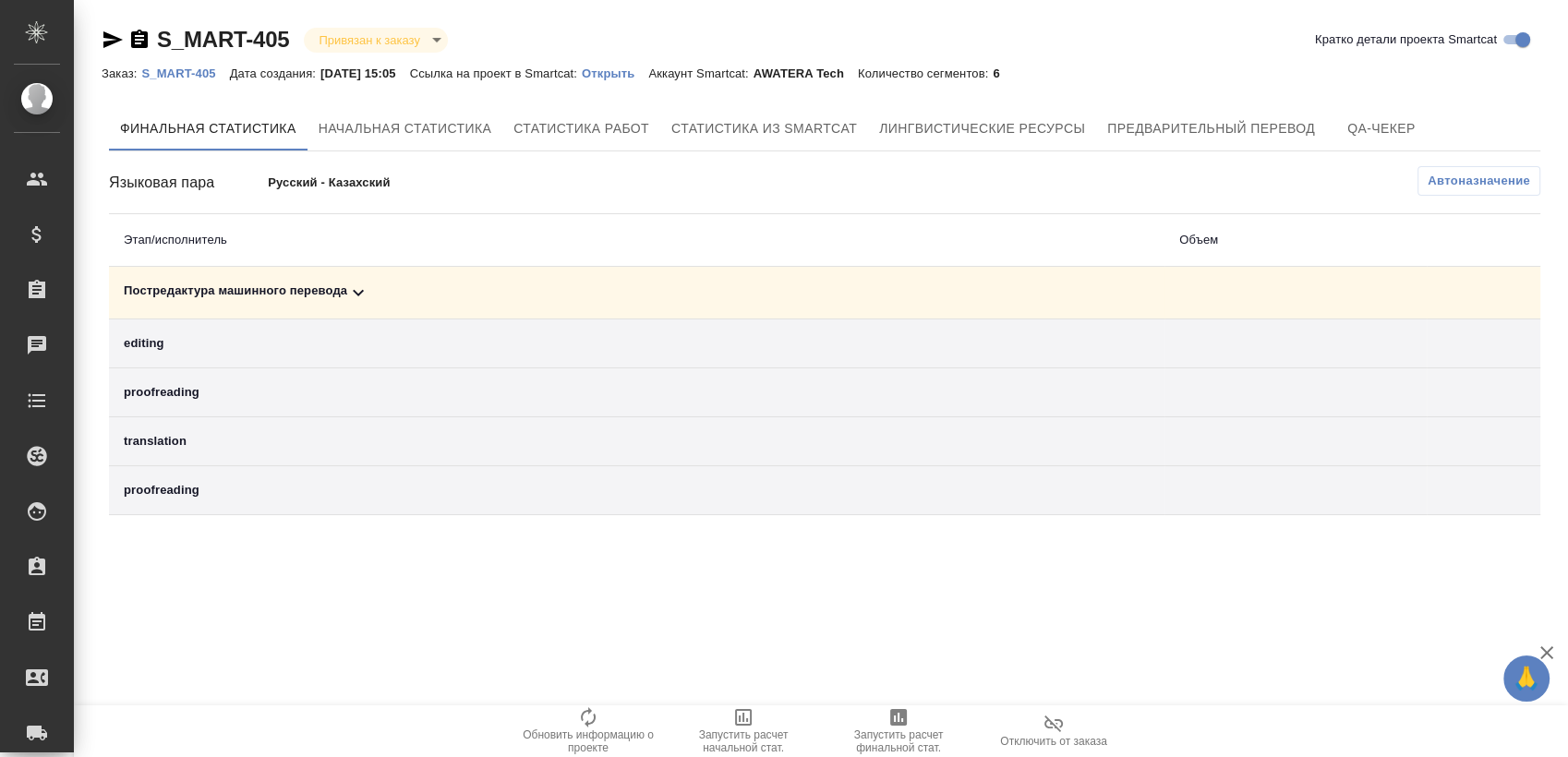
click at [893, 722] on icon "button" at bounding box center [898, 717] width 17 height 17
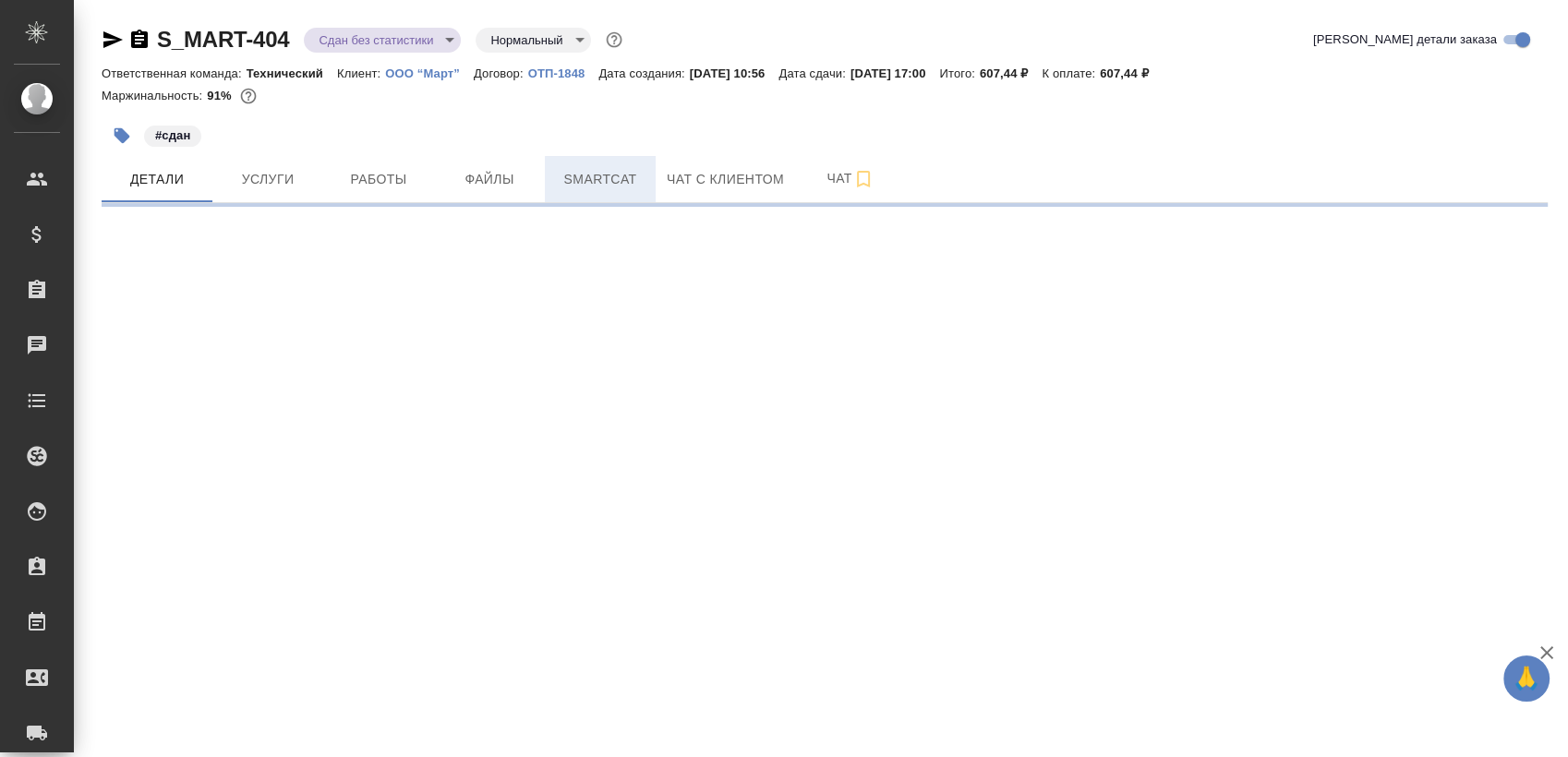
select select "RU"
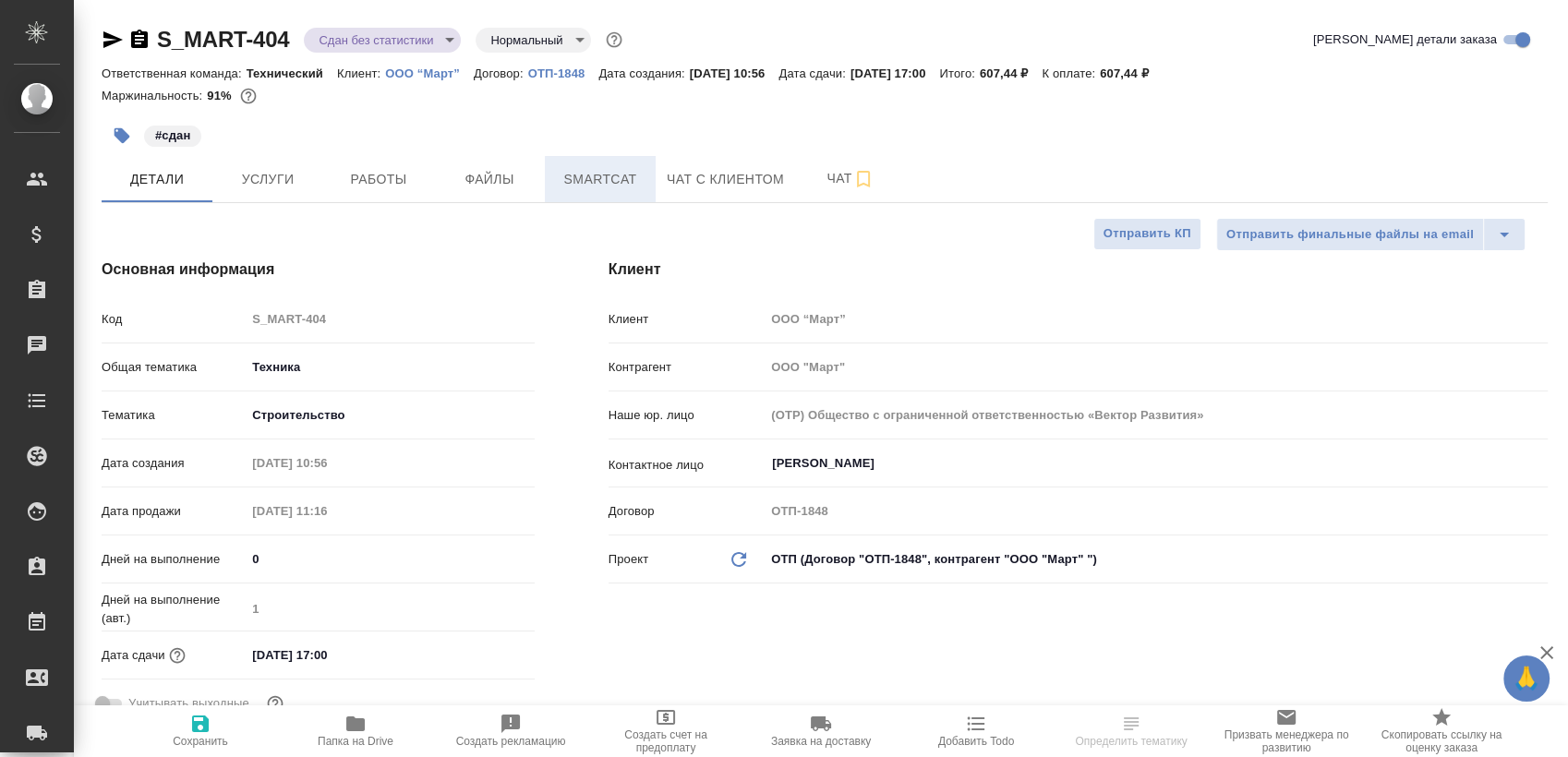
type textarea "x"
click at [613, 185] on span "Smartcat" at bounding box center [599, 179] width 88 height 23
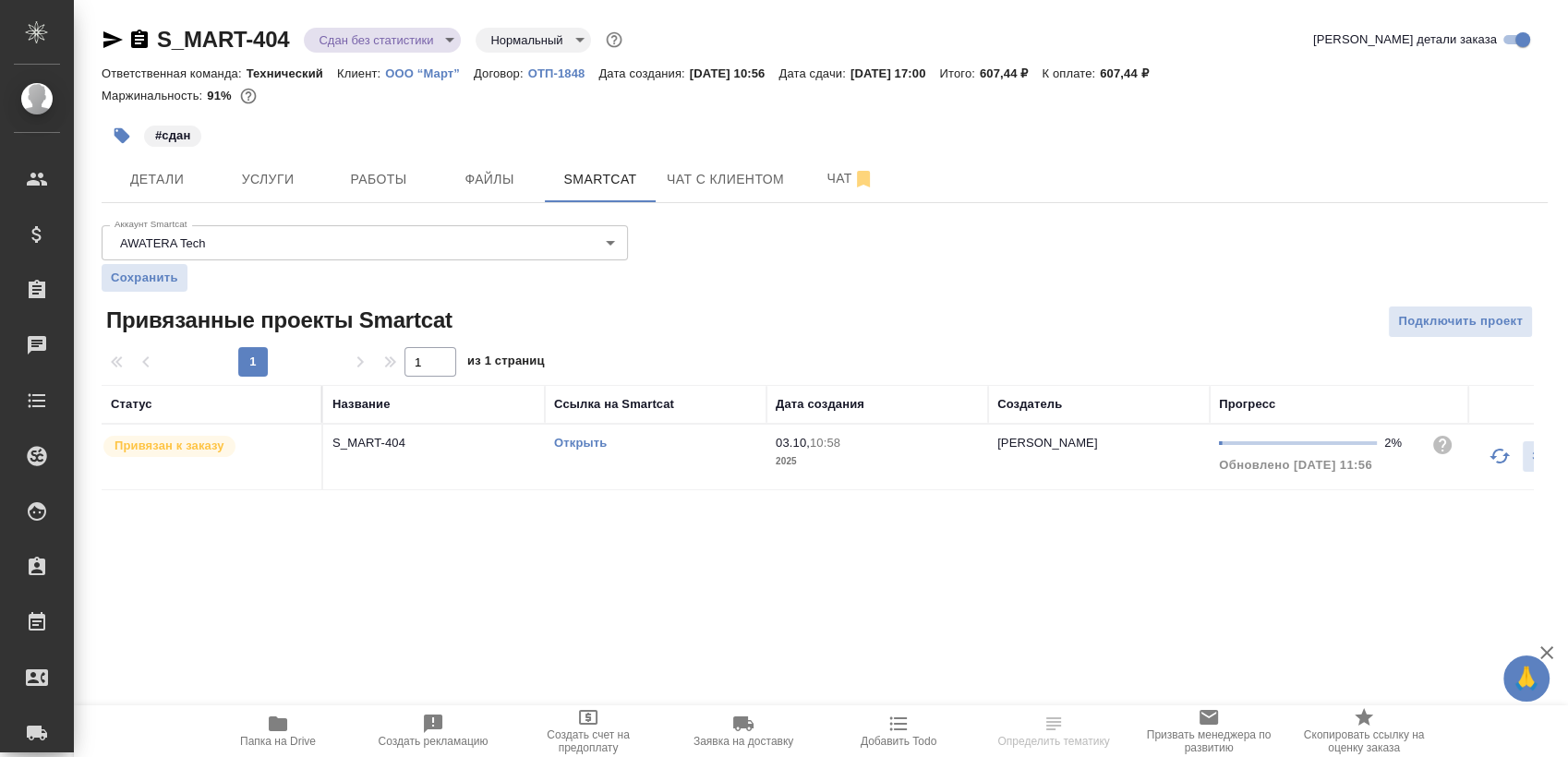
click at [650, 467] on td "Открыть" at bounding box center [655, 456] width 222 height 65
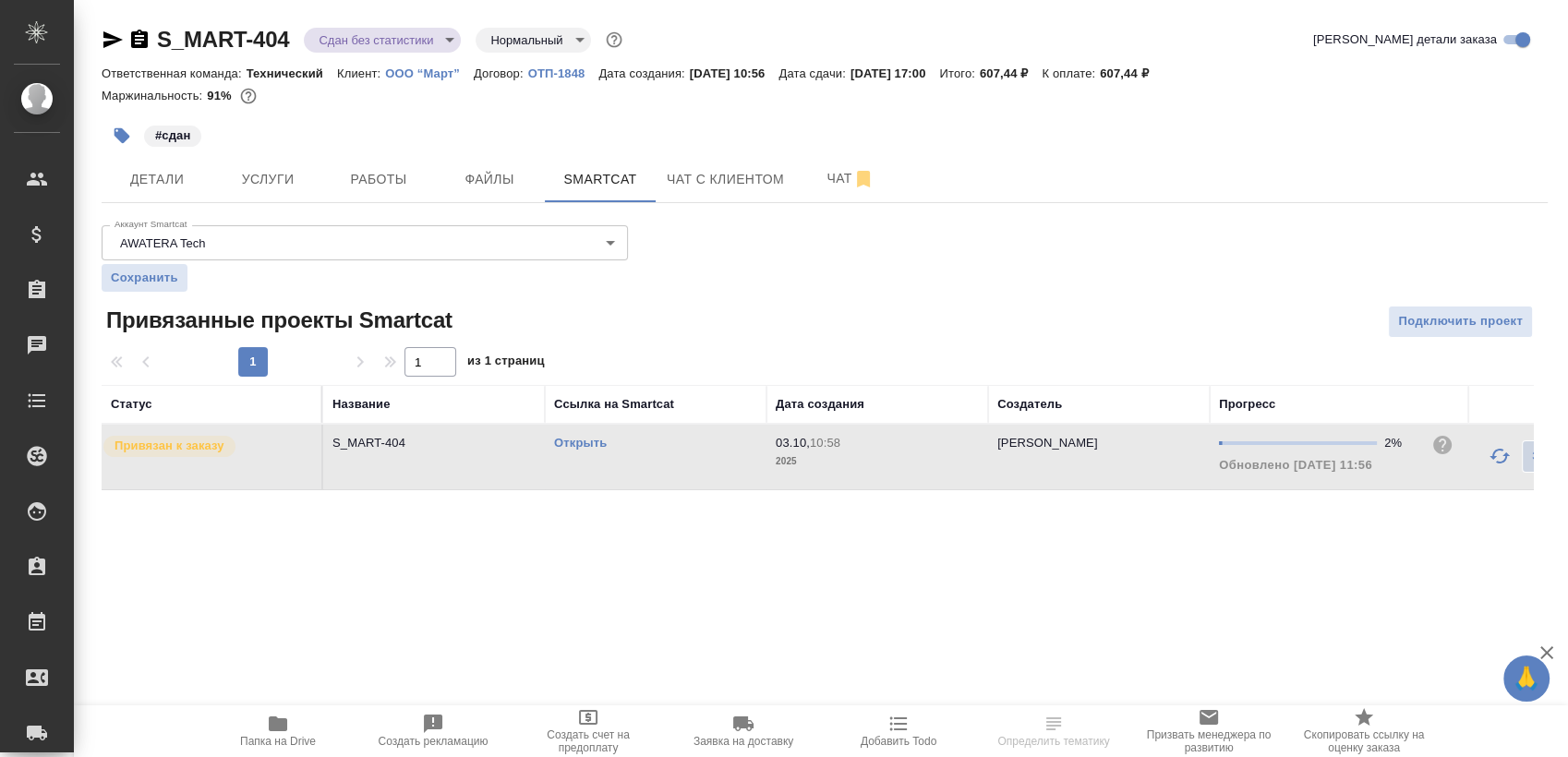
click at [650, 467] on td "Открыть" at bounding box center [655, 456] width 222 height 65
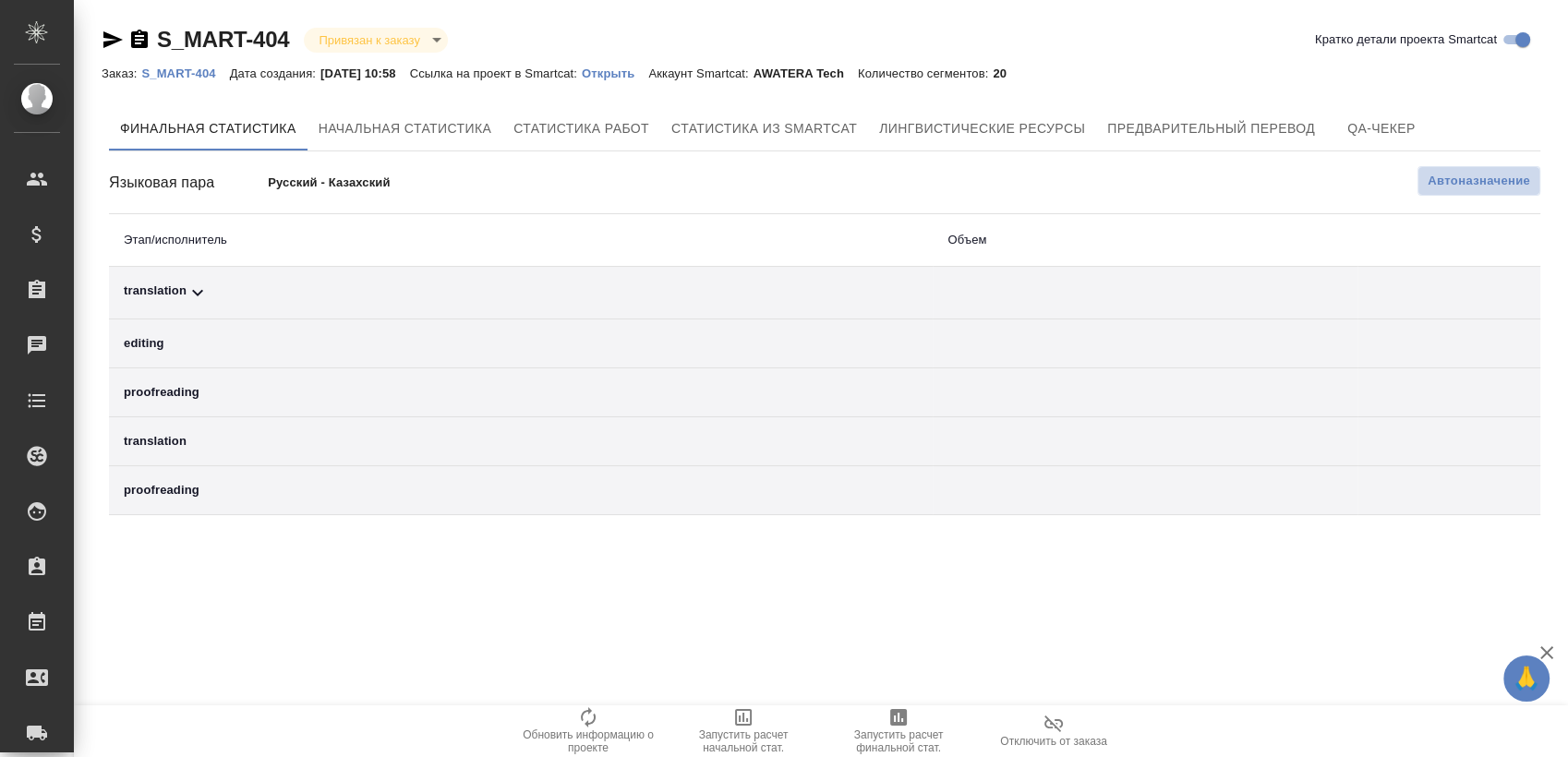
click at [1510, 195] on button "Автоназначение" at bounding box center [1479, 181] width 123 height 30
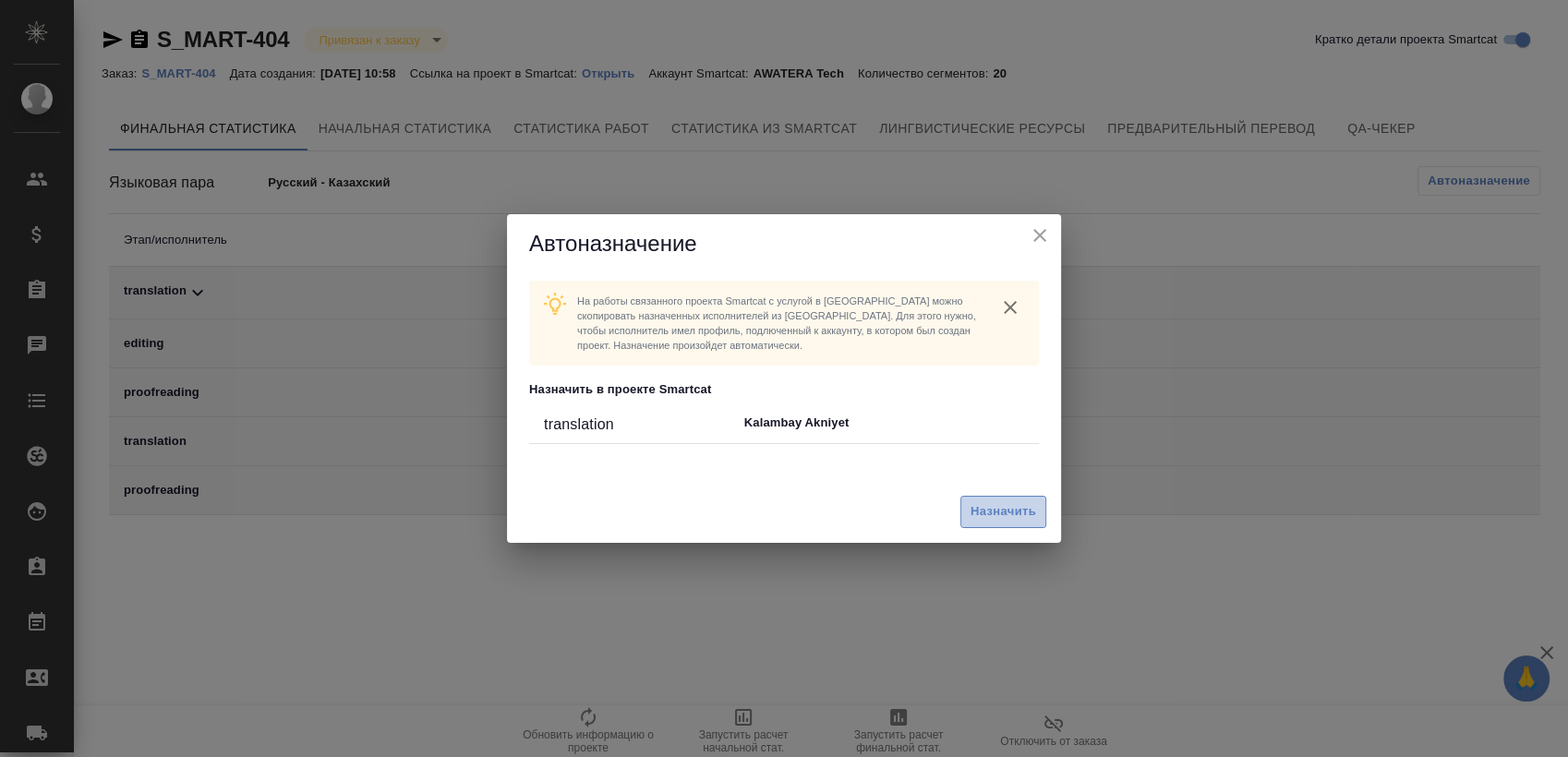
click at [1005, 521] on span "Назначить" at bounding box center [1004, 512] width 66 height 21
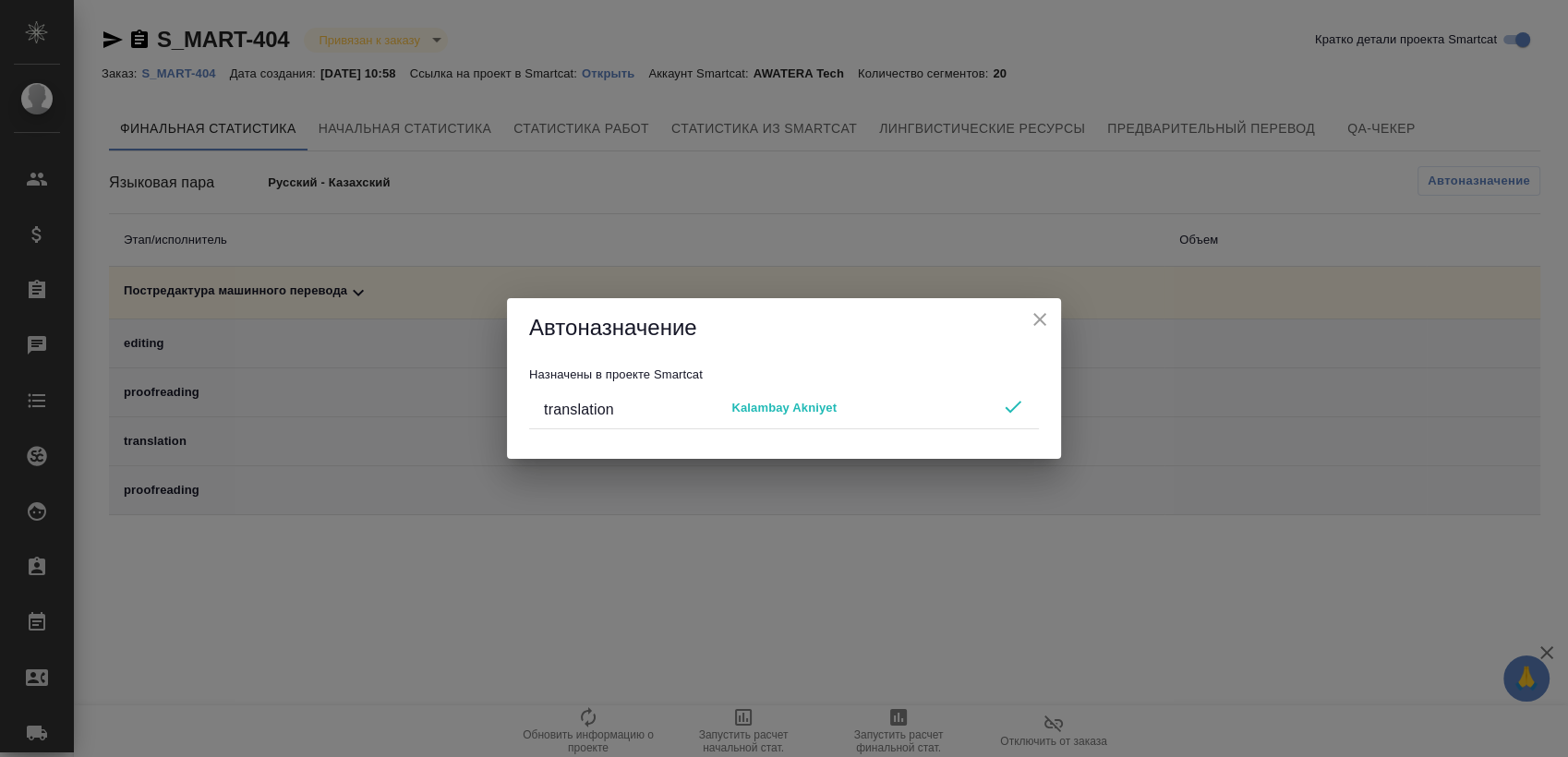
click at [1038, 321] on icon "close" at bounding box center [1039, 319] width 22 height 22
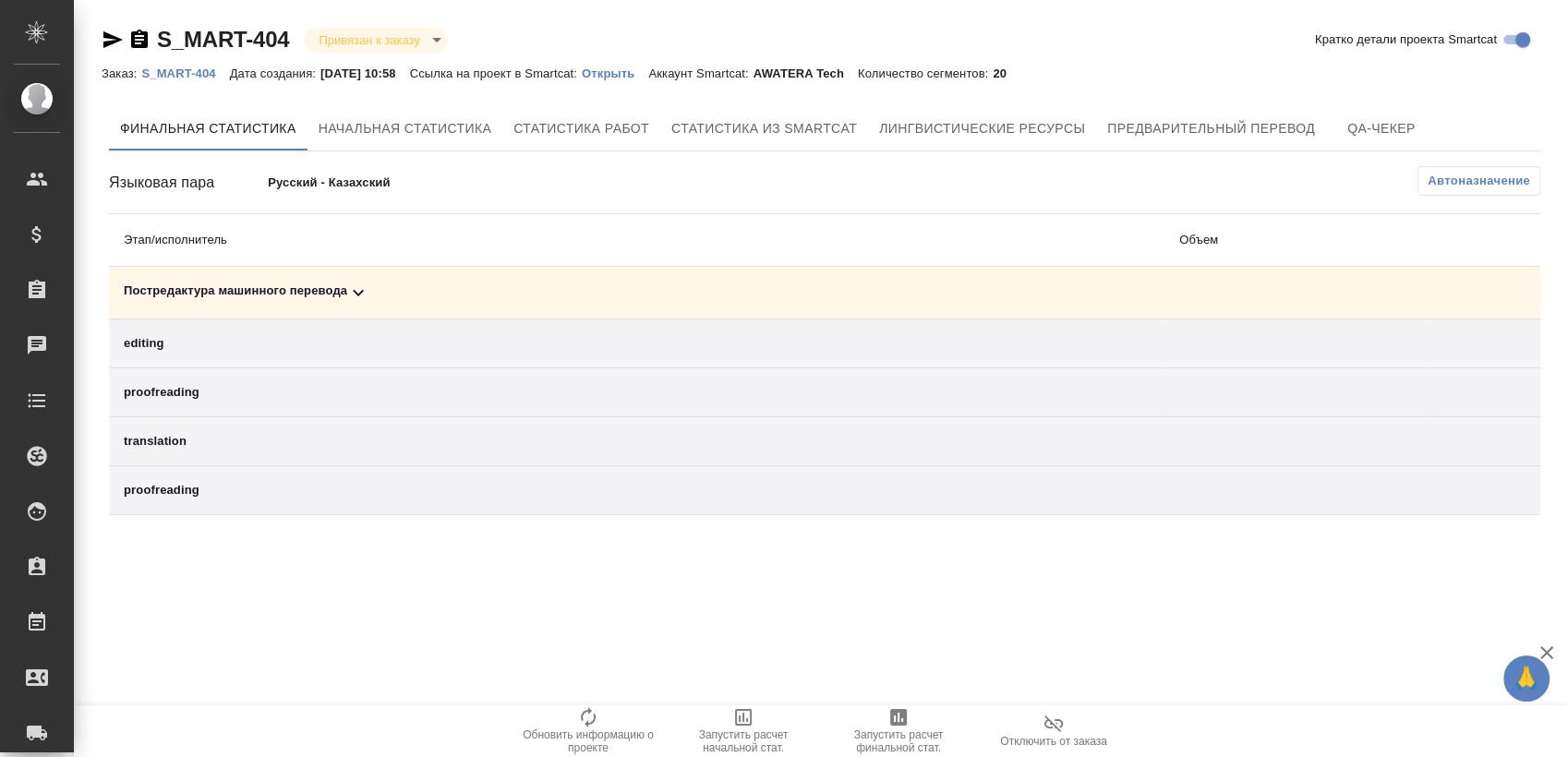
click at [897, 723] on icon "button" at bounding box center [898, 717] width 17 height 17
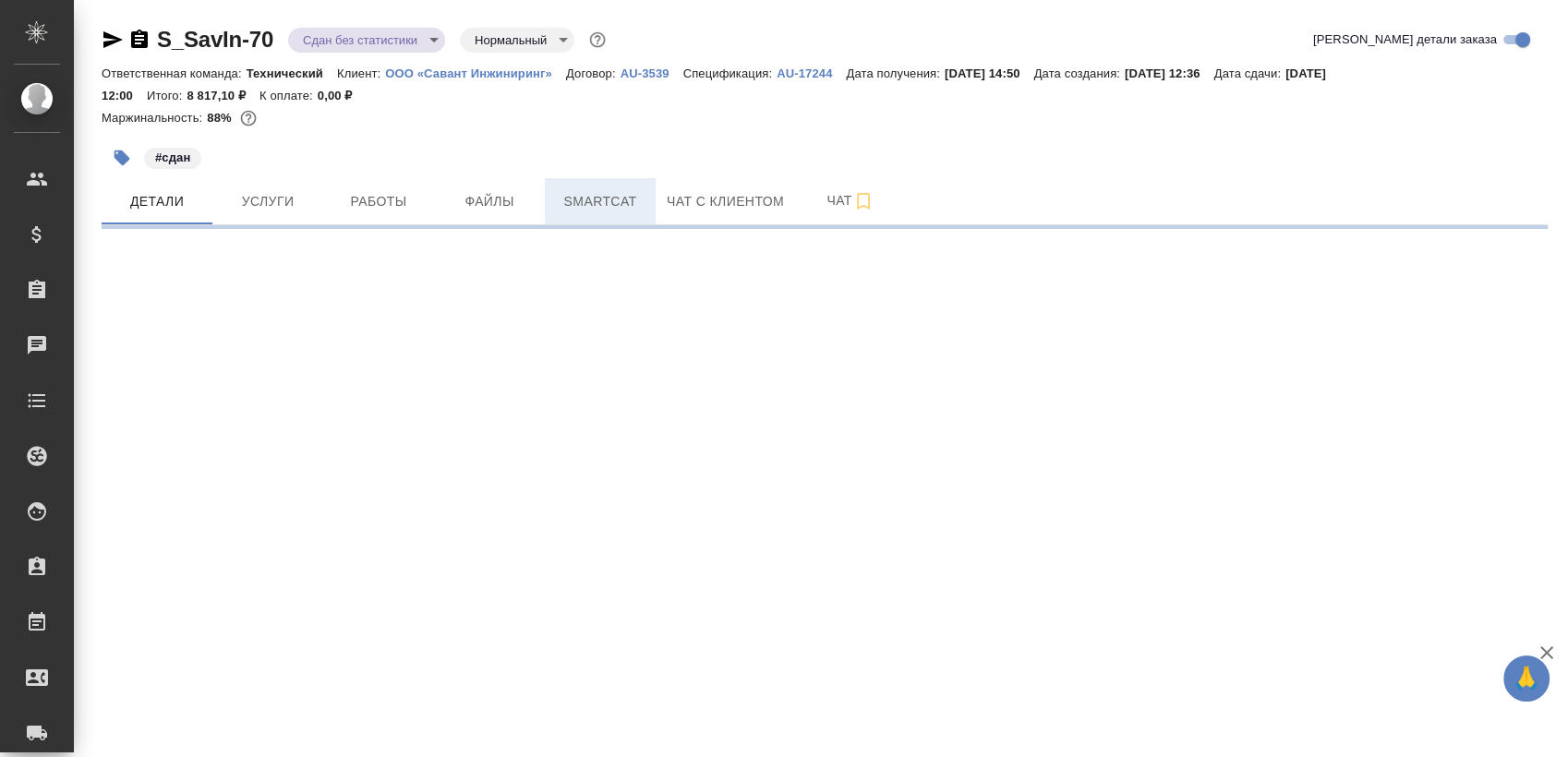
click at [599, 205] on span "Smartcat" at bounding box center [599, 201] width 88 height 23
select select "RU"
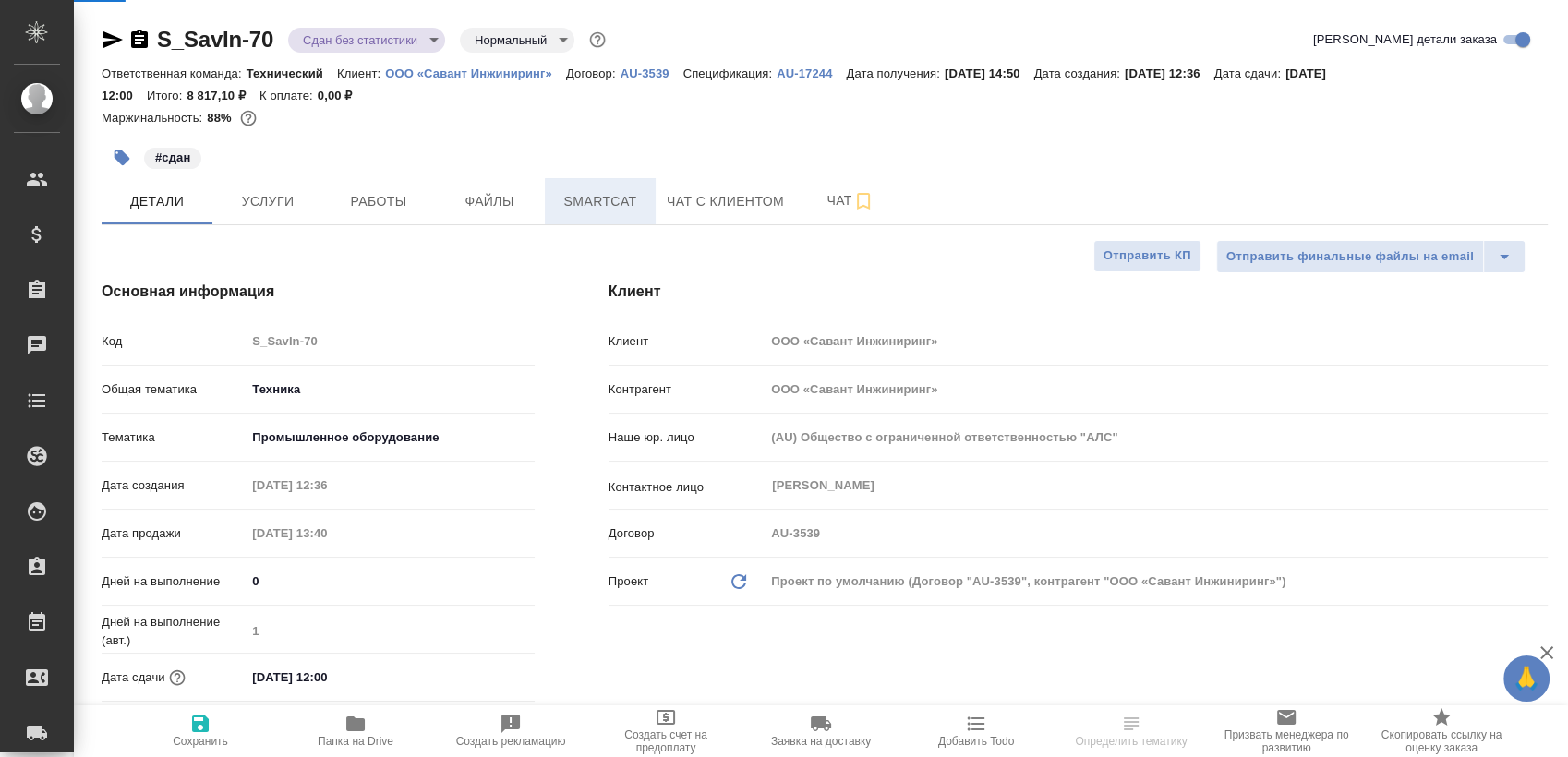
type textarea "x"
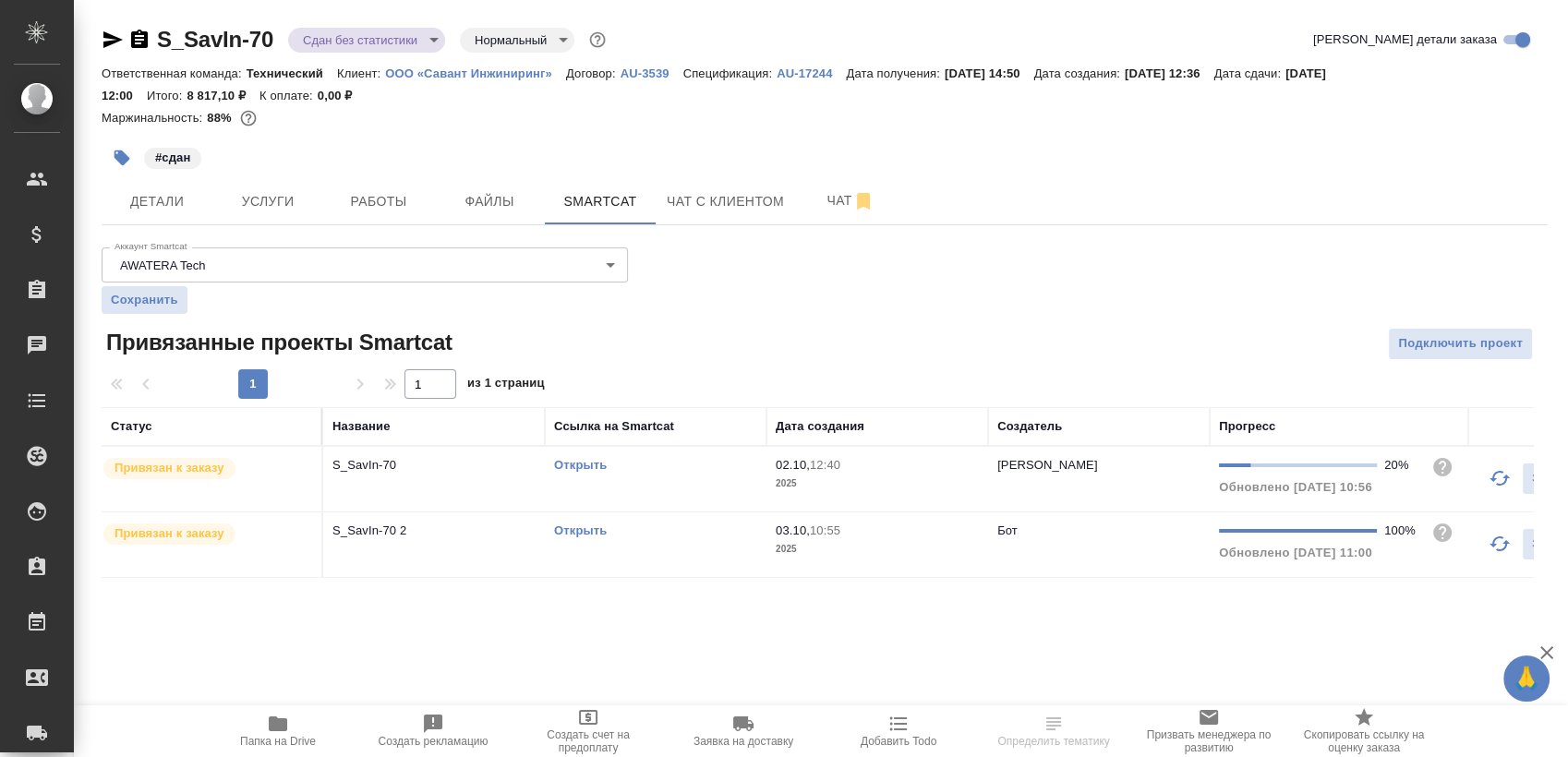
click at [660, 489] on td "Открыть" at bounding box center [655, 479] width 222 height 65
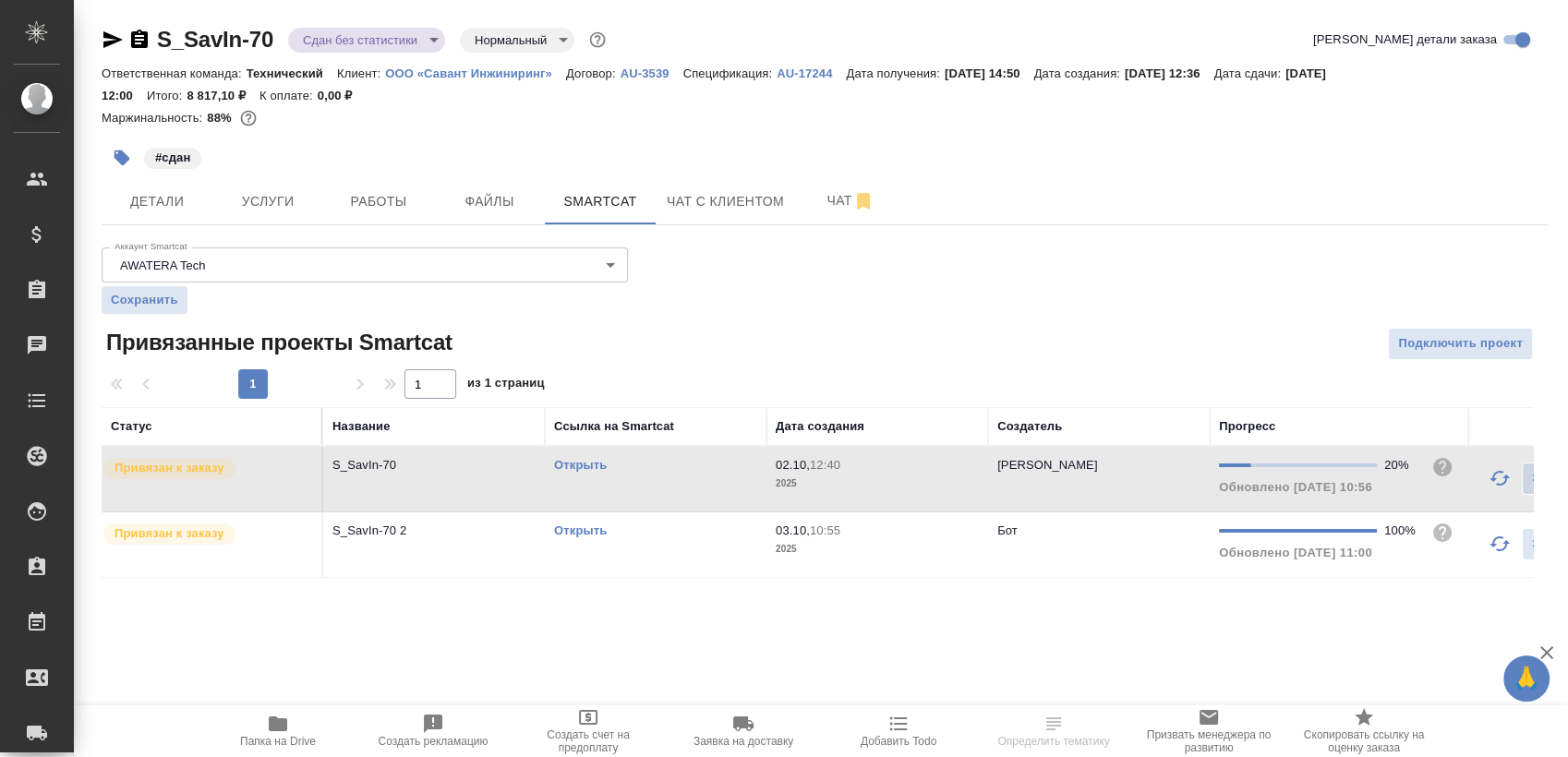
click at [660, 489] on td "Открыть" at bounding box center [655, 479] width 222 height 65
click at [402, 208] on span "Работы" at bounding box center [378, 201] width 88 height 23
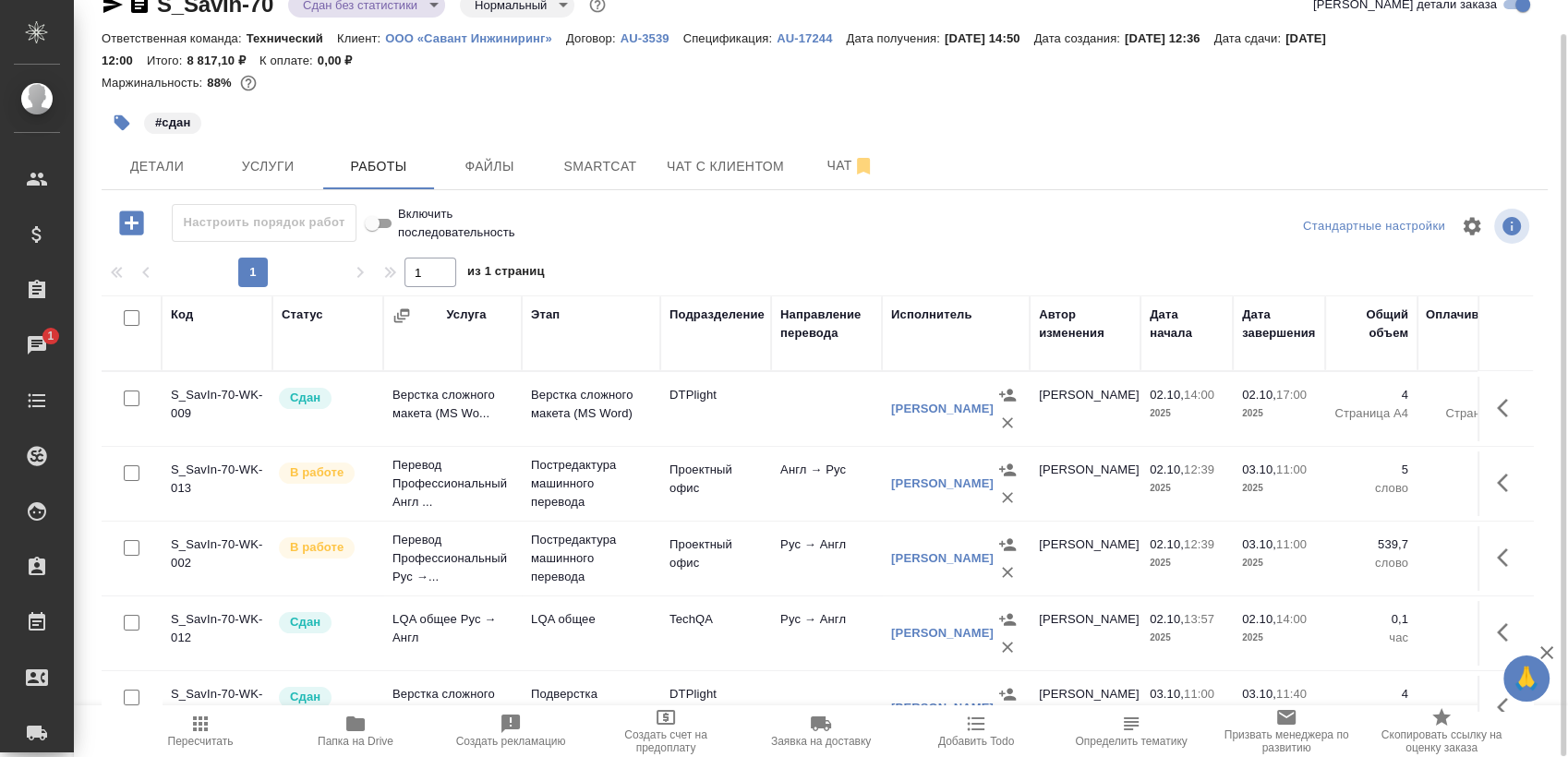
click at [1019, 486] on div at bounding box center [1008, 484] width 28 height 56
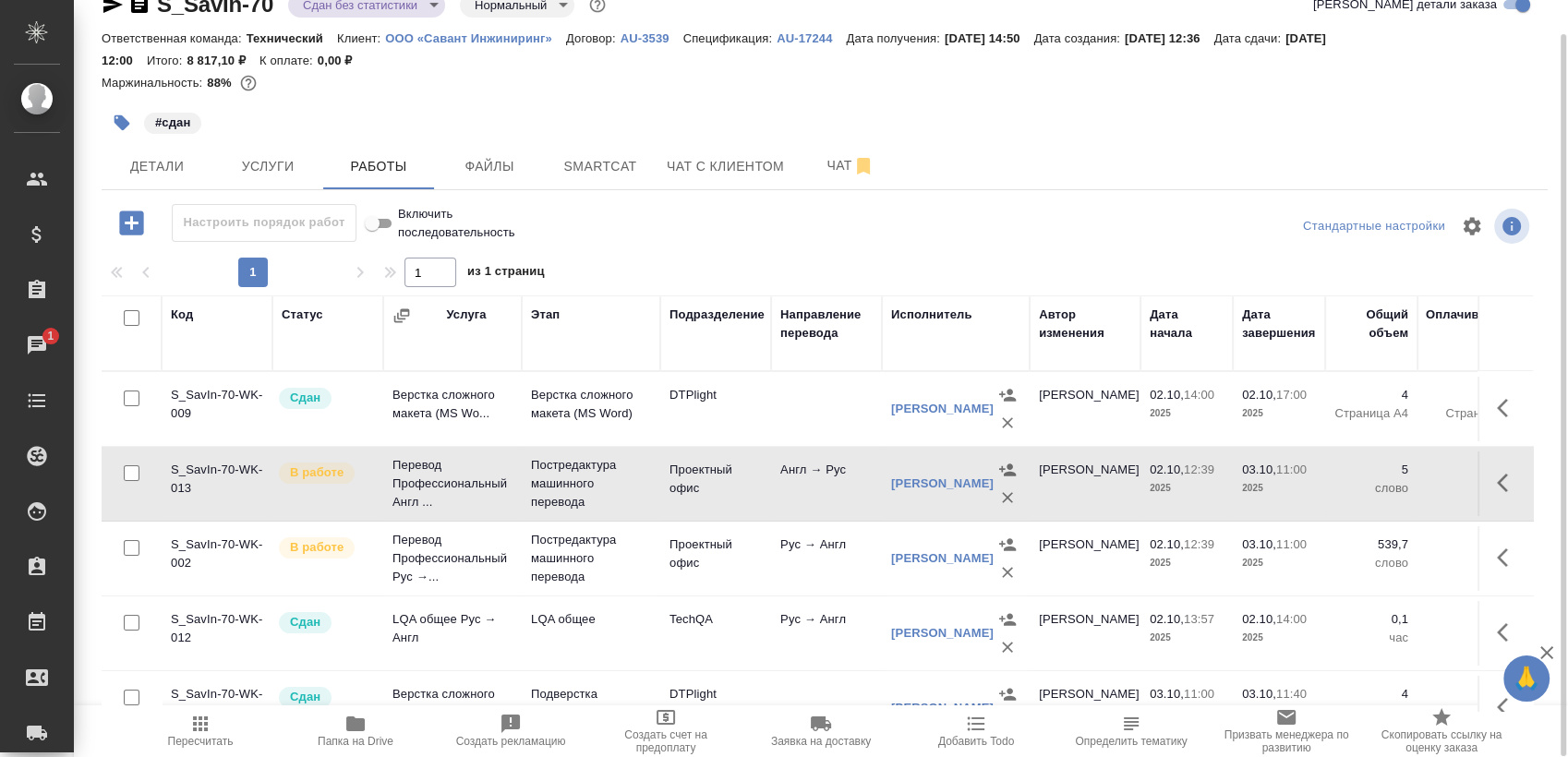
click at [990, 504] on div "Пирогов Дмитрий" at bounding box center [956, 484] width 129 height 56
click at [1006, 500] on icon "button" at bounding box center [1008, 498] width 19 height 19
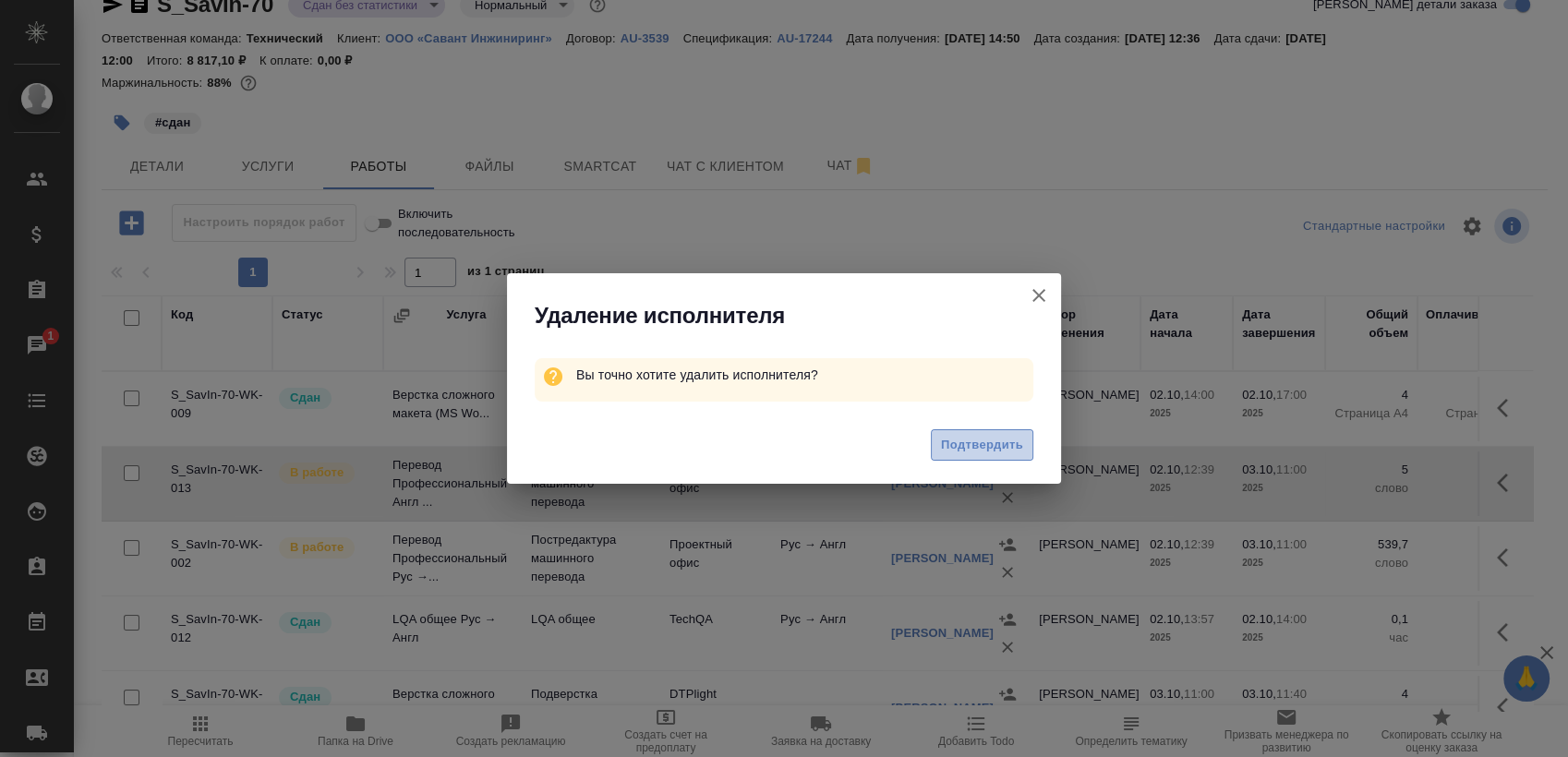
click at [995, 439] on span "Подтвердить" at bounding box center [982, 445] width 82 height 21
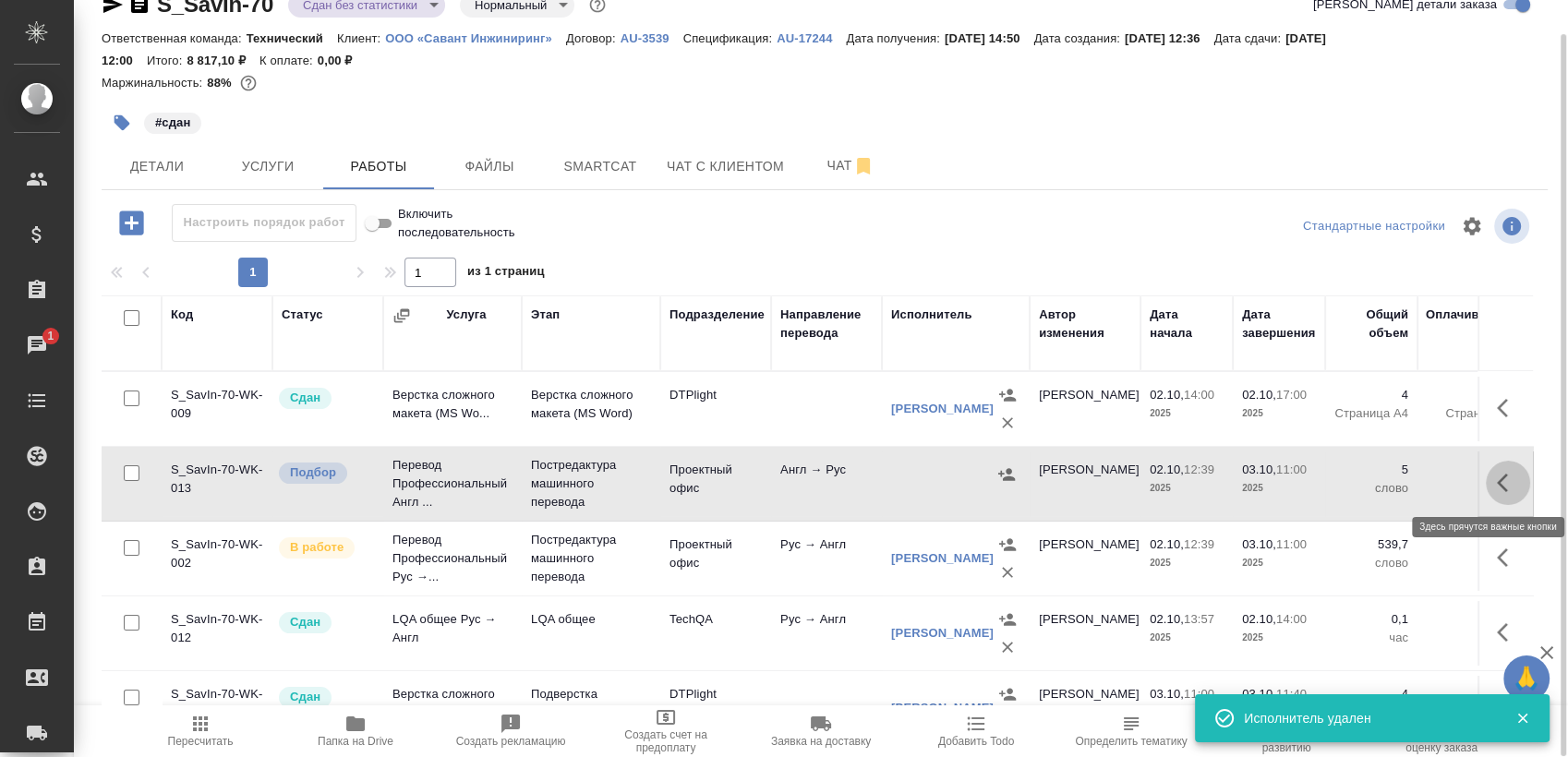
click at [1496, 478] on icon "button" at bounding box center [1507, 483] width 22 height 22
click at [1428, 471] on icon "button" at bounding box center [1439, 482] width 22 height 22
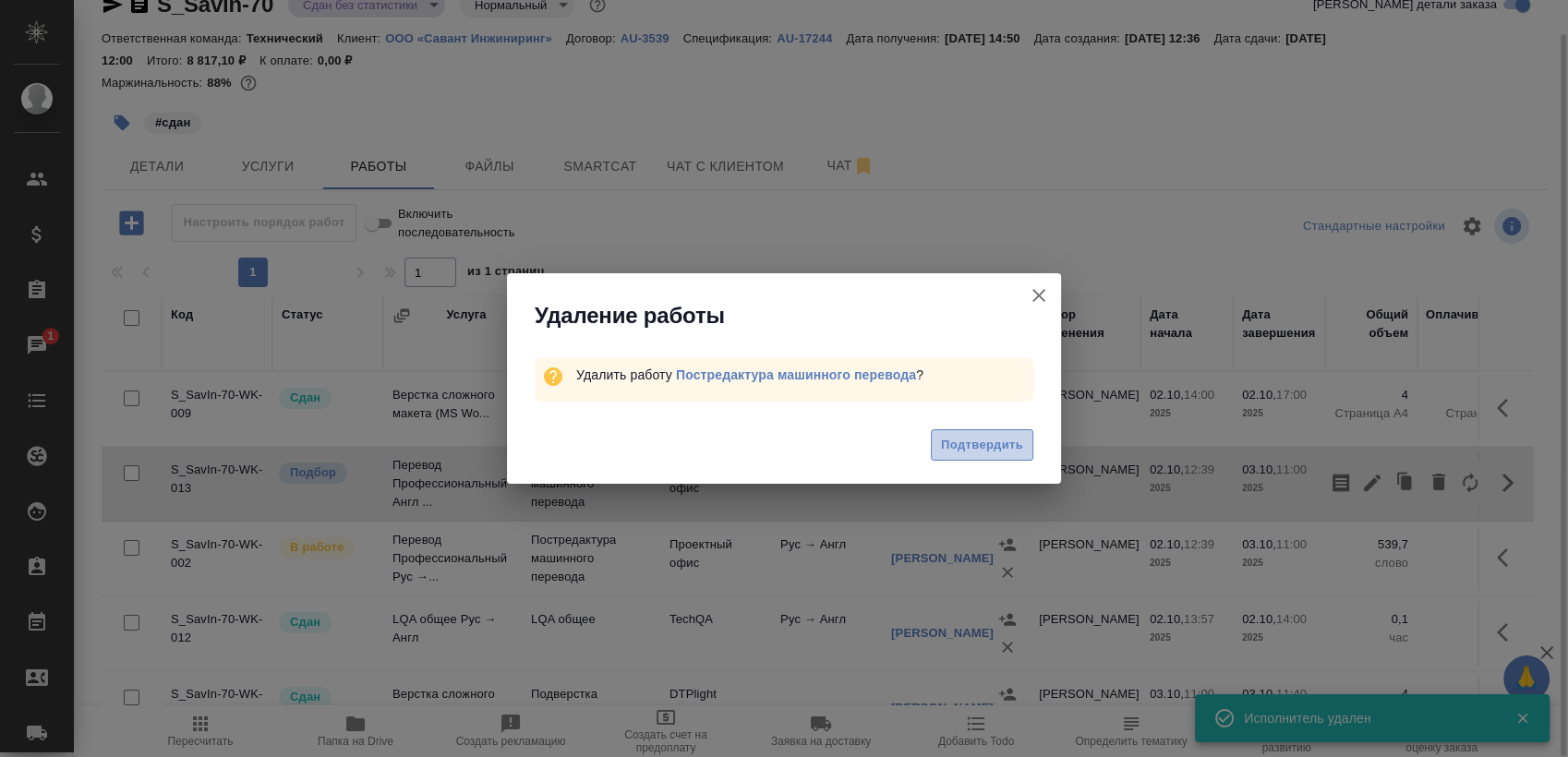
click at [979, 439] on span "Подтвердить" at bounding box center [982, 445] width 82 height 21
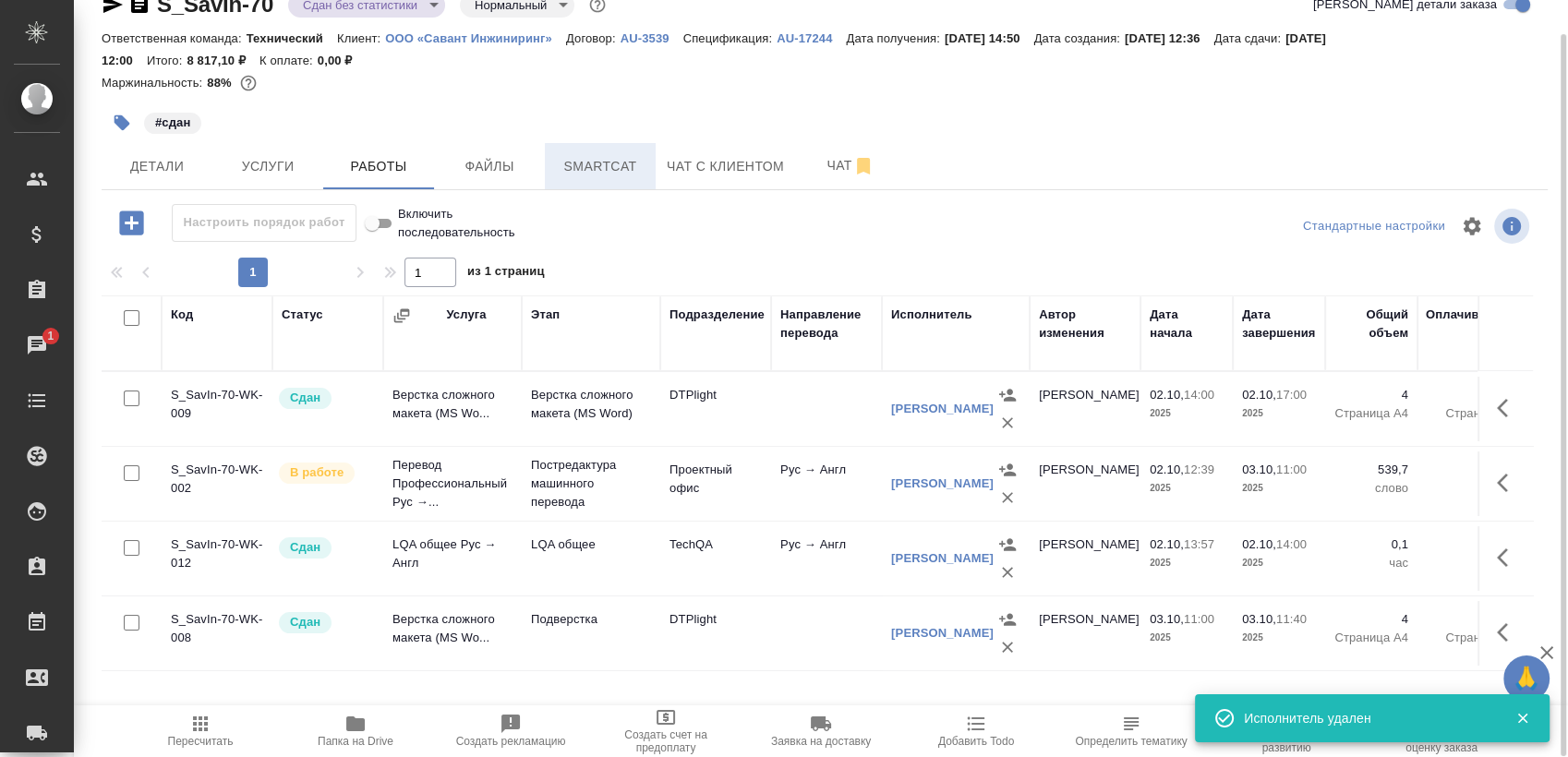
click at [629, 164] on span "Smartcat" at bounding box center [599, 166] width 88 height 23
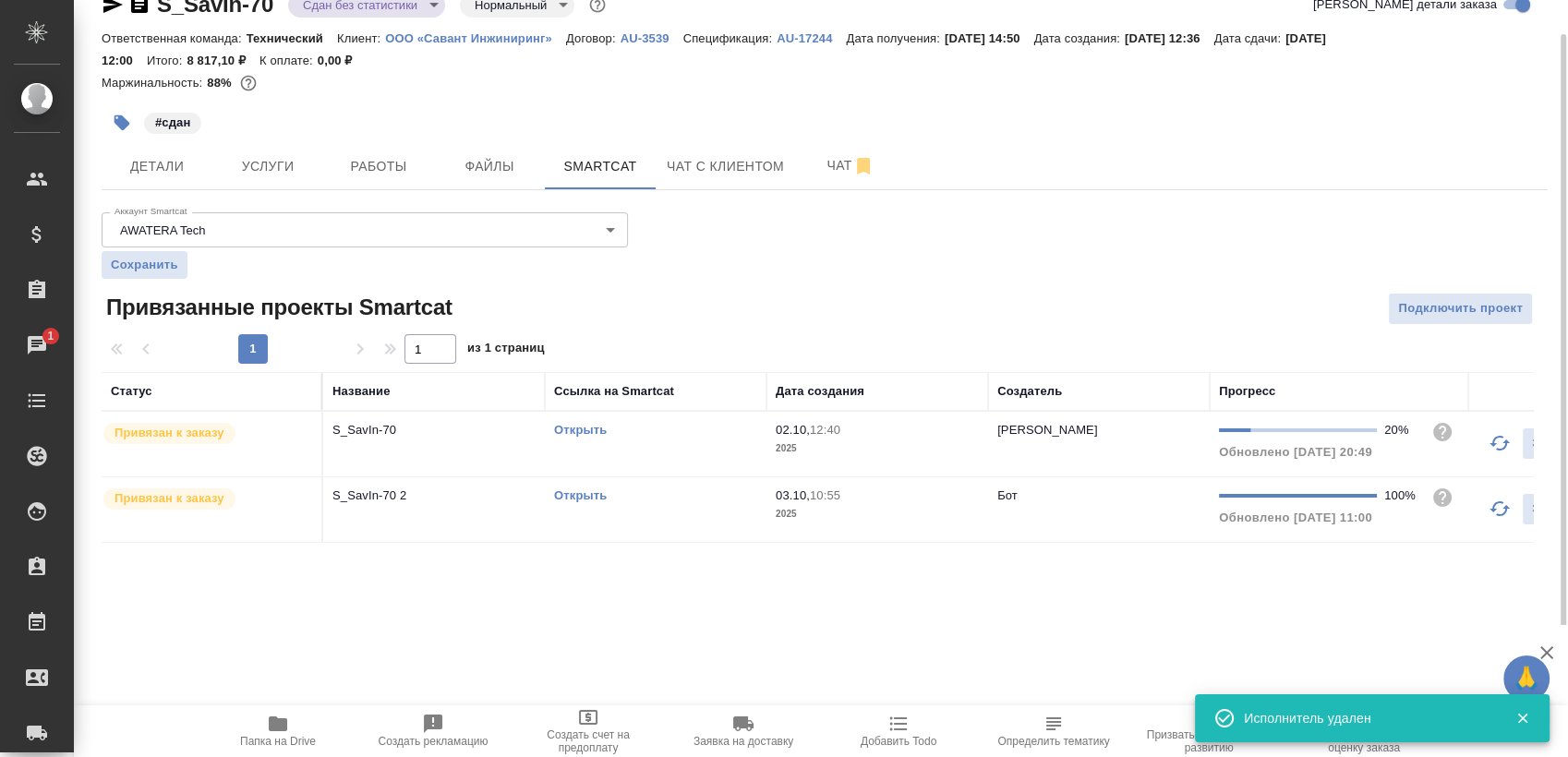
click at [655, 522] on td "Открыть" at bounding box center [655, 509] width 222 height 65
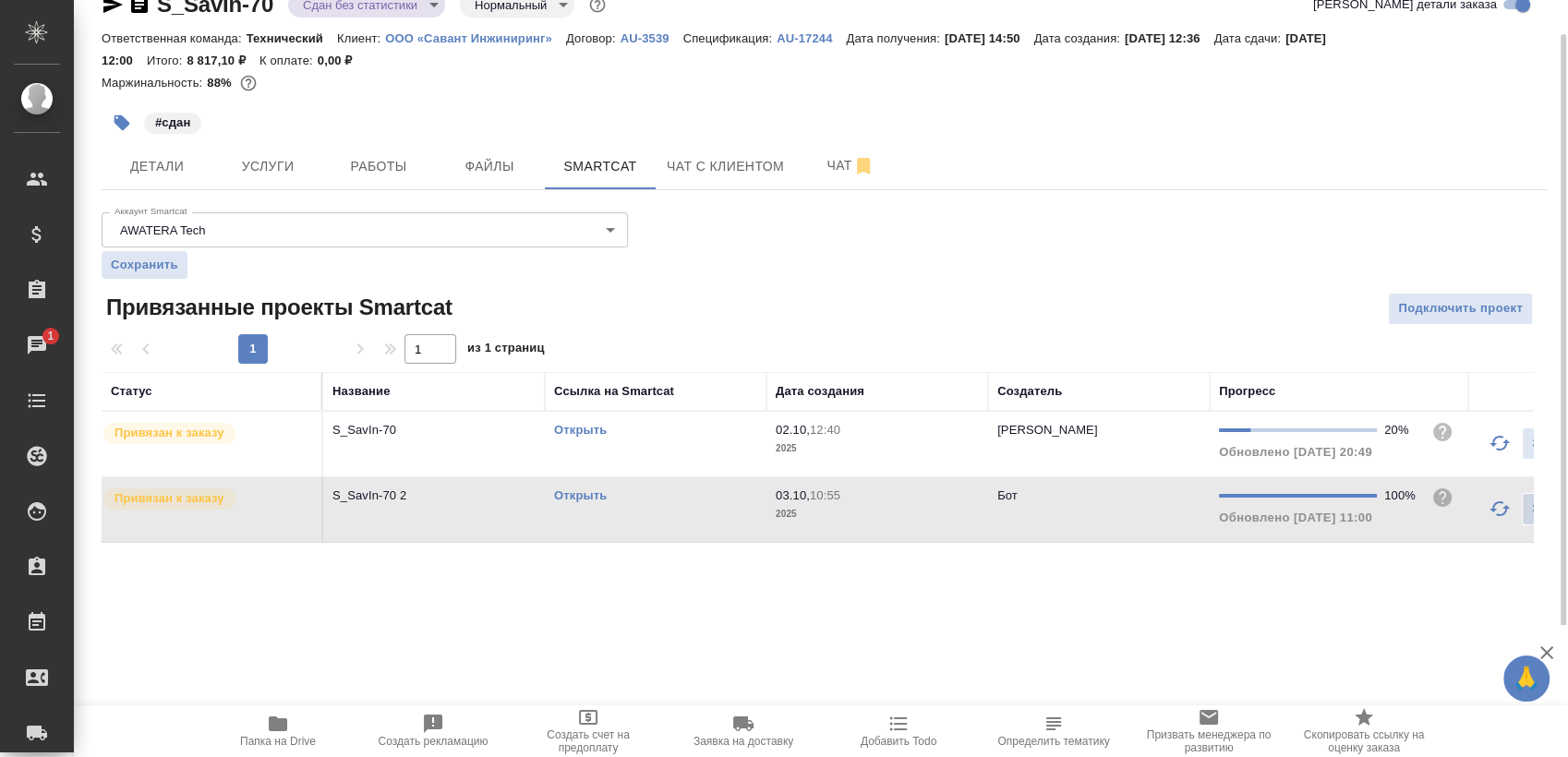
click at [671, 504] on div "Открыть" at bounding box center [656, 496] width 203 height 19
click at [167, 162] on span "Детали" at bounding box center [156, 166] width 88 height 23
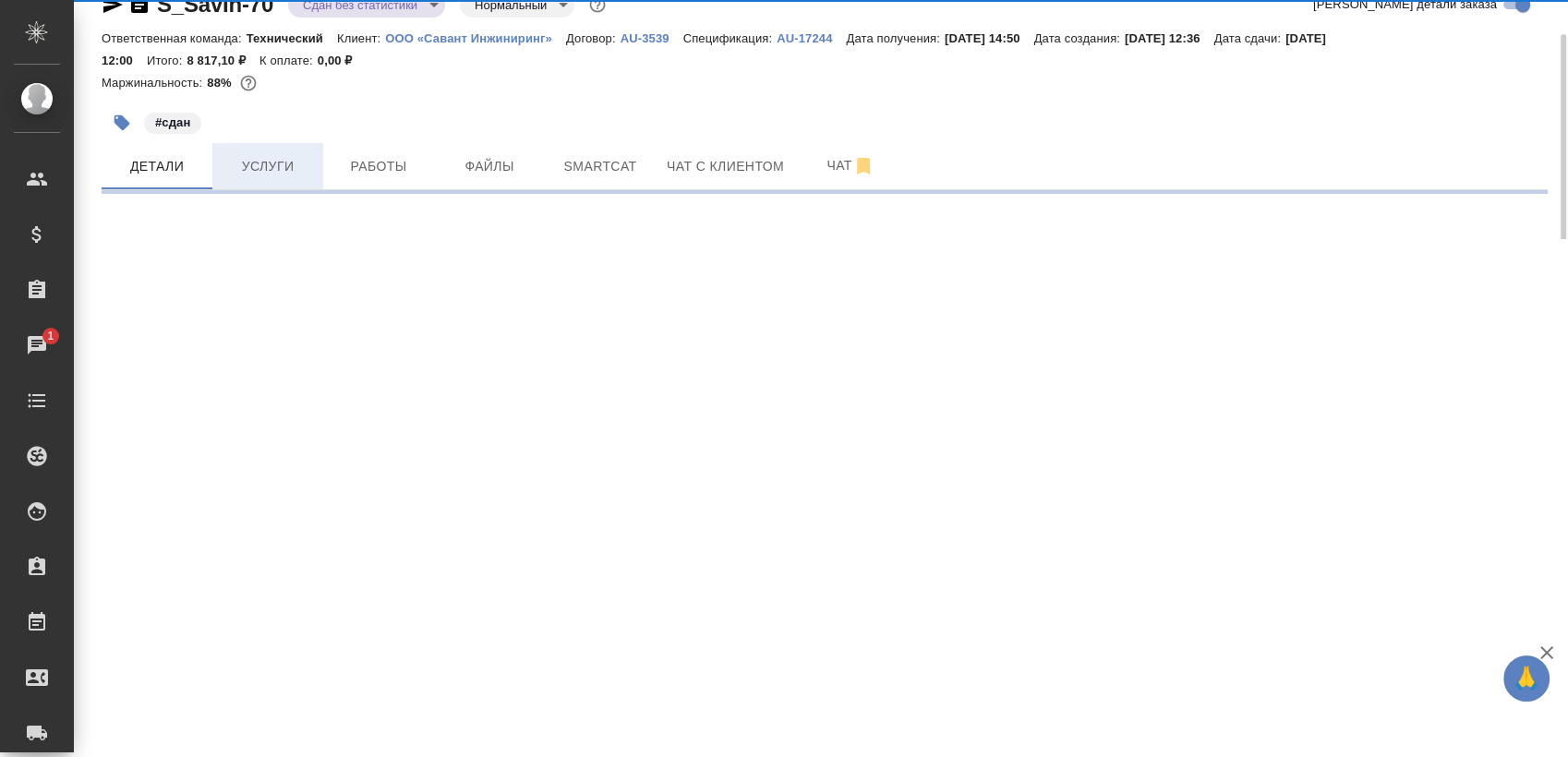
select select "RU"
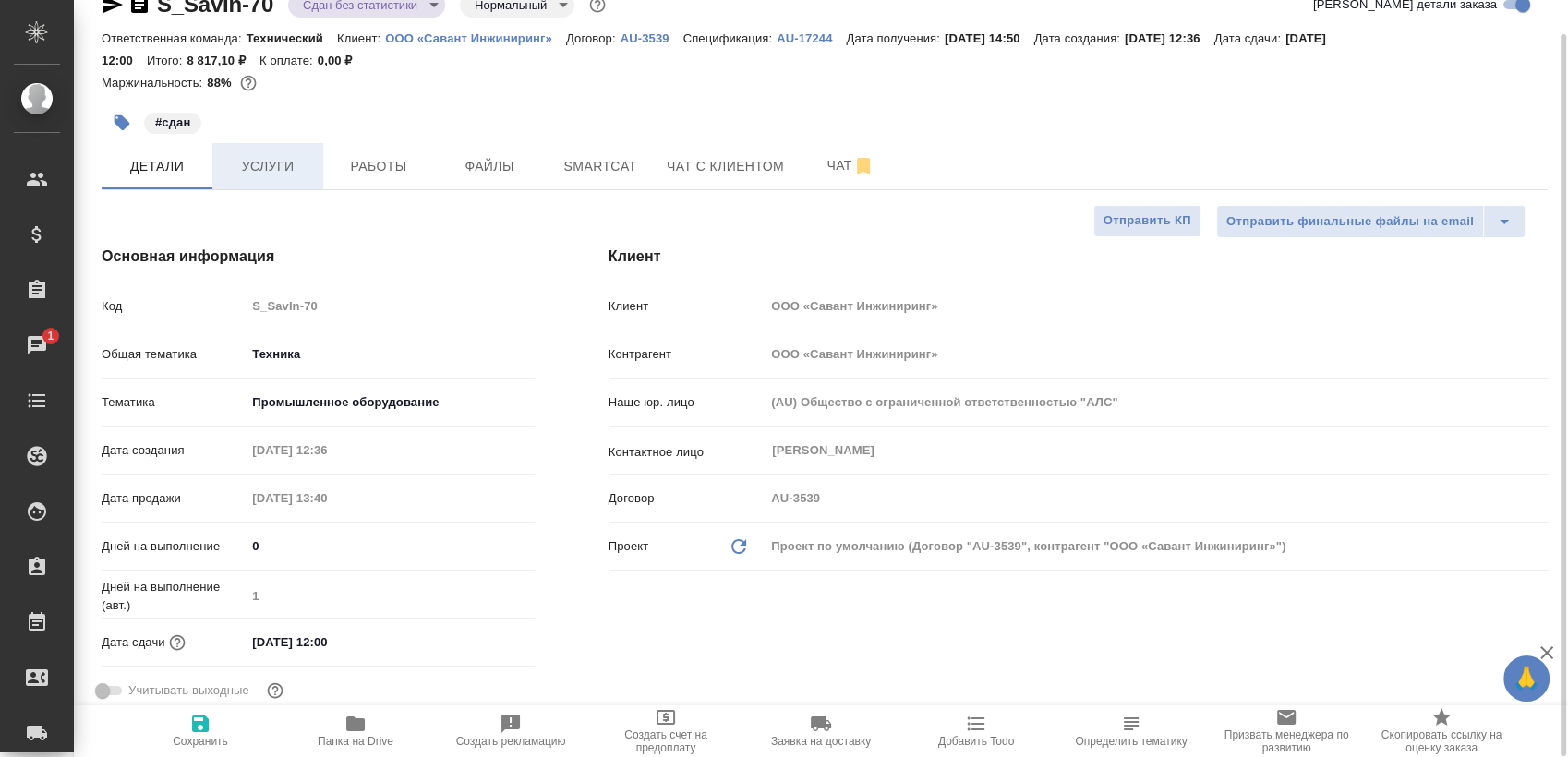
type textarea "x"
click at [288, 165] on span "Услуги" at bounding box center [267, 166] width 88 height 23
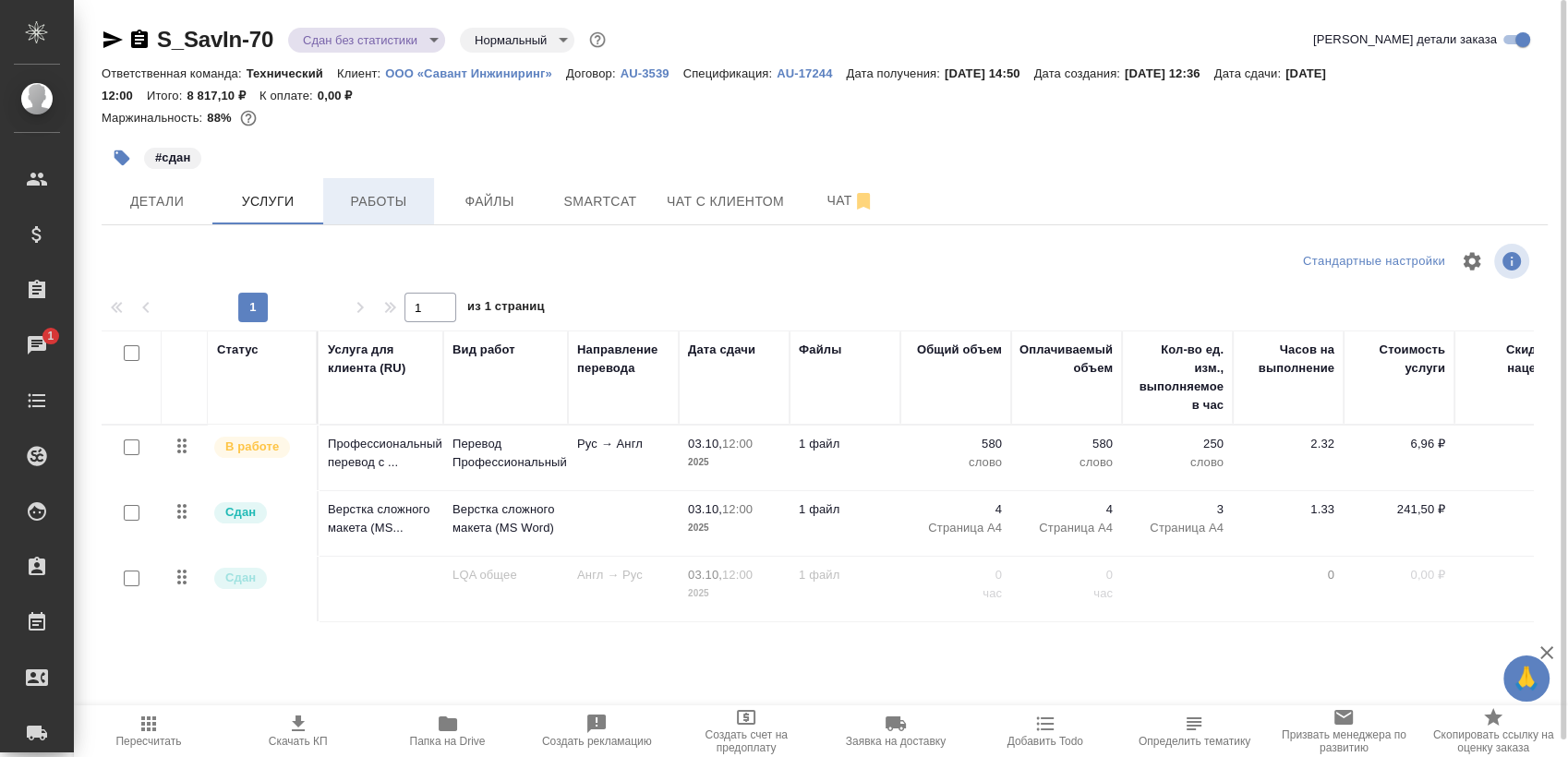
click at [368, 203] on span "Работы" at bounding box center [378, 201] width 88 height 23
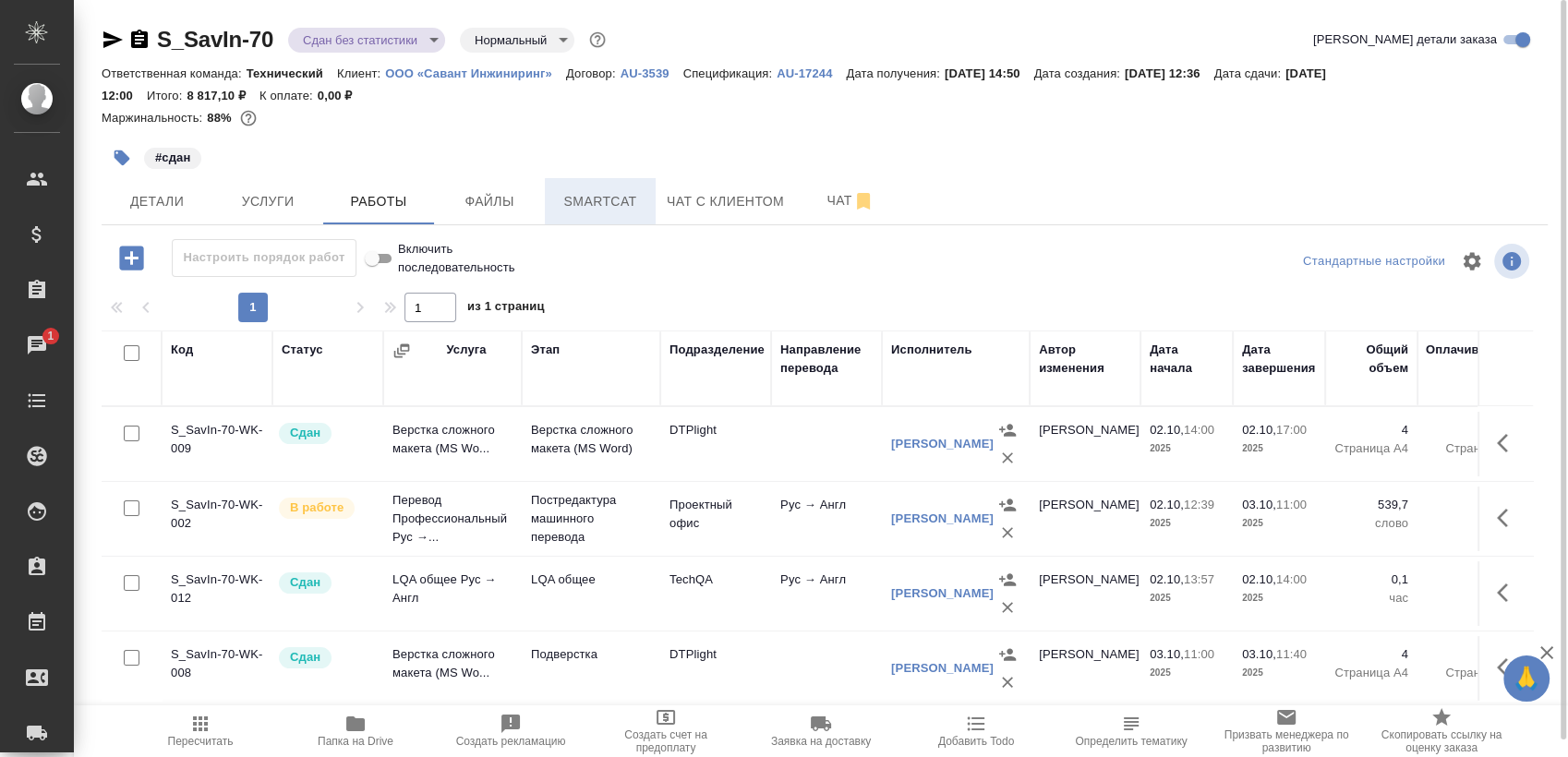
click at [652, 201] on button "Smartcat" at bounding box center [600, 201] width 111 height 46
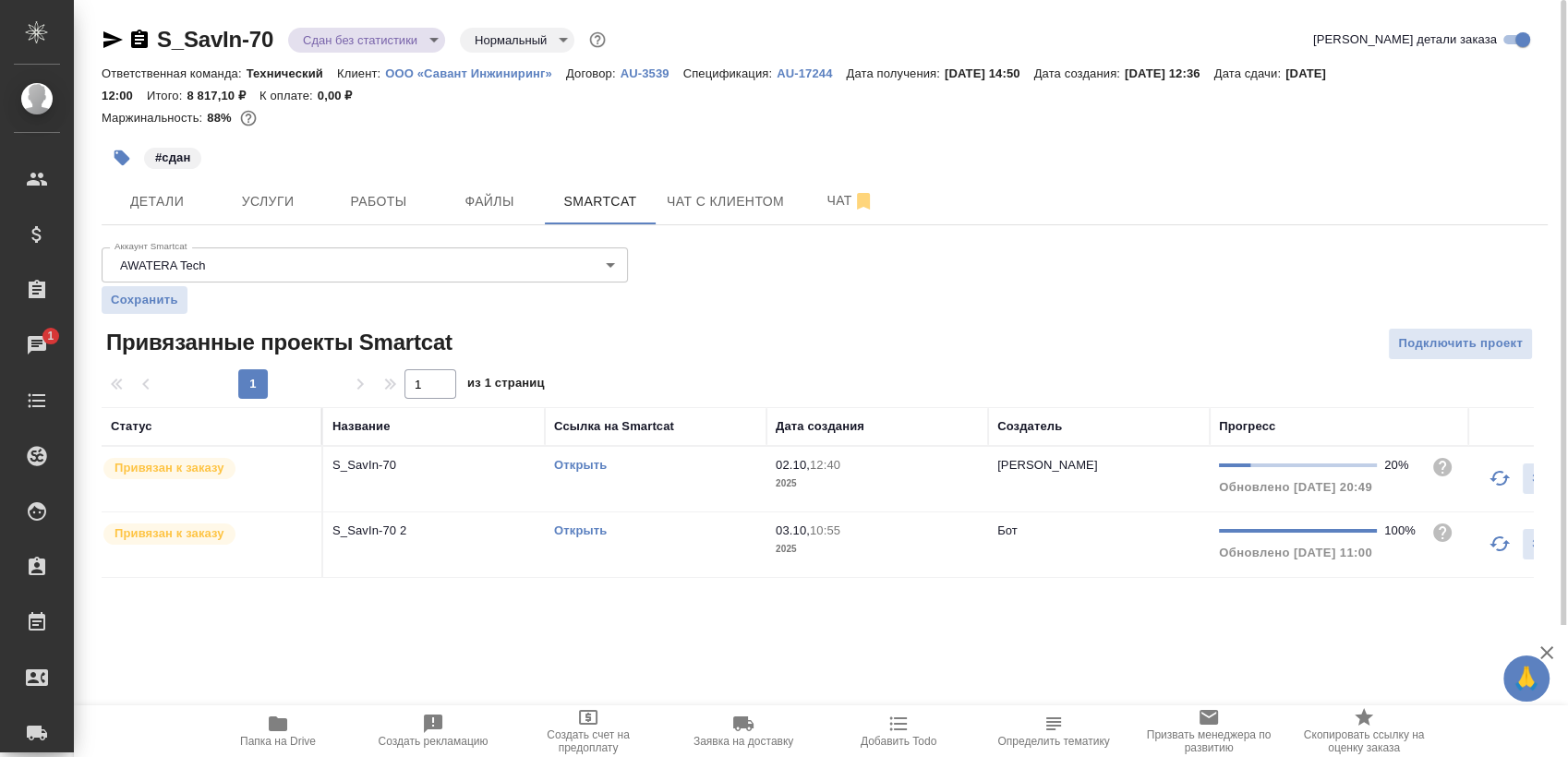
click at [569, 535] on link "Открыть" at bounding box center [580, 530] width 53 height 14
click at [128, 38] on icon "button" at bounding box center [139, 40] width 22 height 22
click at [385, 187] on button "Работы" at bounding box center [379, 201] width 111 height 46
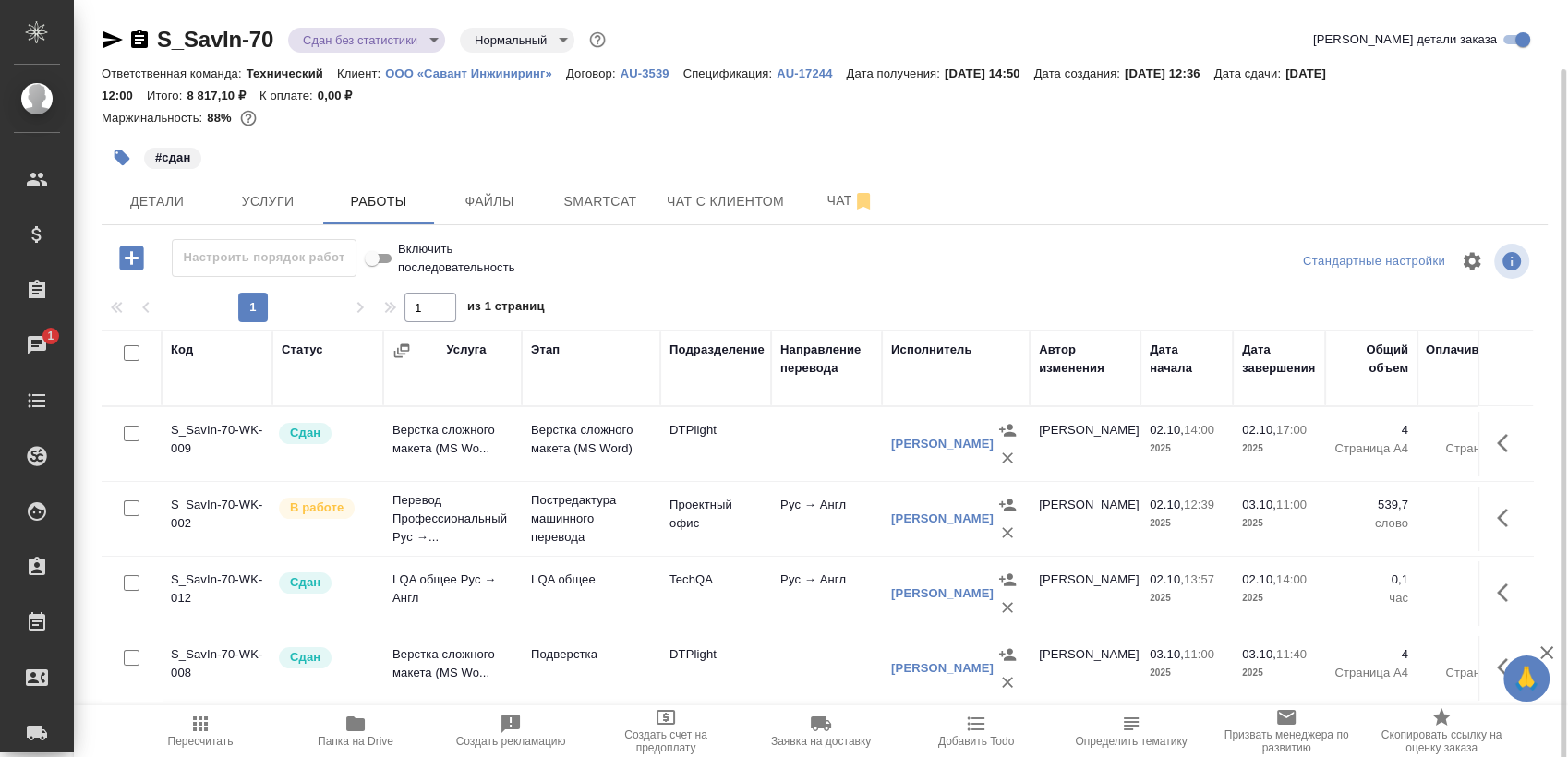
scroll to position [35, 0]
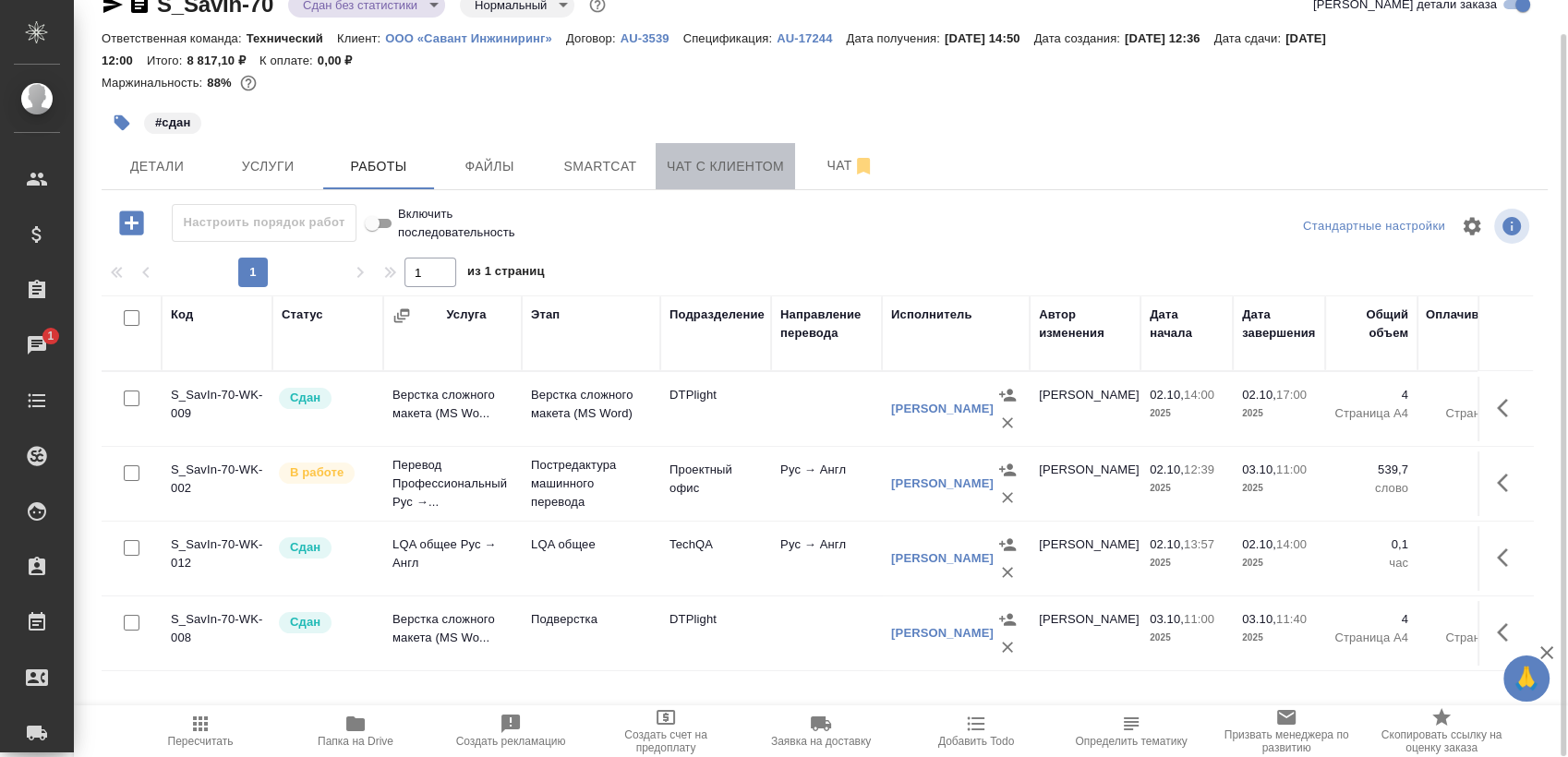
click at [656, 179] on button "Чат с клиентом" at bounding box center [725, 166] width 139 height 46
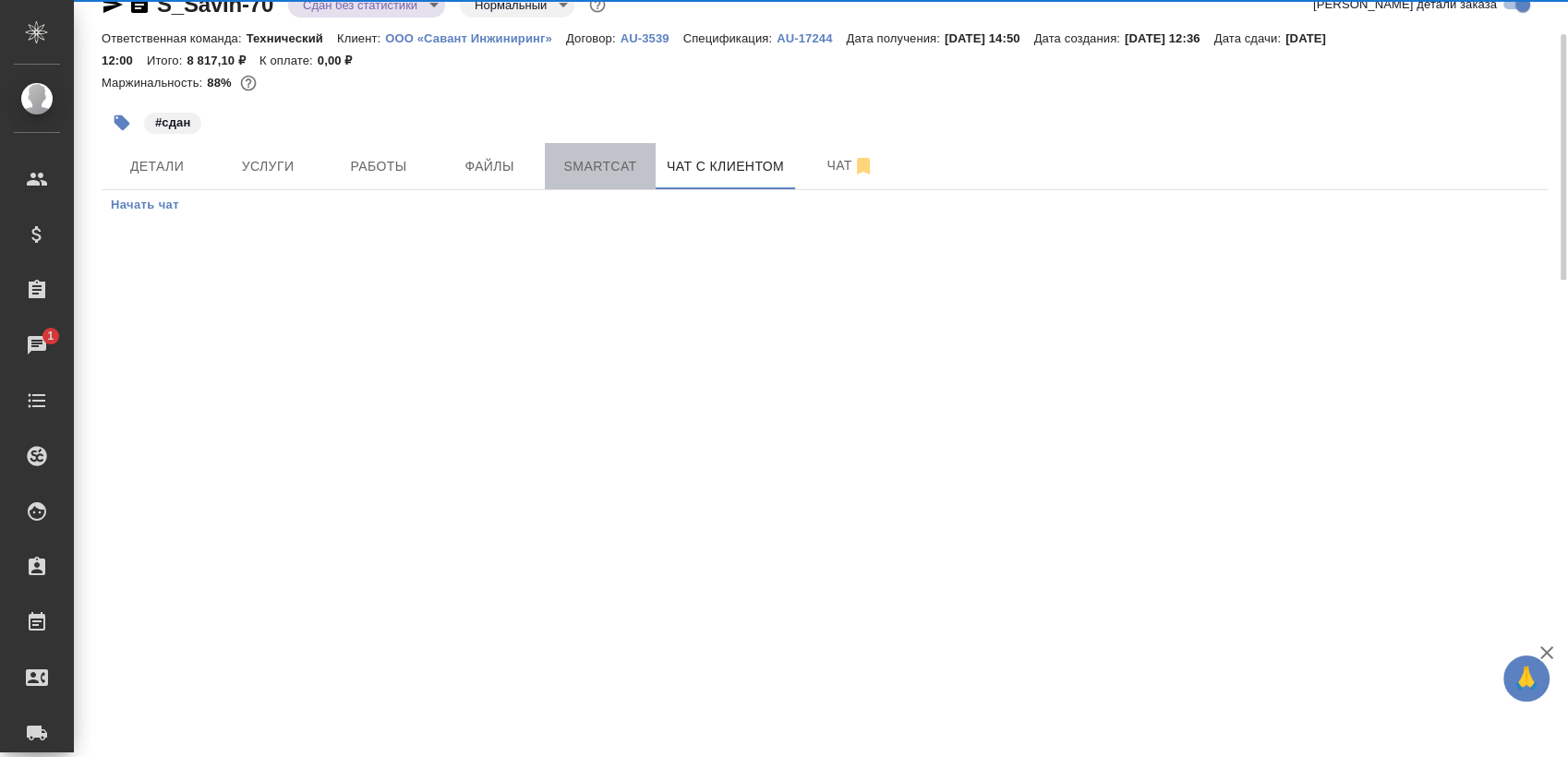
click at [635, 181] on button "Smartcat" at bounding box center [600, 166] width 111 height 46
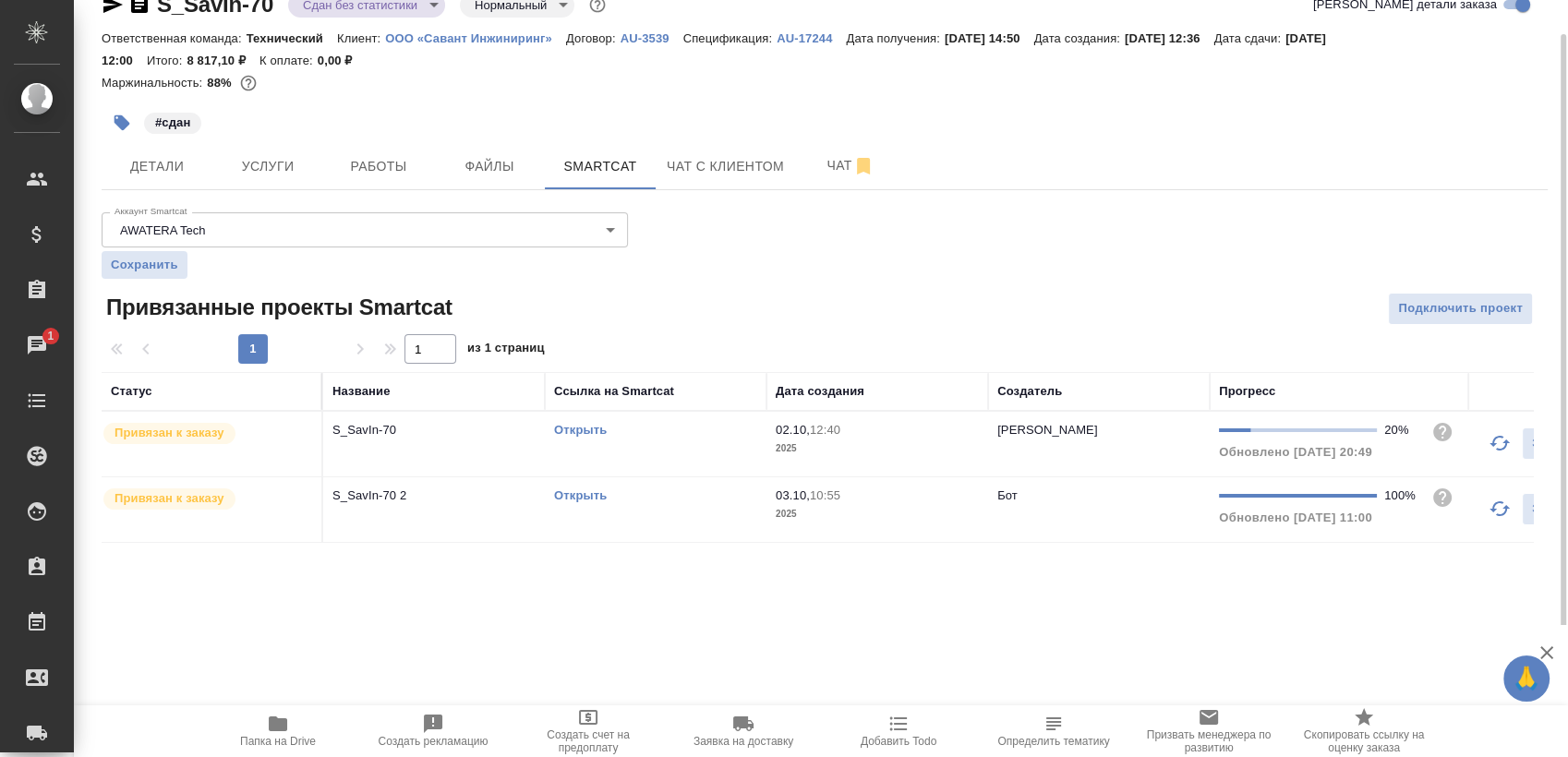
click at [642, 439] on td "Открыть" at bounding box center [655, 443] width 222 height 65
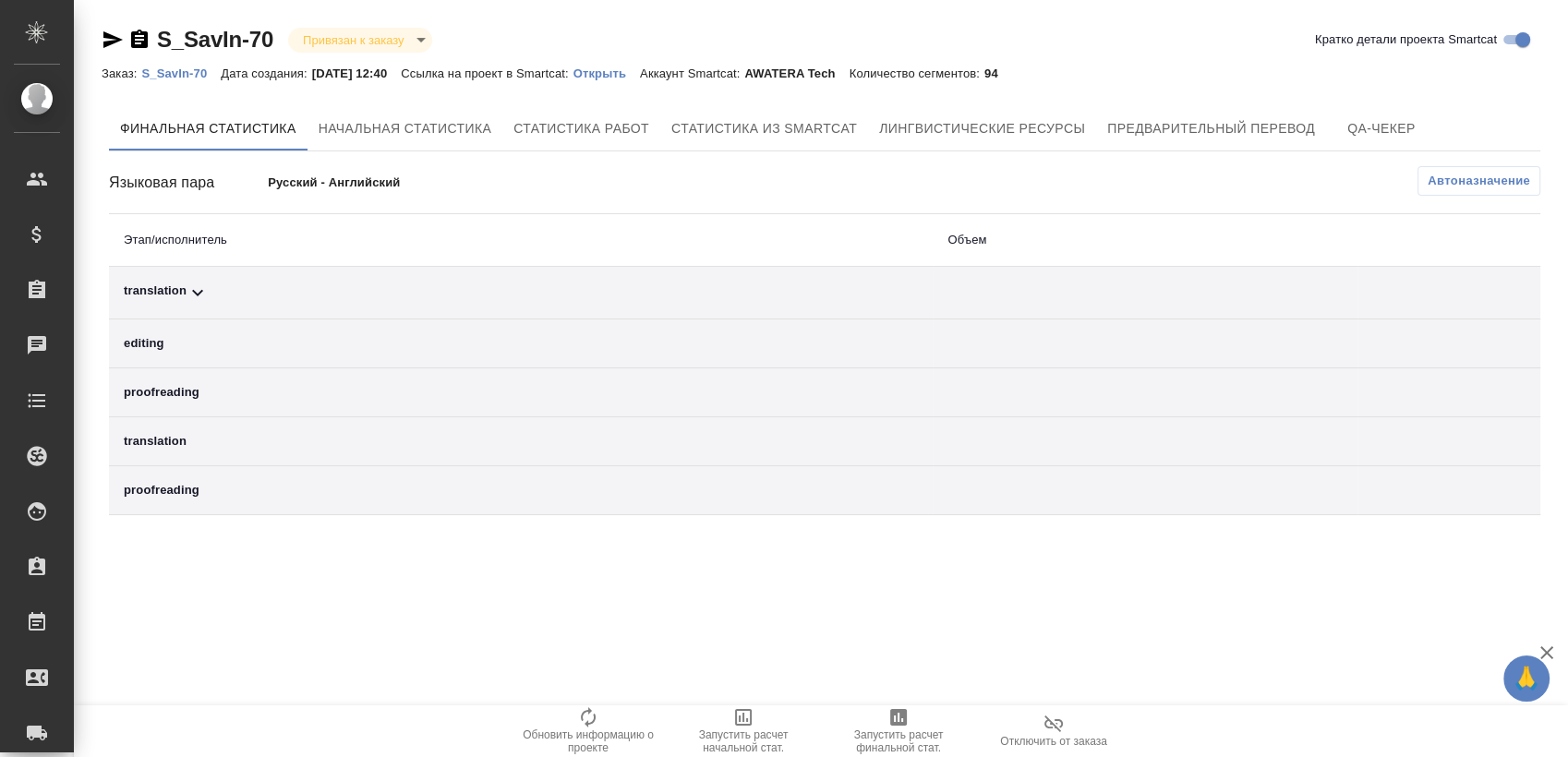
click at [1456, 173] on span "Автоназначение" at bounding box center [1479, 181] width 102 height 19
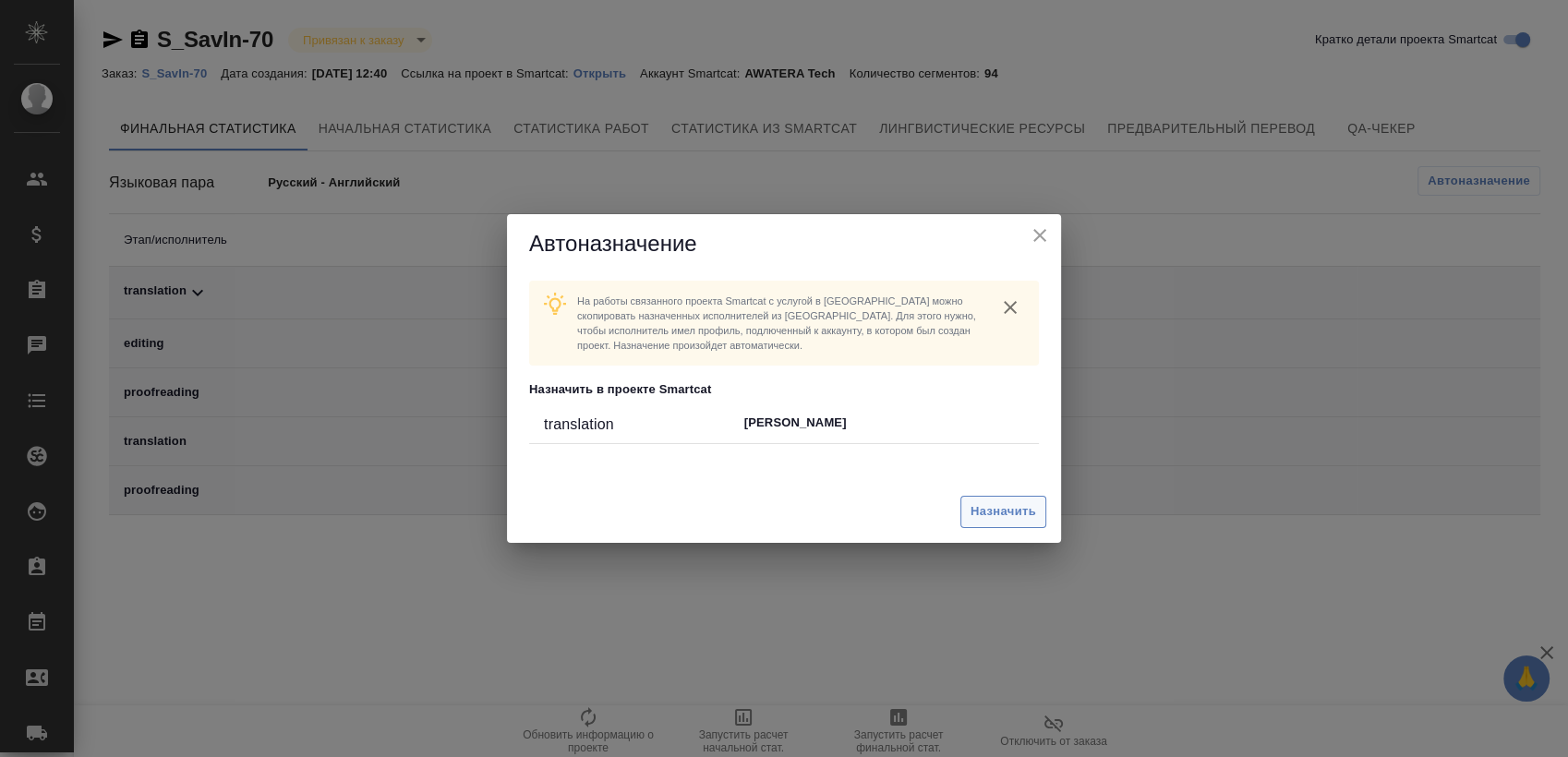
click at [960, 507] on button "Назначить" at bounding box center [1003, 512] width 85 height 33
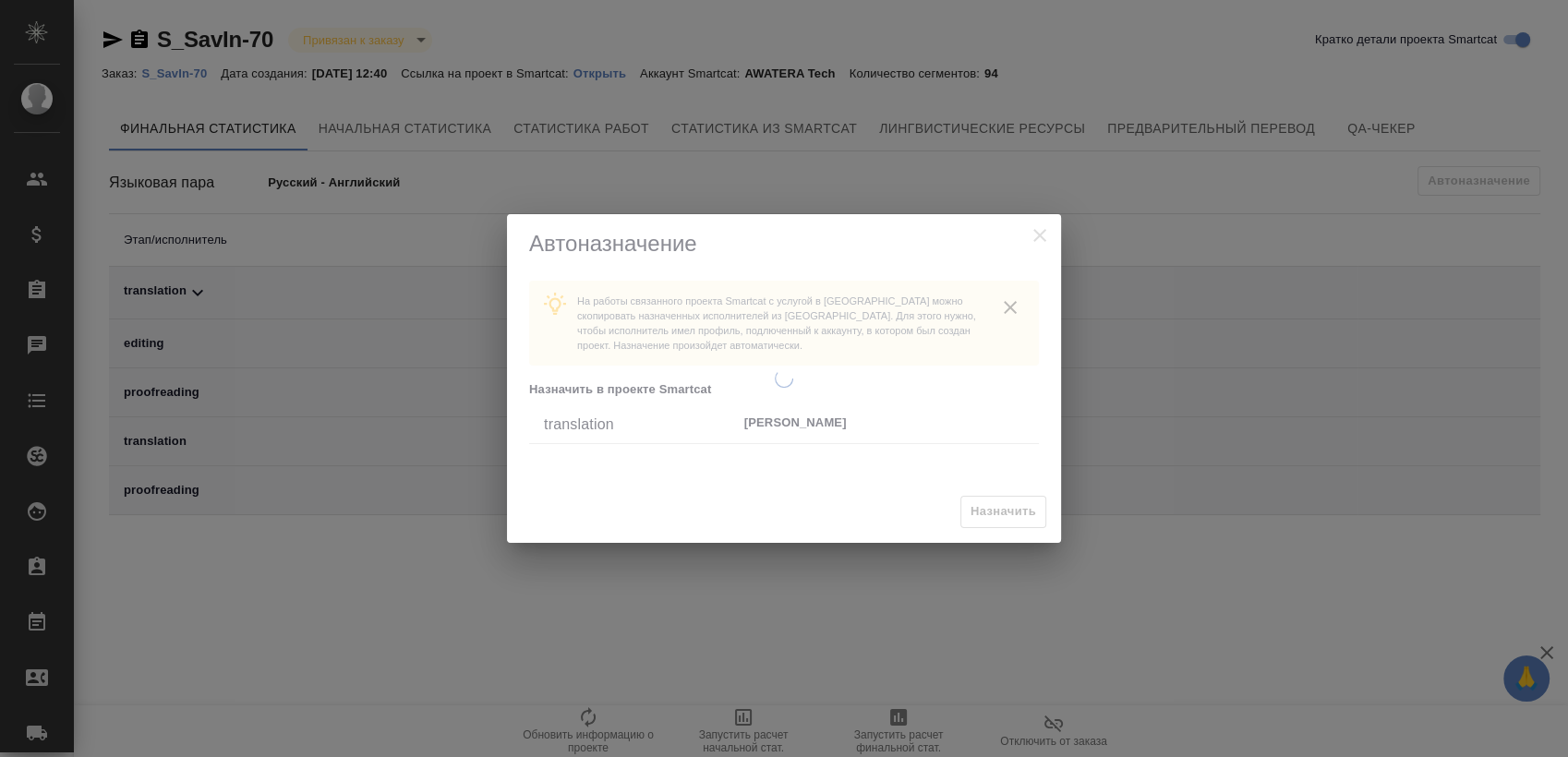
click at [976, 507] on div at bounding box center [784, 378] width 554 height 329
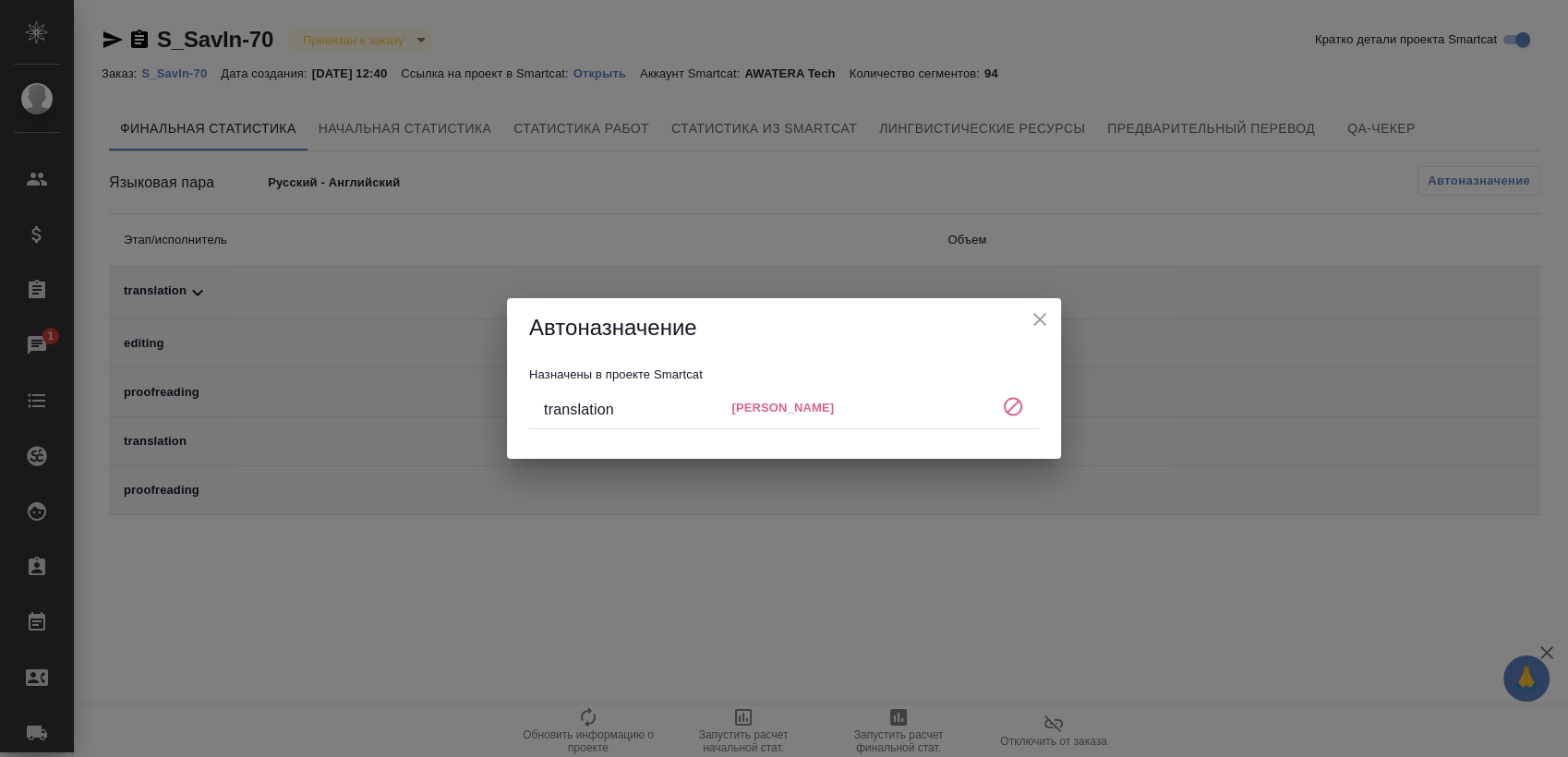
click at [1031, 311] on icon "close" at bounding box center [1039, 319] width 22 height 22
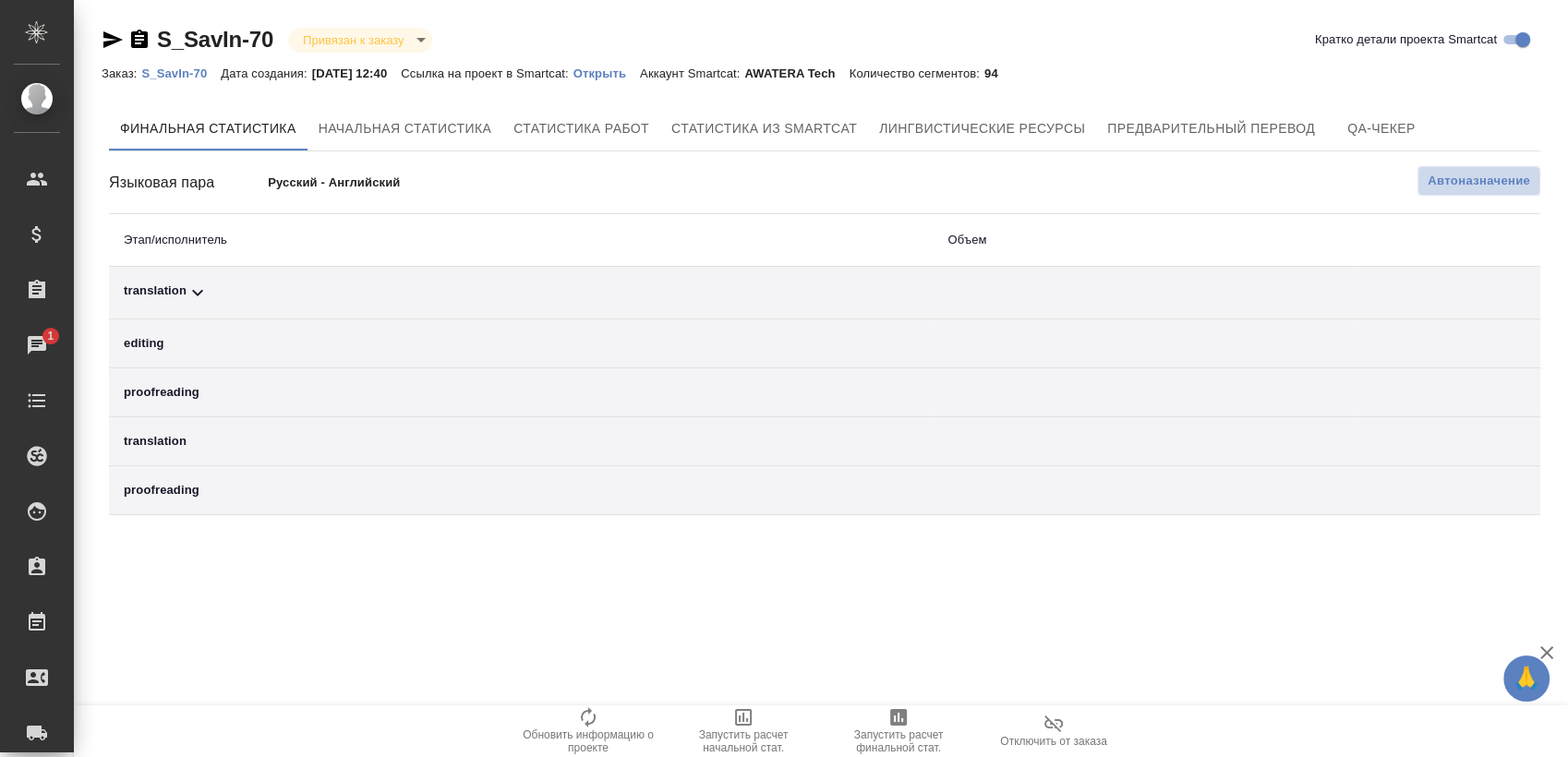
click at [1469, 194] on button "Автоназначение" at bounding box center [1479, 181] width 123 height 30
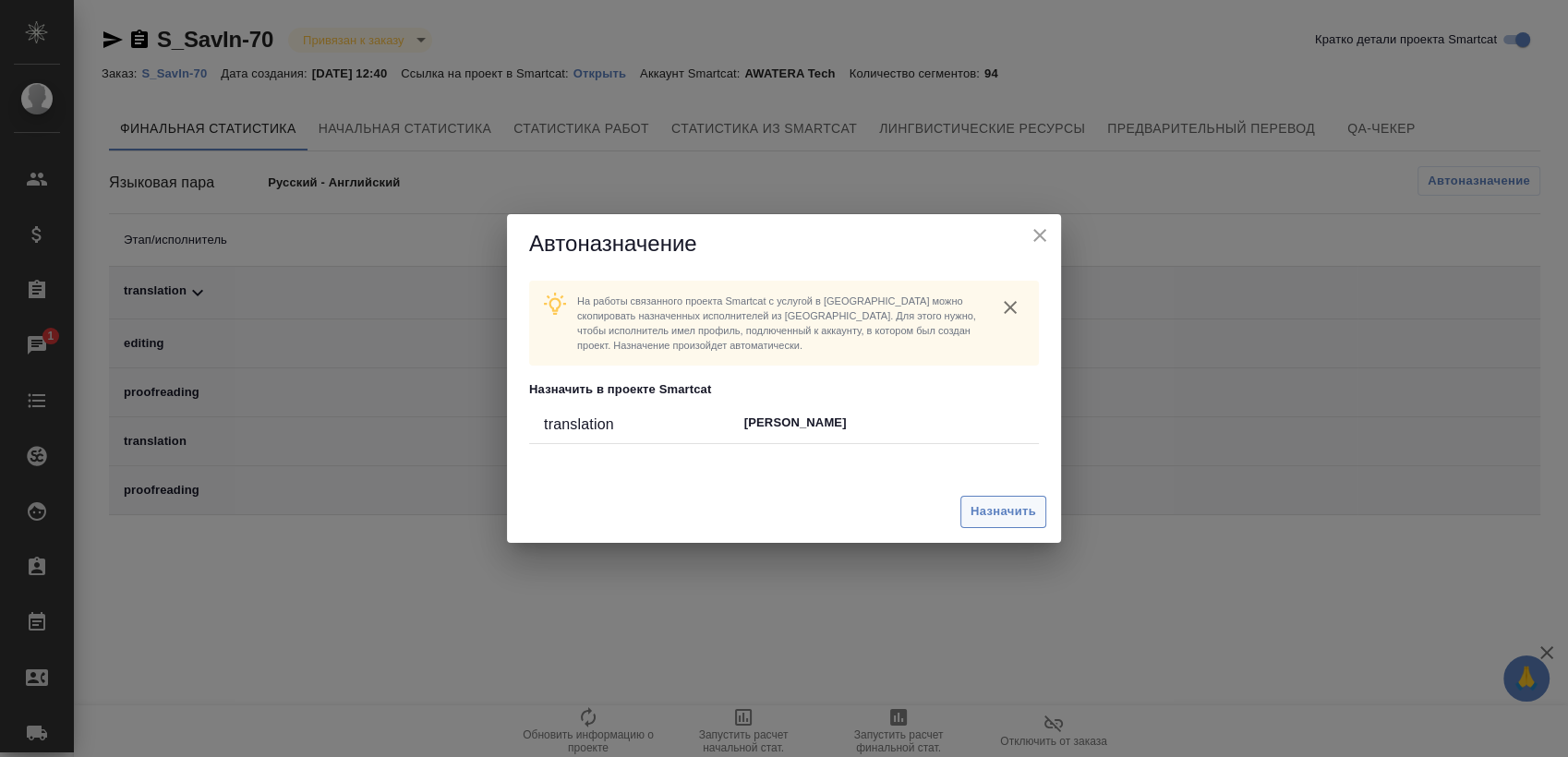
click at [1007, 515] on span "Назначить" at bounding box center [1004, 512] width 66 height 21
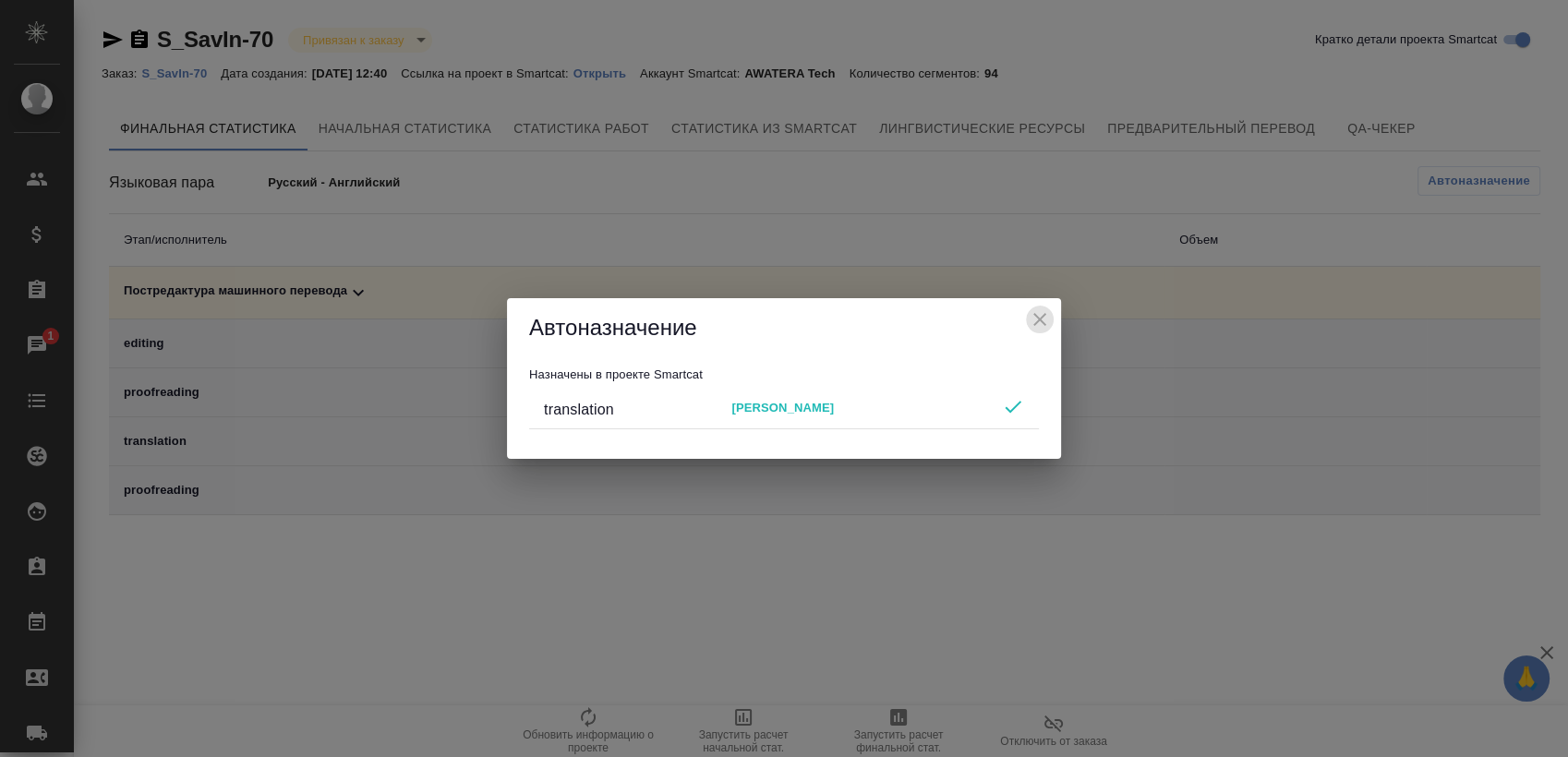
click at [1041, 320] on icon "close" at bounding box center [1039, 319] width 22 height 22
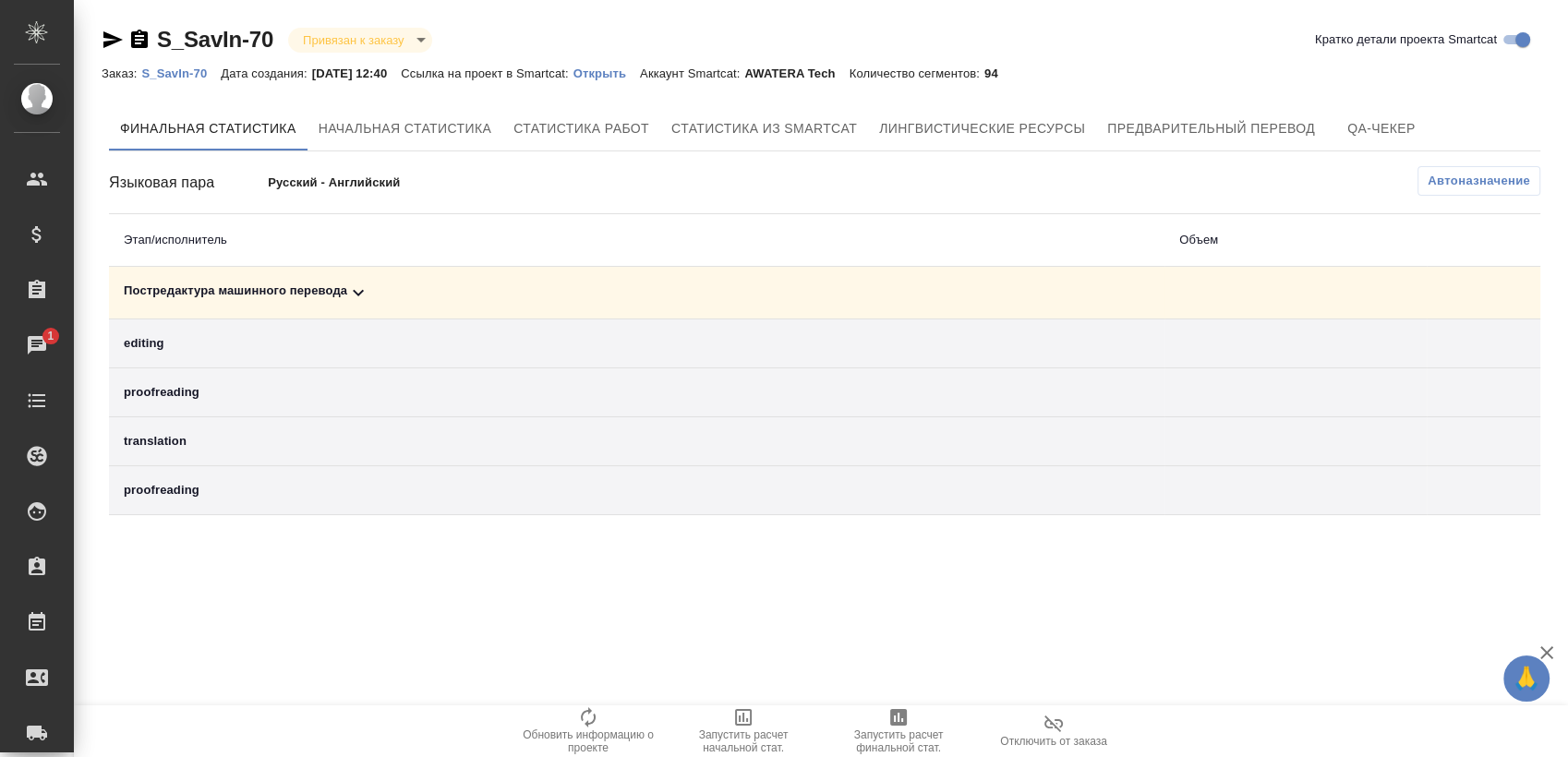
click at [889, 729] on span "Запустить расчет финальной стат." at bounding box center [898, 741] width 133 height 26
click at [921, 289] on div "Постредактура машинного перевода" at bounding box center [637, 292] width 1025 height 22
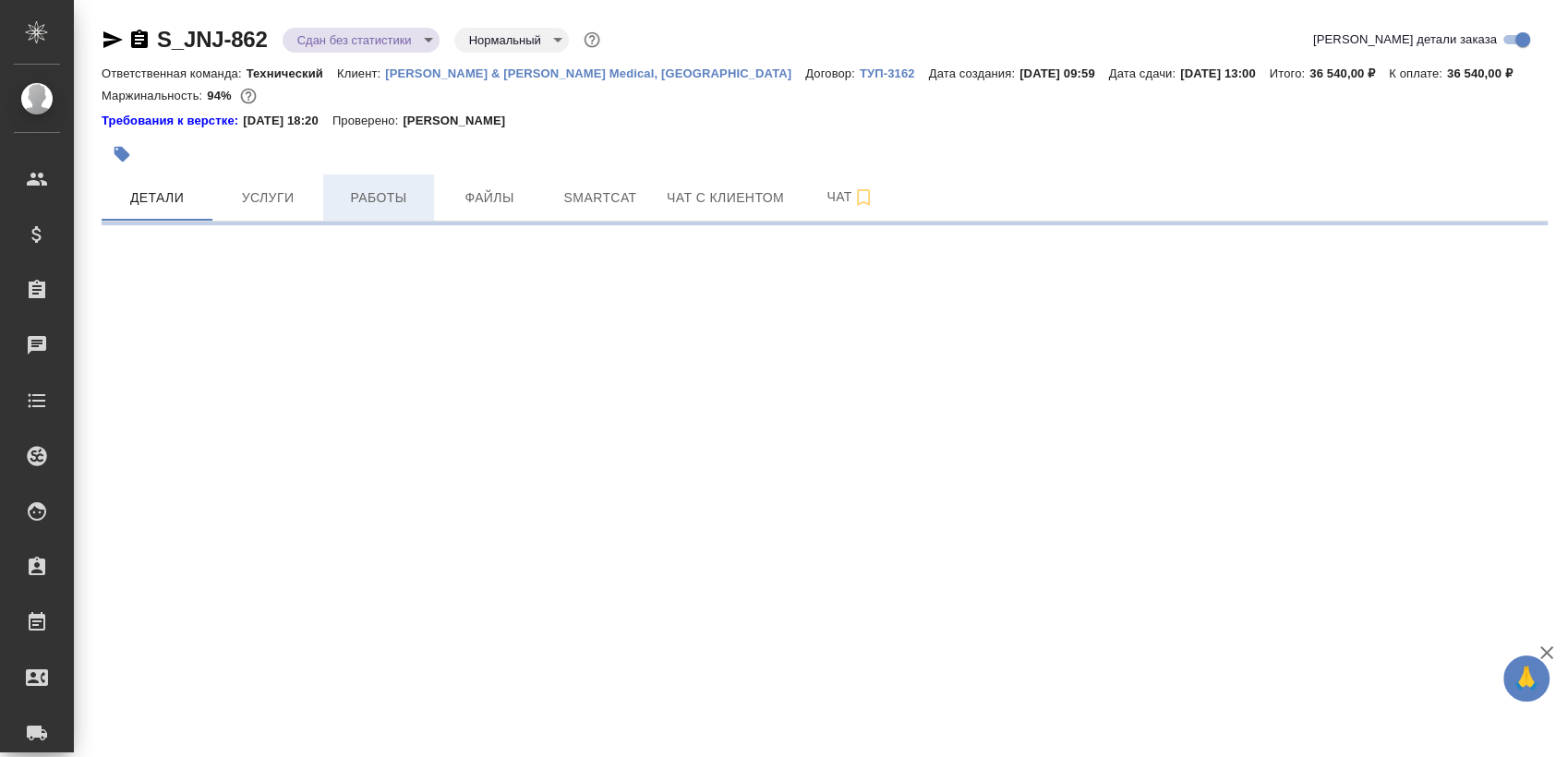
click at [405, 207] on span "Работы" at bounding box center [378, 198] width 88 height 23
select select "RU"
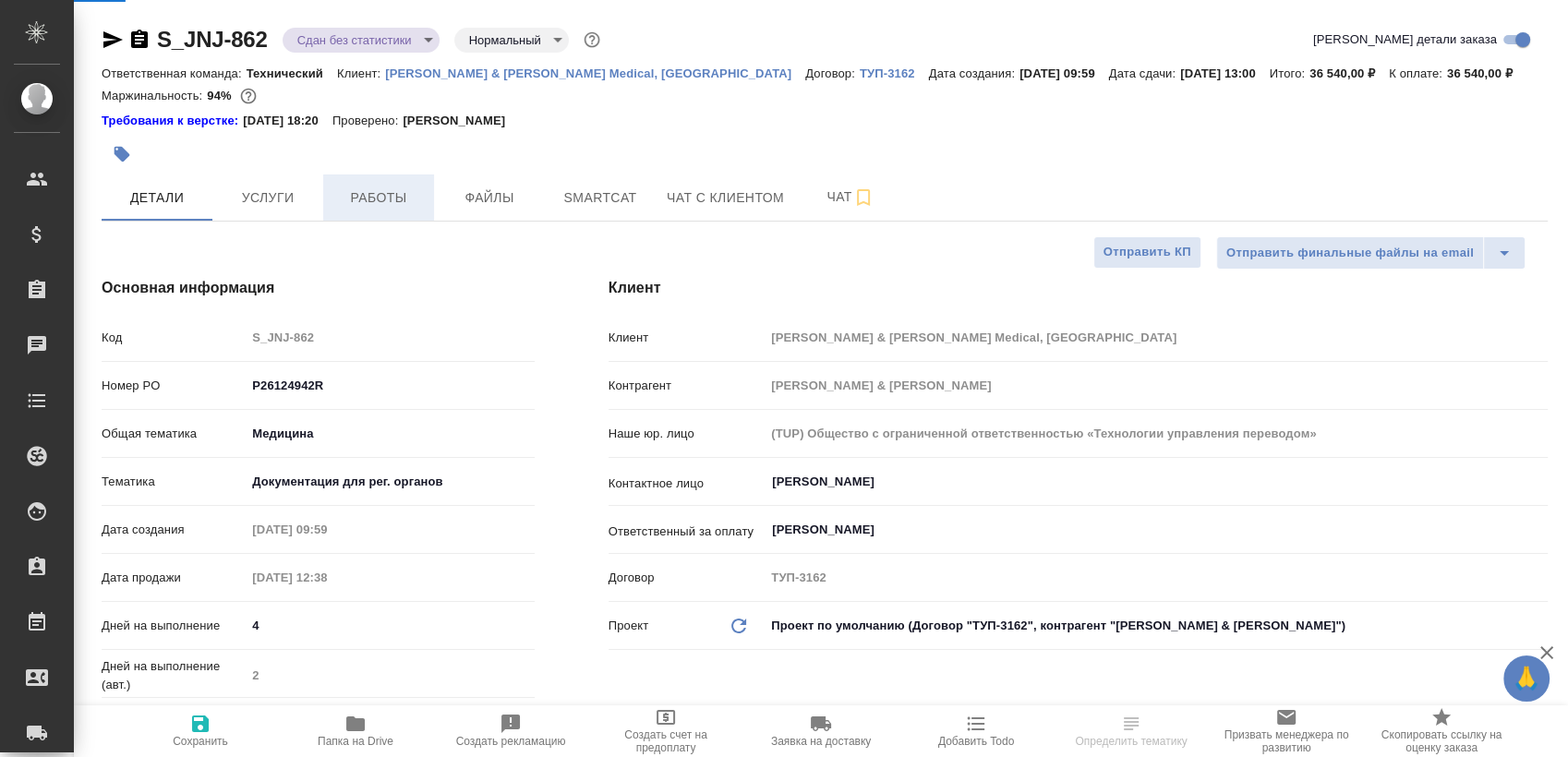
type textarea "x"
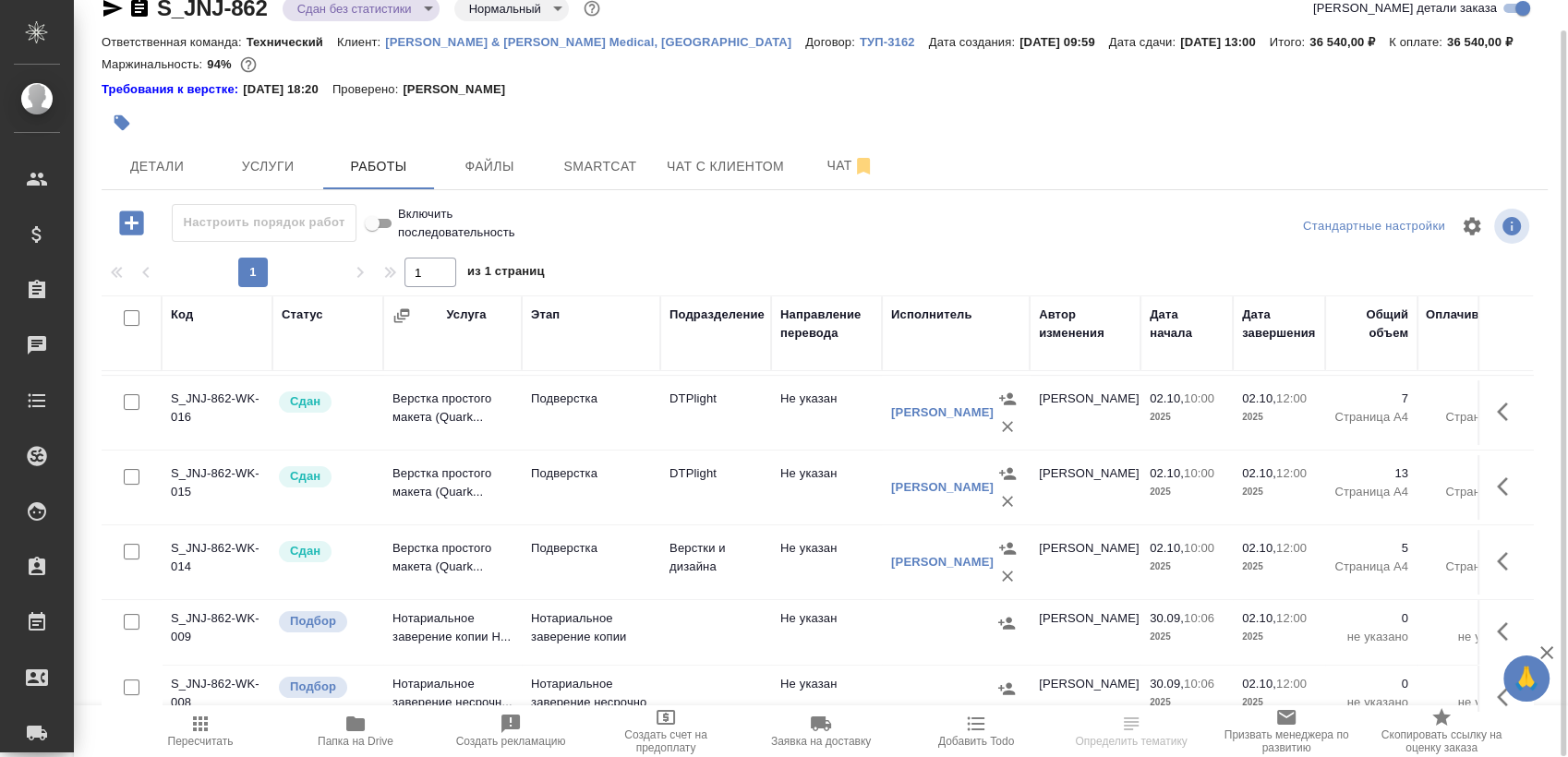
scroll to position [422, 0]
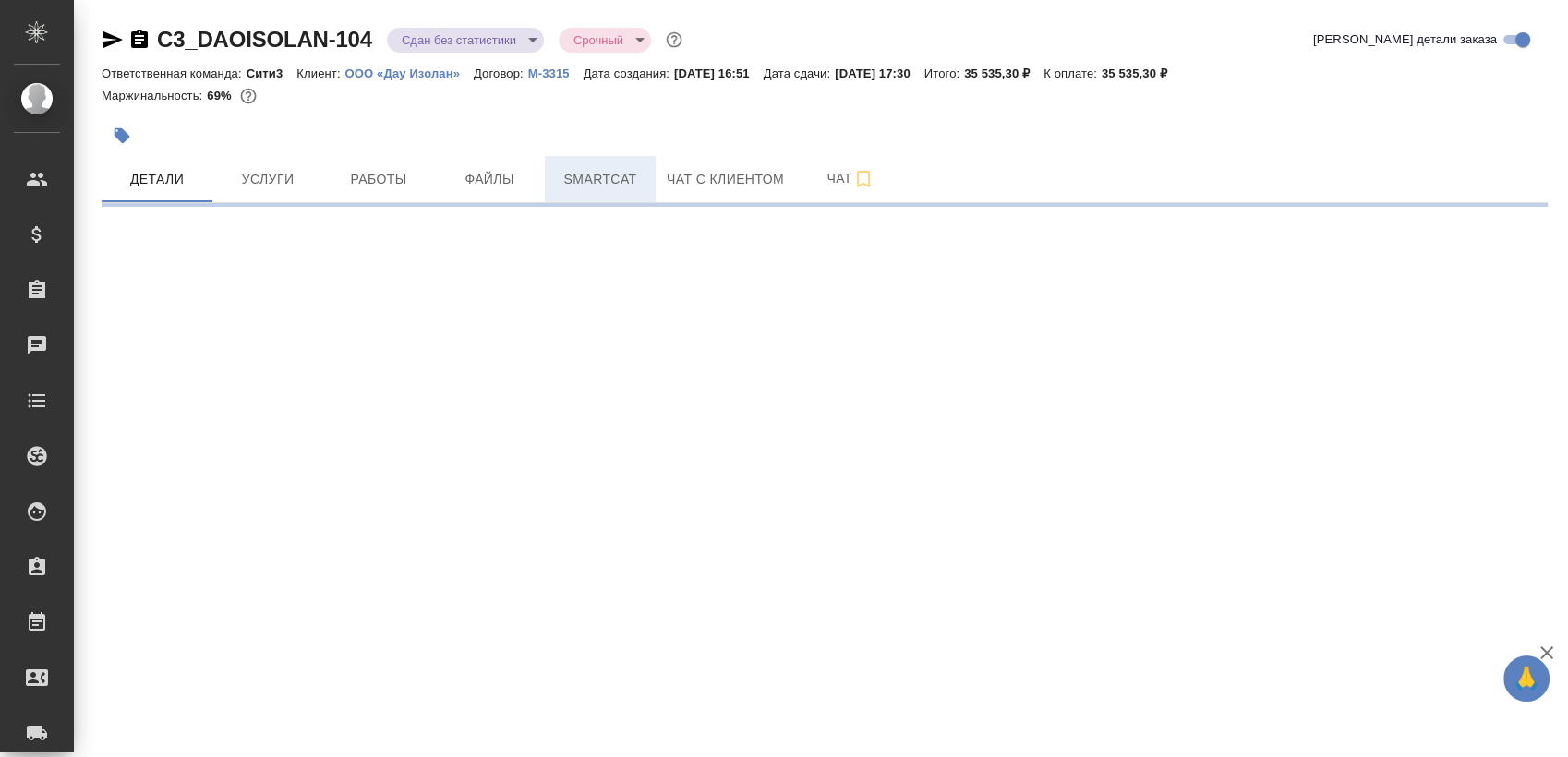
click at [570, 190] on span "Smartcat" at bounding box center [599, 179] width 88 height 23
select select "RU"
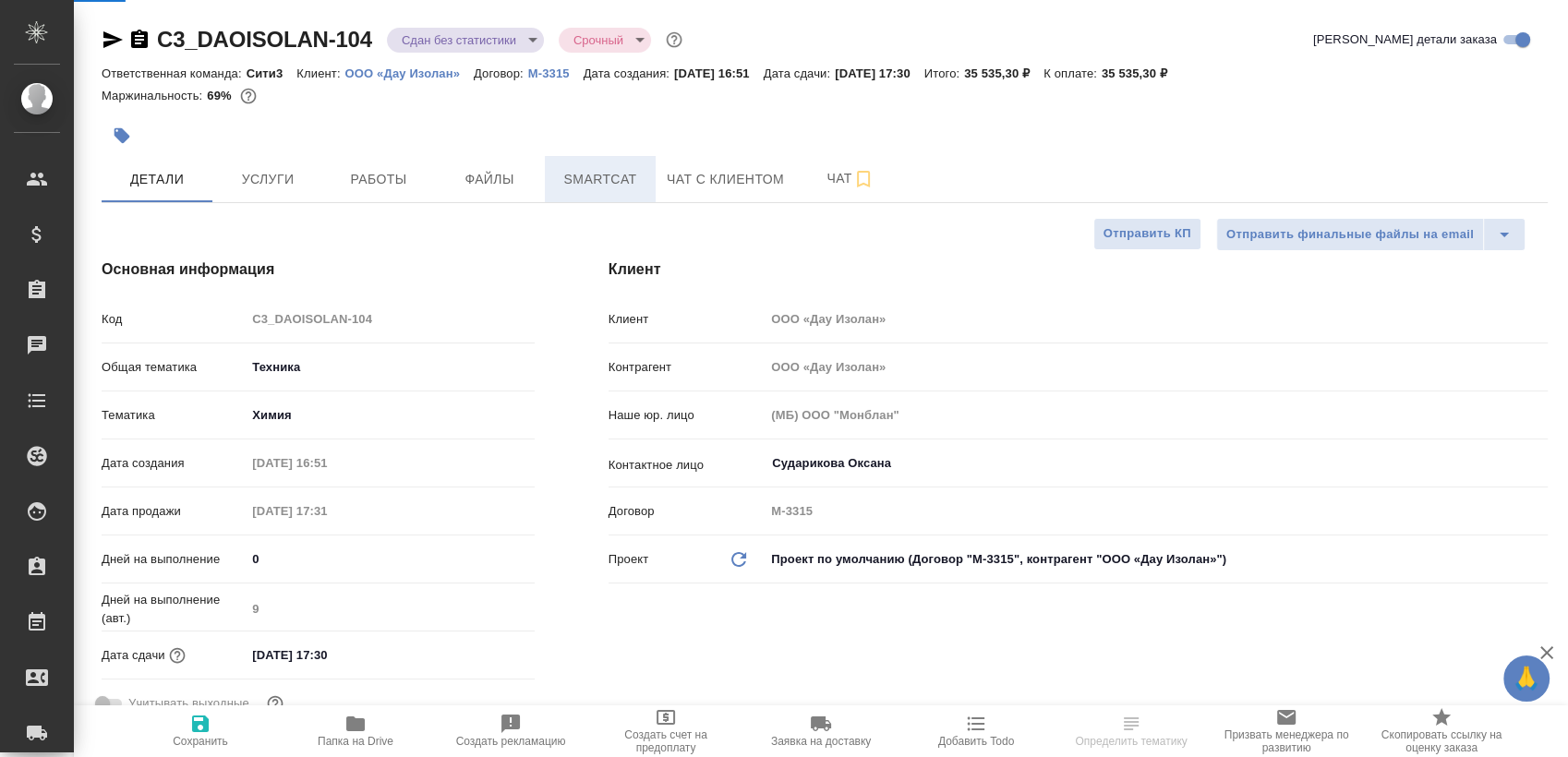
type textarea "x"
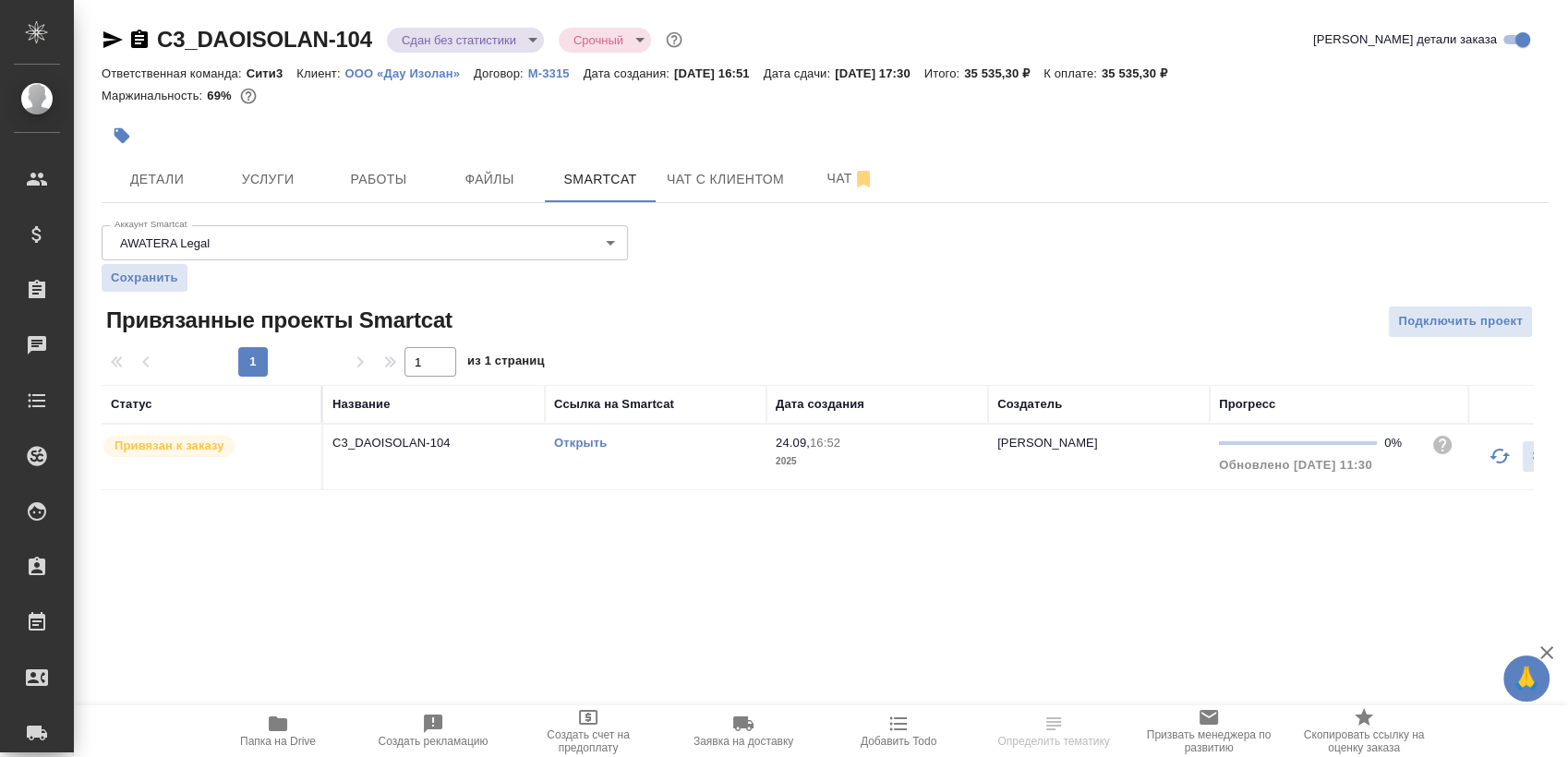
click at [660, 457] on td "Открыть" at bounding box center [655, 456] width 222 height 65
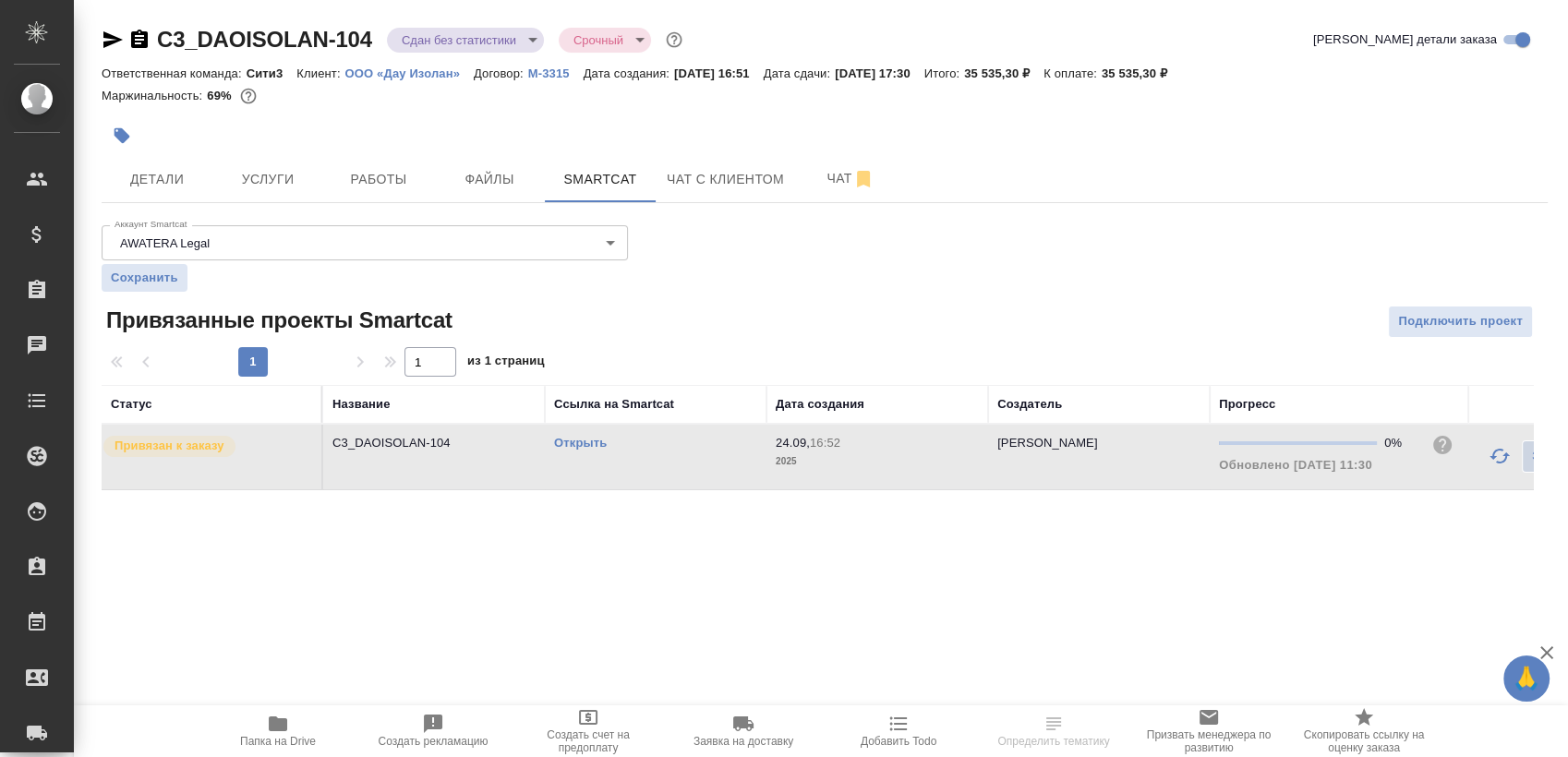
click at [660, 457] on td "Открыть" at bounding box center [655, 456] width 222 height 65
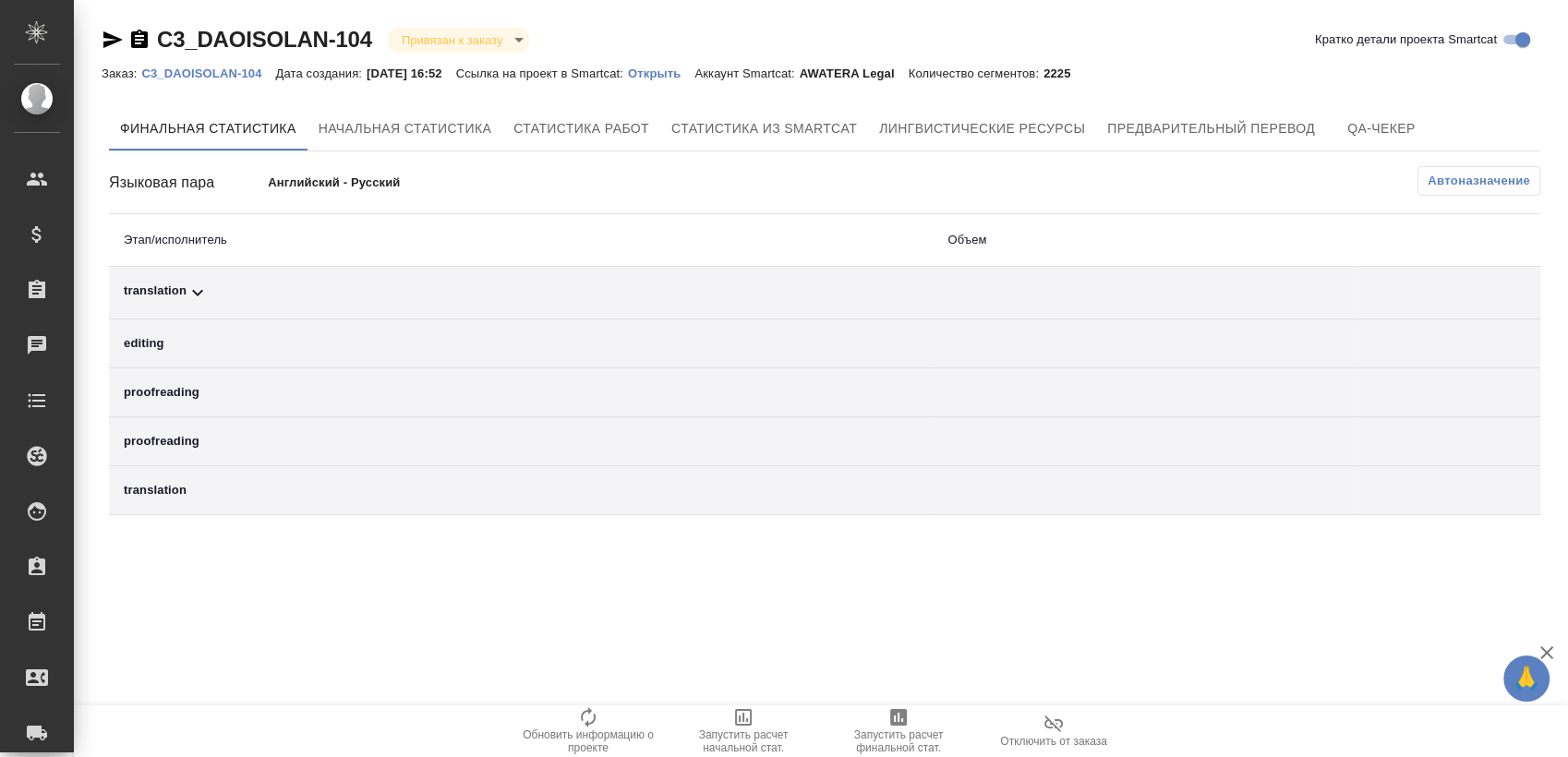
click at [1507, 182] on span "Автоназначение" at bounding box center [1479, 181] width 102 height 19
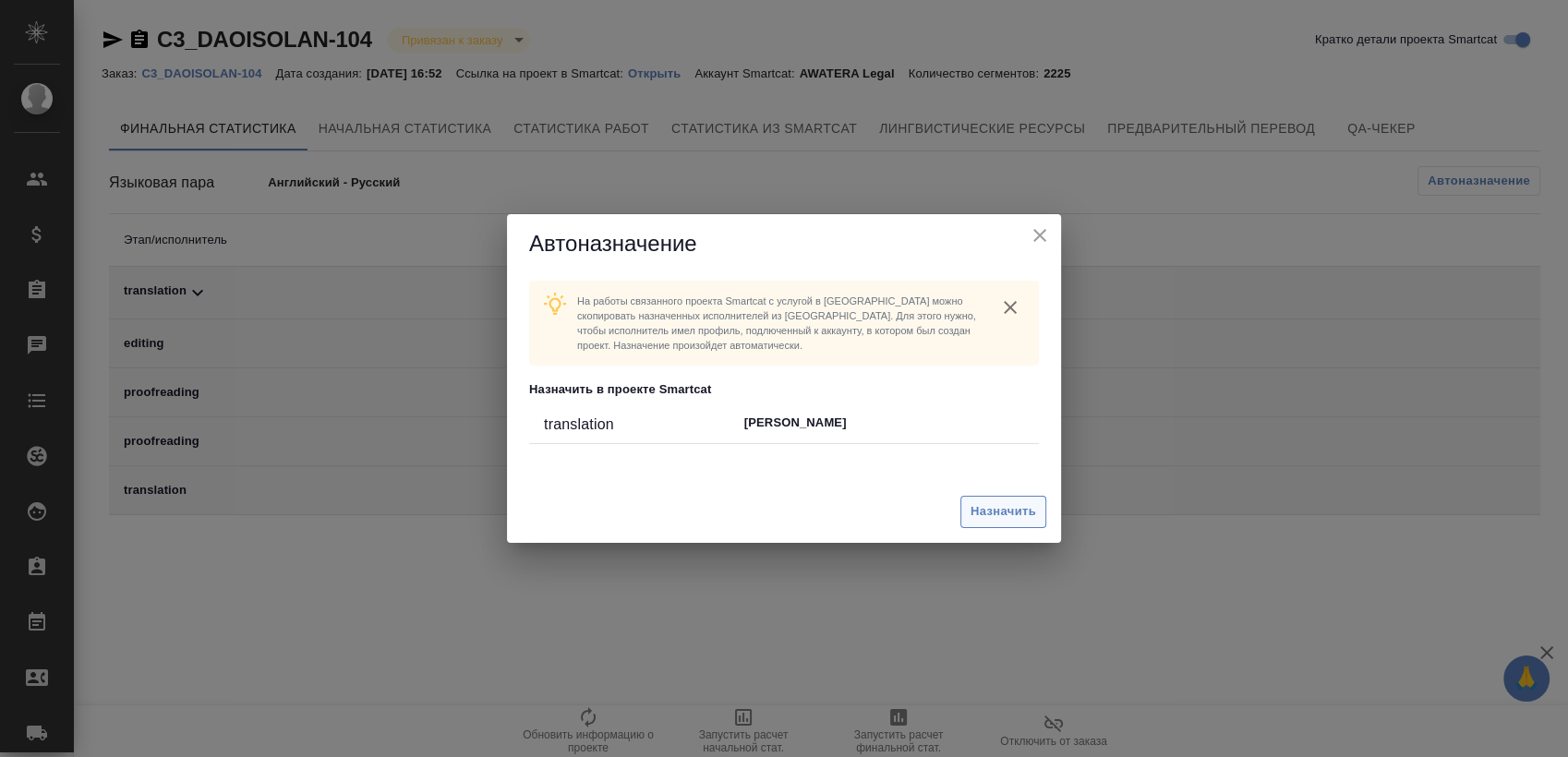
click at [975, 506] on span "Назначить" at bounding box center [1004, 512] width 66 height 21
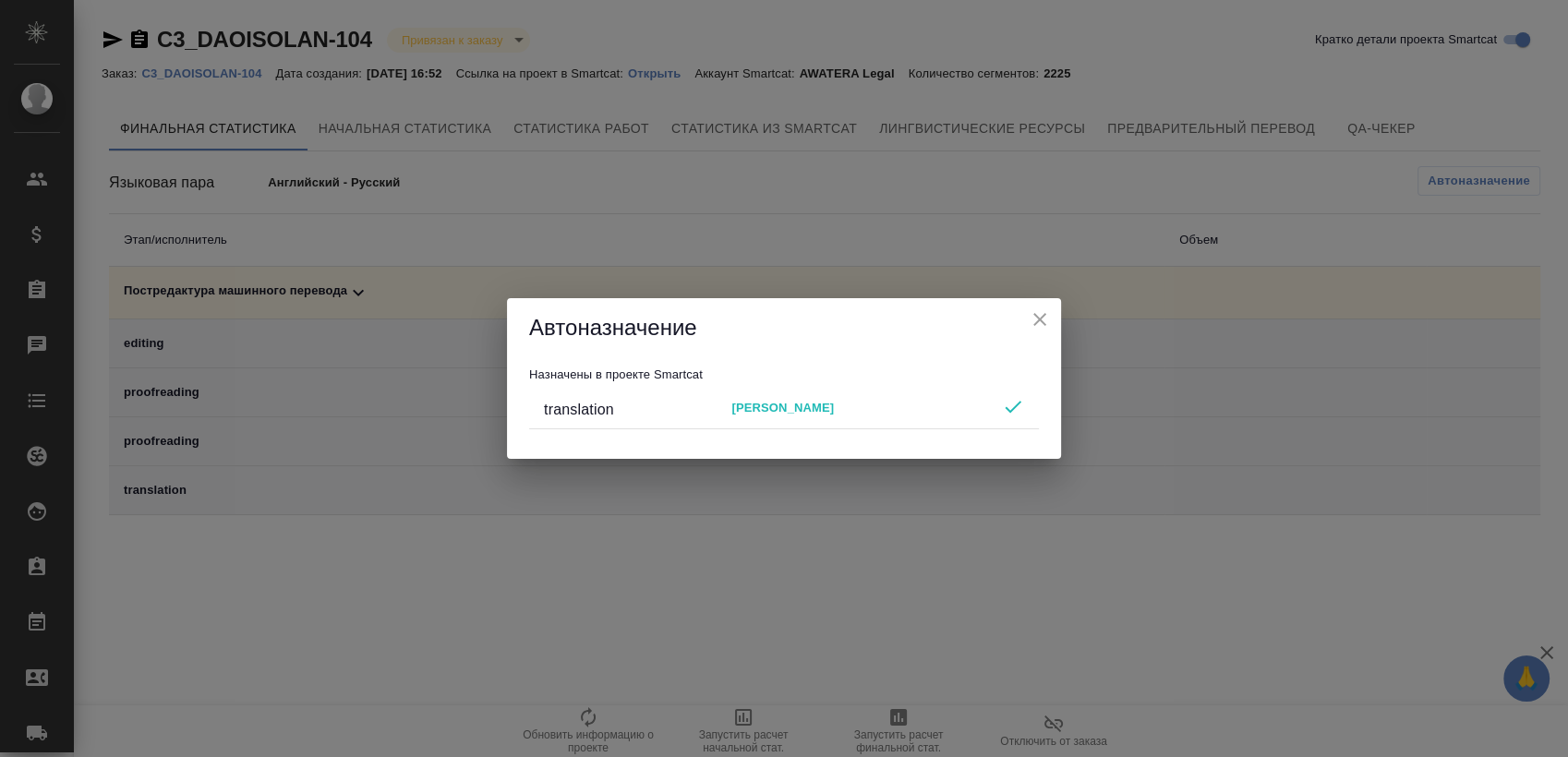
click at [1045, 323] on icon "close" at bounding box center [1039, 319] width 22 height 22
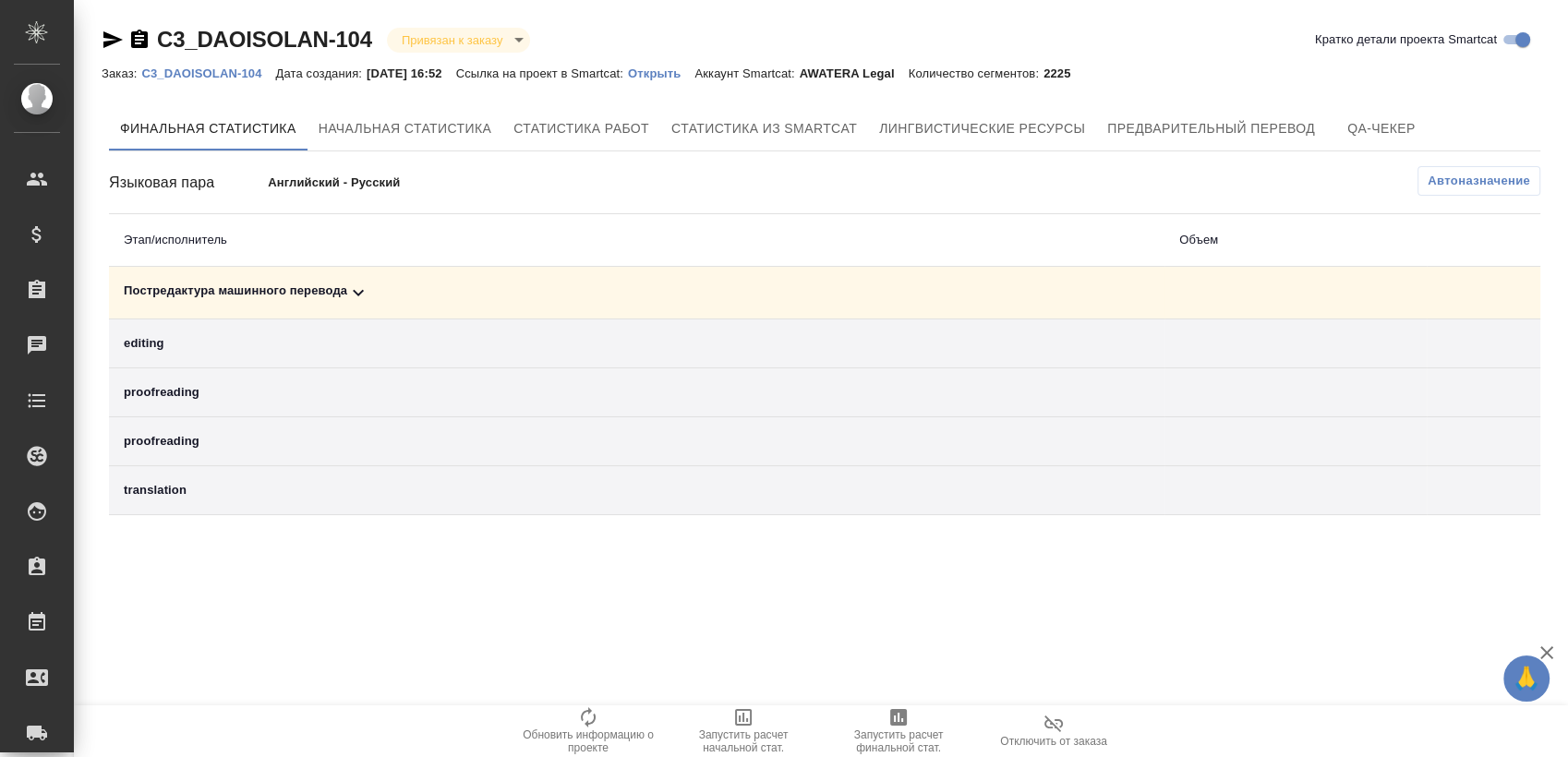
click at [893, 732] on span "Запустить расчет финальной стат." at bounding box center [898, 741] width 133 height 26
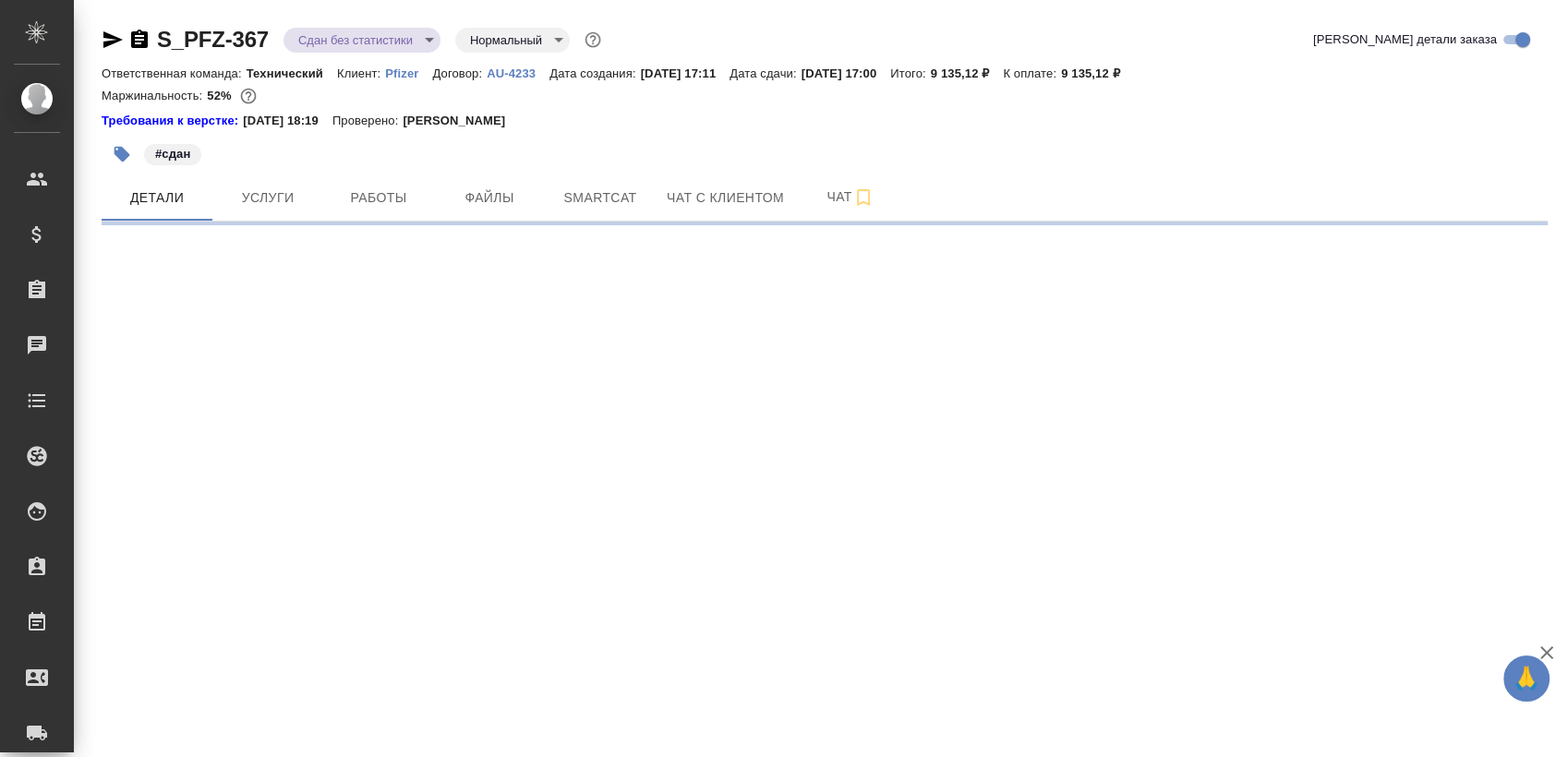
select select "RU"
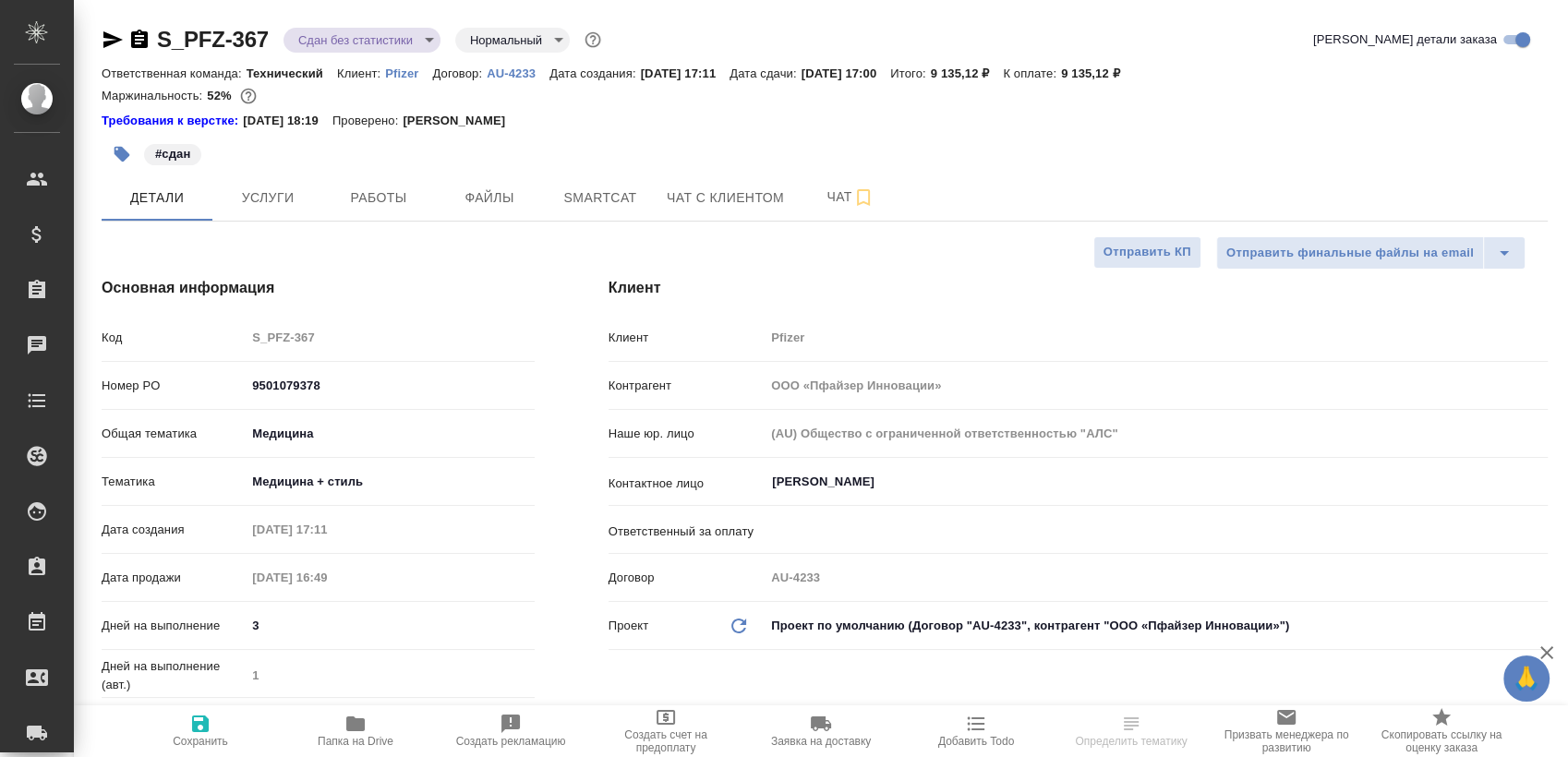
type textarea "x"
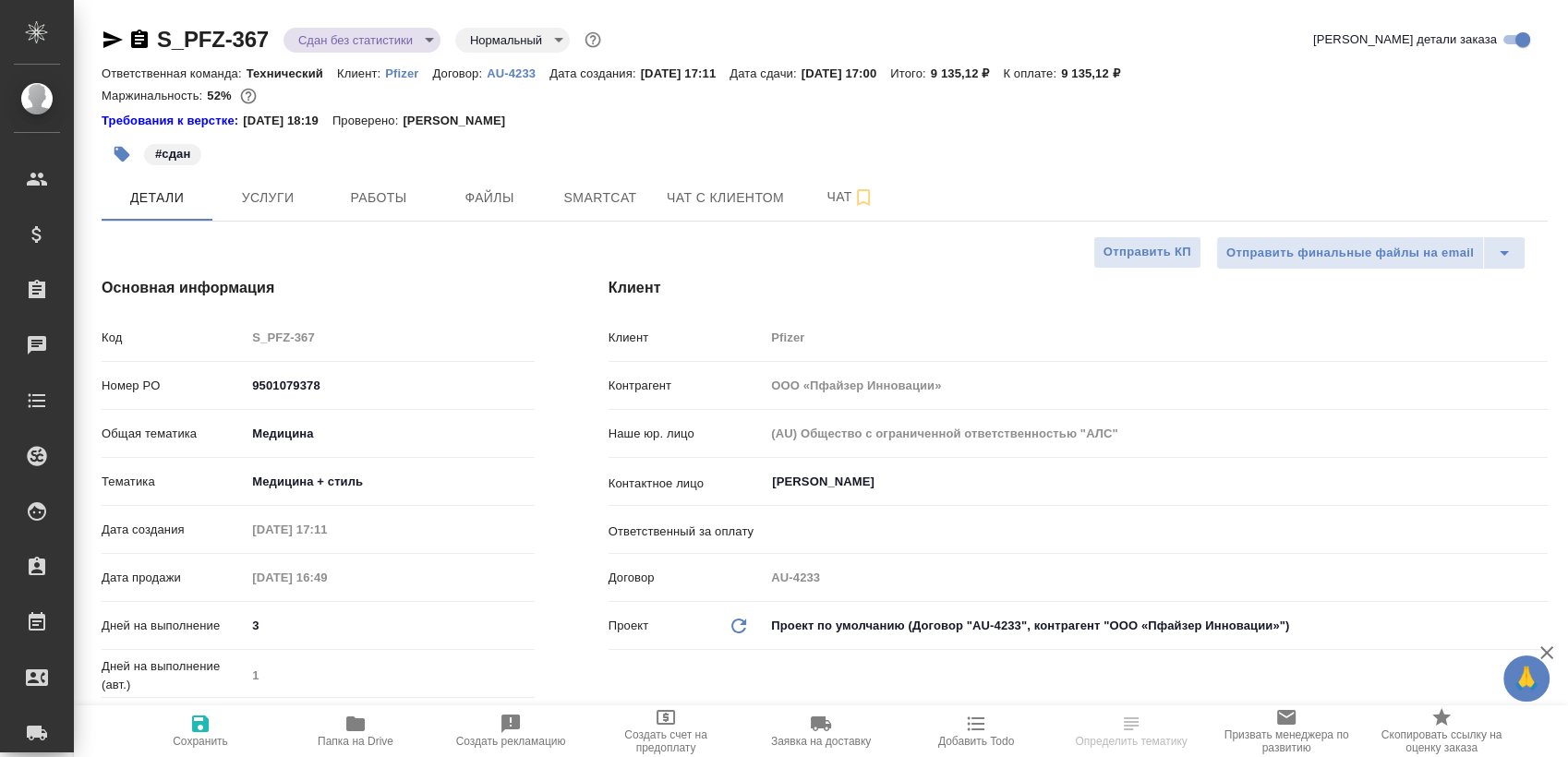
type textarea "x"
click at [596, 202] on span "Smartcat" at bounding box center [599, 198] width 88 height 23
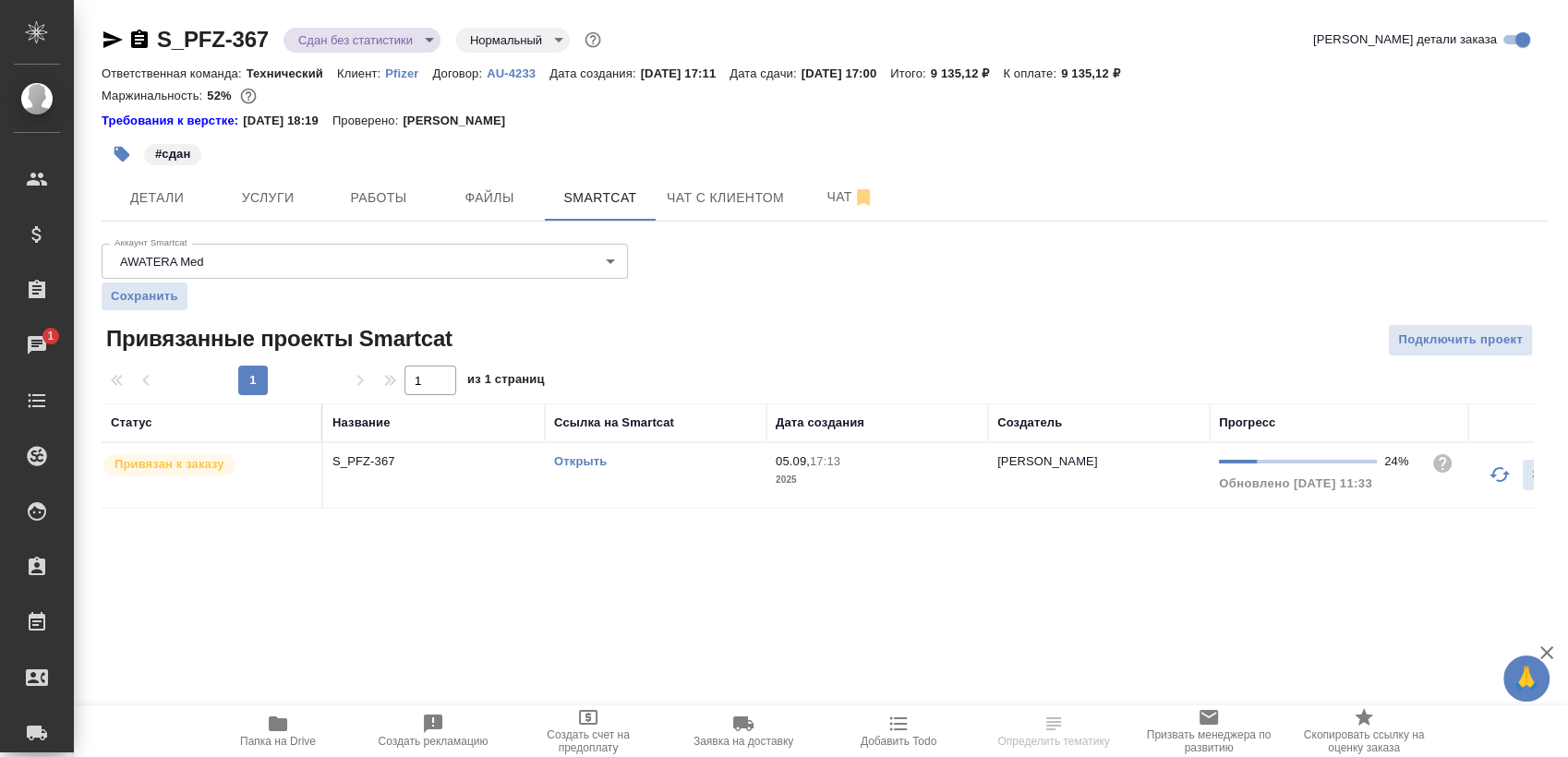
click at [656, 469] on div "Открыть" at bounding box center [656, 461] width 203 height 19
click at [378, 184] on button "Работы" at bounding box center [379, 198] width 111 height 46
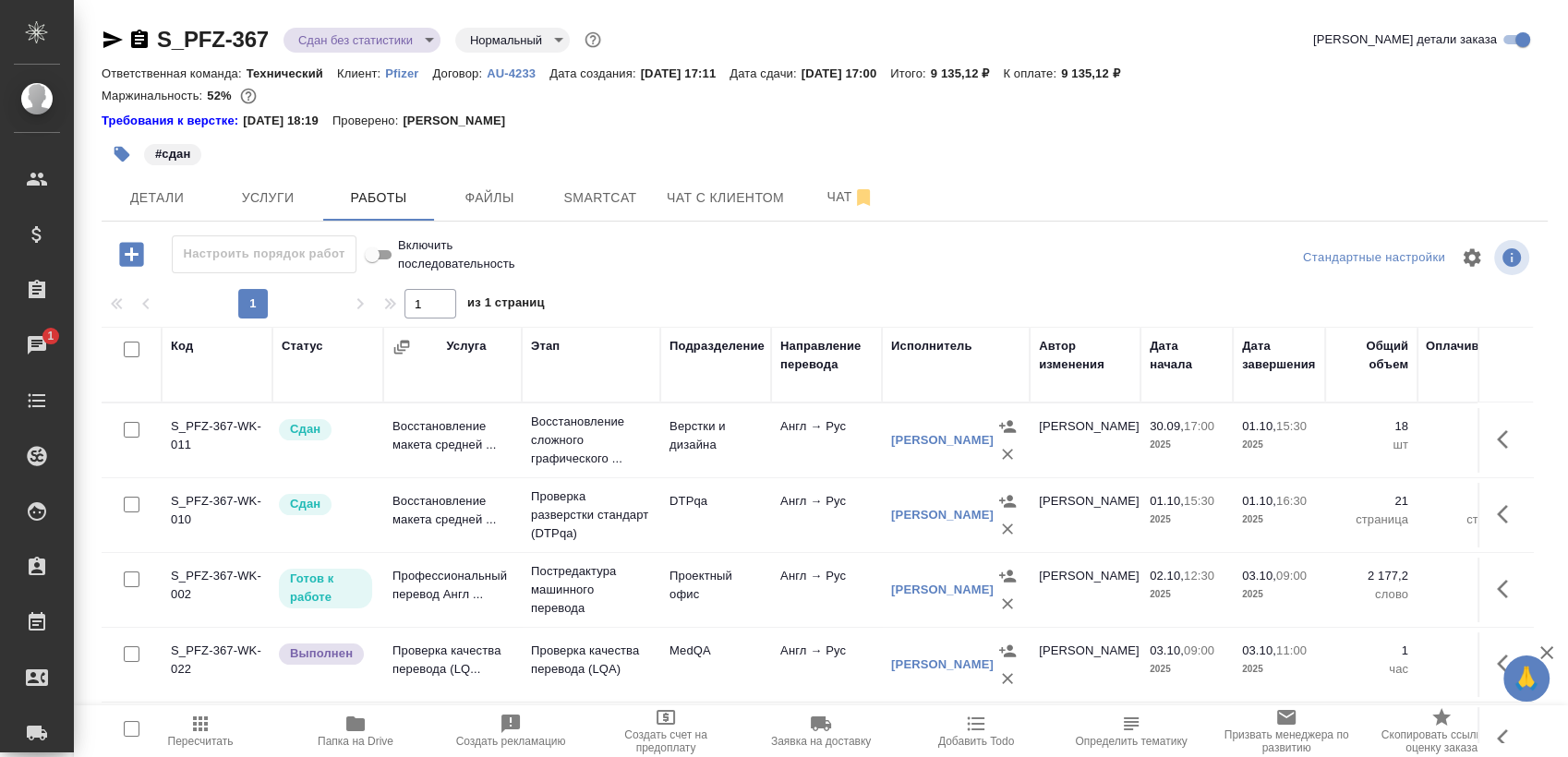
scroll to position [32, 0]
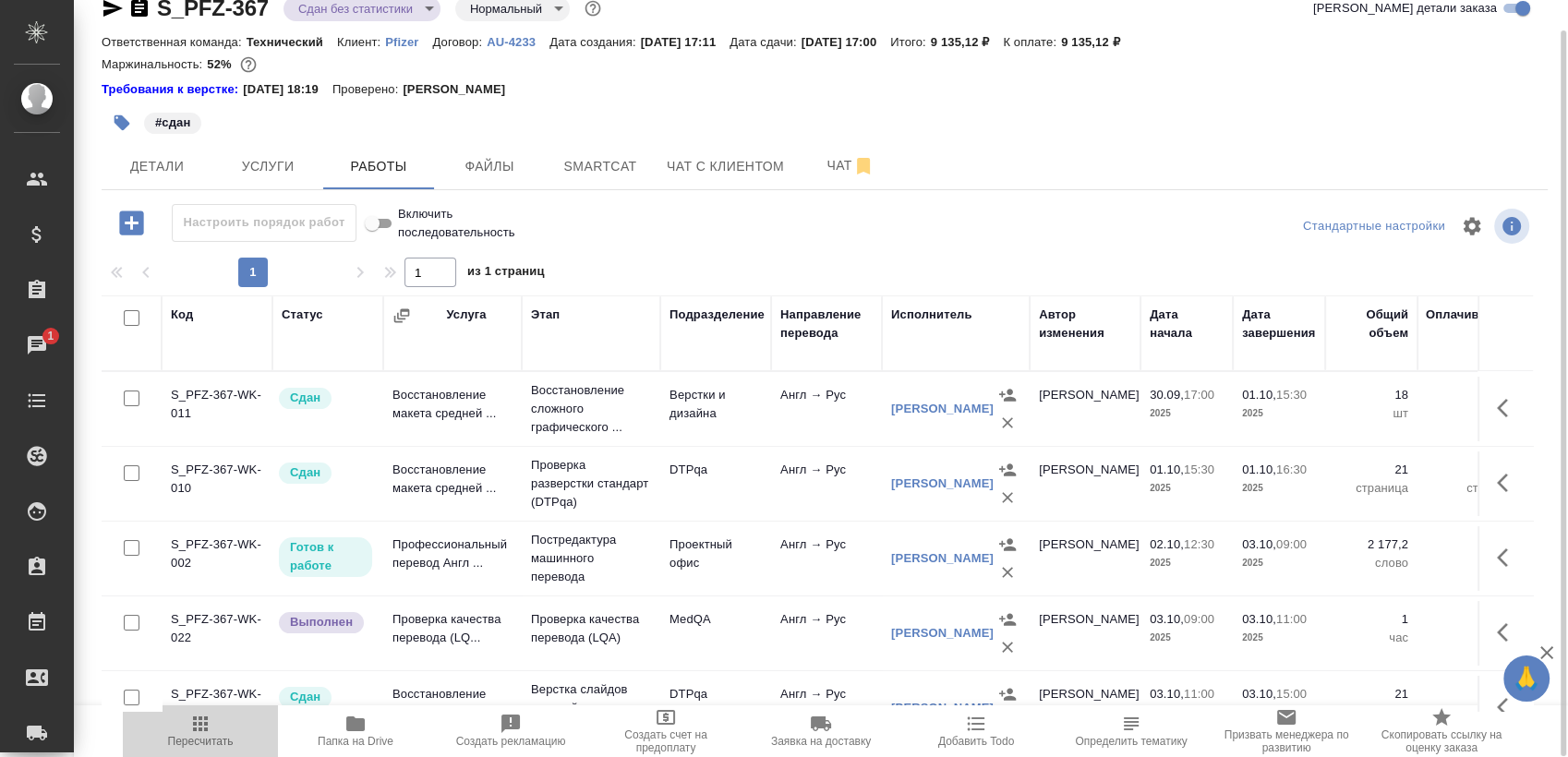
click at [203, 747] on span "Пересчитать" at bounding box center [201, 741] width 66 height 13
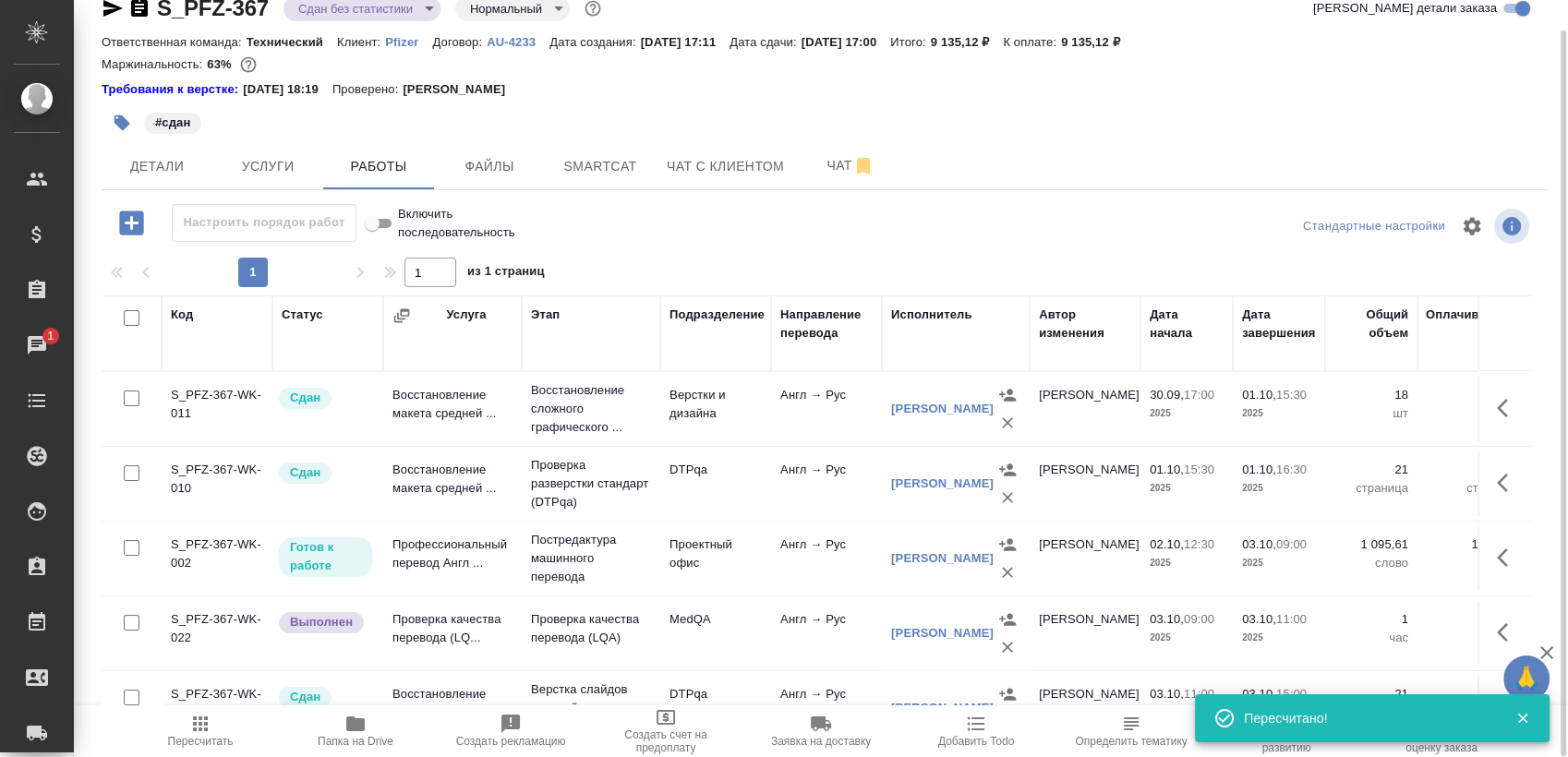
click at [1542, 468] on div "Код Статус Услуга Этап Подразделение Направление перевода Исполнитель Автор изм…" at bounding box center [824, 503] width 1446 height 415
click at [1517, 475] on div "Код Статус Услуга Этап Подразделение Направление перевода Исполнитель Автор изм…" at bounding box center [817, 503] width 1431 height 415
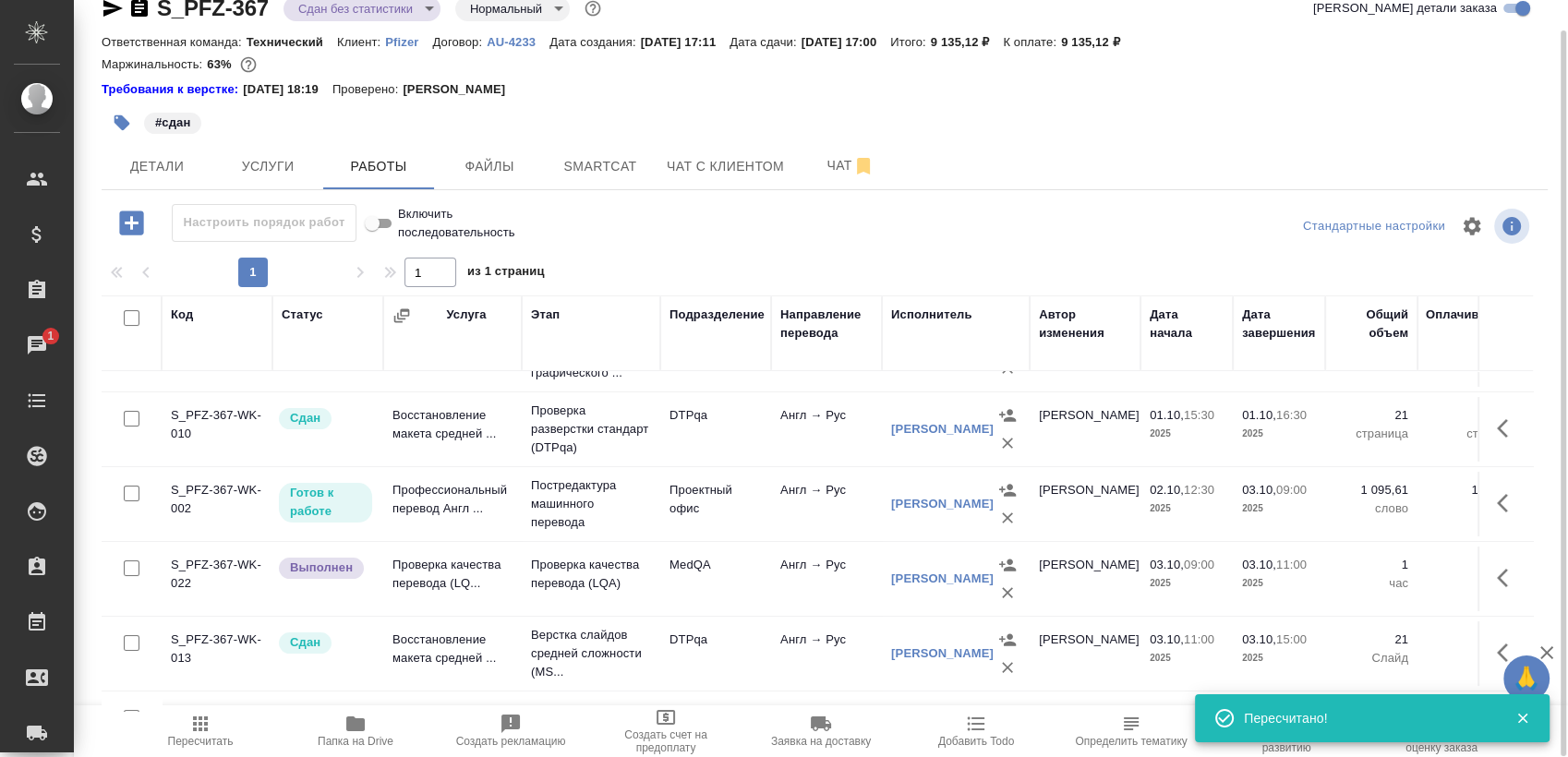
scroll to position [74, 0]
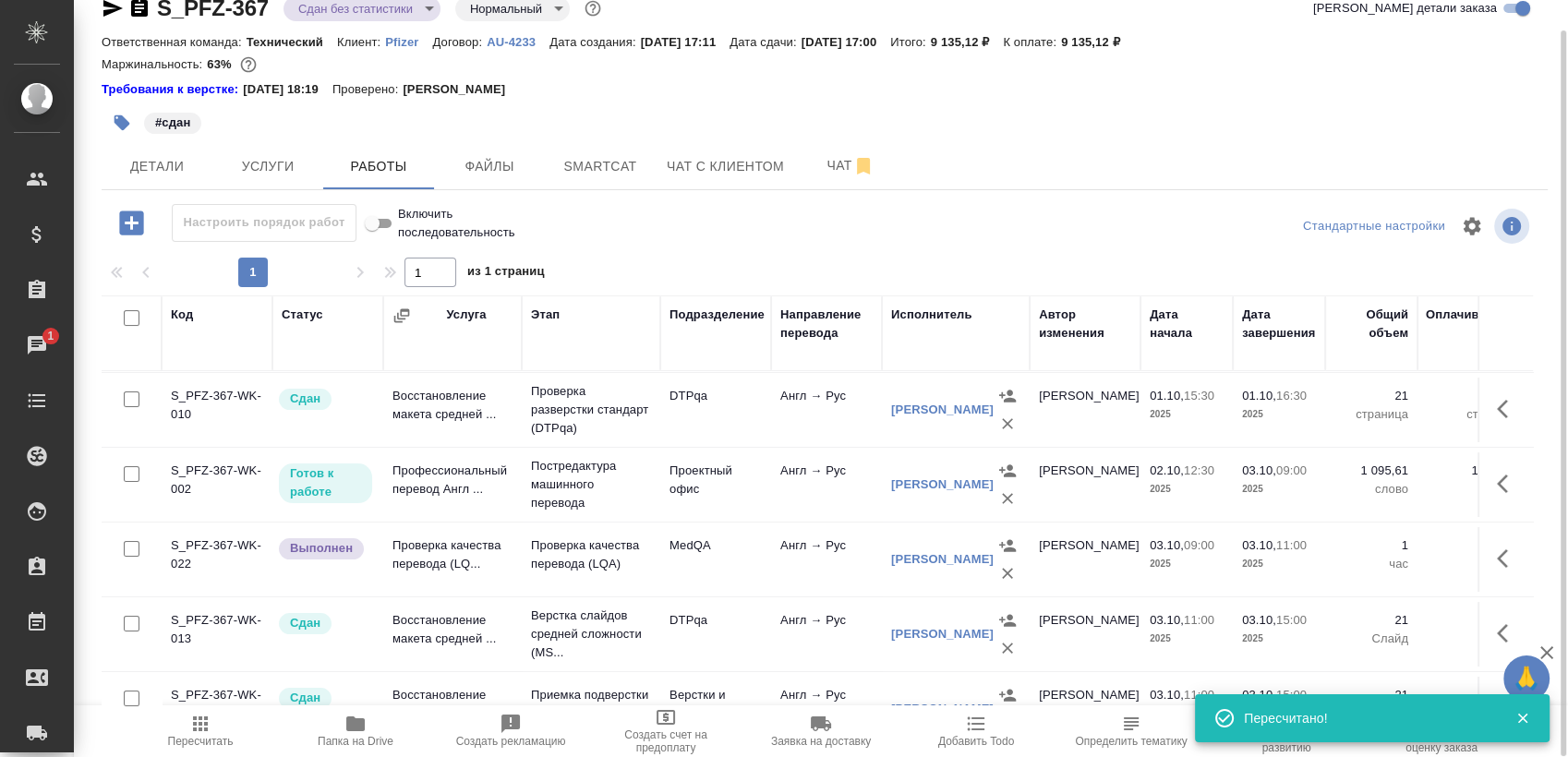
click at [132, 550] on input "checkbox" at bounding box center [132, 549] width 16 height 16
checkbox input "true"
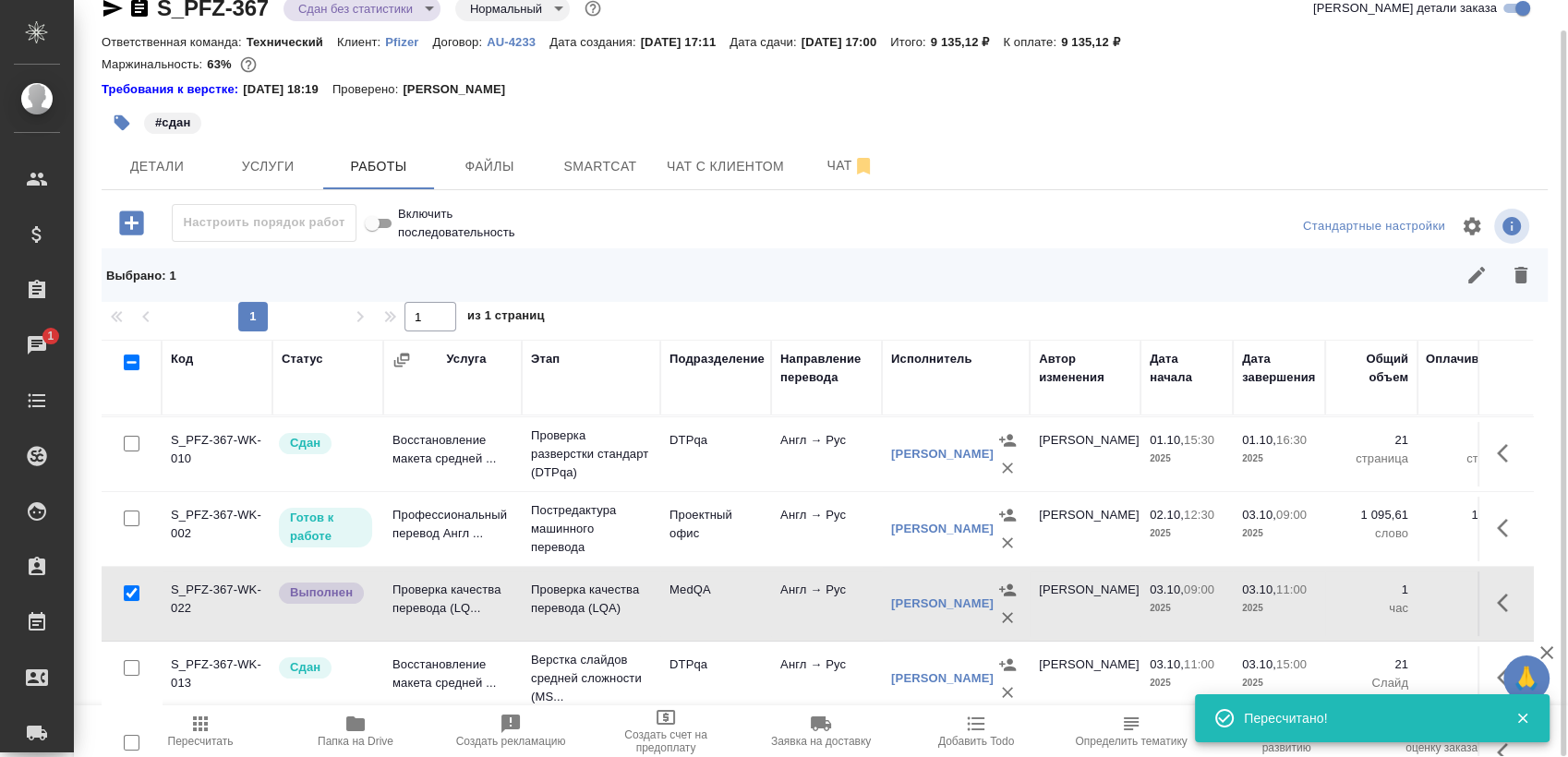
click at [136, 520] on input "checkbox" at bounding box center [132, 519] width 16 height 16
checkbox input "true"
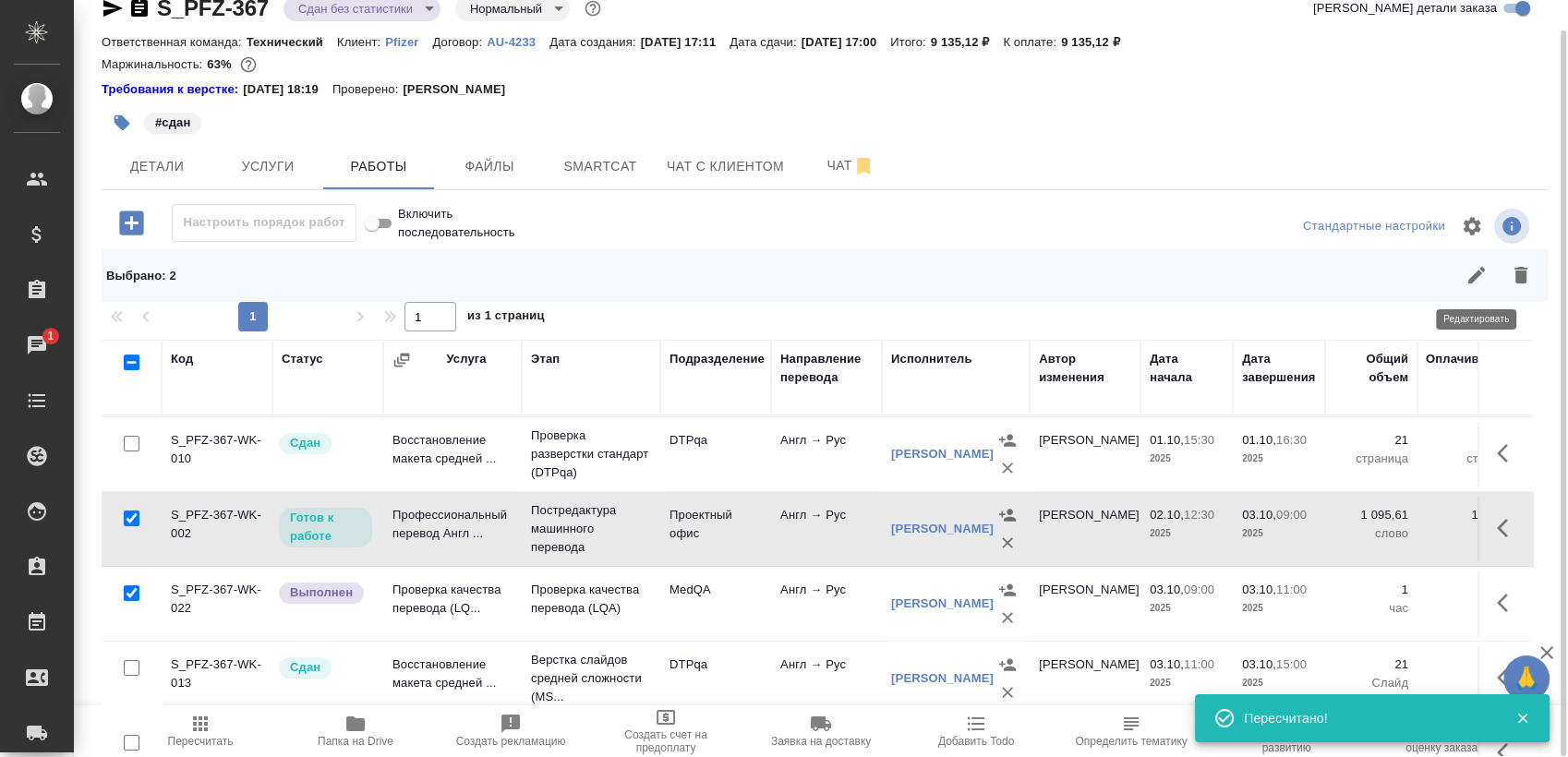
click at [1463, 281] on button "button" at bounding box center [1477, 275] width 45 height 45
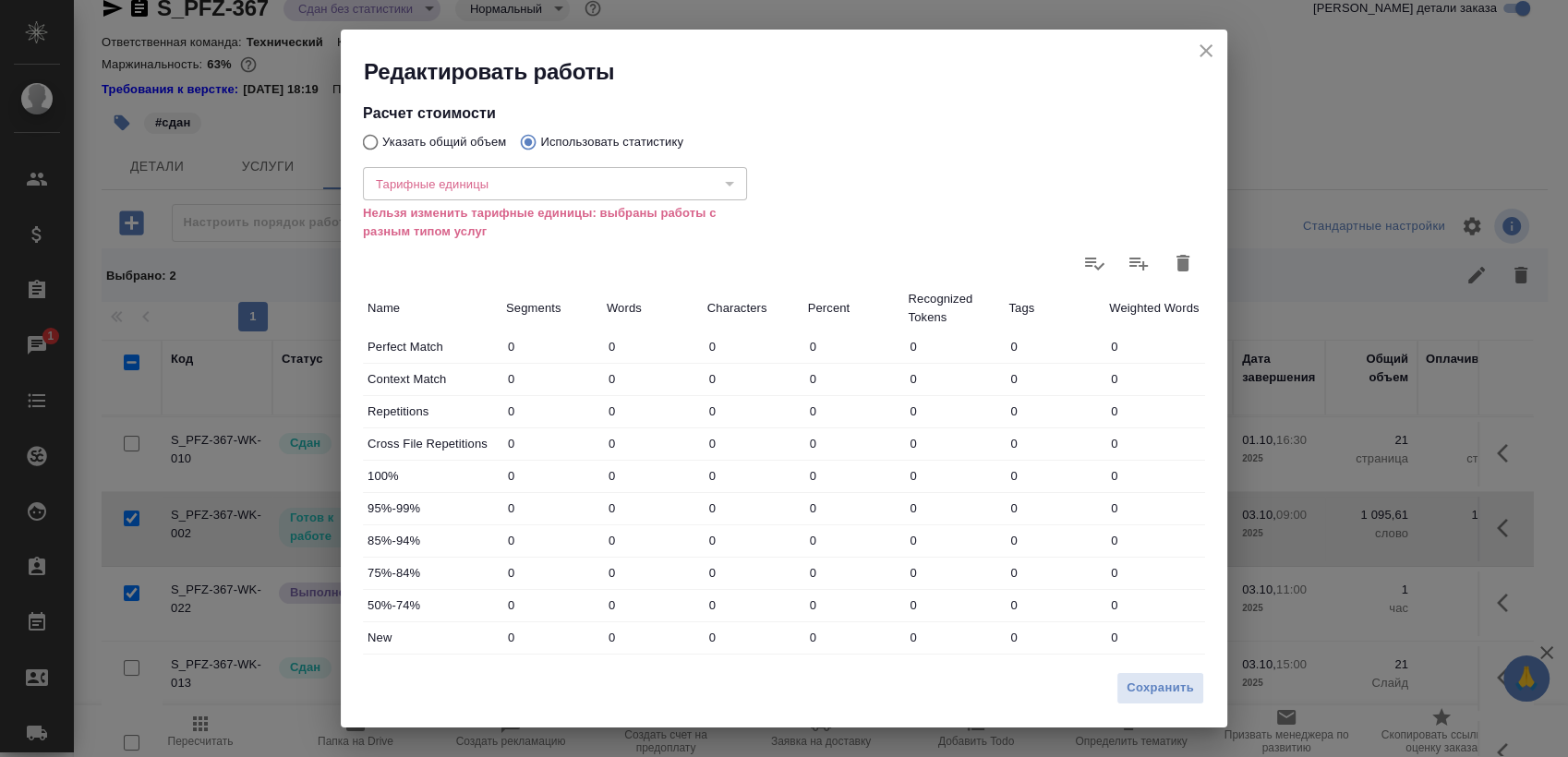
scroll to position [253, 0]
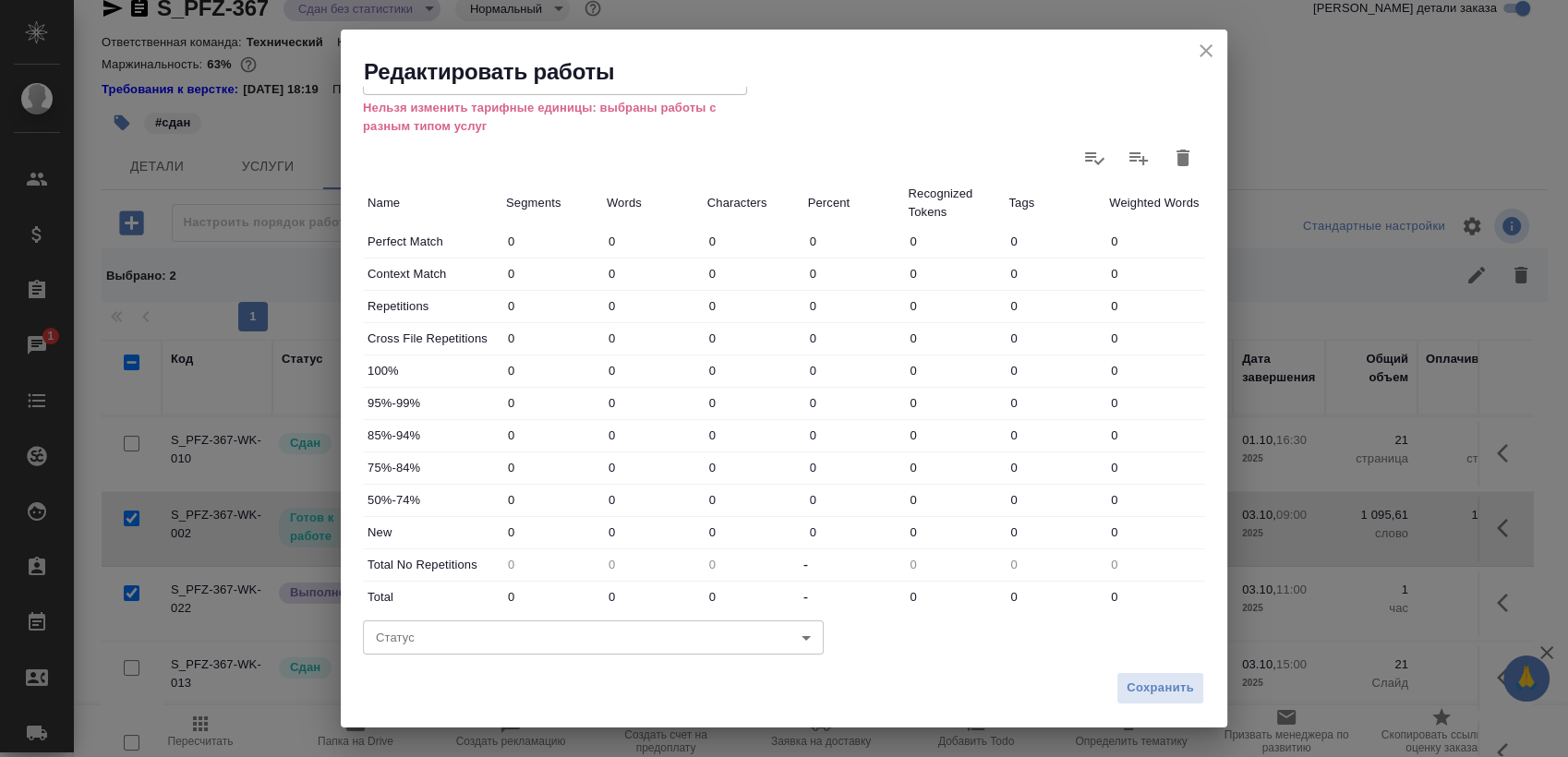
click at [473, 629] on body "🙏 .cls-1 fill:#fff; AWATERA Sergeeva Anastasia Клиенты Спецификации Заказы 1 Ча…" at bounding box center [784, 378] width 1568 height 757
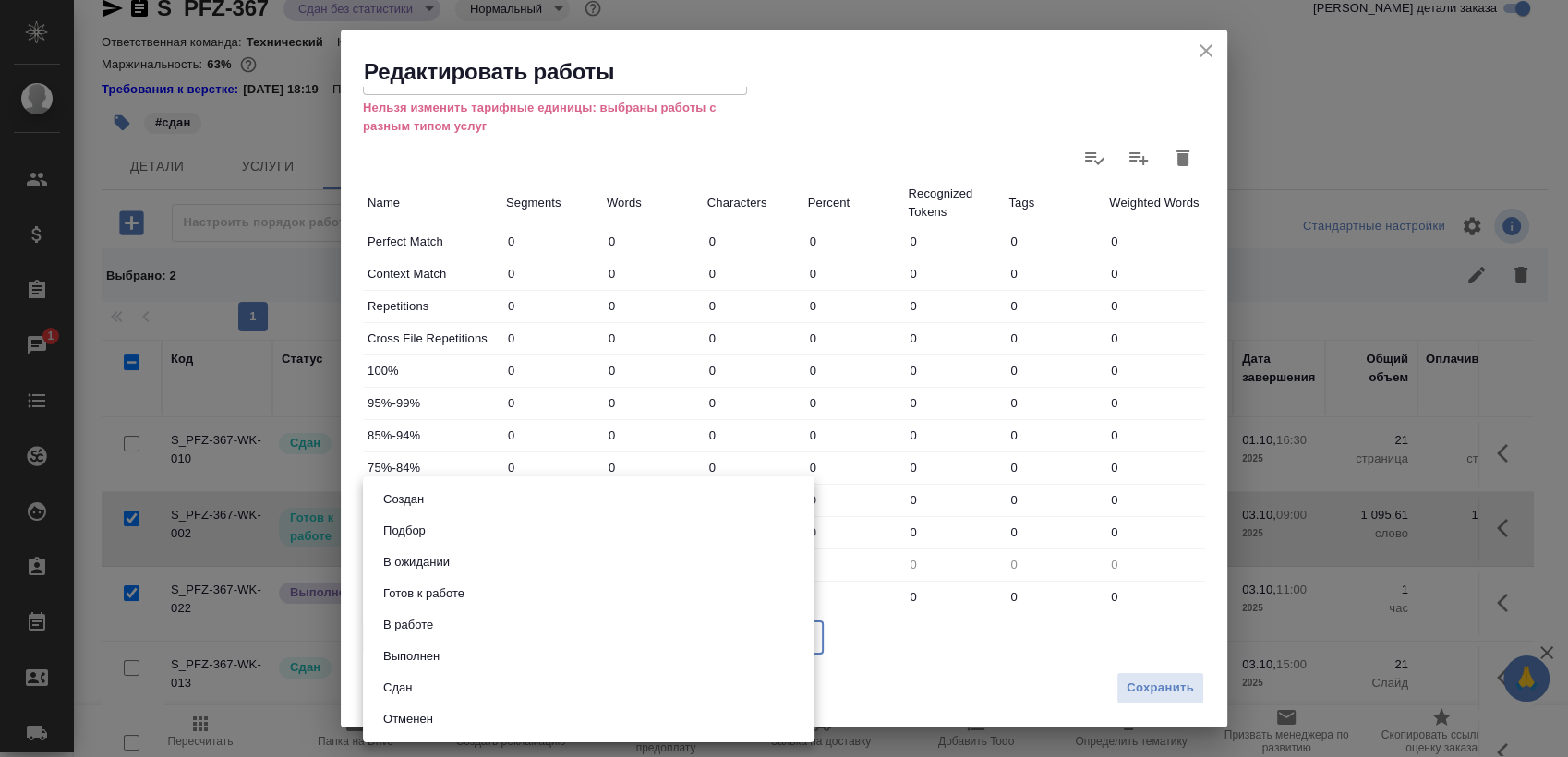
click at [471, 697] on li "Сдан" at bounding box center [588, 688] width 451 height 32
type input "closed"
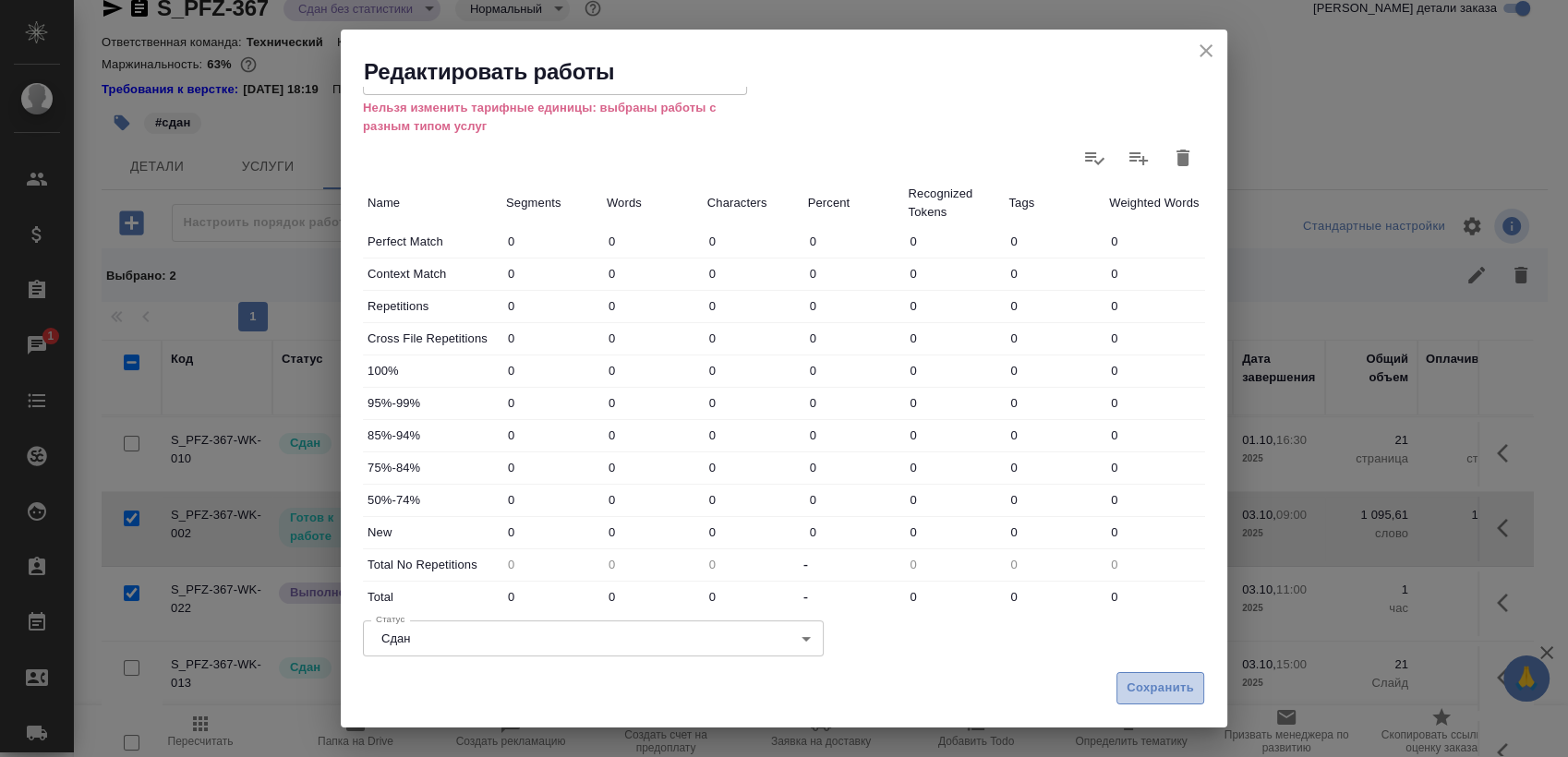
click at [1165, 698] on span "Сохранить" at bounding box center [1161, 687] width 68 height 21
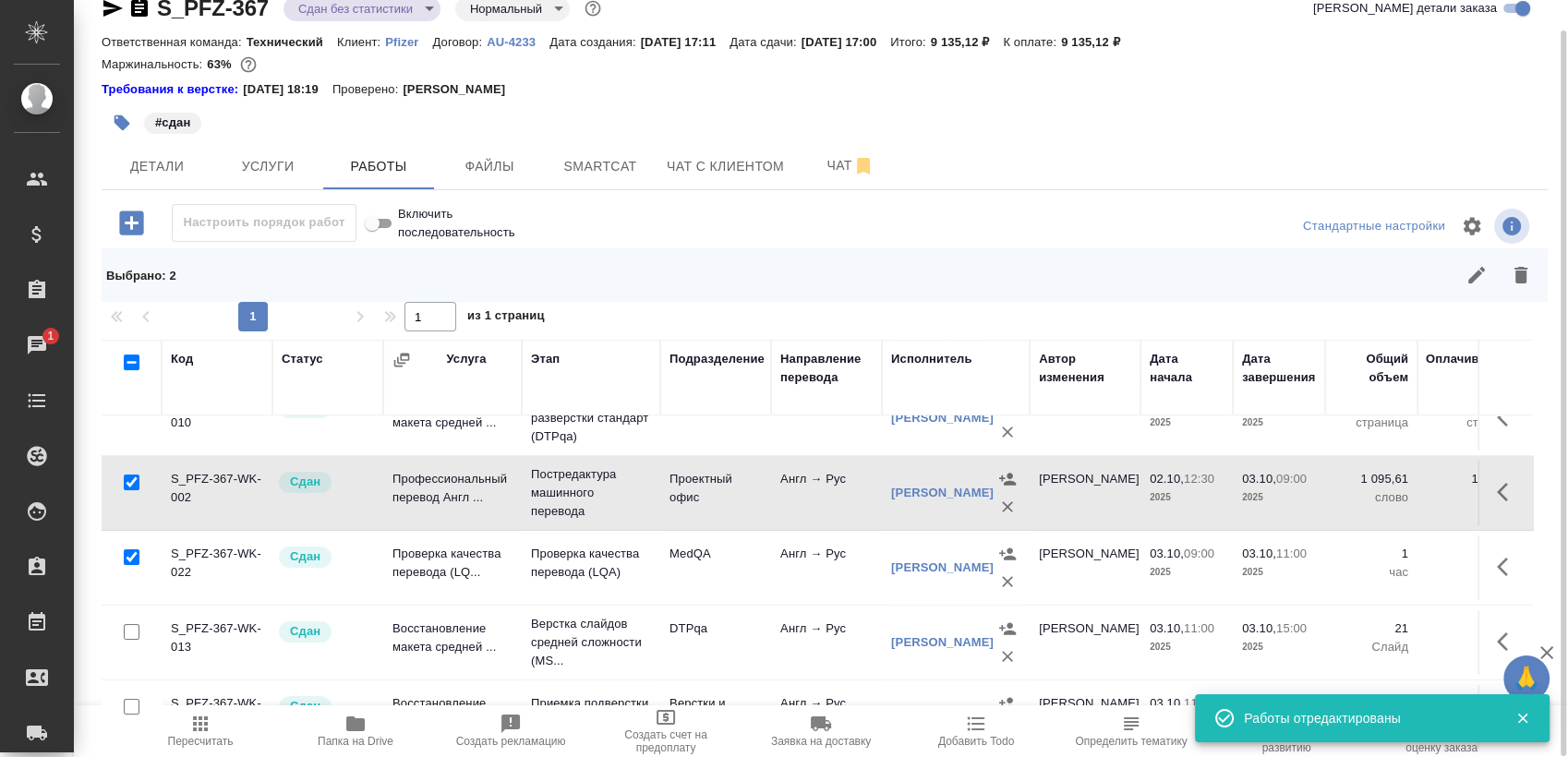
scroll to position [0, 0]
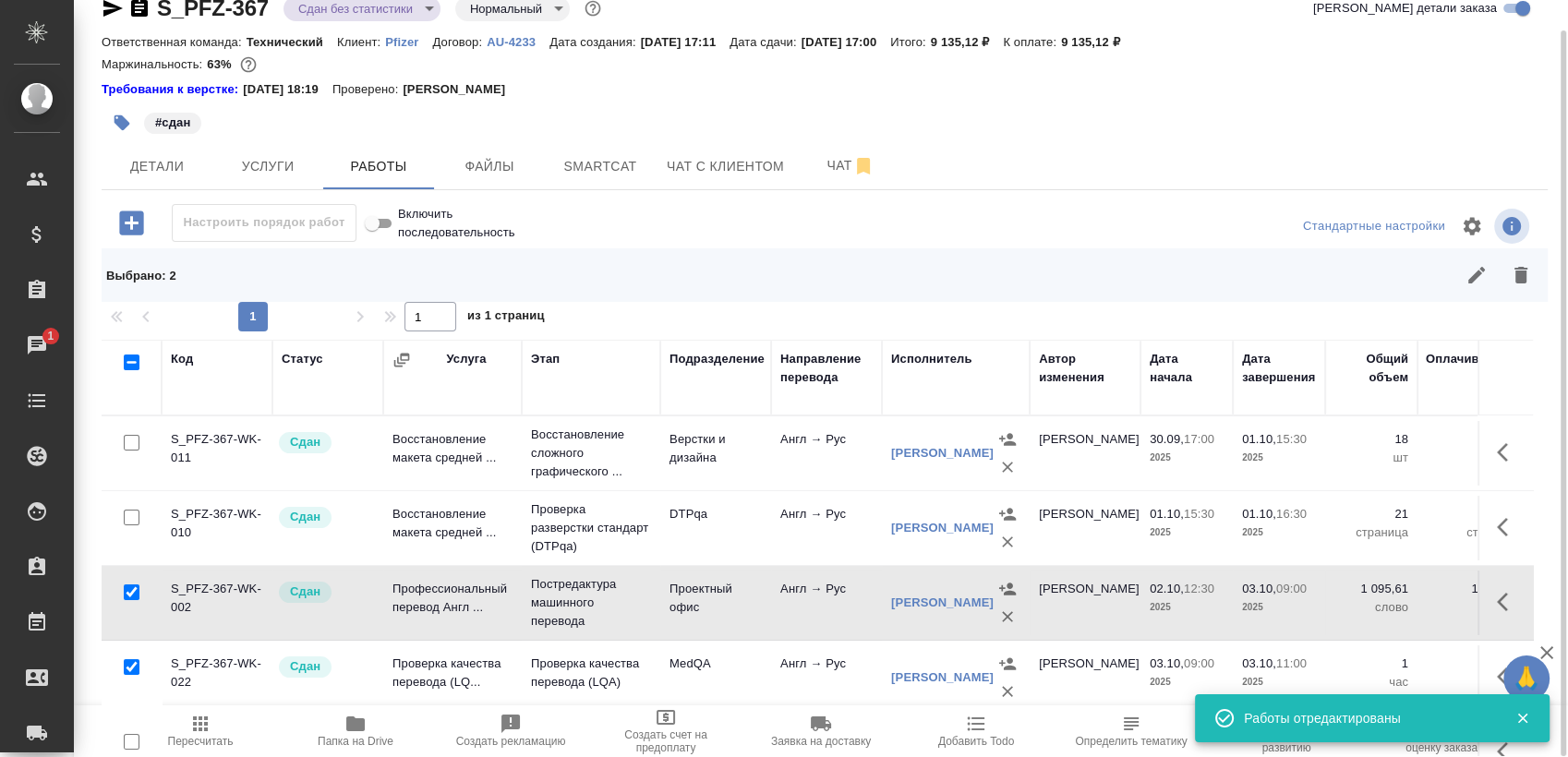
click at [354, 5] on body "🙏 .cls-1 fill:#fff; AWATERA Sergeeva Anastasia Клиенты Спецификации Заказы 1 Ча…" at bounding box center [784, 378] width 1568 height 757
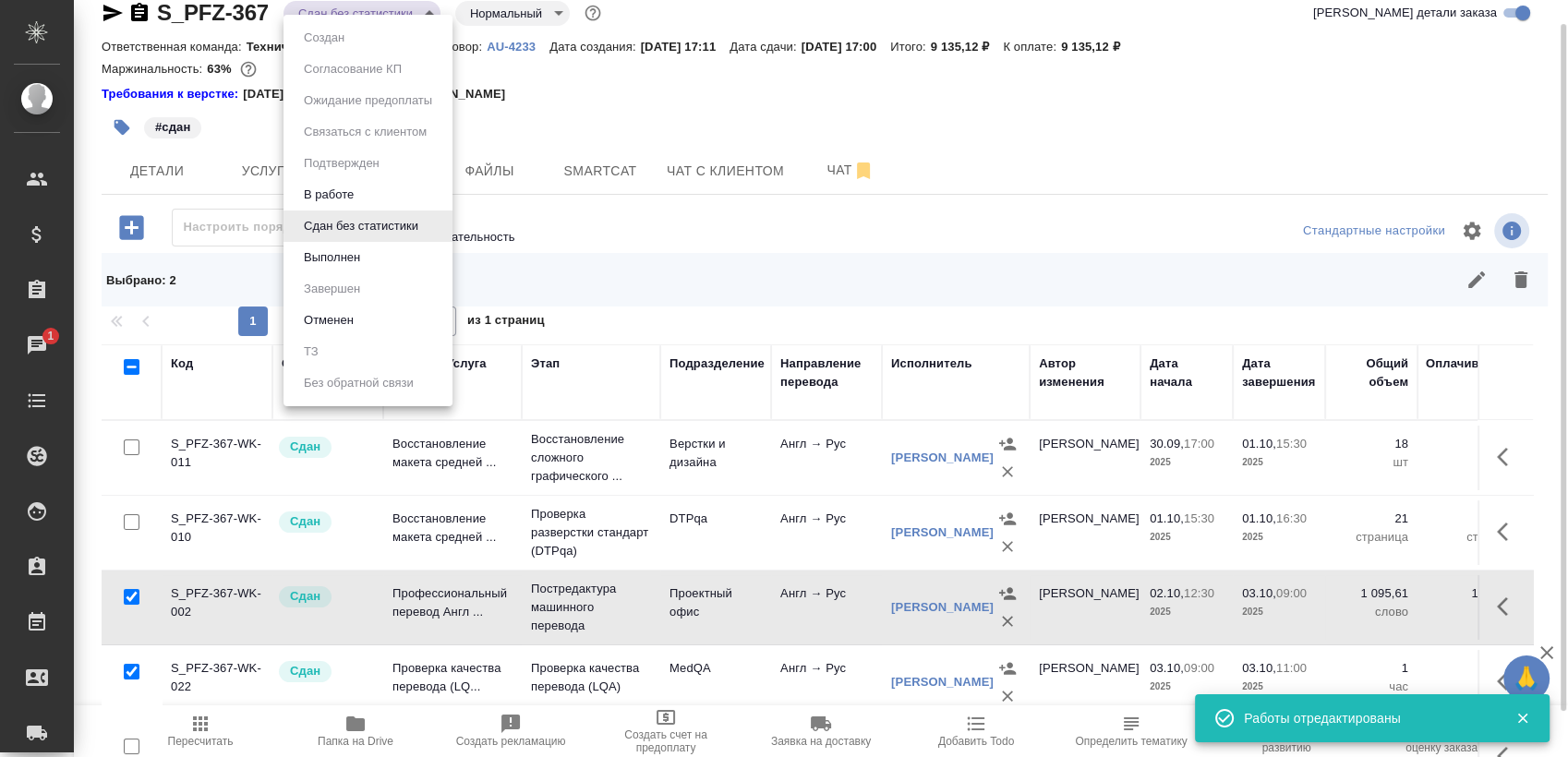
click at [372, 261] on li "Выполнен" at bounding box center [368, 257] width 169 height 32
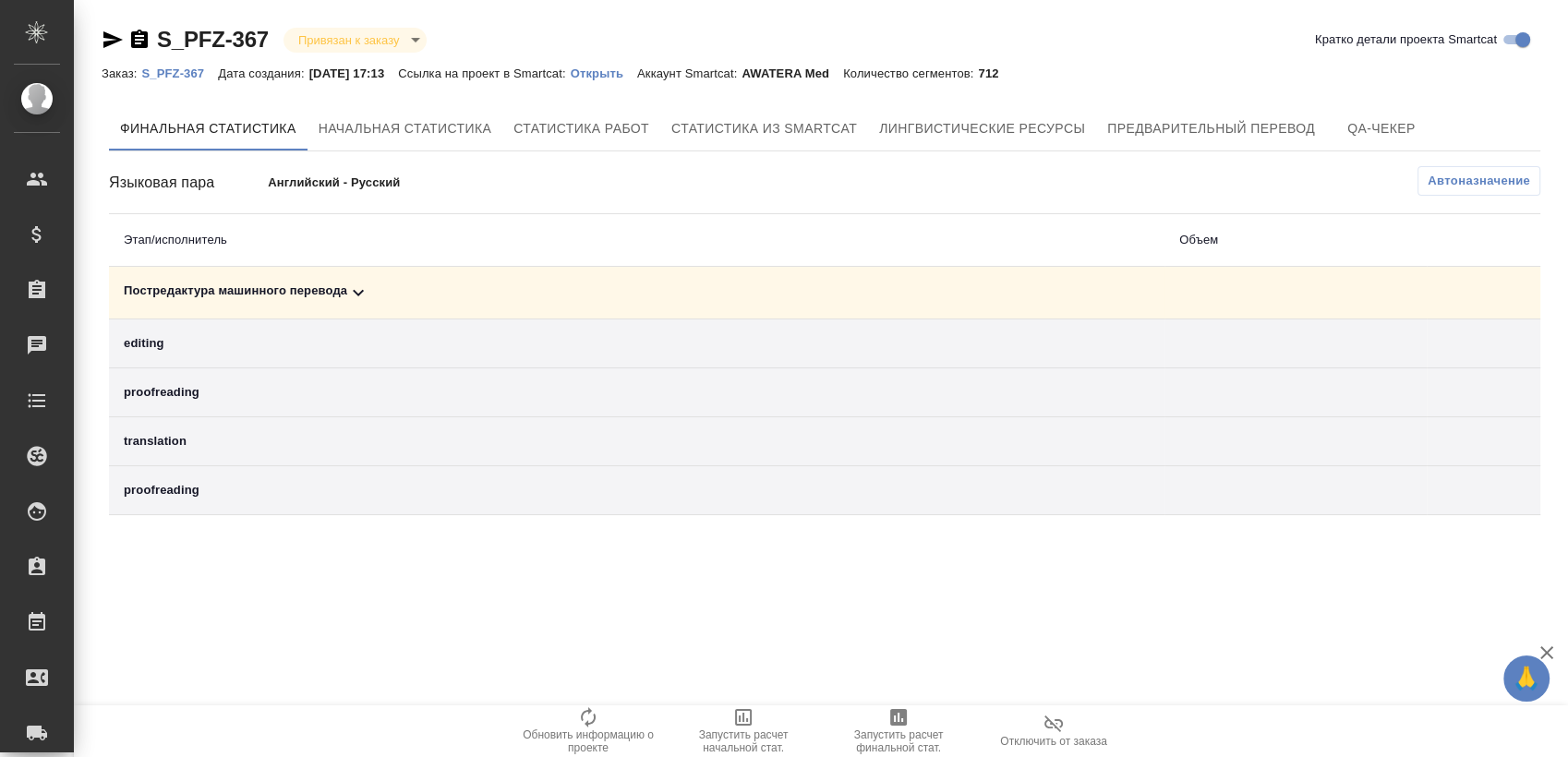
click at [597, 278] on td "Постредактура машинного перевода" at bounding box center [637, 293] width 1055 height 53
click at [586, 289] on div "Постредактура машинного перевода" at bounding box center [637, 292] width 1025 height 22
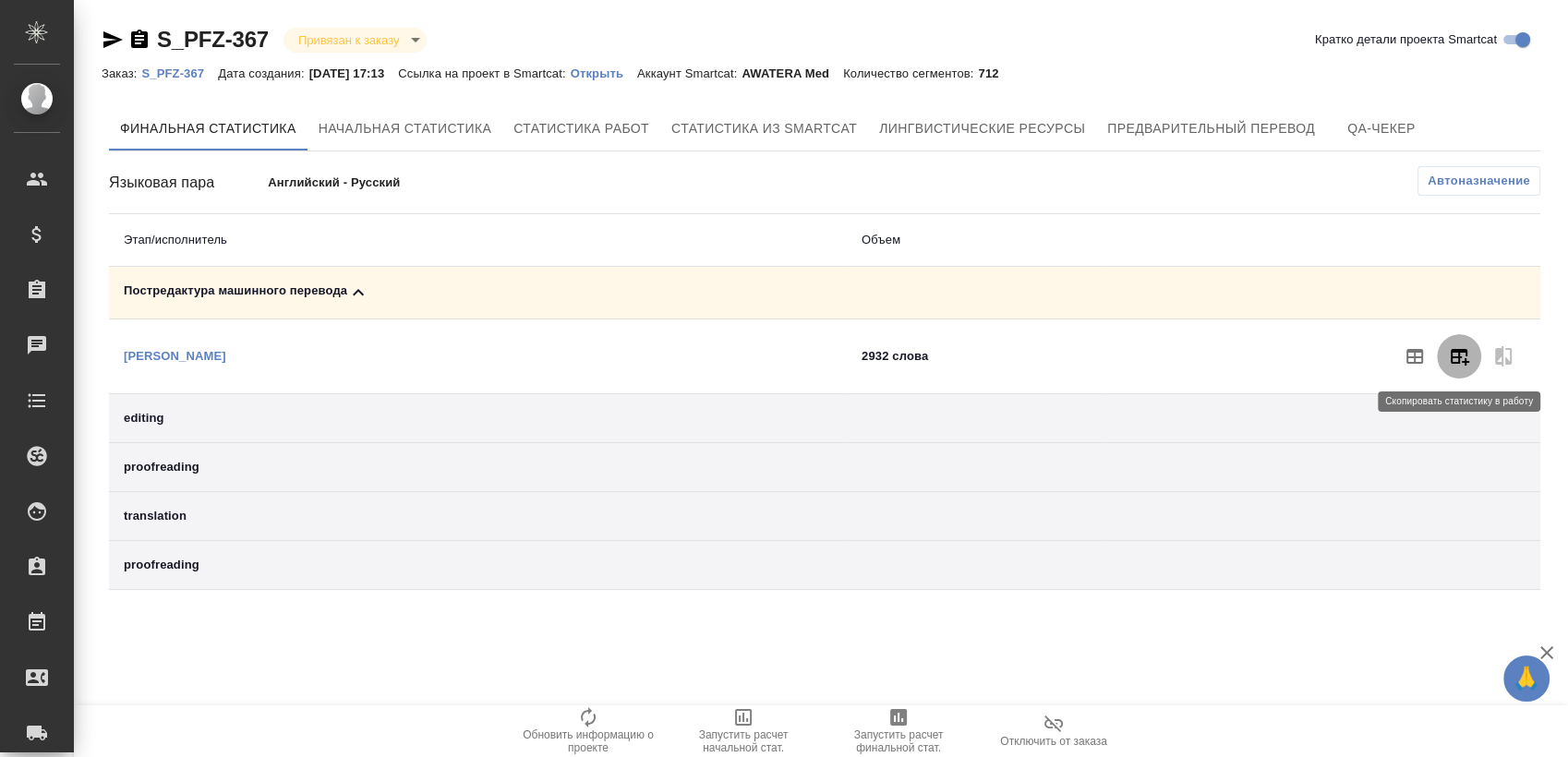
click at [1459, 368] on button "button" at bounding box center [1459, 356] width 45 height 45
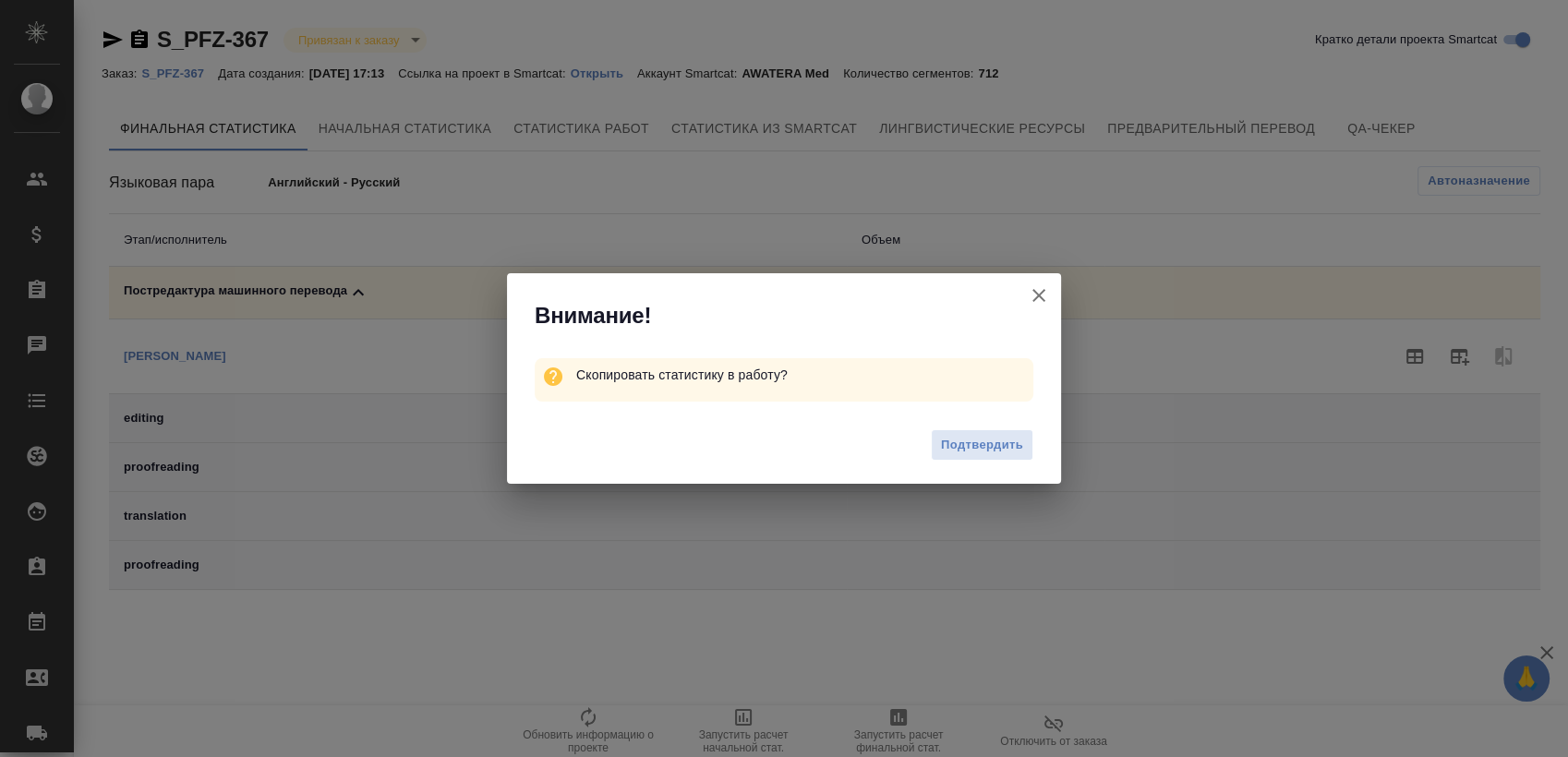
click at [929, 450] on div "Подтвердить" at bounding box center [784, 448] width 554 height 74
click at [948, 453] on span "Подтвердить" at bounding box center [982, 445] width 82 height 21
